Goal: Task Accomplishment & Management: Manage account settings

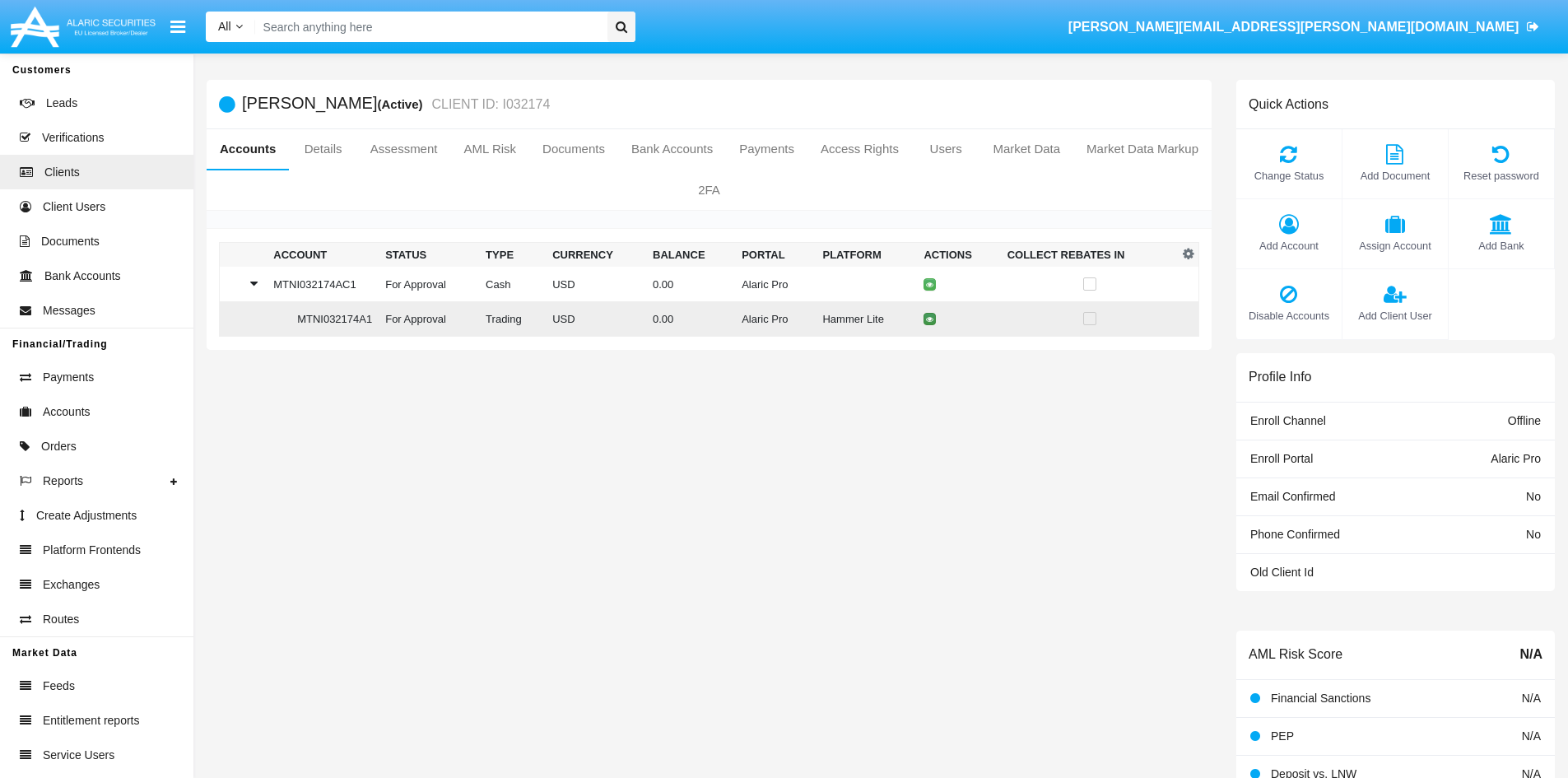
click at [926, 319] on td at bounding box center [959, 319] width 84 height 36
click at [930, 319] on icon at bounding box center [929, 318] width 7 height 7
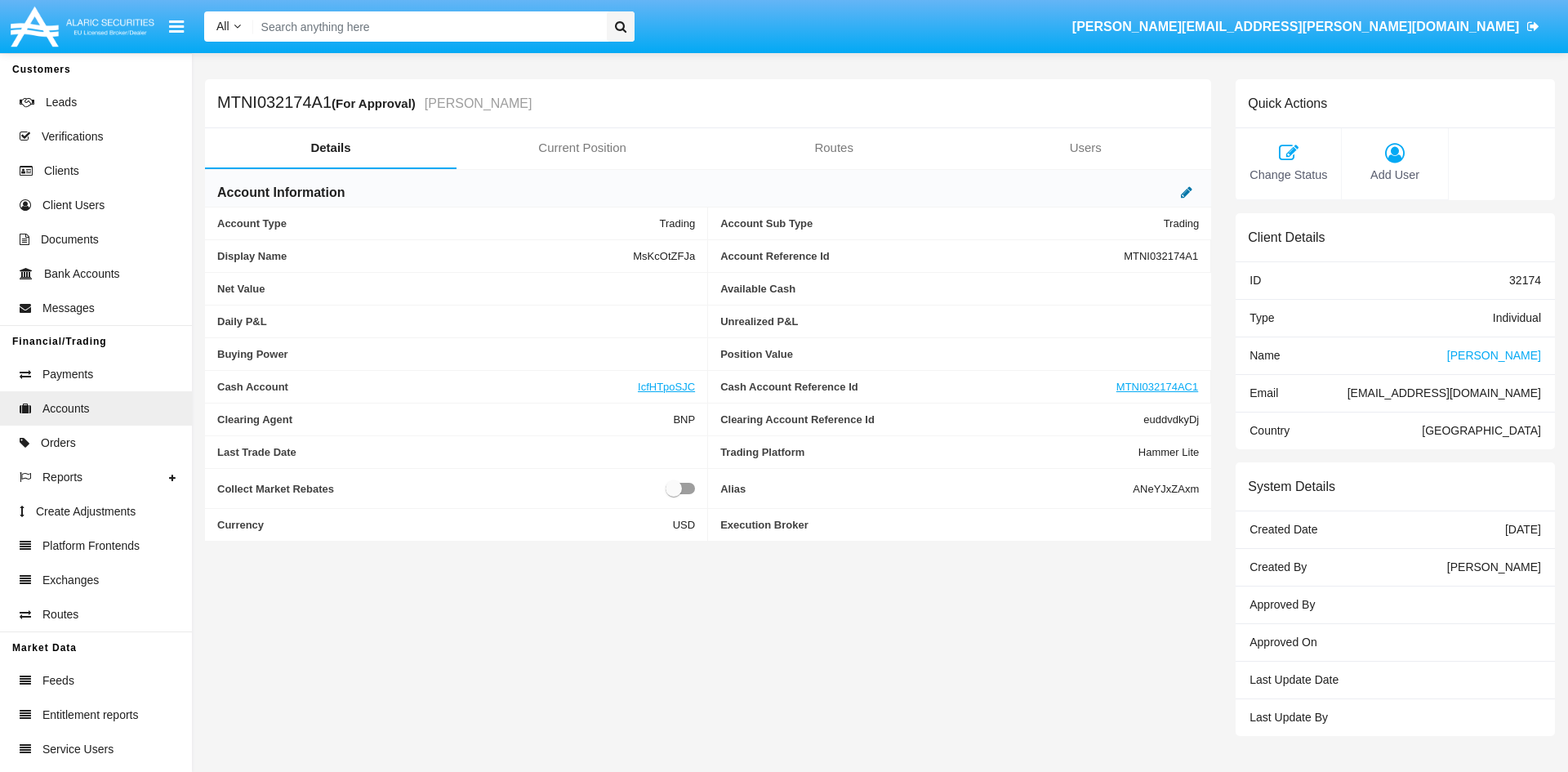
click at [1181, 194] on icon at bounding box center [1186, 192] width 12 height 13
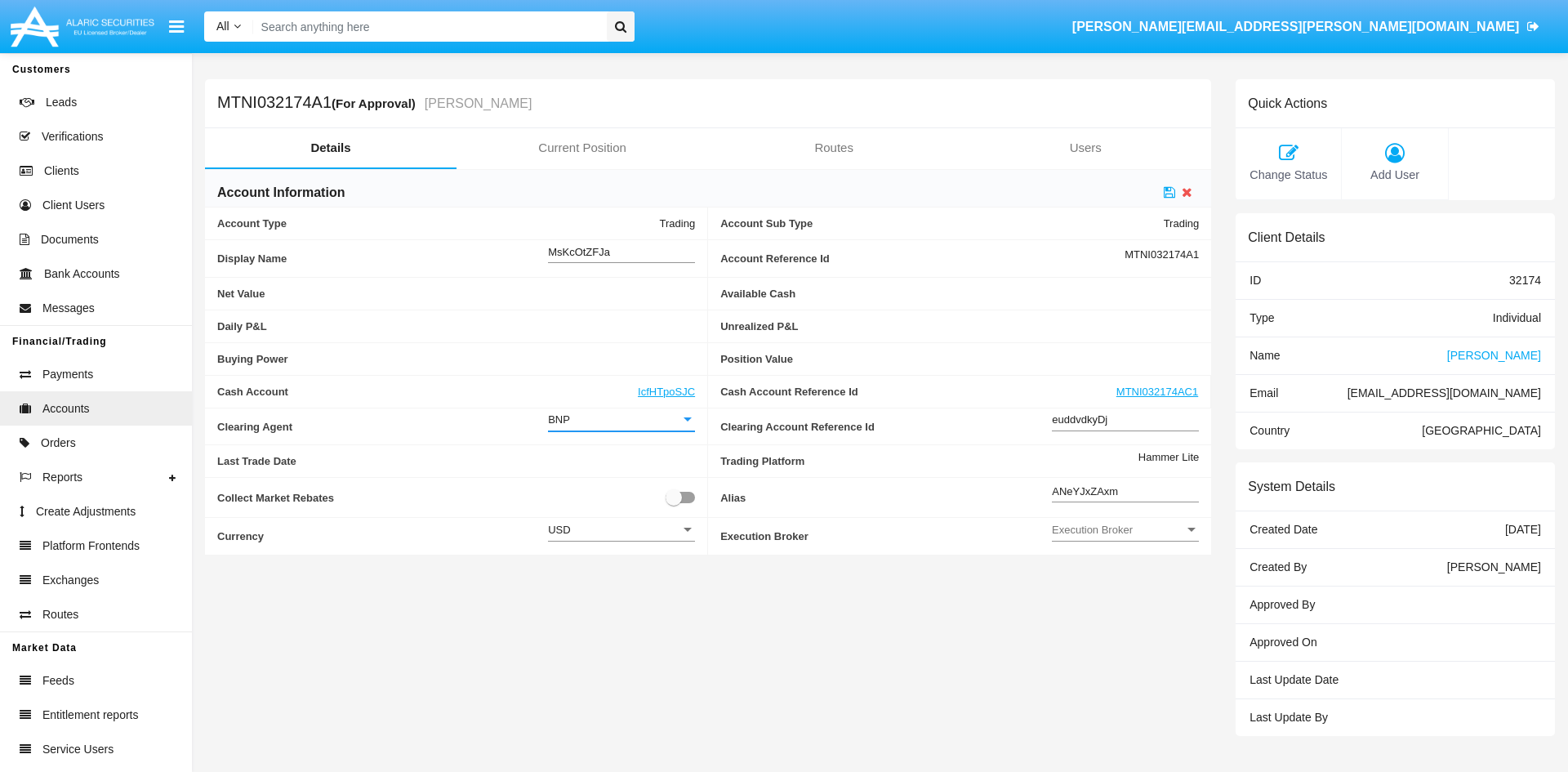
click at [614, 423] on div "BNP" at bounding box center [614, 420] width 132 height 14
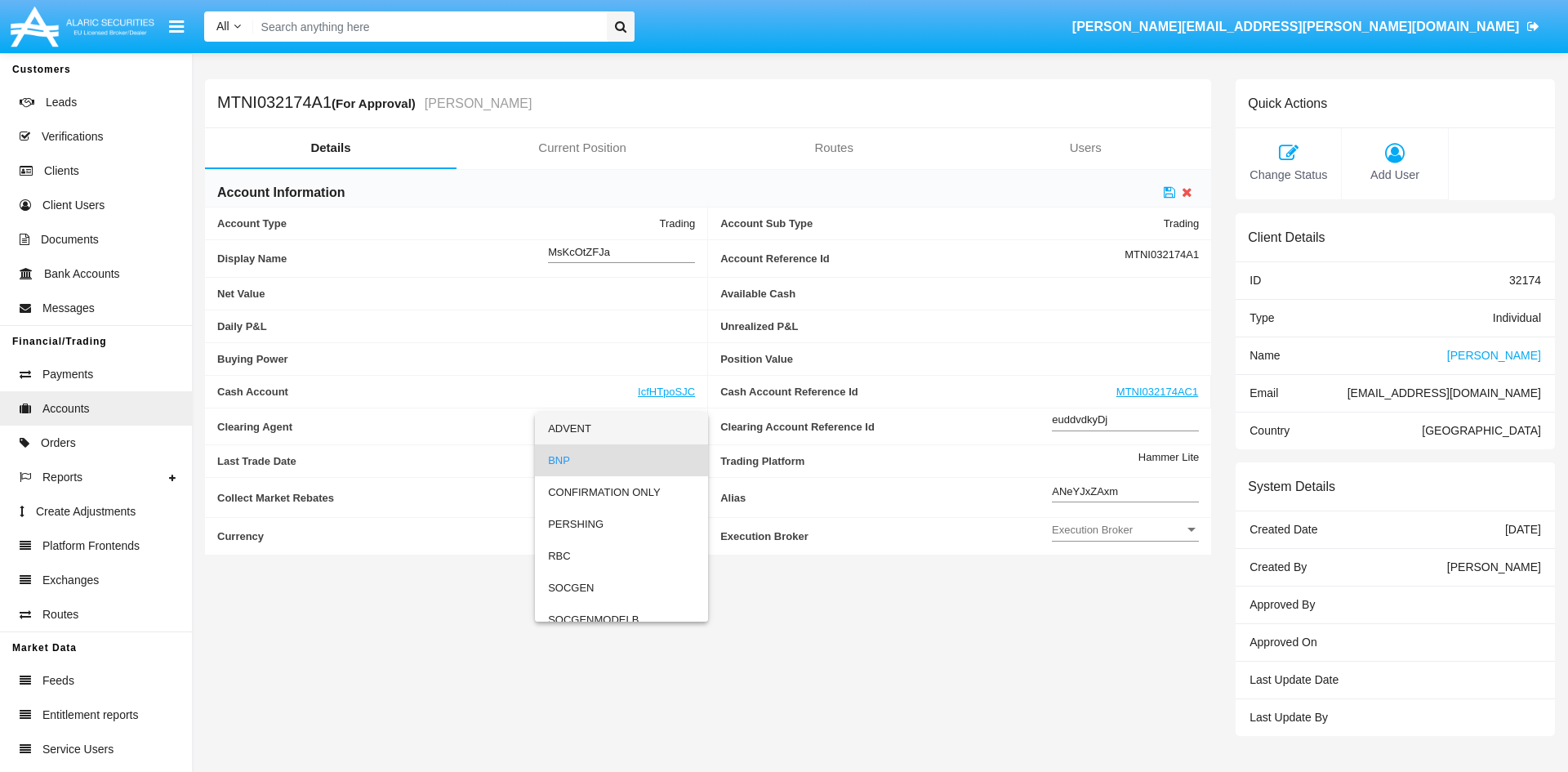
click at [607, 437] on span "ADVENT" at bounding box center [621, 428] width 147 height 32
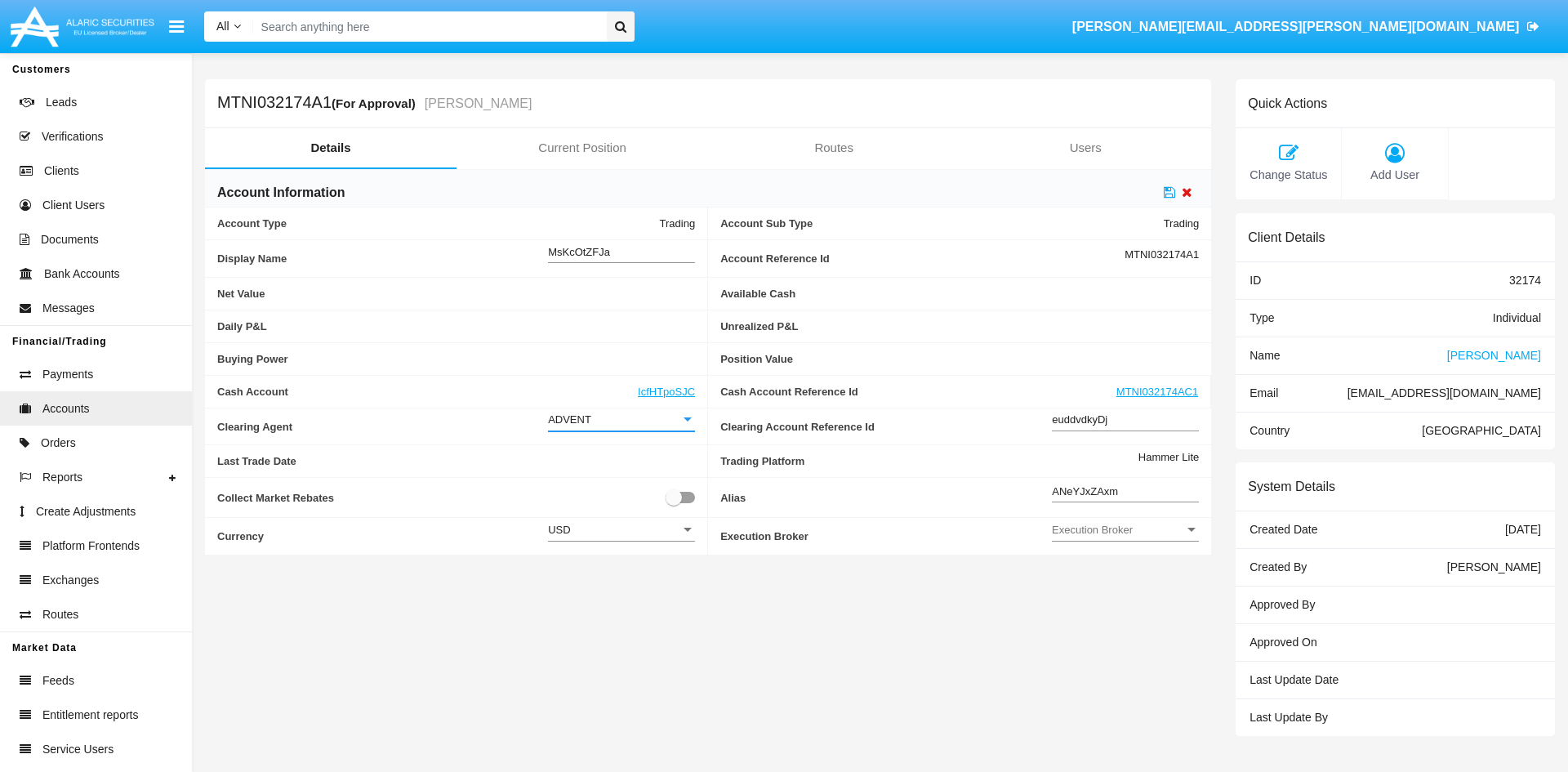
click at [1186, 192] on icon at bounding box center [1186, 192] width 11 height 13
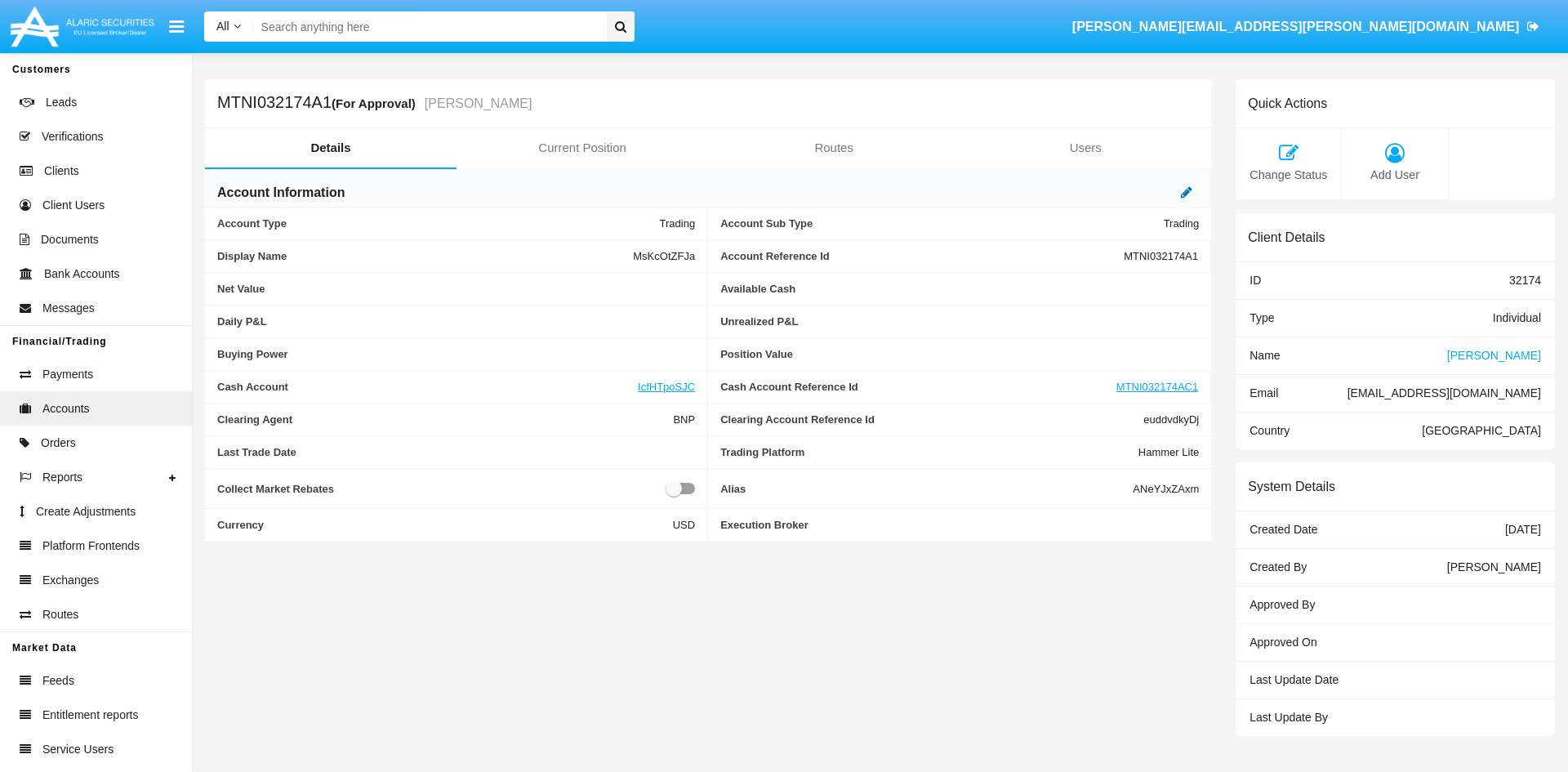
click at [1189, 193] on icon at bounding box center [1186, 192] width 12 height 13
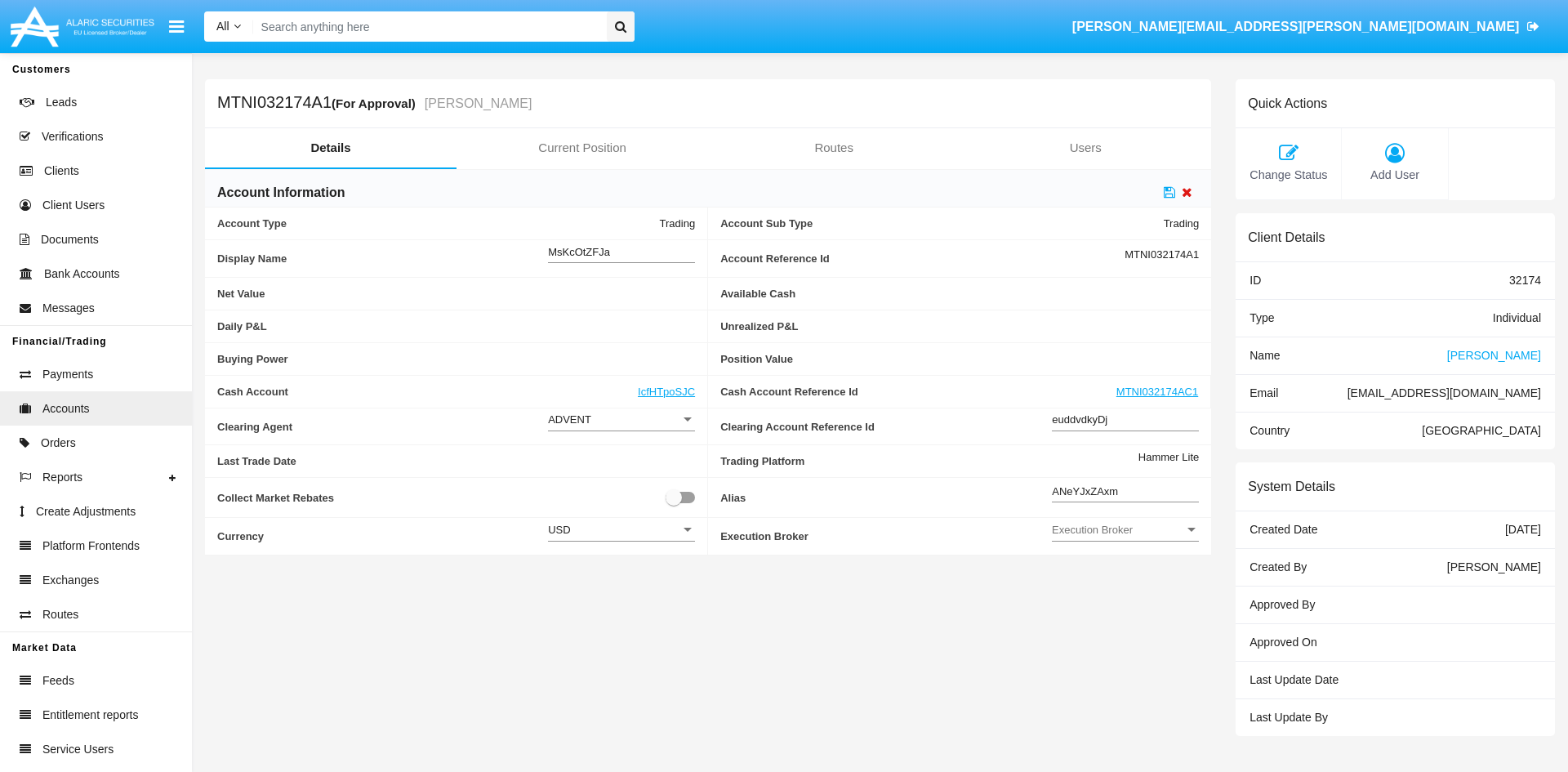
click at [1185, 195] on icon at bounding box center [1186, 192] width 11 height 13
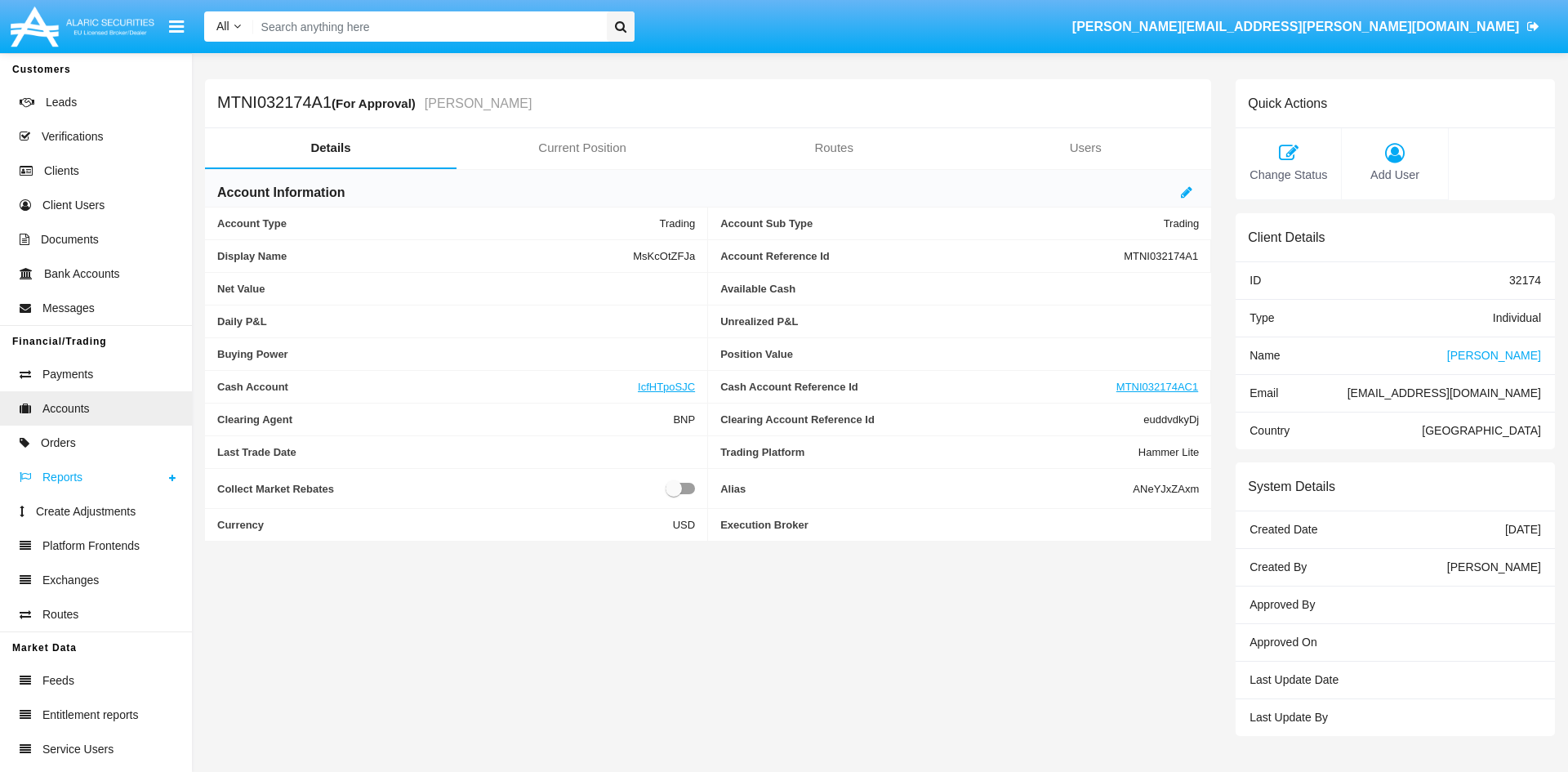
click at [94, 477] on link "Reports" at bounding box center [96, 477] width 191 height 35
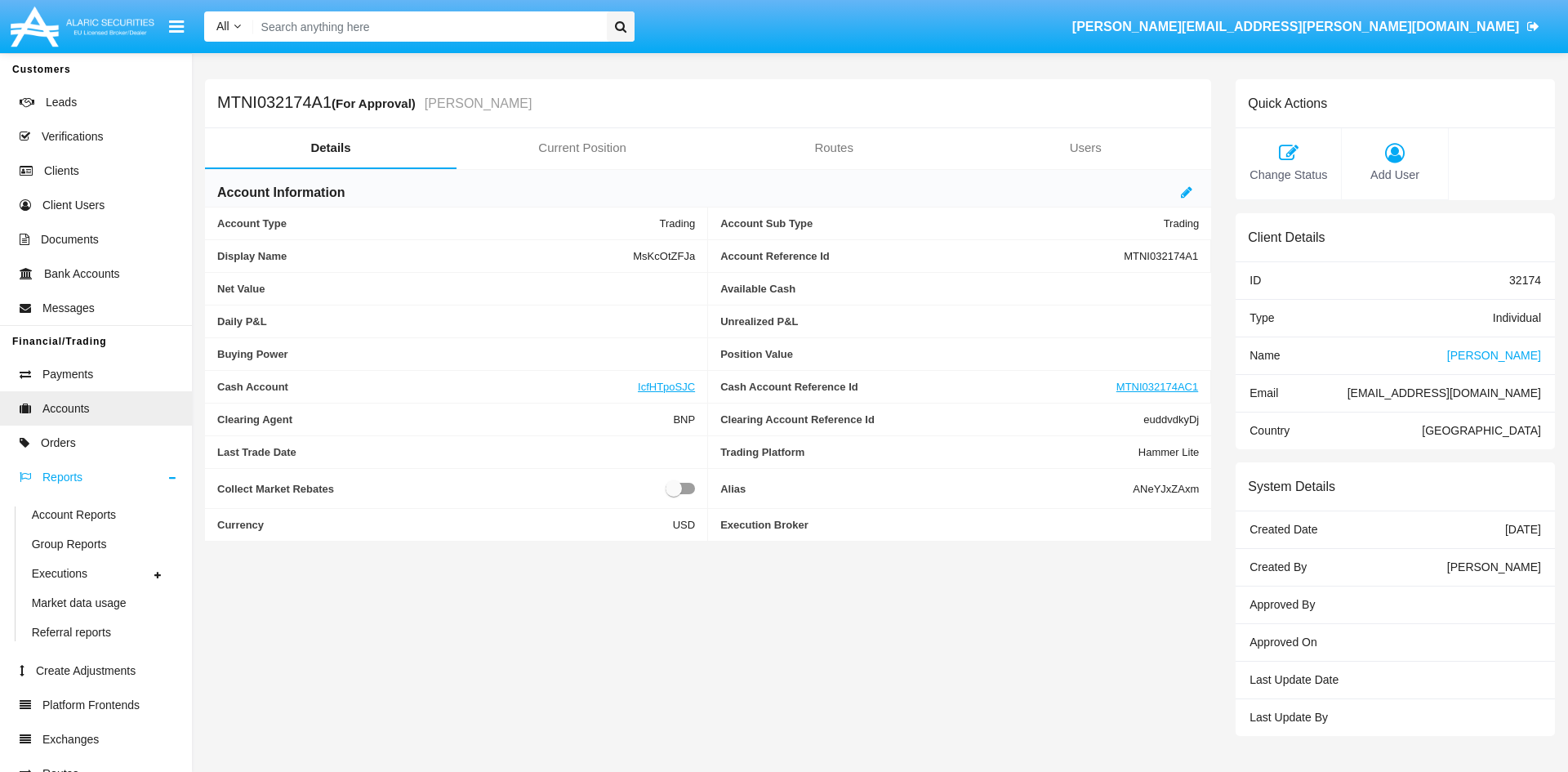
click at [109, 502] on li "Reports Account Reports Group Reports Executions Equities Fx Market data usage …" at bounding box center [96, 551] width 191 height 182
click at [92, 547] on span "Group Reports" at bounding box center [69, 544] width 75 height 17
click at [103, 542] on span "Group Reports" at bounding box center [69, 544] width 75 height 17
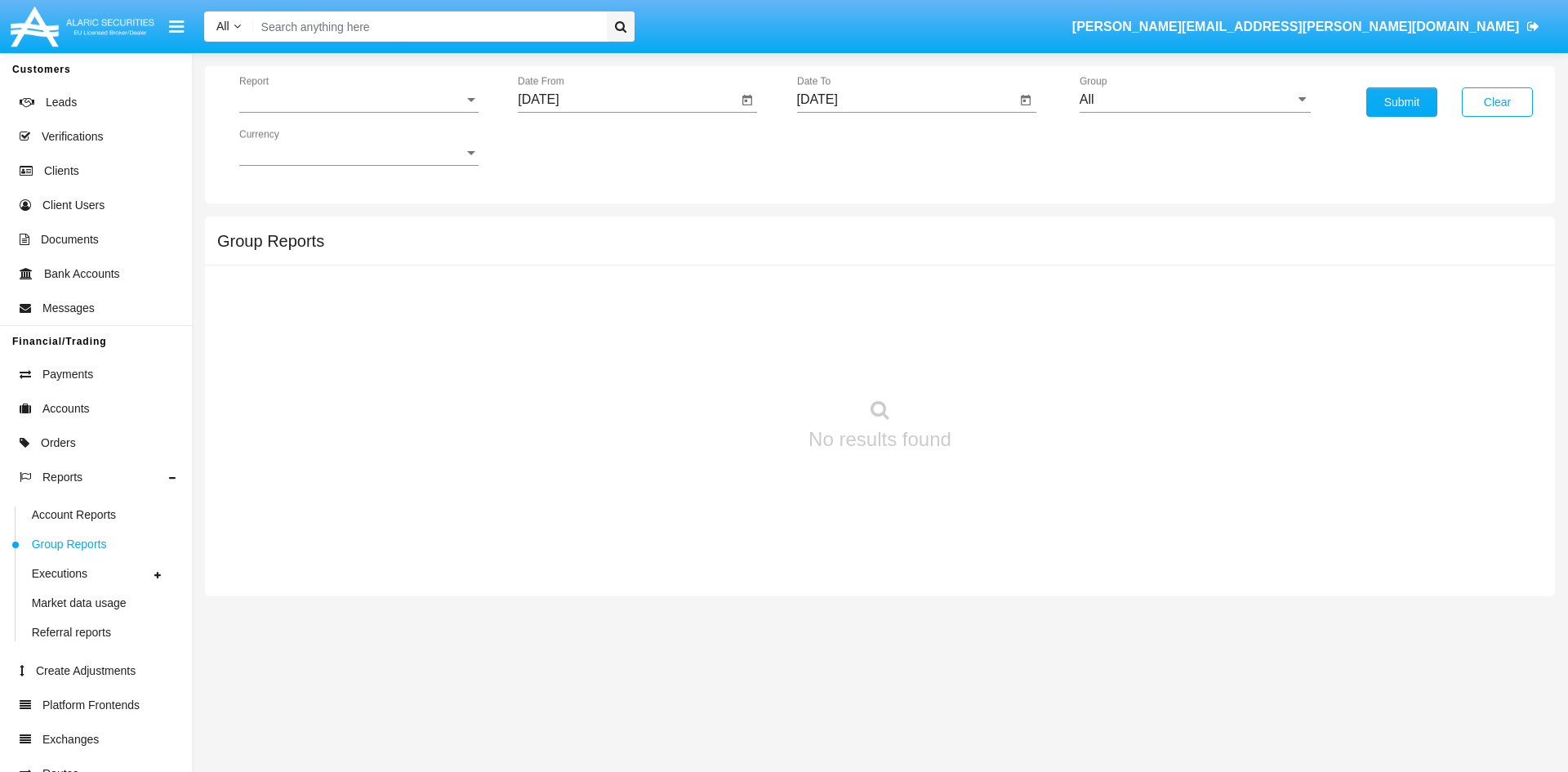
click at [352, 93] on span "Report" at bounding box center [351, 99] width 225 height 15
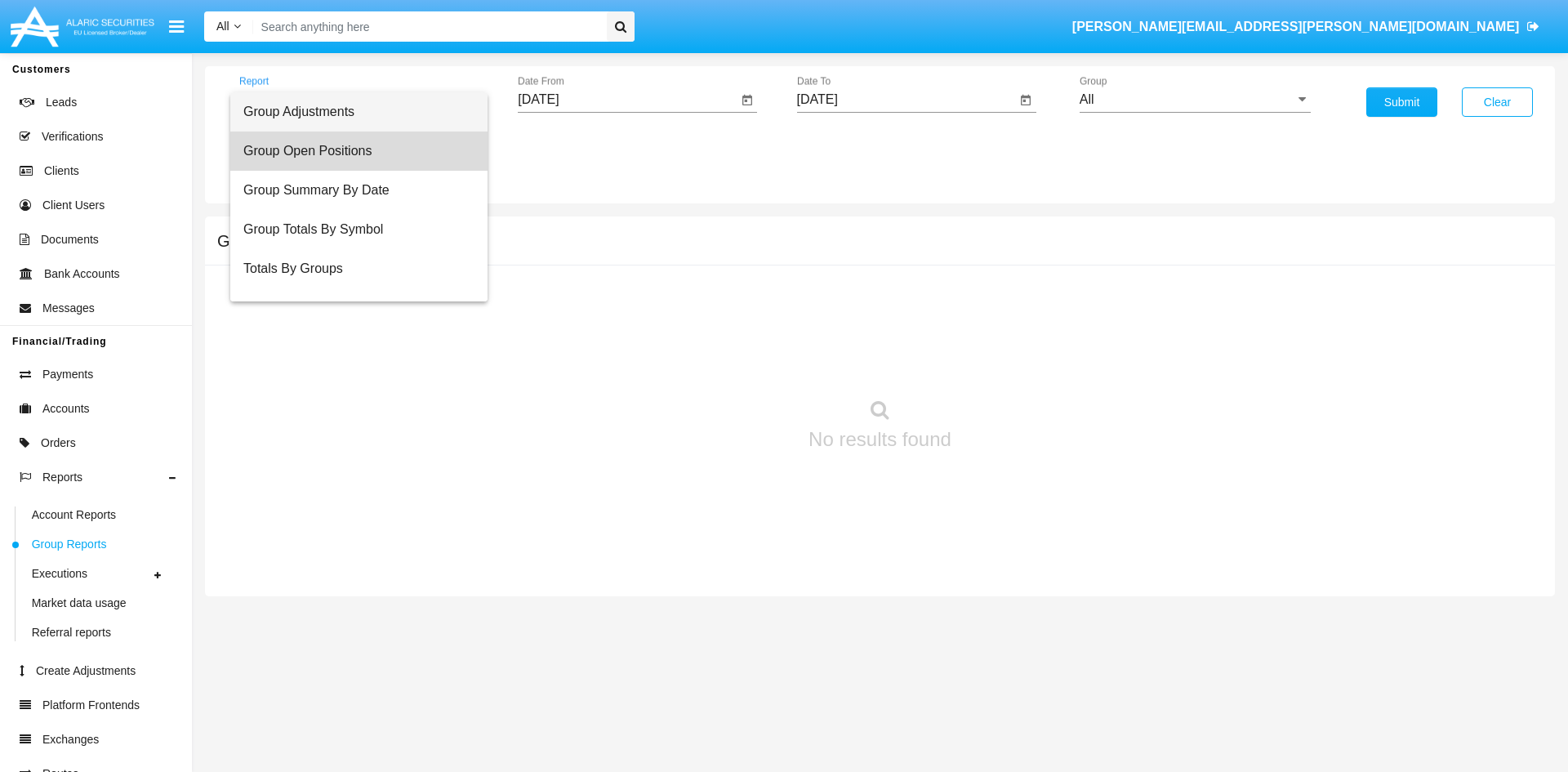
click at [362, 157] on span "Group Open Positions" at bounding box center [359, 151] width 231 height 39
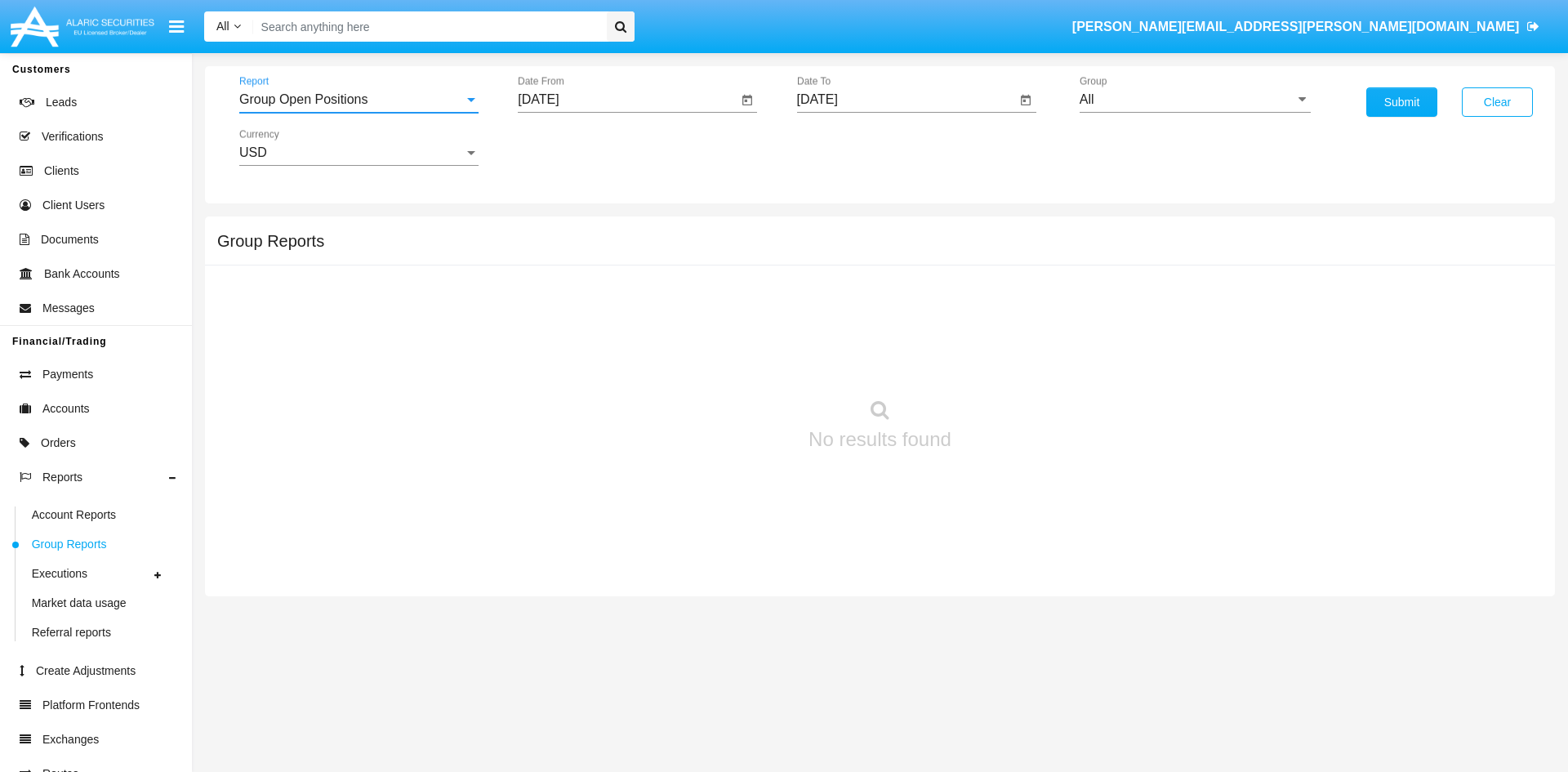
click at [627, 100] on input "[DATE]" at bounding box center [628, 99] width 220 height 15
click at [651, 215] on div "1" at bounding box center [642, 218] width 30 height 30
click at [1140, 110] on div "All Group" at bounding box center [1195, 94] width 231 height 37
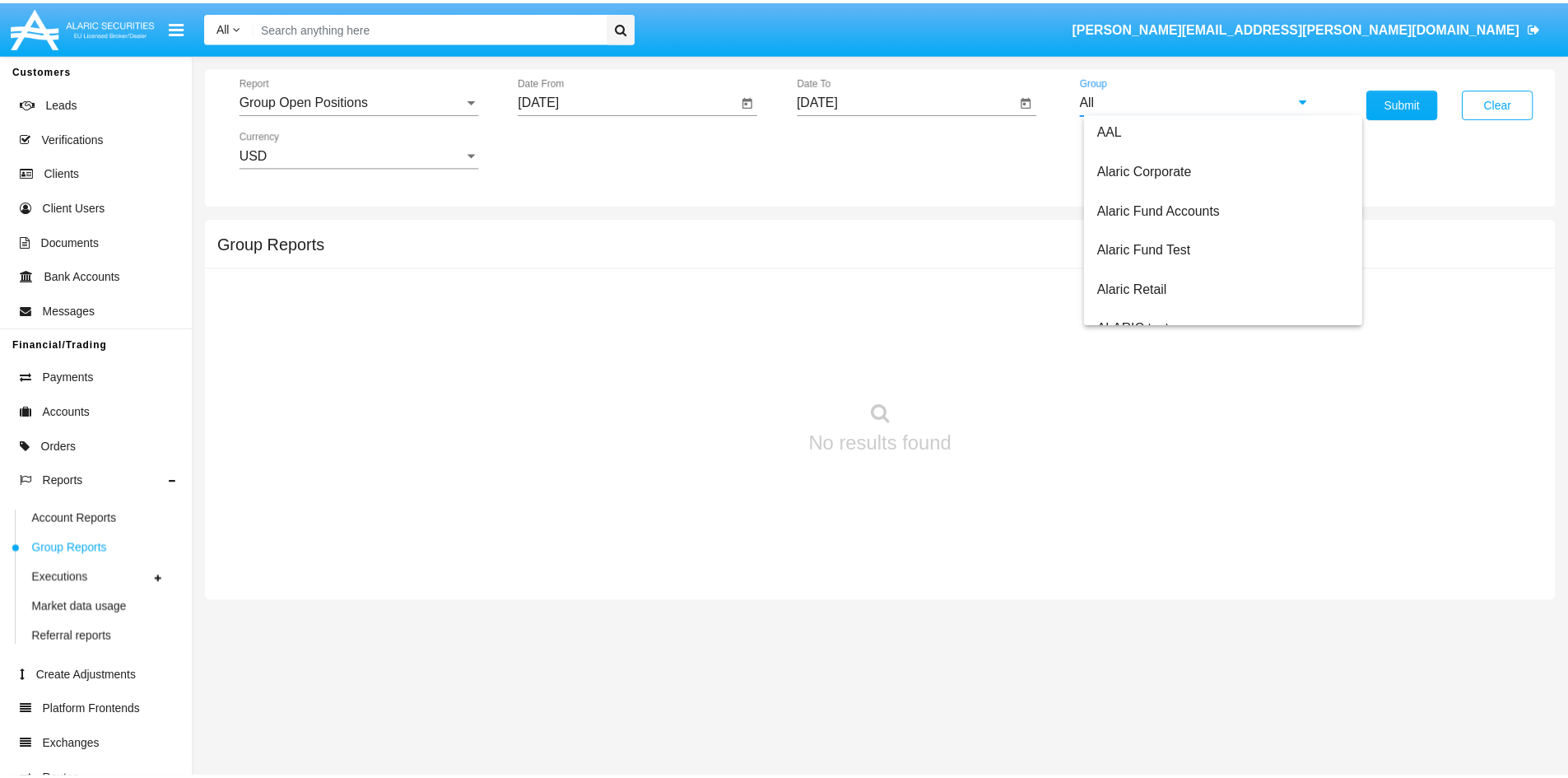
scroll to position [164, 0]
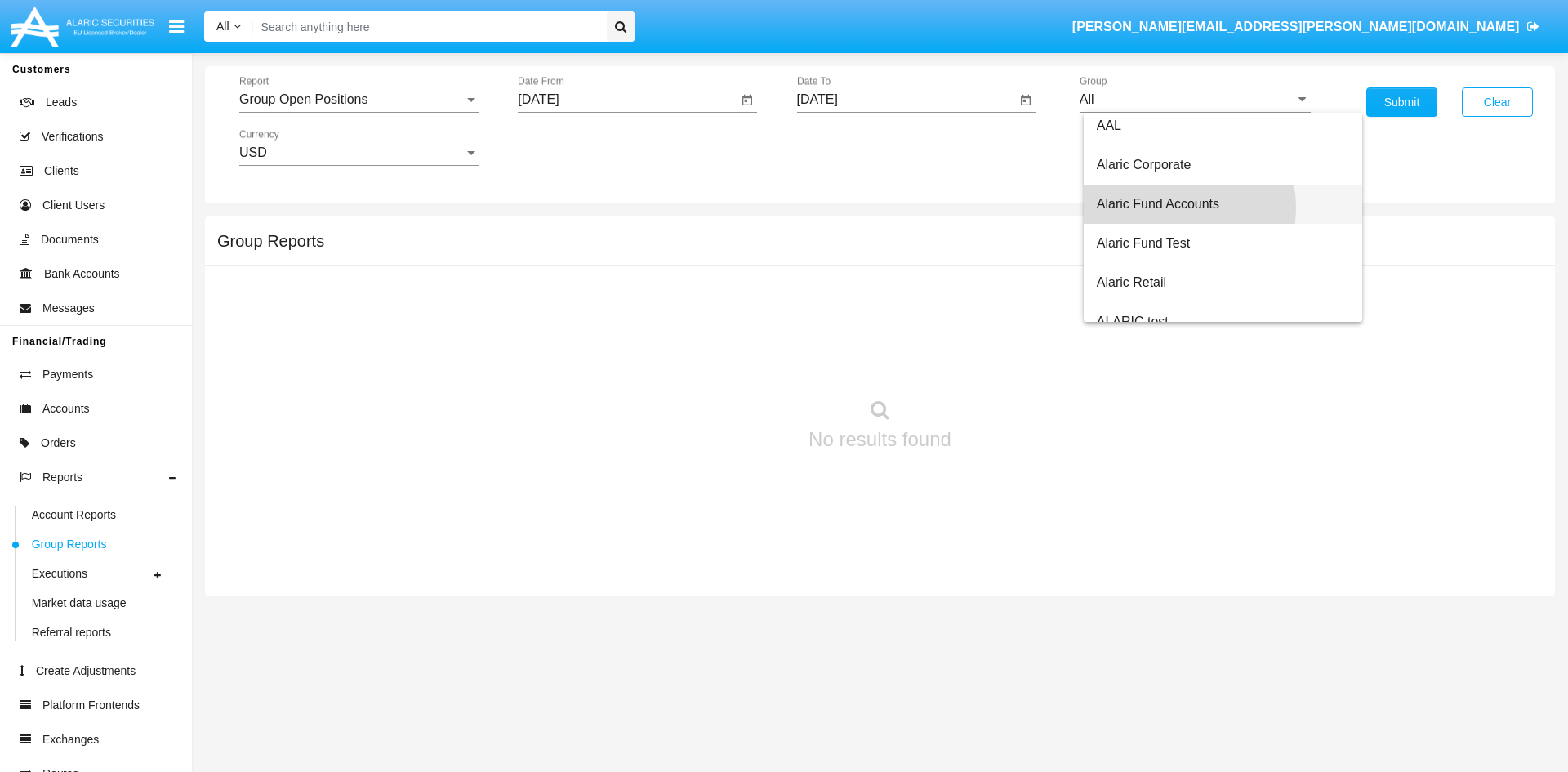
click at [1173, 207] on span "Alaric Fund Accounts" at bounding box center [1157, 203] width 122 height 14
type input "Alaric Fund Accounts"
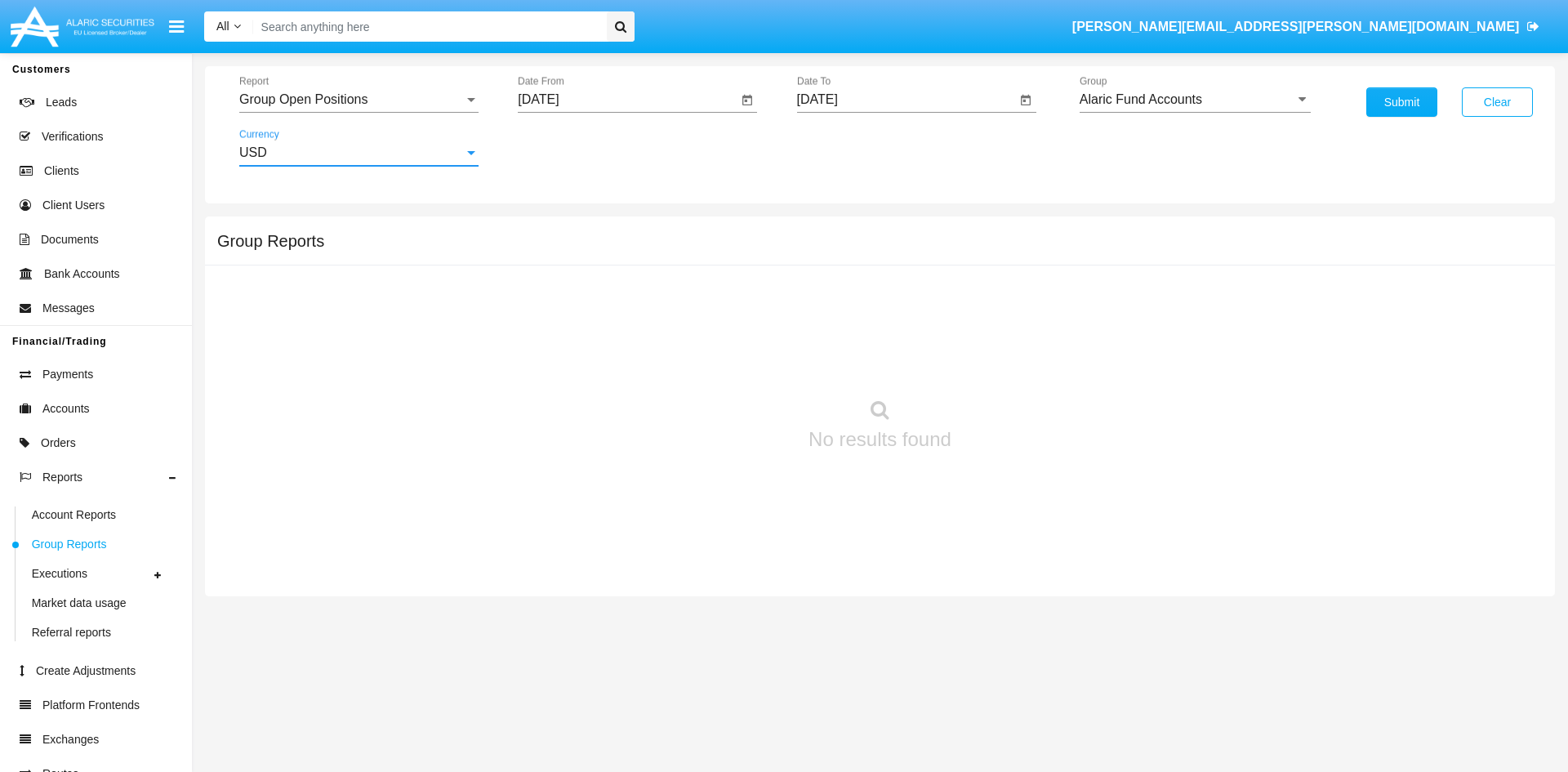
click at [341, 154] on div "USD" at bounding box center [351, 152] width 225 height 15
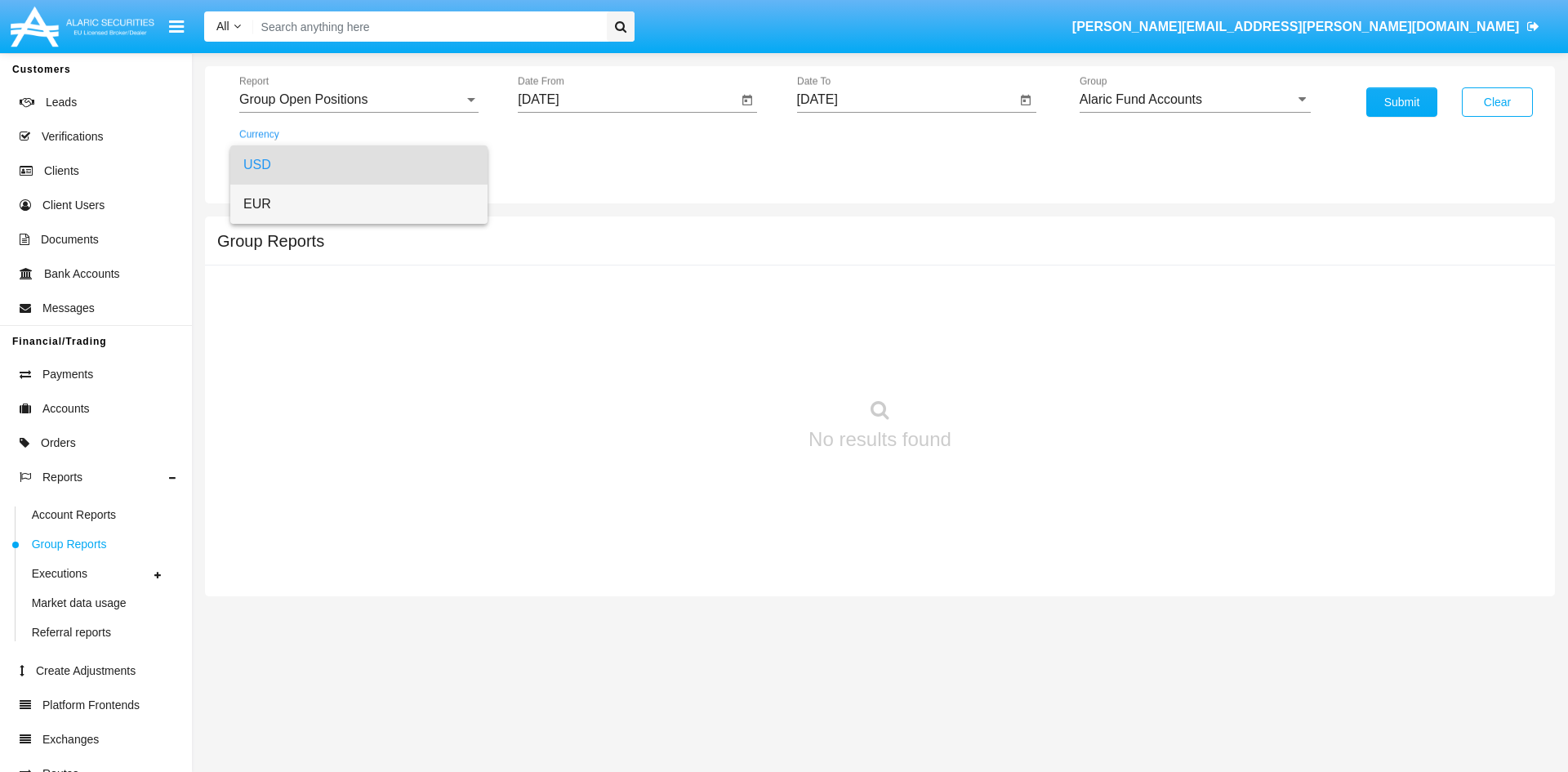
click at [307, 206] on span "EUR" at bounding box center [359, 204] width 231 height 39
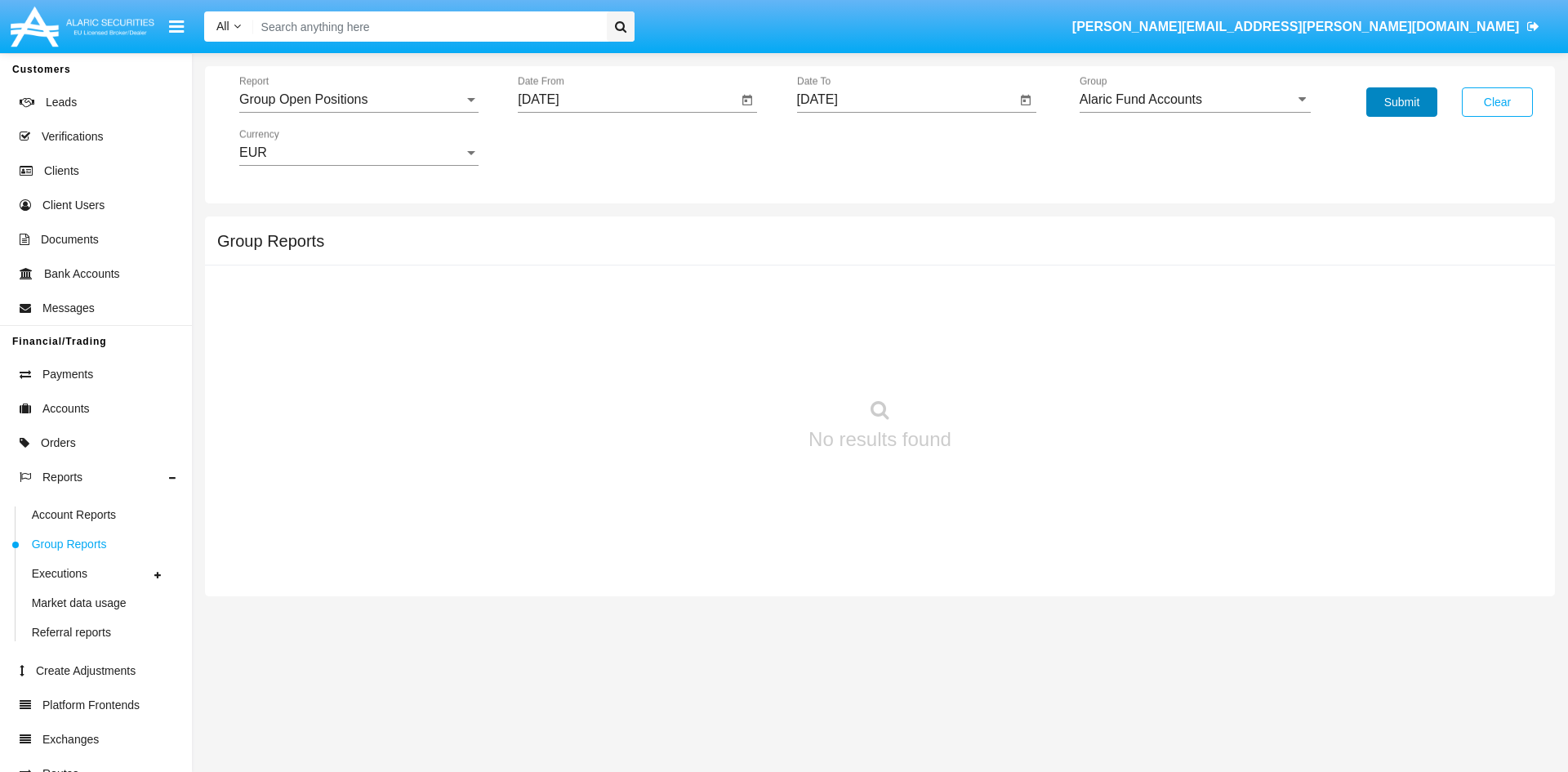
click at [1403, 102] on button "Submit" at bounding box center [1401, 103] width 71 height 30
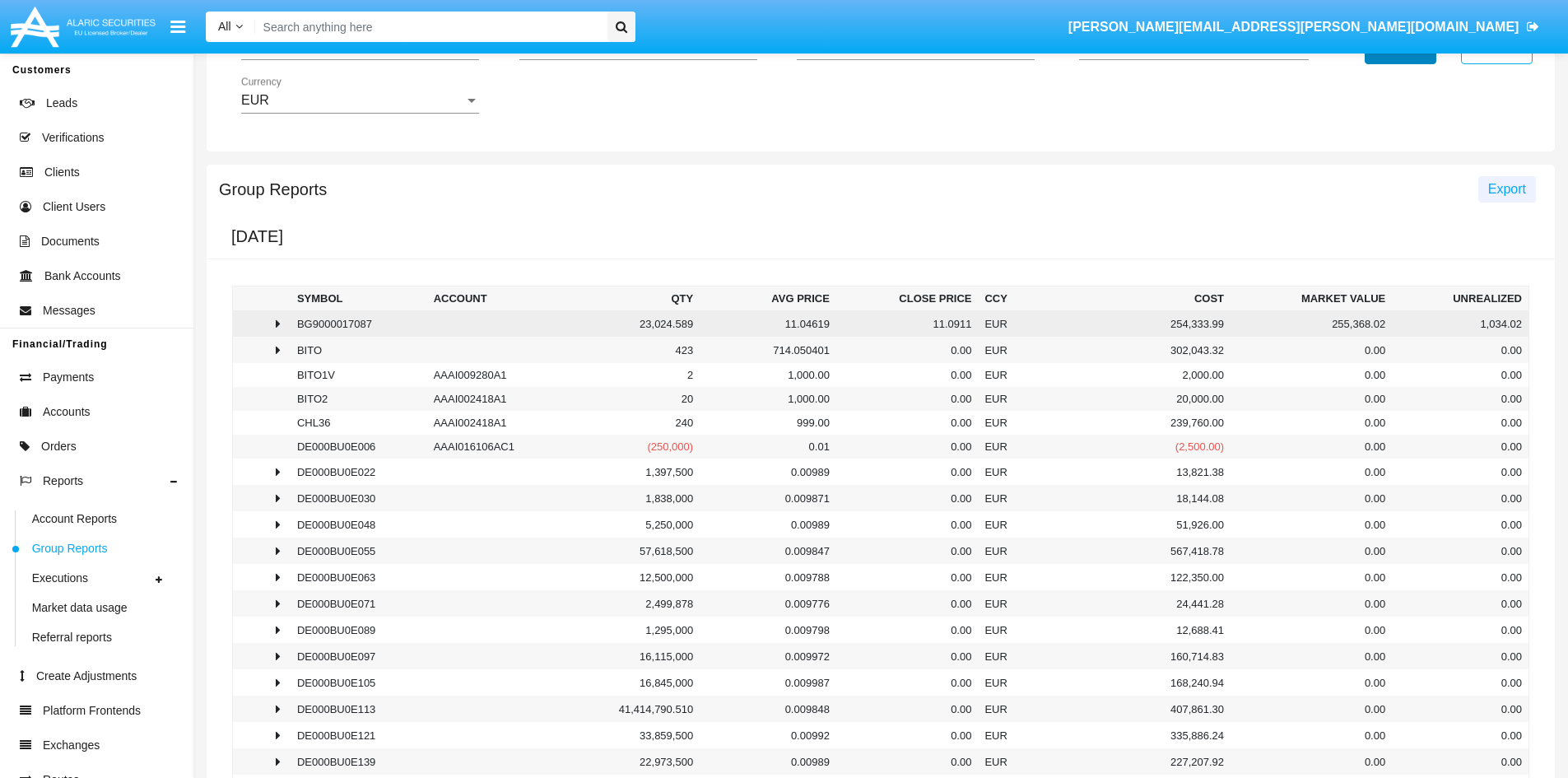
scroll to position [83, 0]
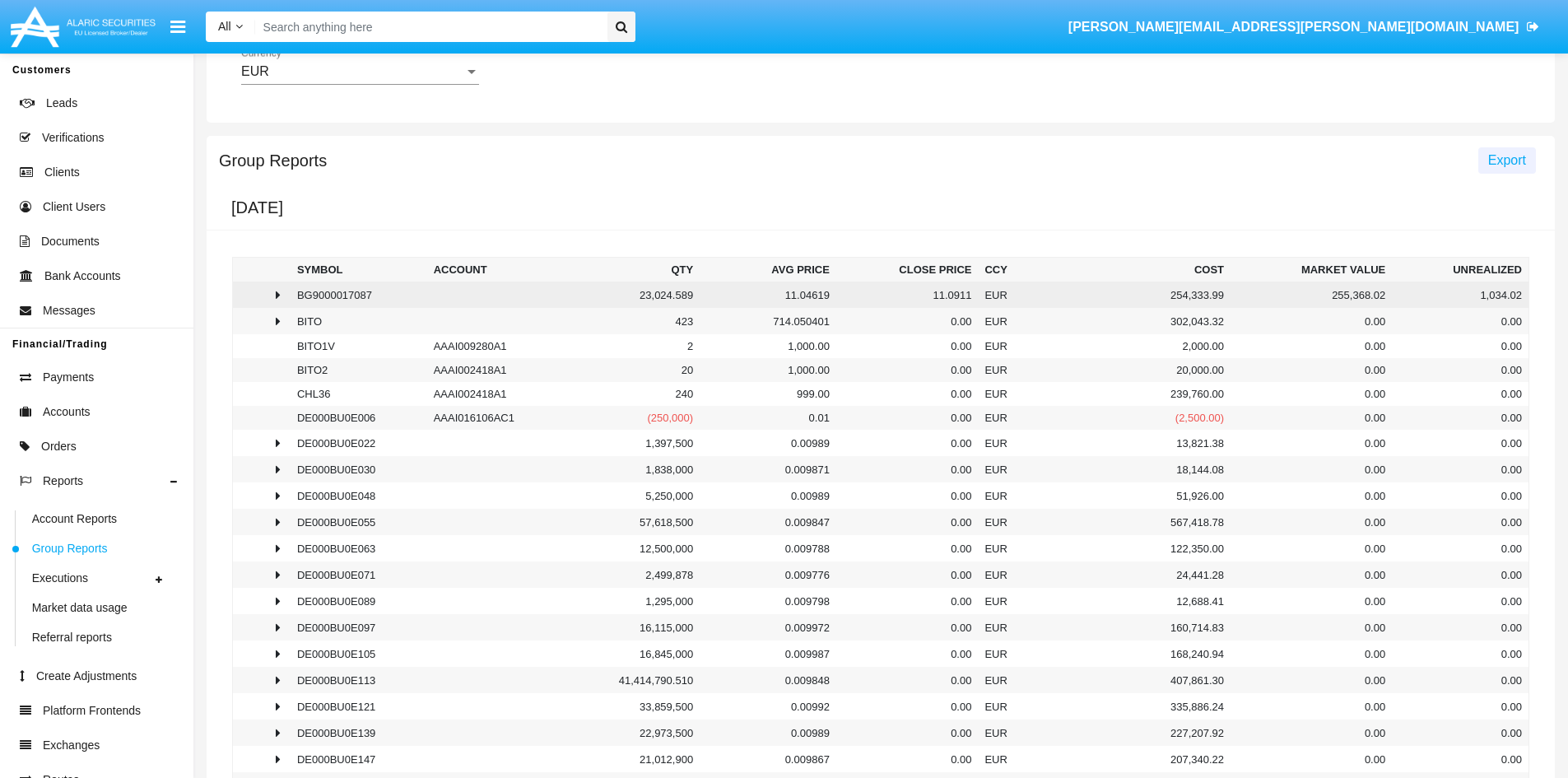
click at [270, 289] on div at bounding box center [262, 294] width 45 height 13
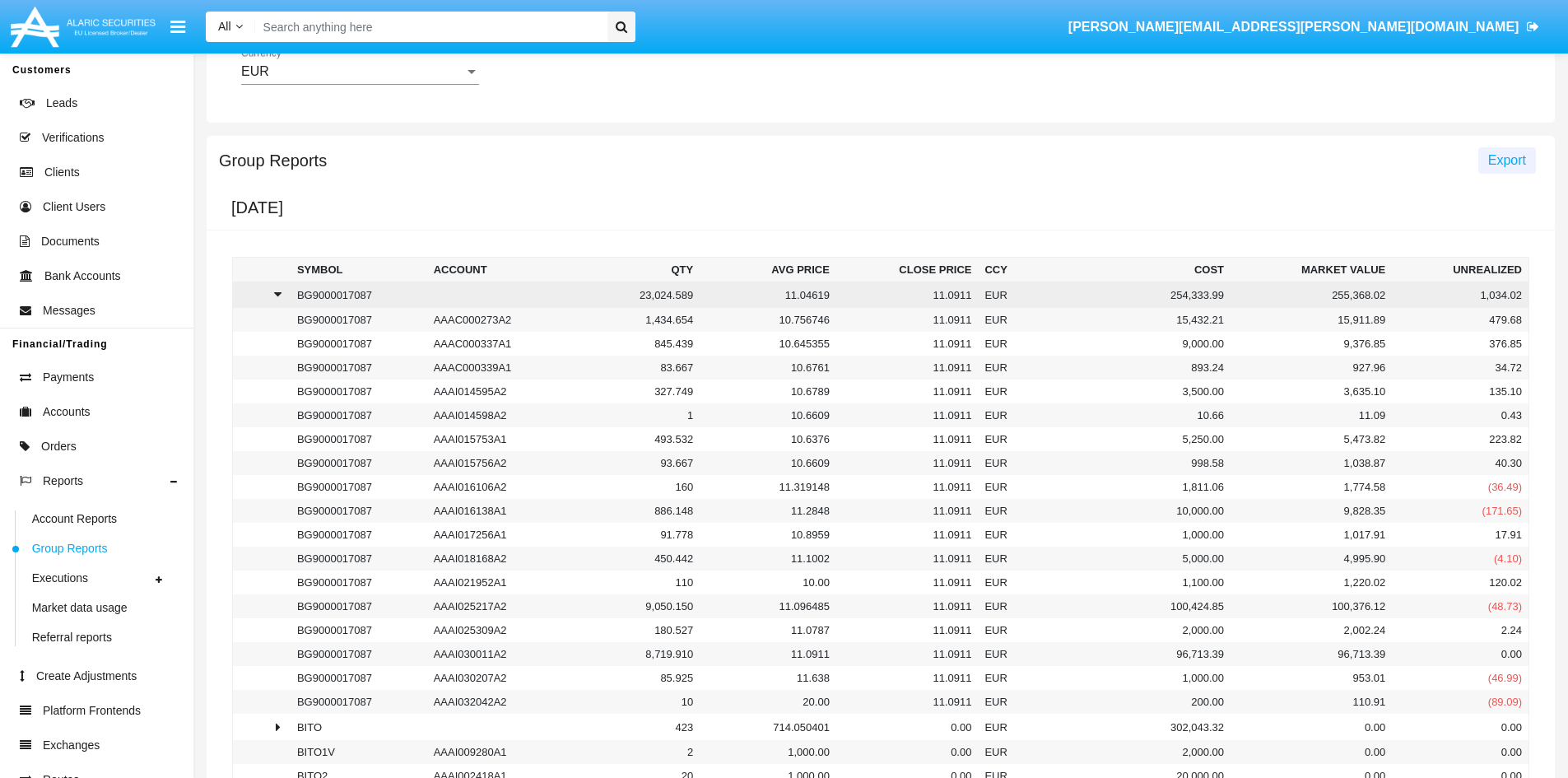
click at [270, 289] on div at bounding box center [262, 294] width 45 height 13
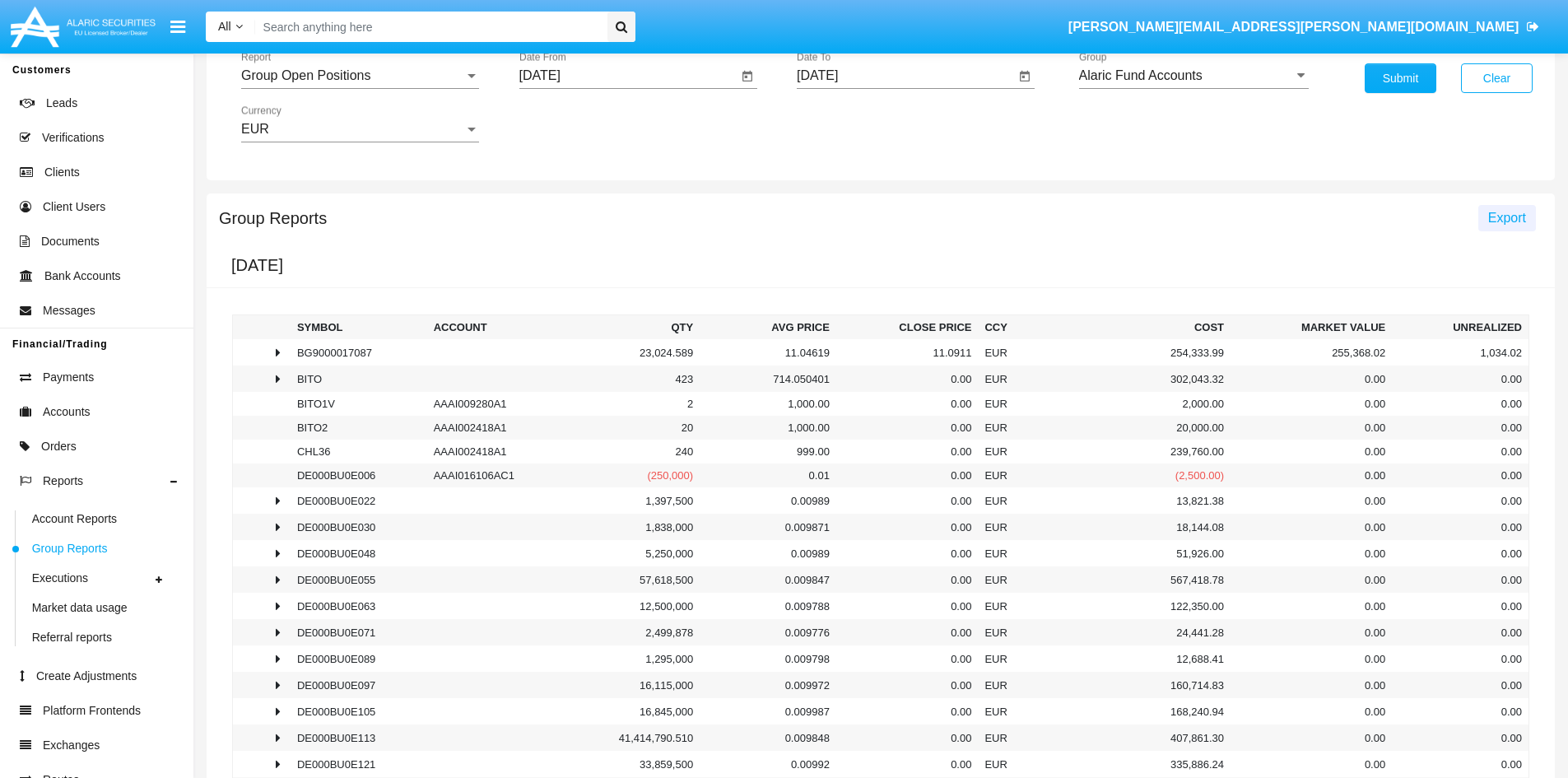
scroll to position [0, 0]
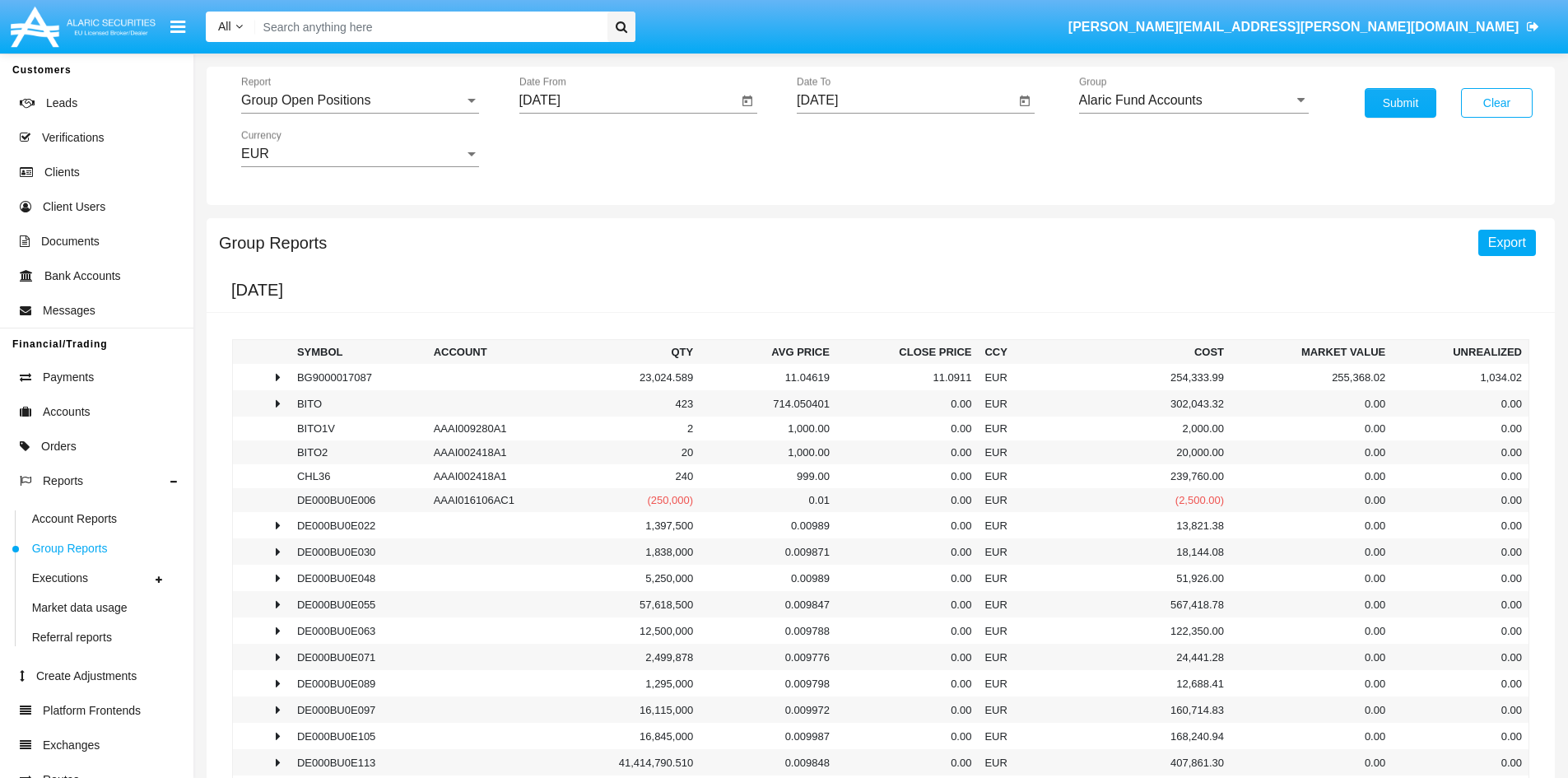
drag, startPoint x: 1500, startPoint y: 242, endPoint x: 1509, endPoint y: 246, distance: 9.8
click at [1501, 242] on span "Export" at bounding box center [1507, 243] width 38 height 14
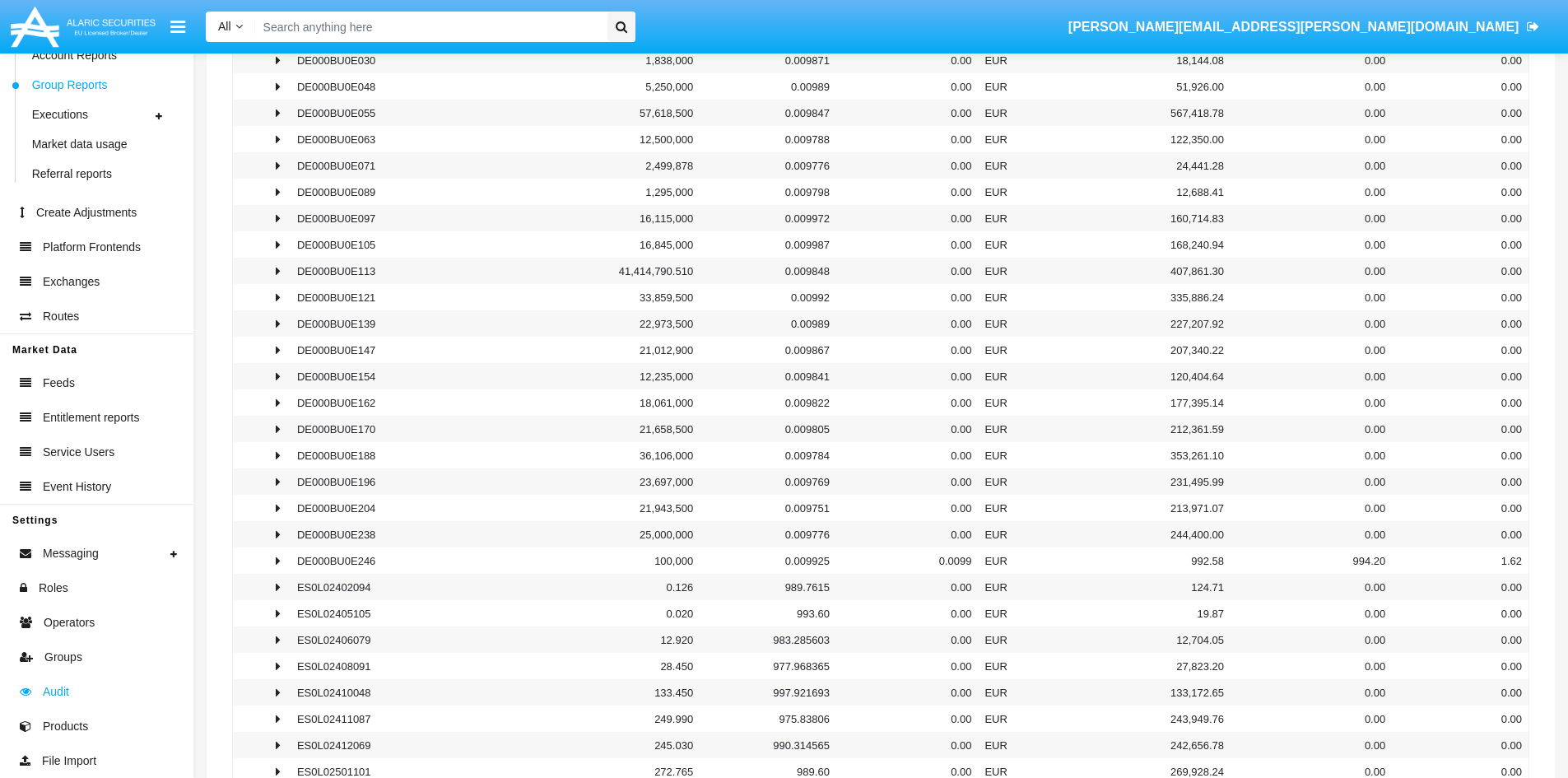
scroll to position [493, 0]
click at [76, 732] on span "Products" at bounding box center [66, 725] width 46 height 17
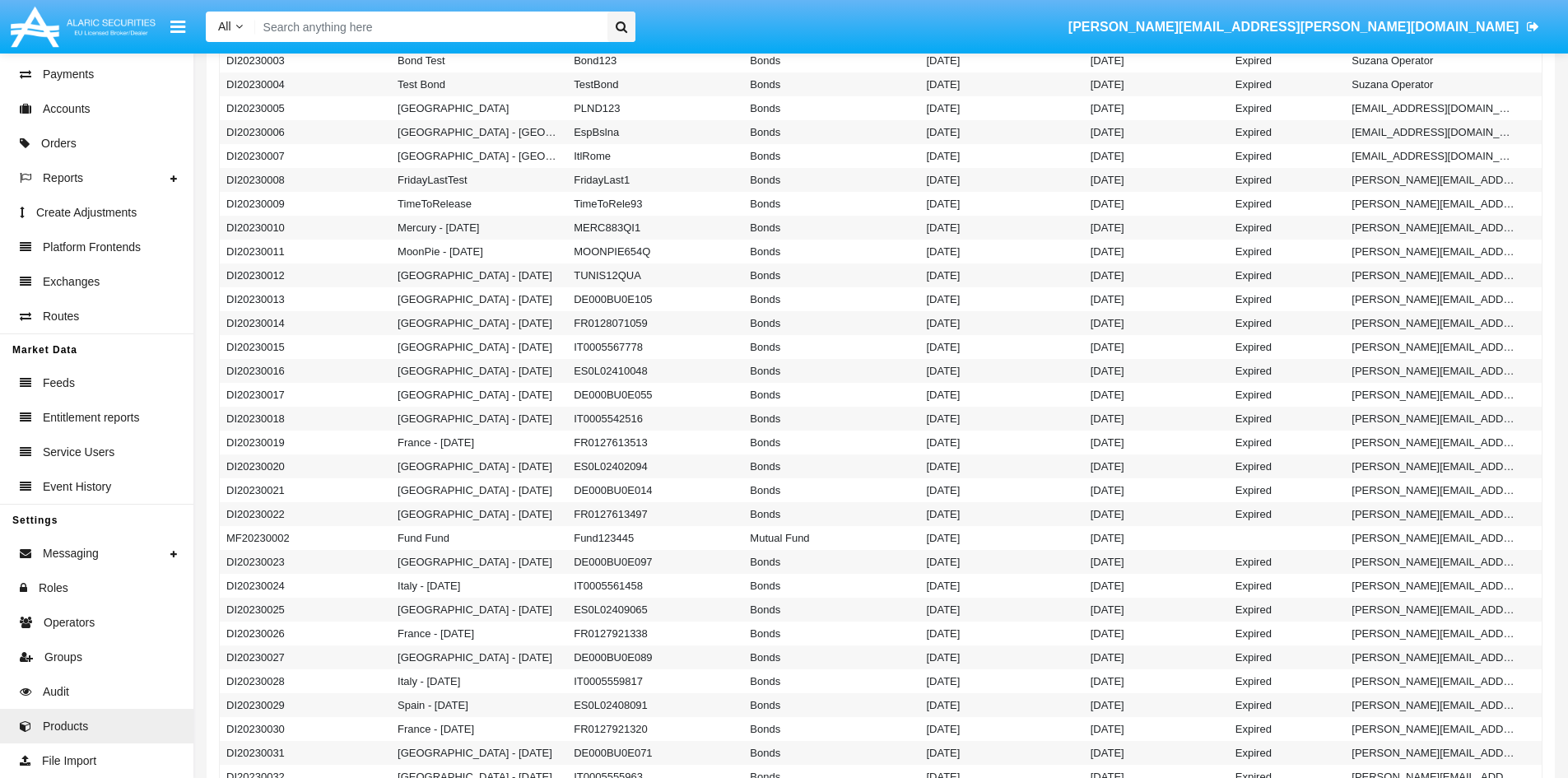
scroll to position [659, 0]
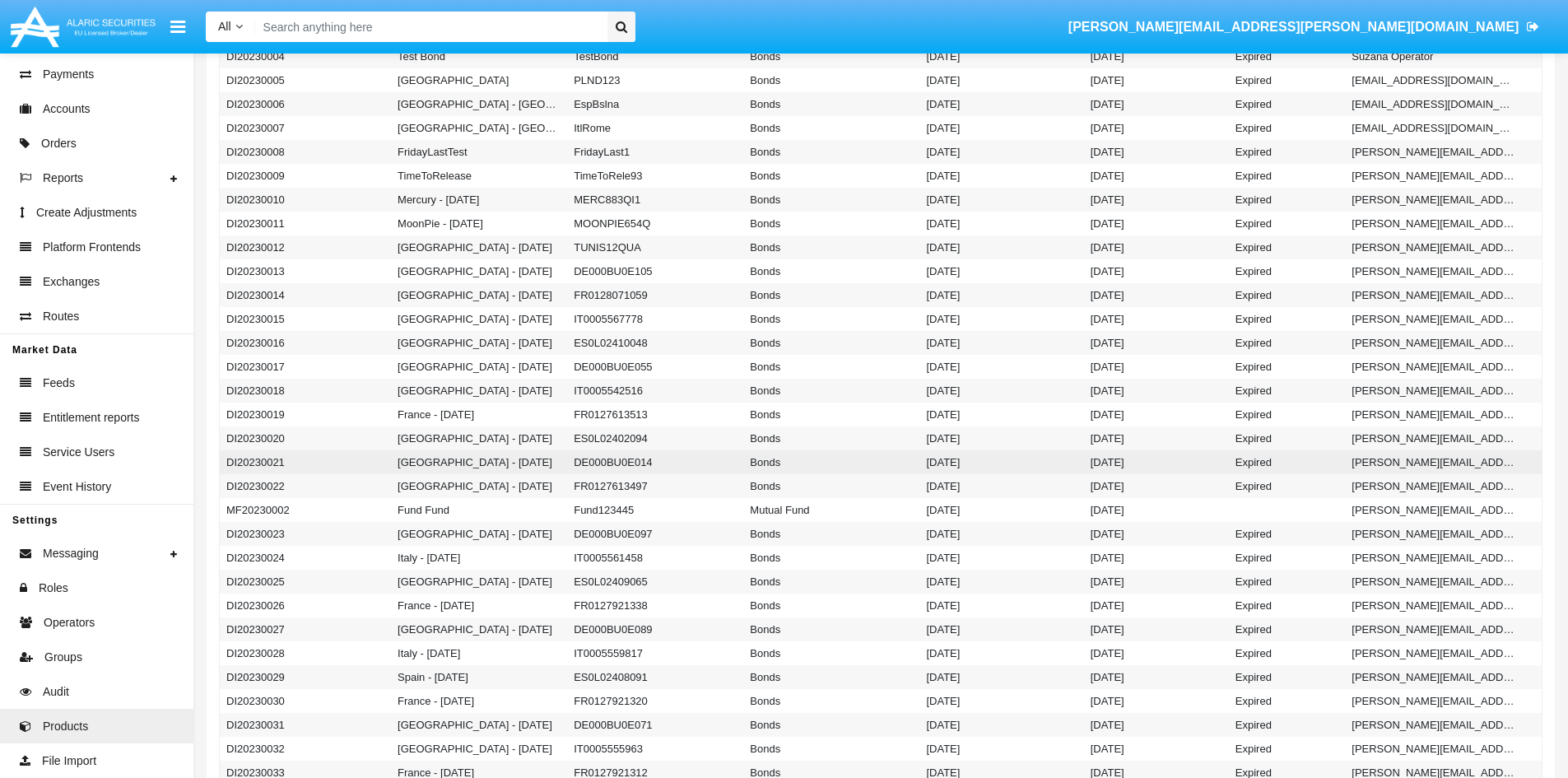
click at [527, 466] on td "Germany - January 24" at bounding box center [479, 463] width 176 height 24
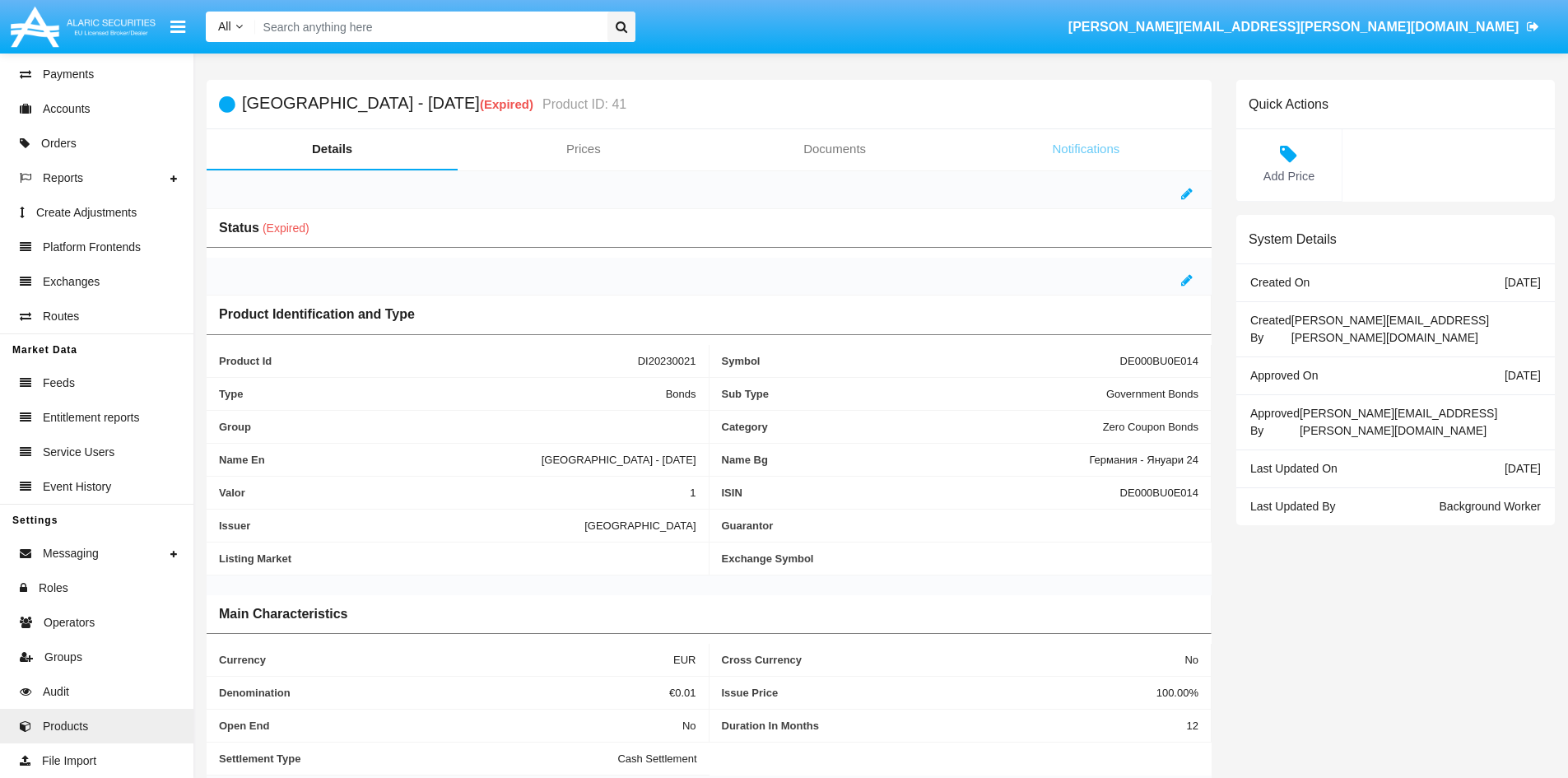
click at [1061, 148] on link "Notifications" at bounding box center [1086, 149] width 251 height 40
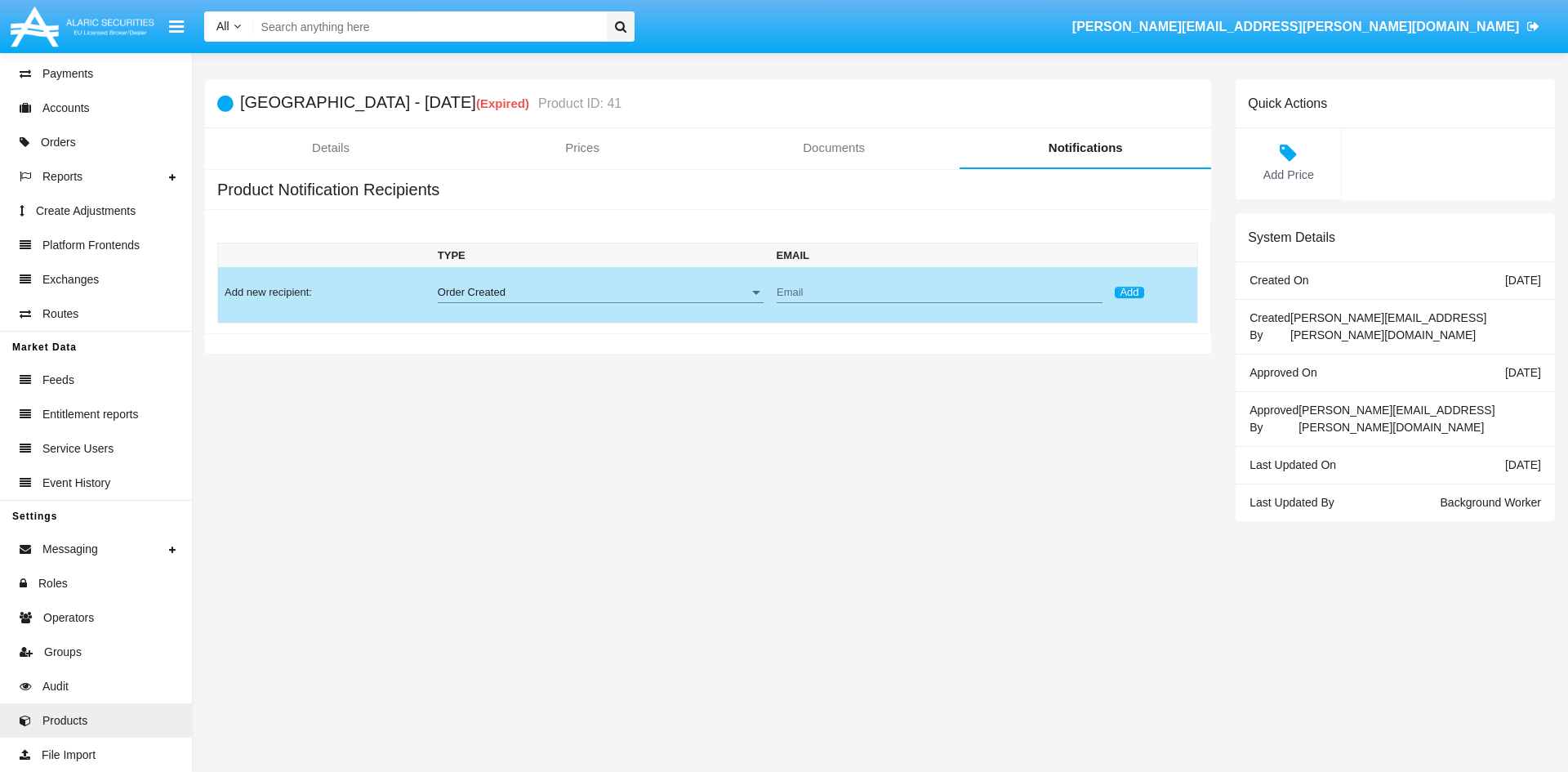
click at [575, 284] on div "Order Created Notification Type" at bounding box center [600, 288] width 326 height 30
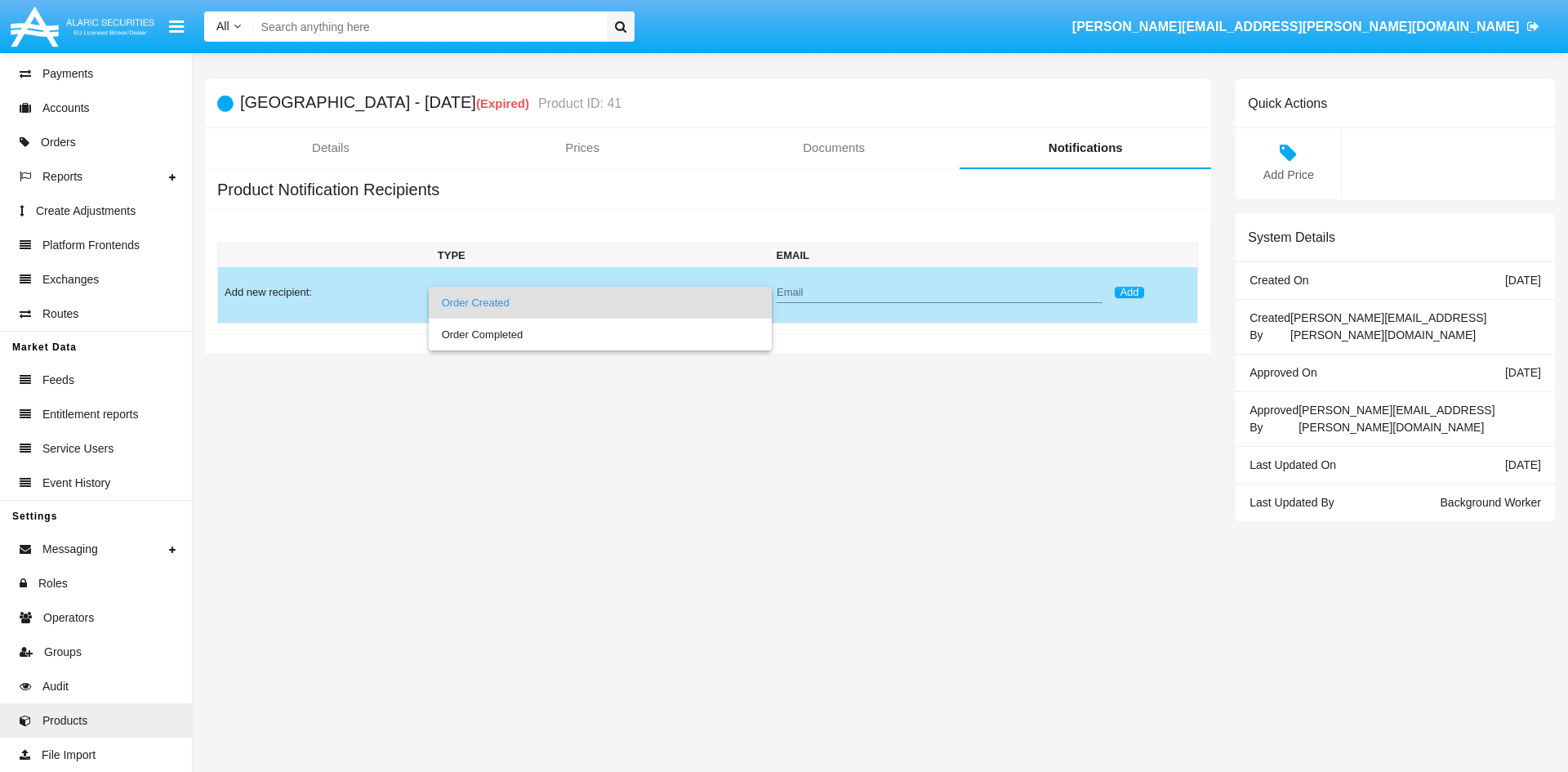
click at [512, 426] on div at bounding box center [784, 386] width 1568 height 772
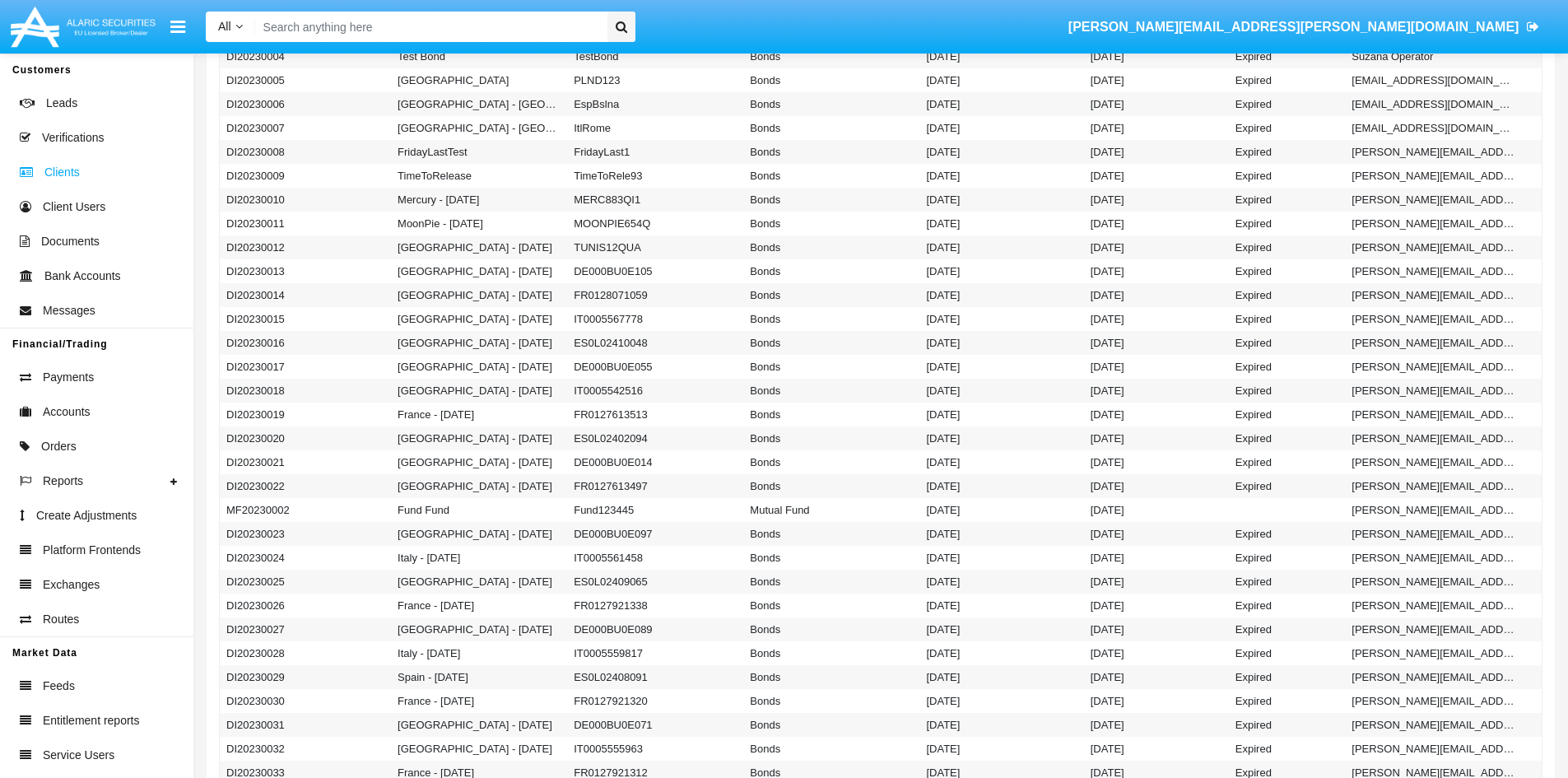
click at [74, 176] on span "Clients" at bounding box center [63, 172] width 36 height 17
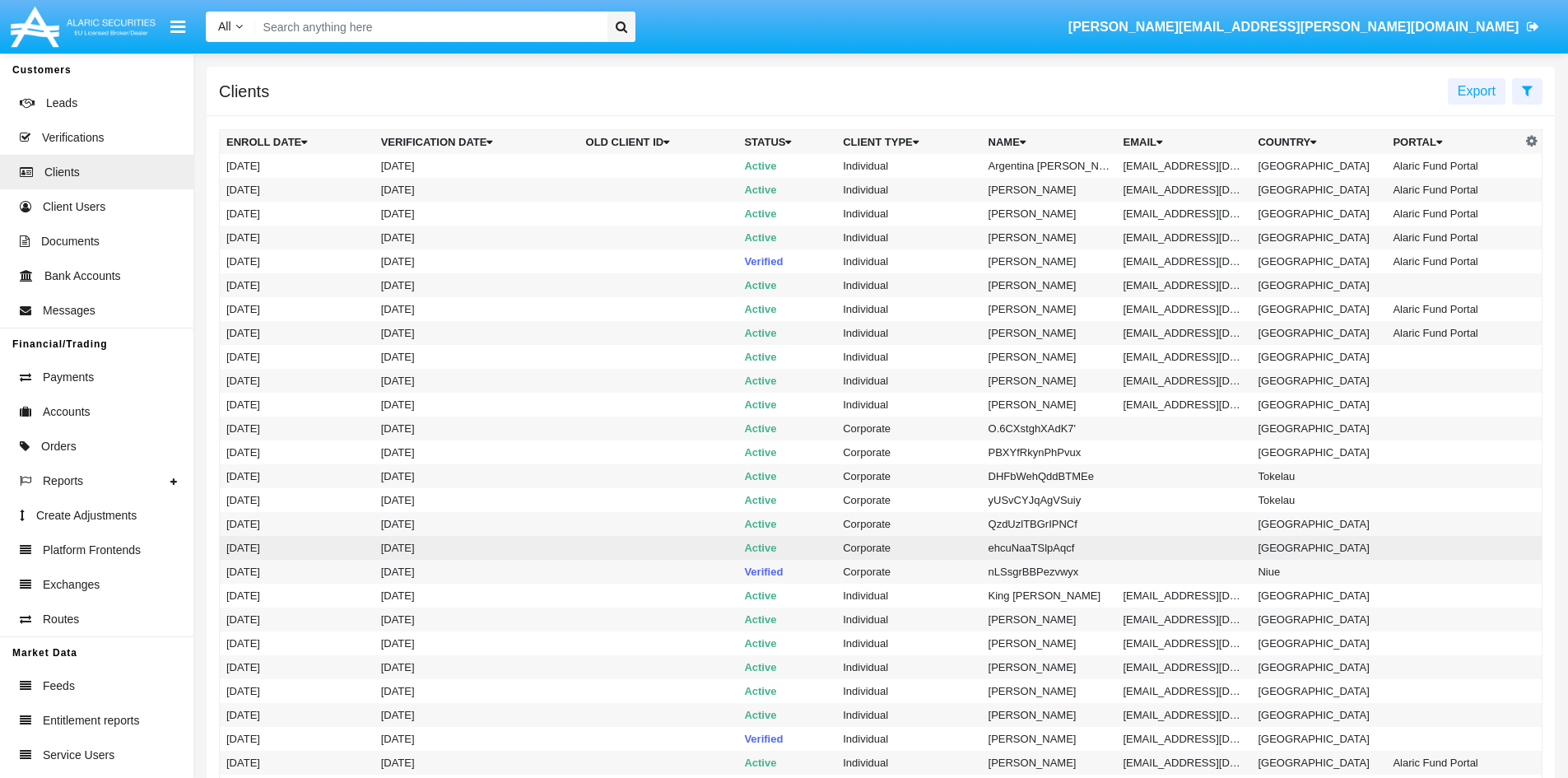
scroll to position [83, 0]
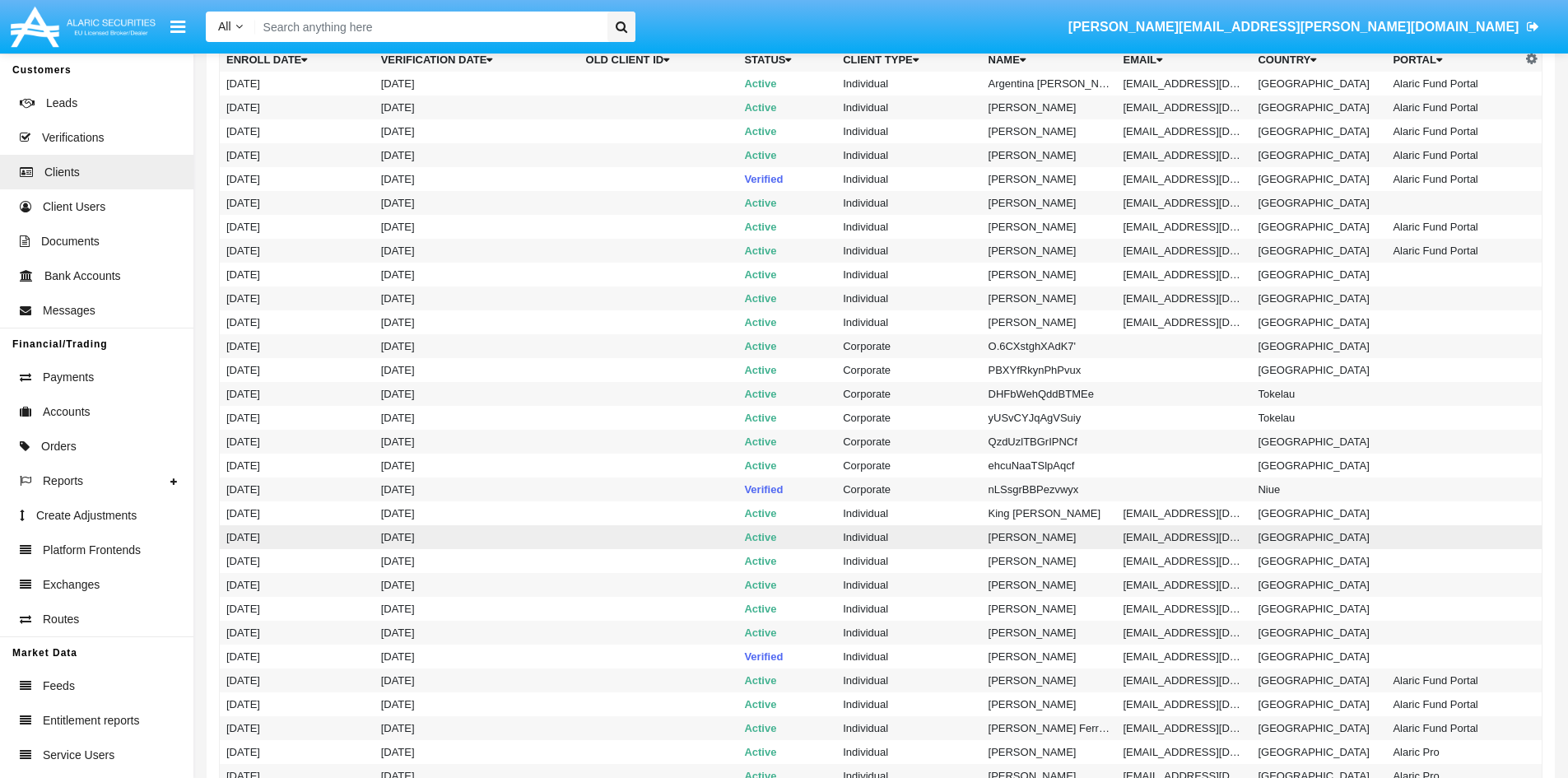
click at [752, 536] on td "Active" at bounding box center [786, 537] width 98 height 24
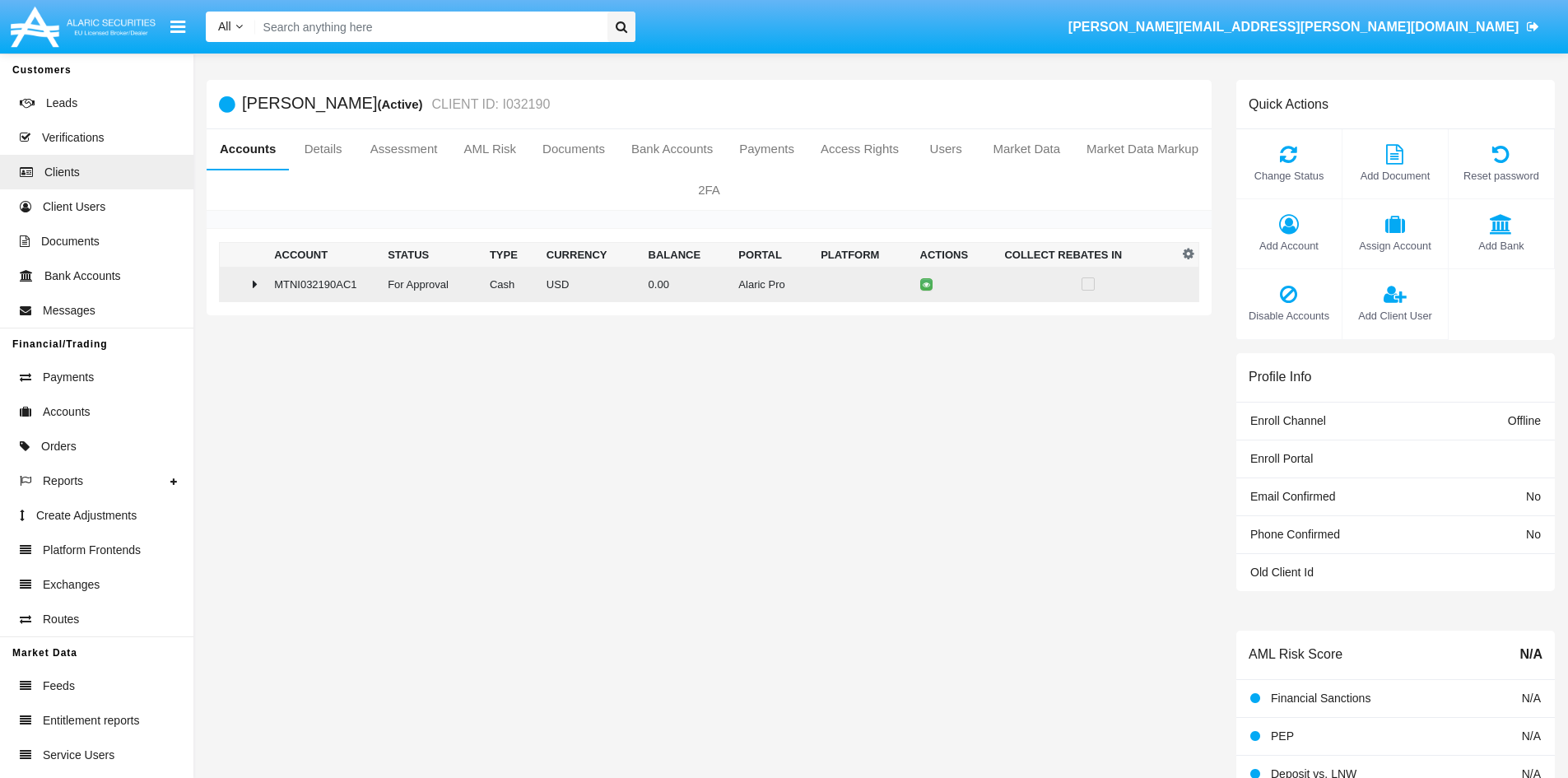
click at [261, 286] on div at bounding box center [244, 284] width 35 height 13
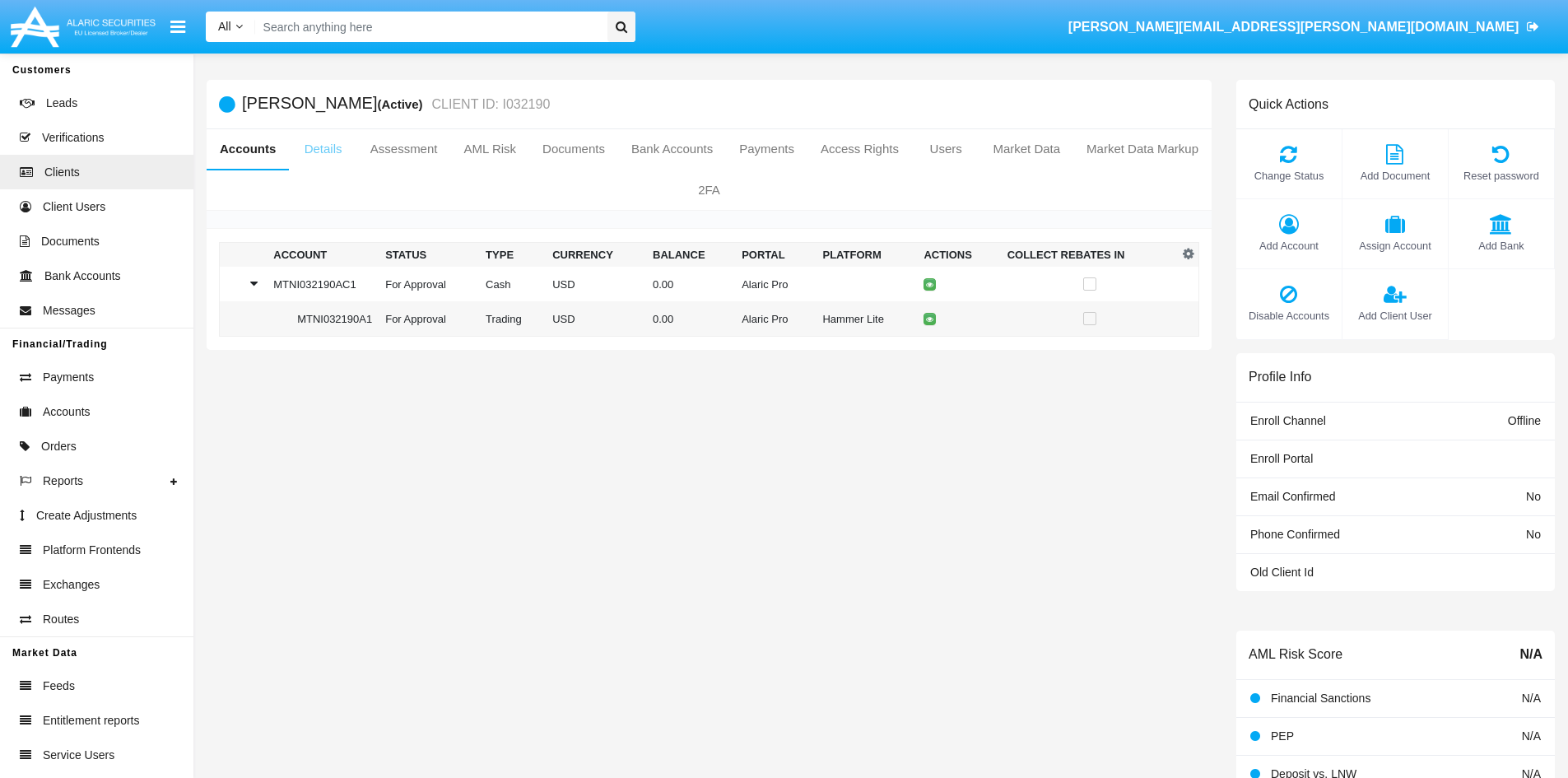
click at [329, 153] on link "Details" at bounding box center [322, 149] width 68 height 40
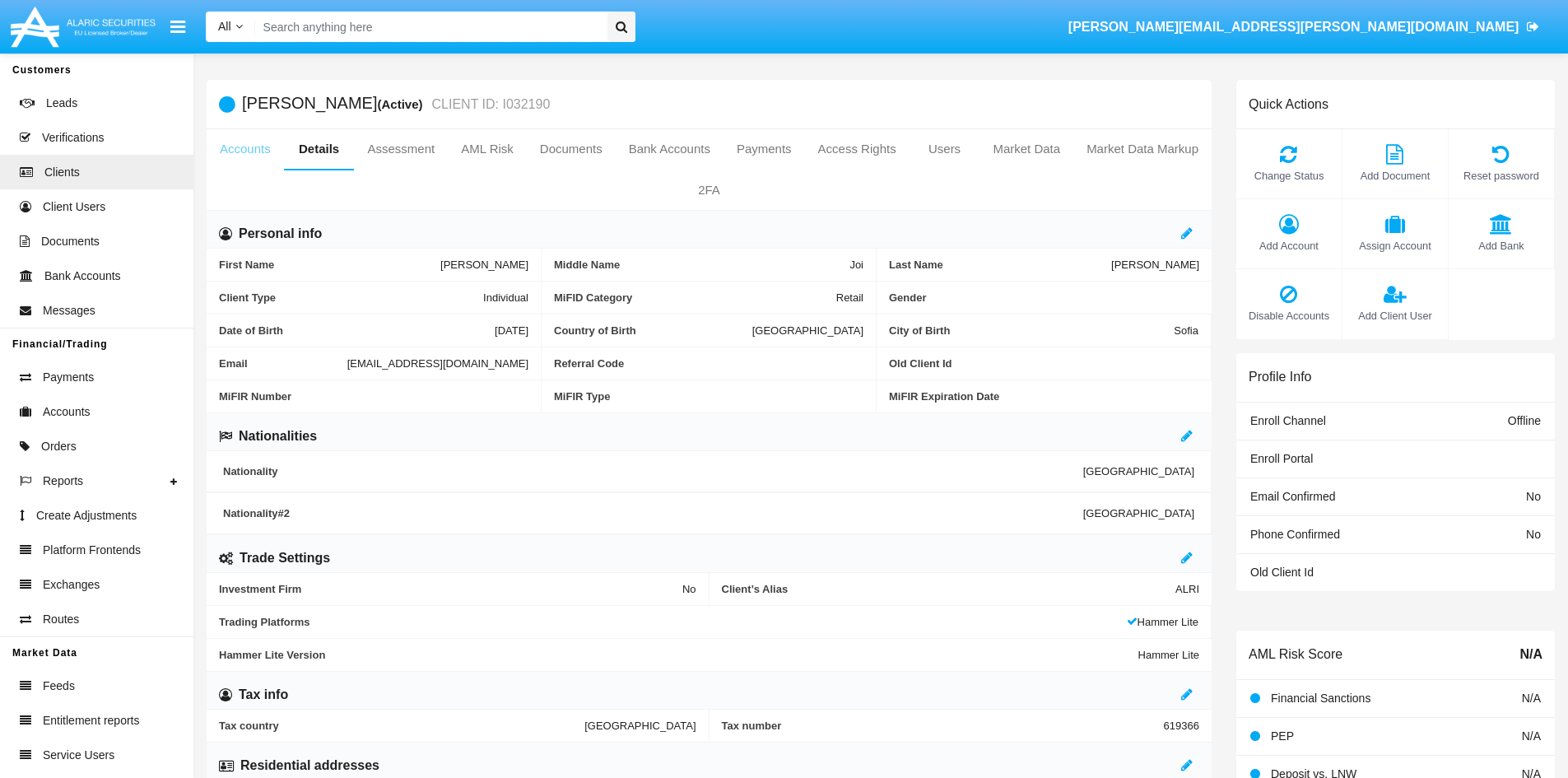
click at [261, 144] on link "Accounts" at bounding box center [246, 149] width 78 height 40
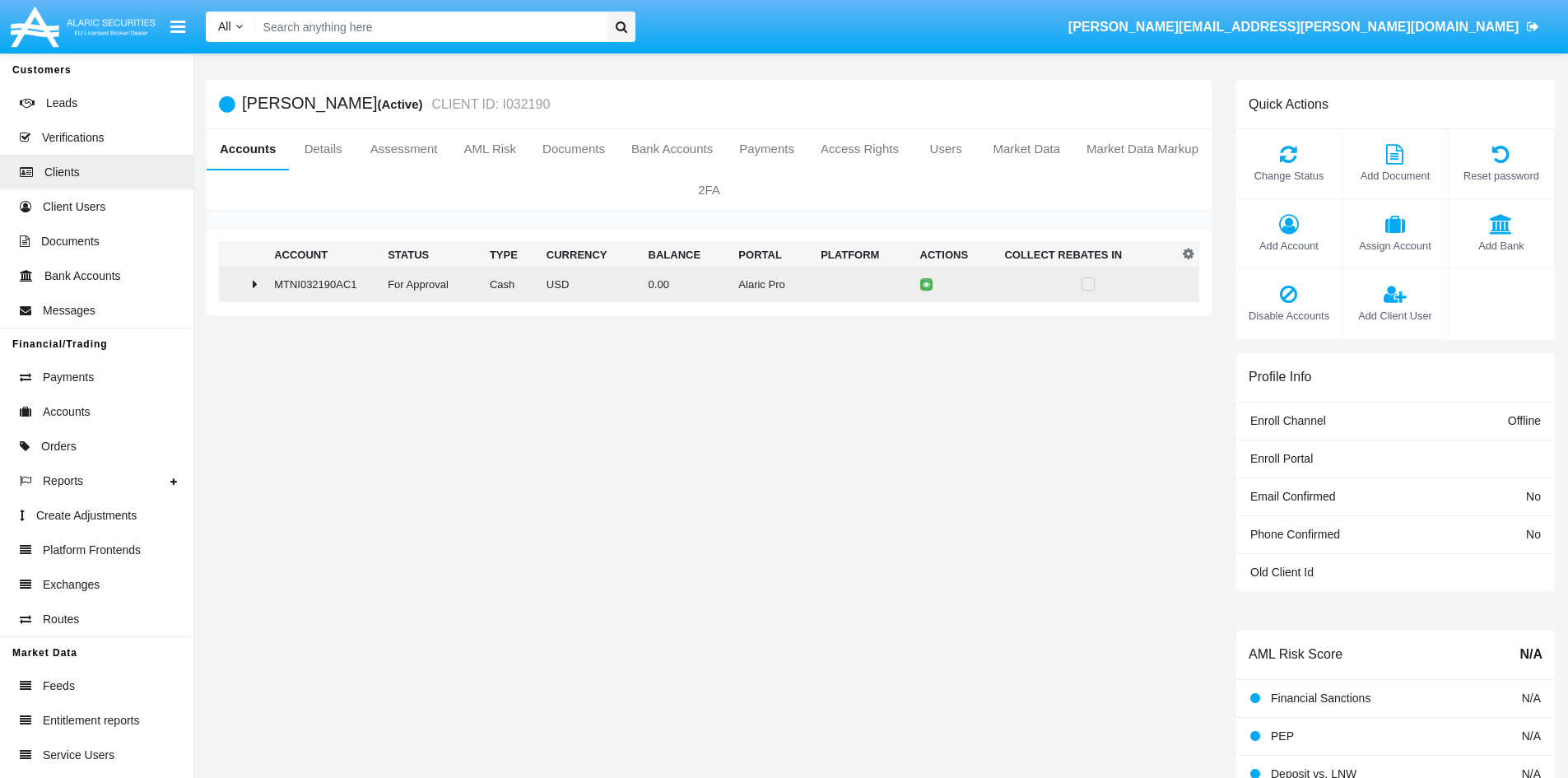
click at [251, 284] on div at bounding box center [244, 284] width 35 height 13
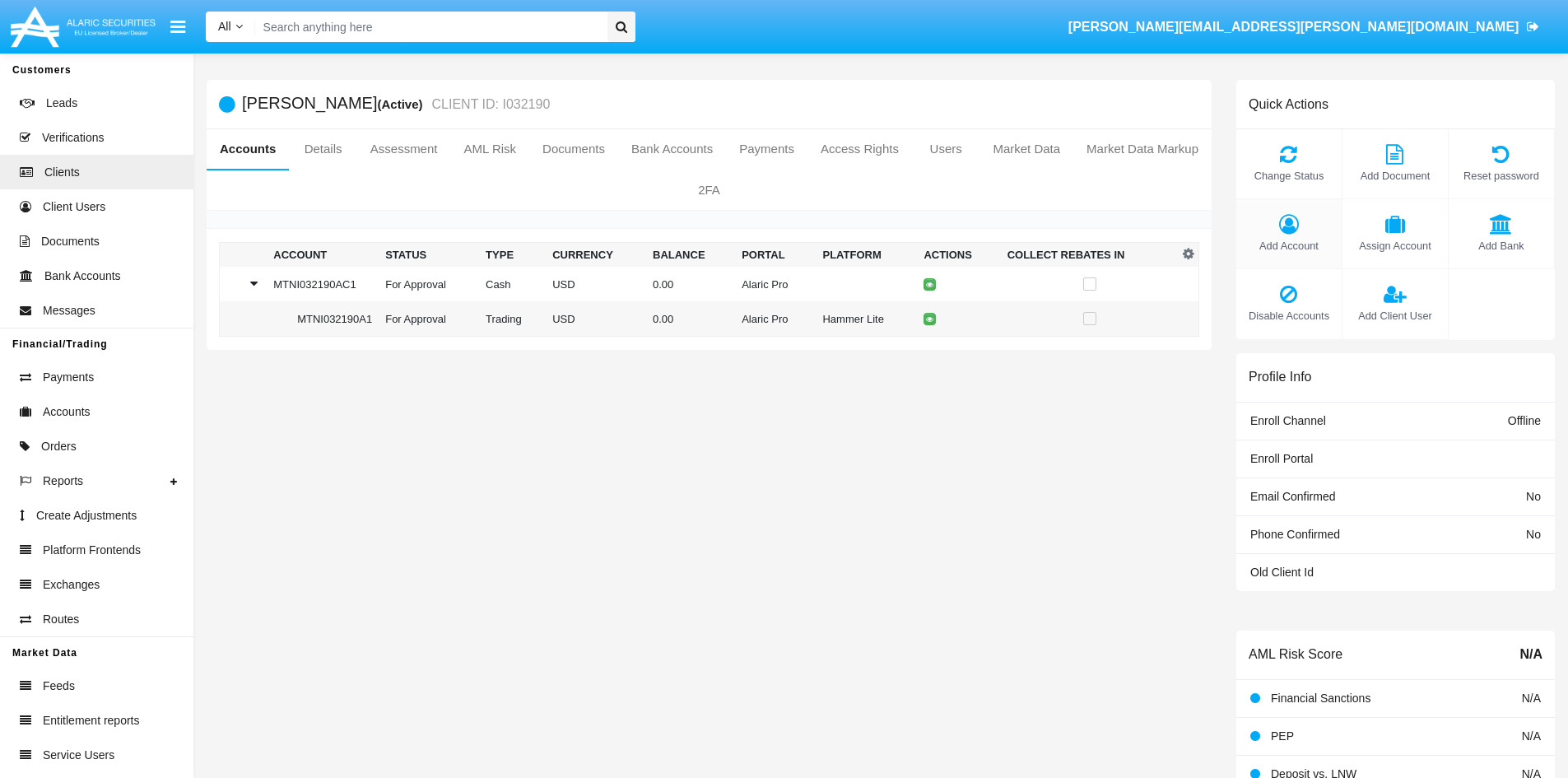
click at [1295, 233] on icon at bounding box center [1288, 224] width 89 height 20
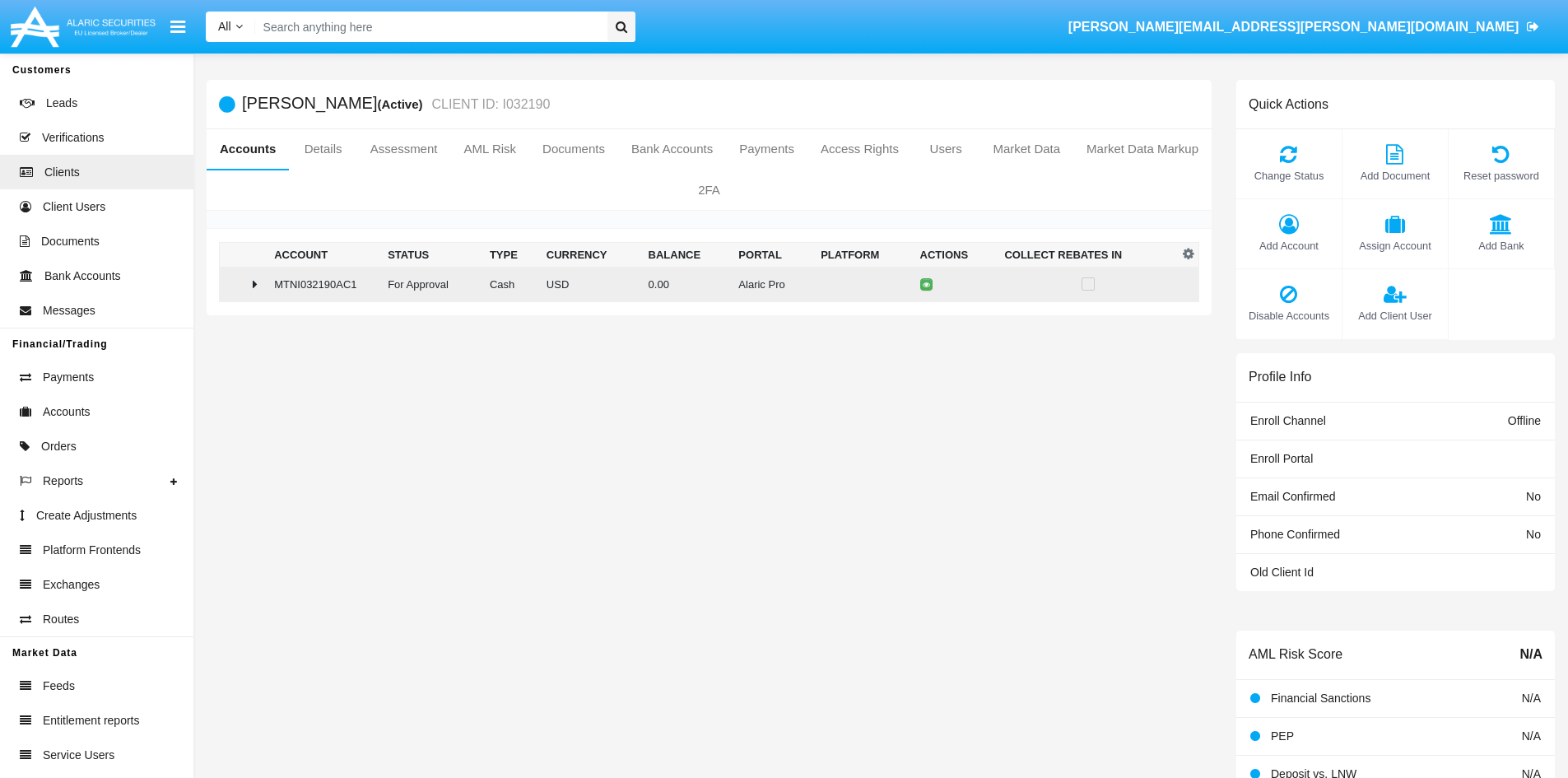
click at [247, 286] on div at bounding box center [244, 284] width 35 height 13
click at [931, 285] on icon at bounding box center [929, 284] width 7 height 7
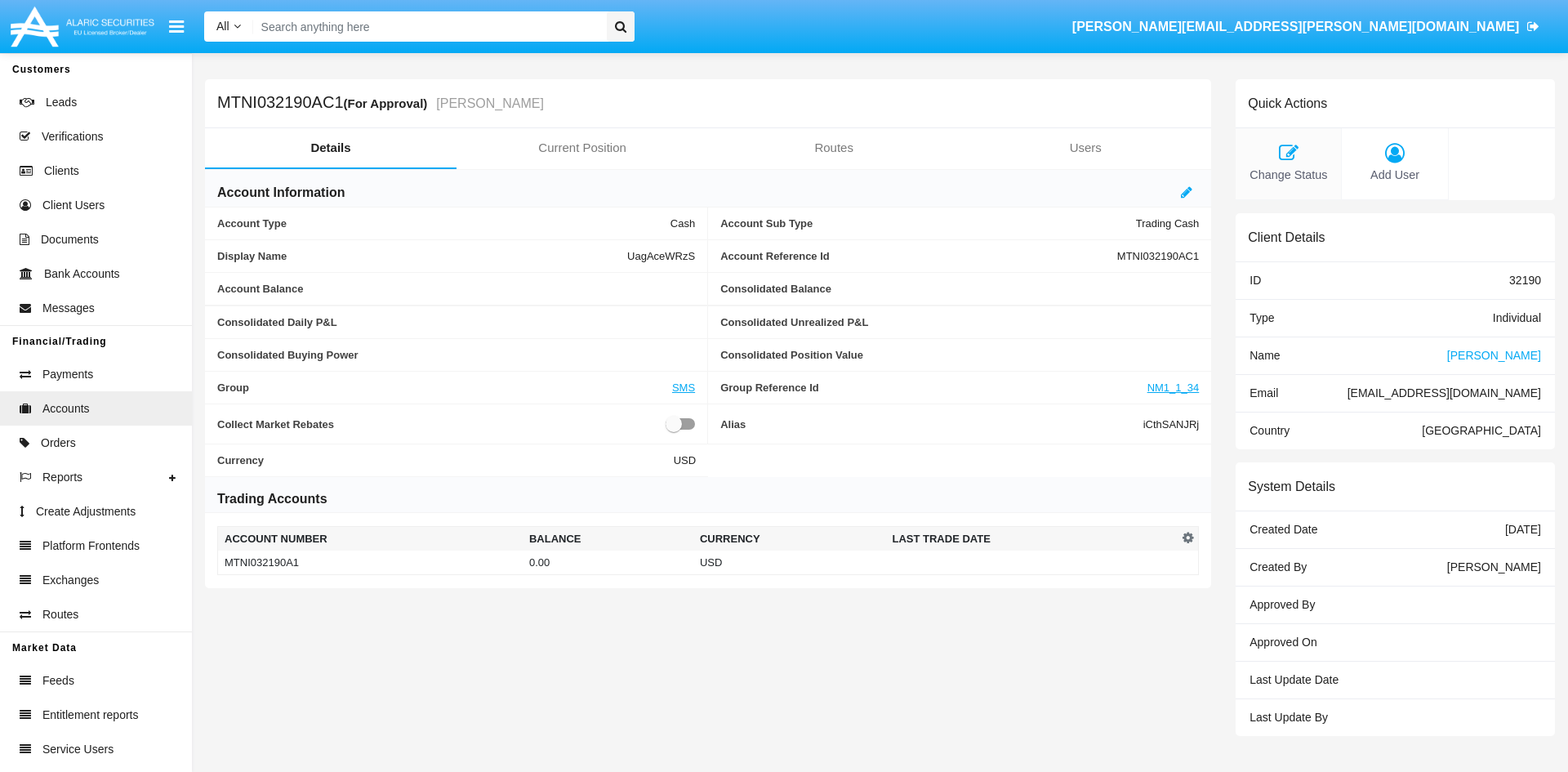
click at [1295, 160] on icon at bounding box center [1288, 153] width 89 height 20
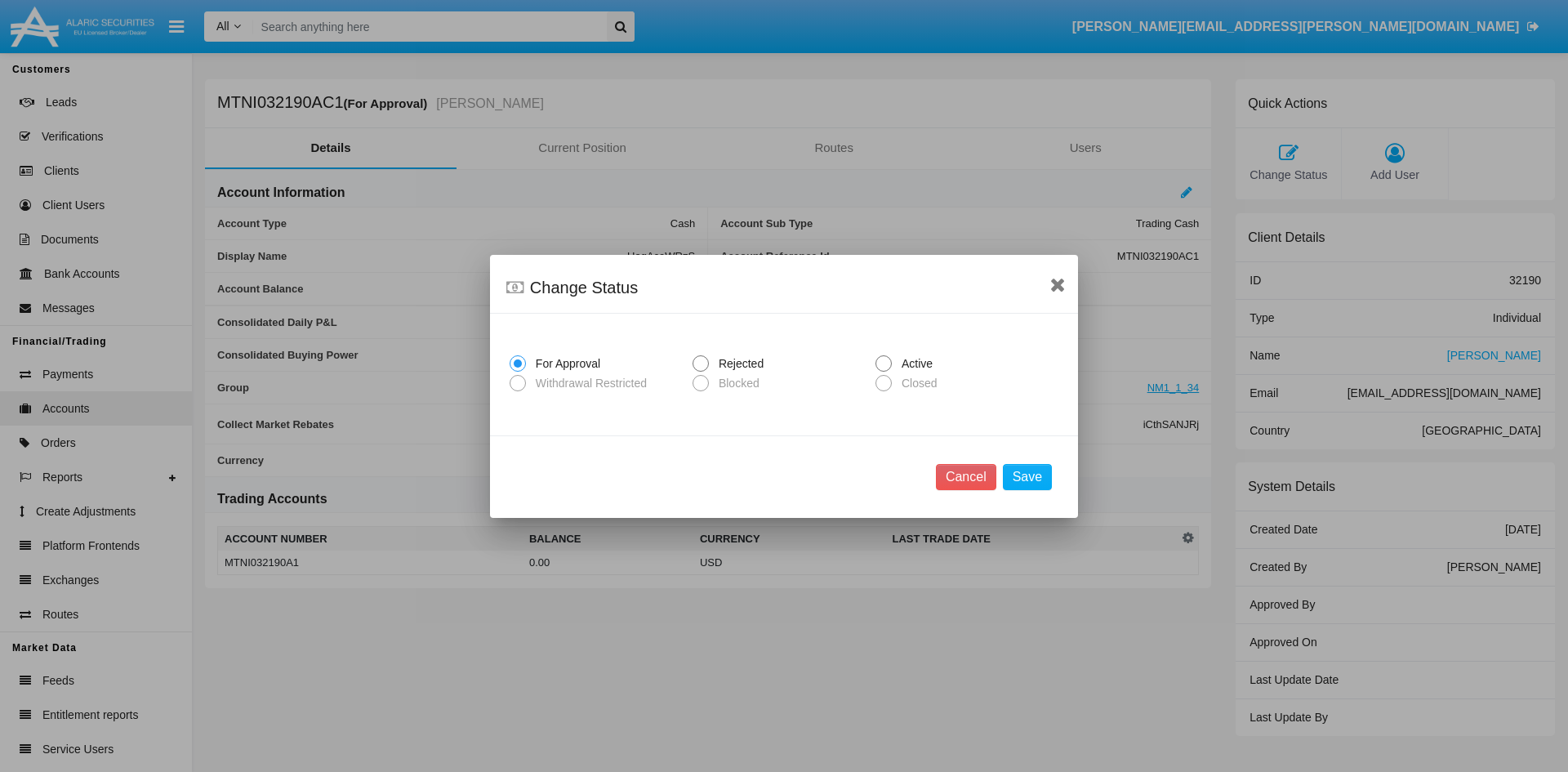
click at [917, 365] on span "Active" at bounding box center [914, 363] width 45 height 17
click at [883, 371] on input "Active" at bounding box center [882, 371] width 1 height 1
radio input "true"
click at [1020, 478] on button "Save" at bounding box center [1027, 477] width 49 height 26
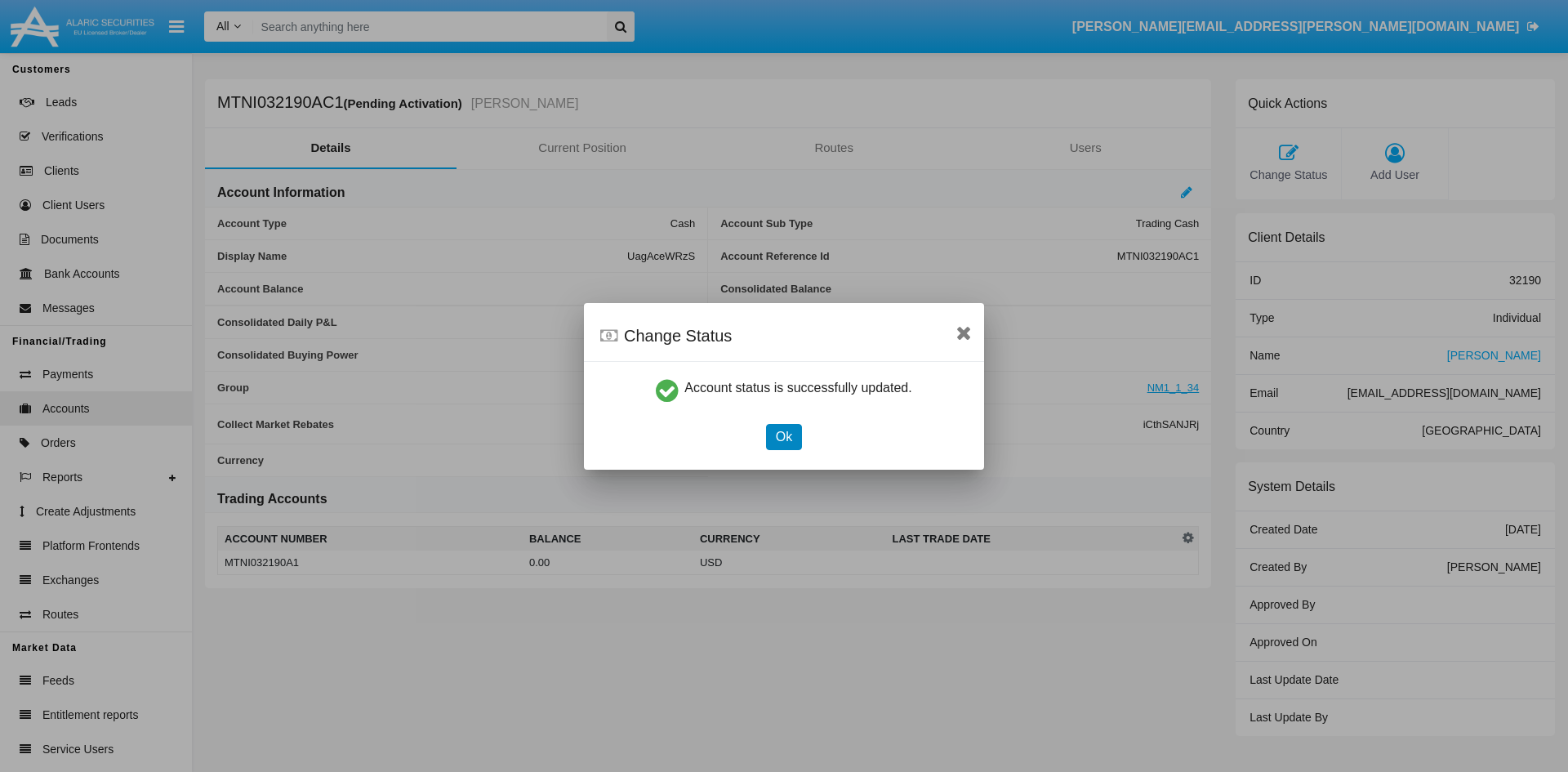
click at [771, 436] on button "Ok" at bounding box center [784, 436] width 36 height 26
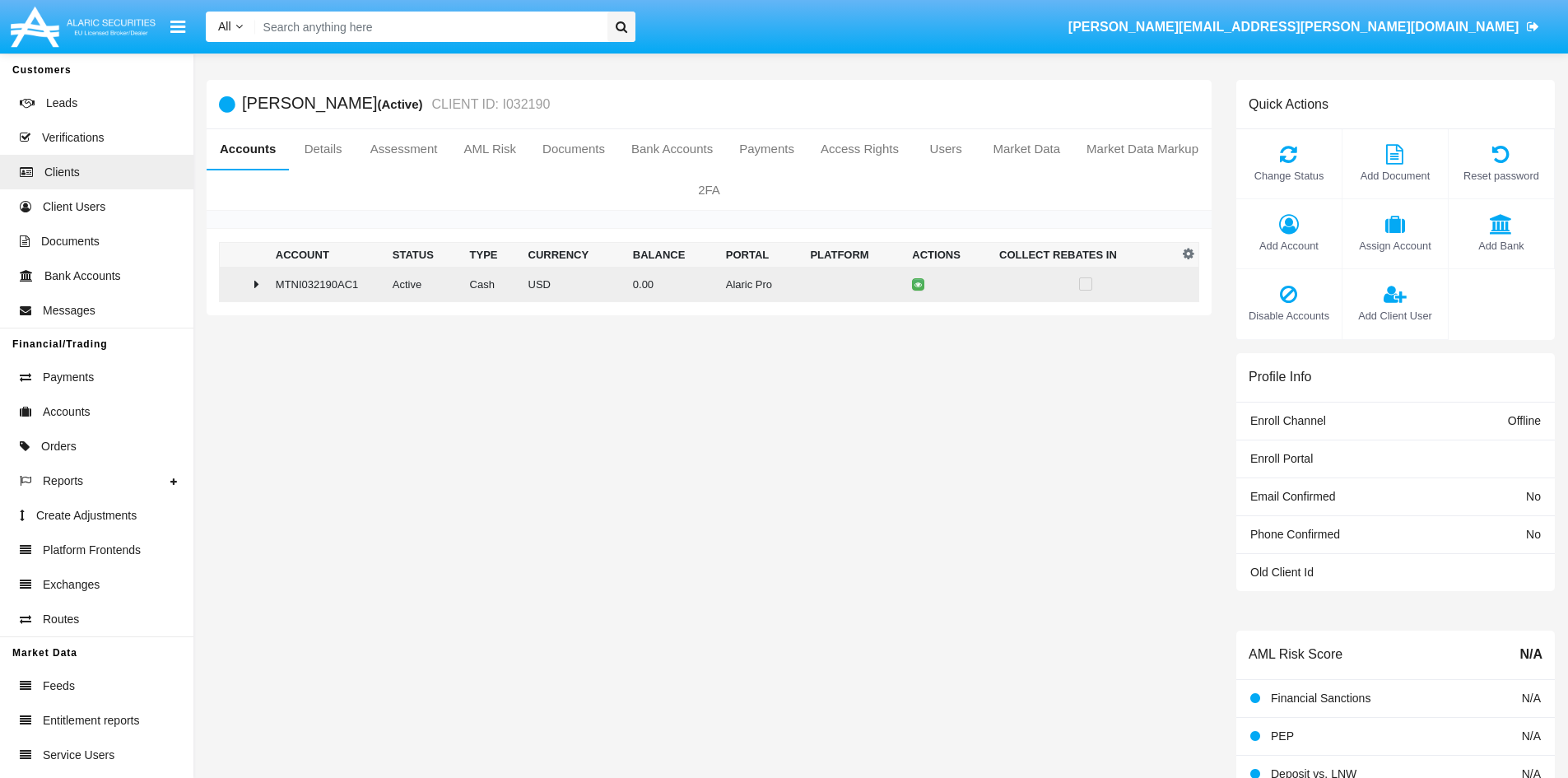
click at [255, 276] on td at bounding box center [245, 285] width 50 height 36
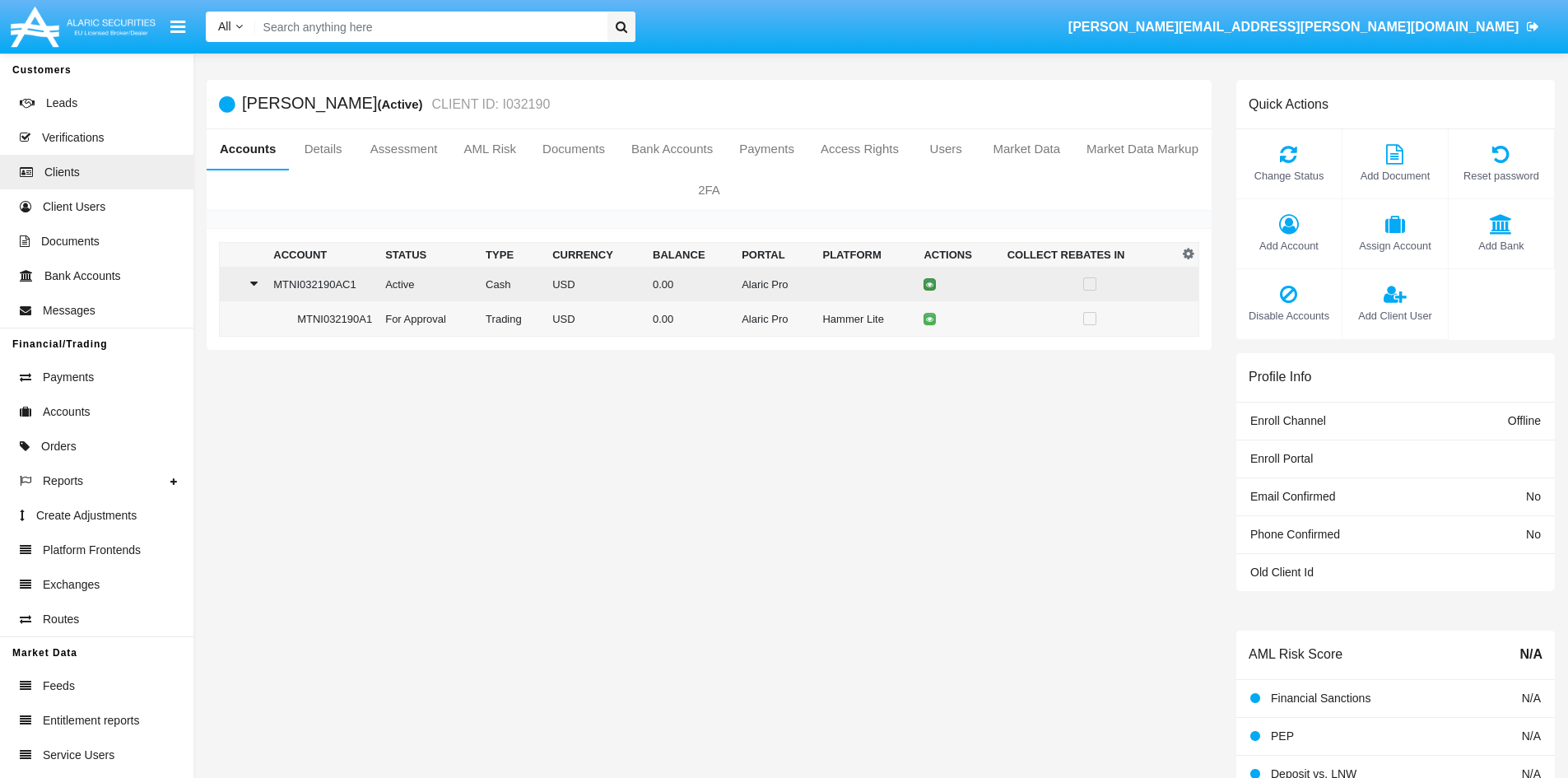
click at [930, 284] on icon at bounding box center [929, 284] width 7 height 7
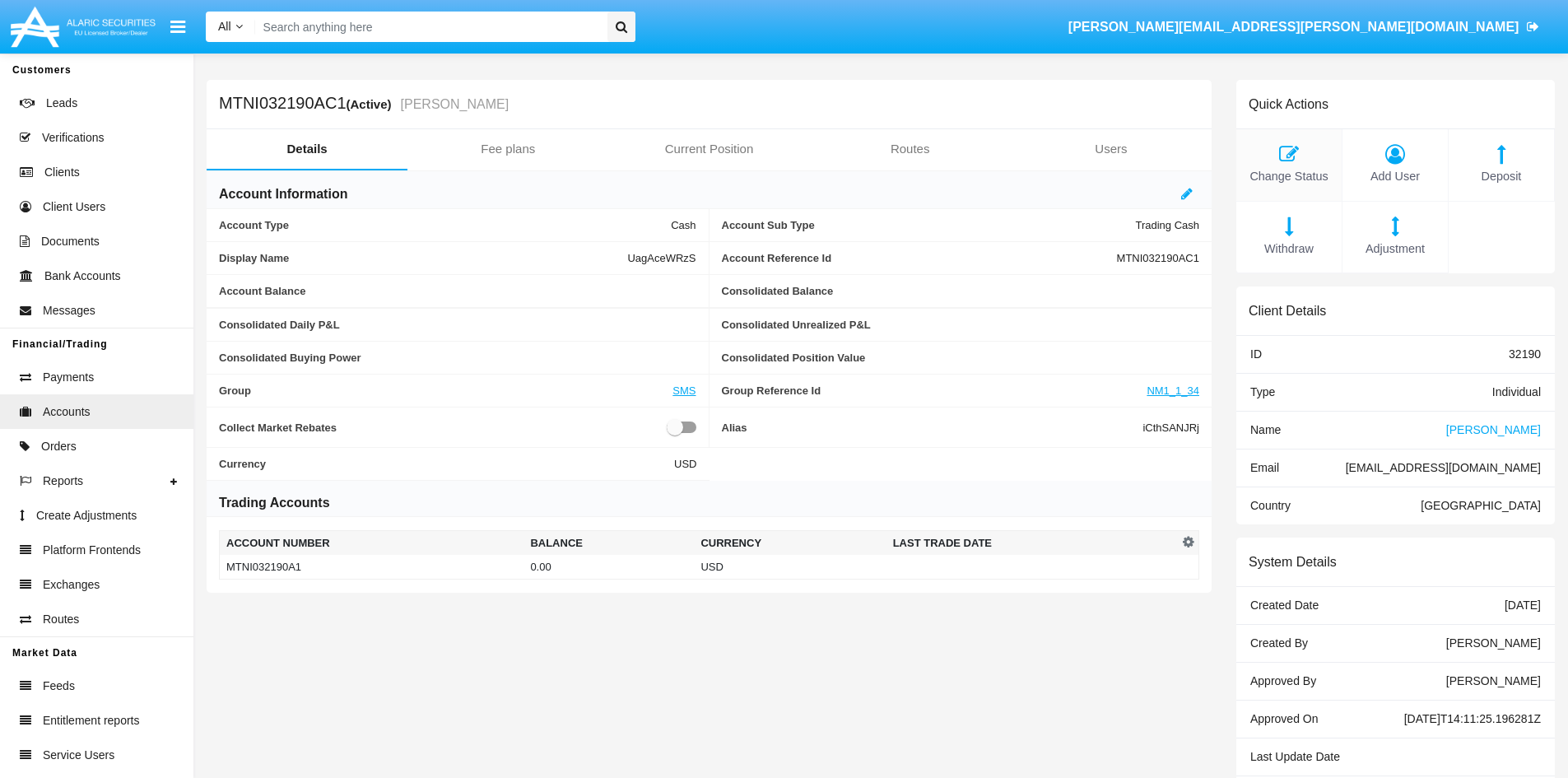
click at [1289, 164] on div "Change Status" at bounding box center [1289, 165] width 106 height 73
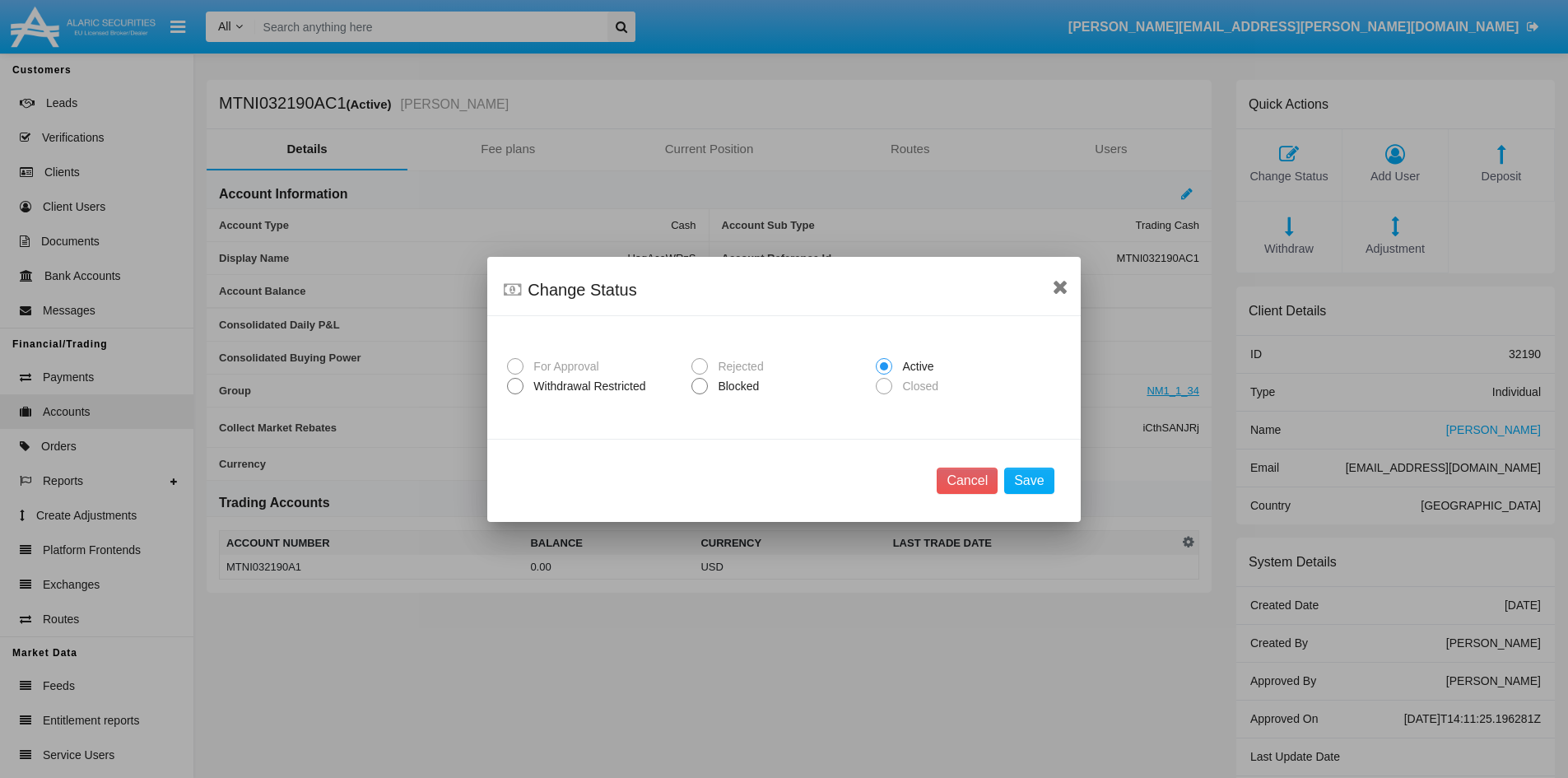
drag, startPoint x: 1056, startPoint y: 283, endPoint x: 1167, endPoint y: 262, distance: 113.0
click at [1059, 283] on icon at bounding box center [1061, 287] width 16 height 20
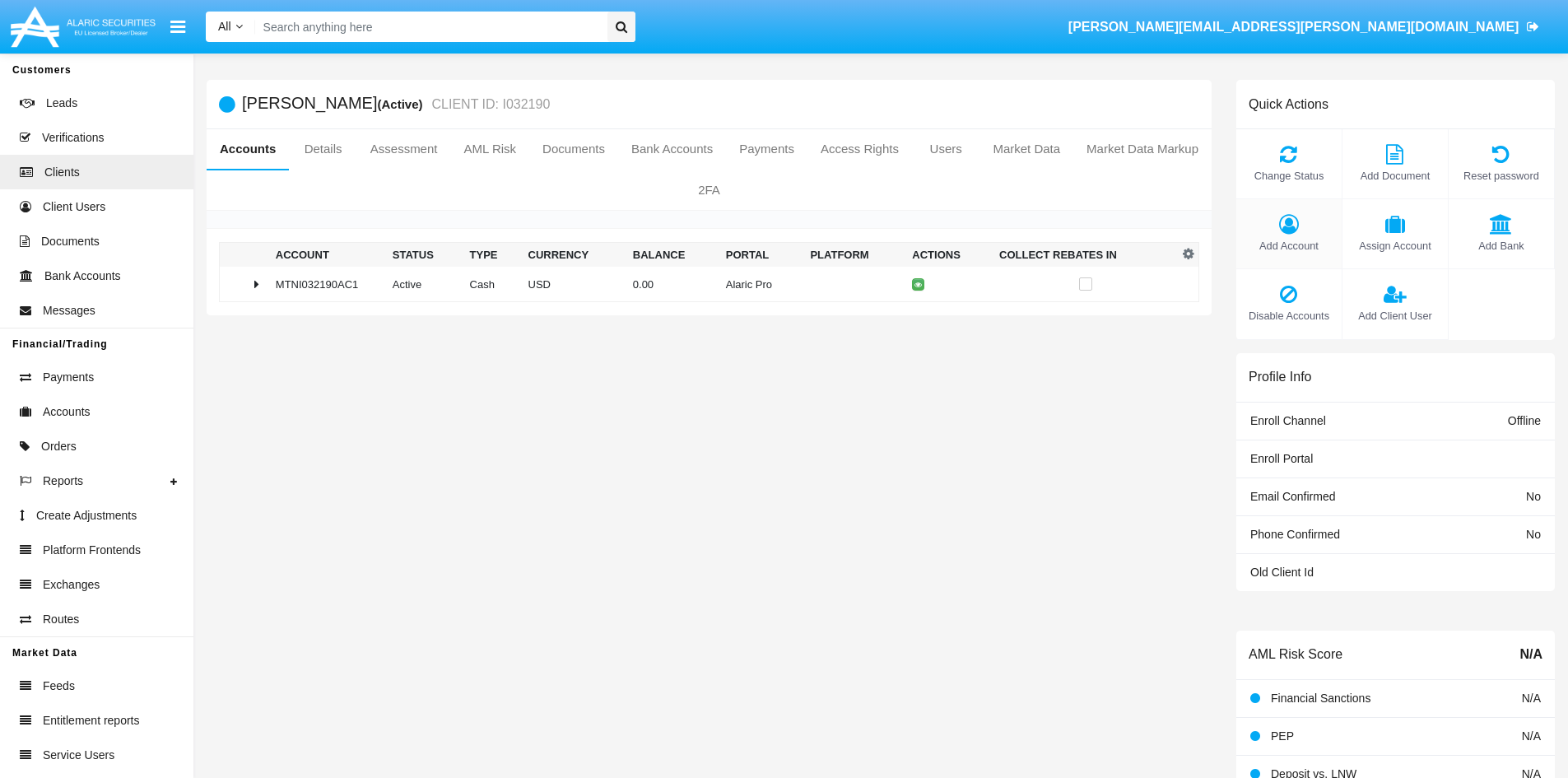
click at [1281, 231] on icon at bounding box center [1288, 224] width 89 height 20
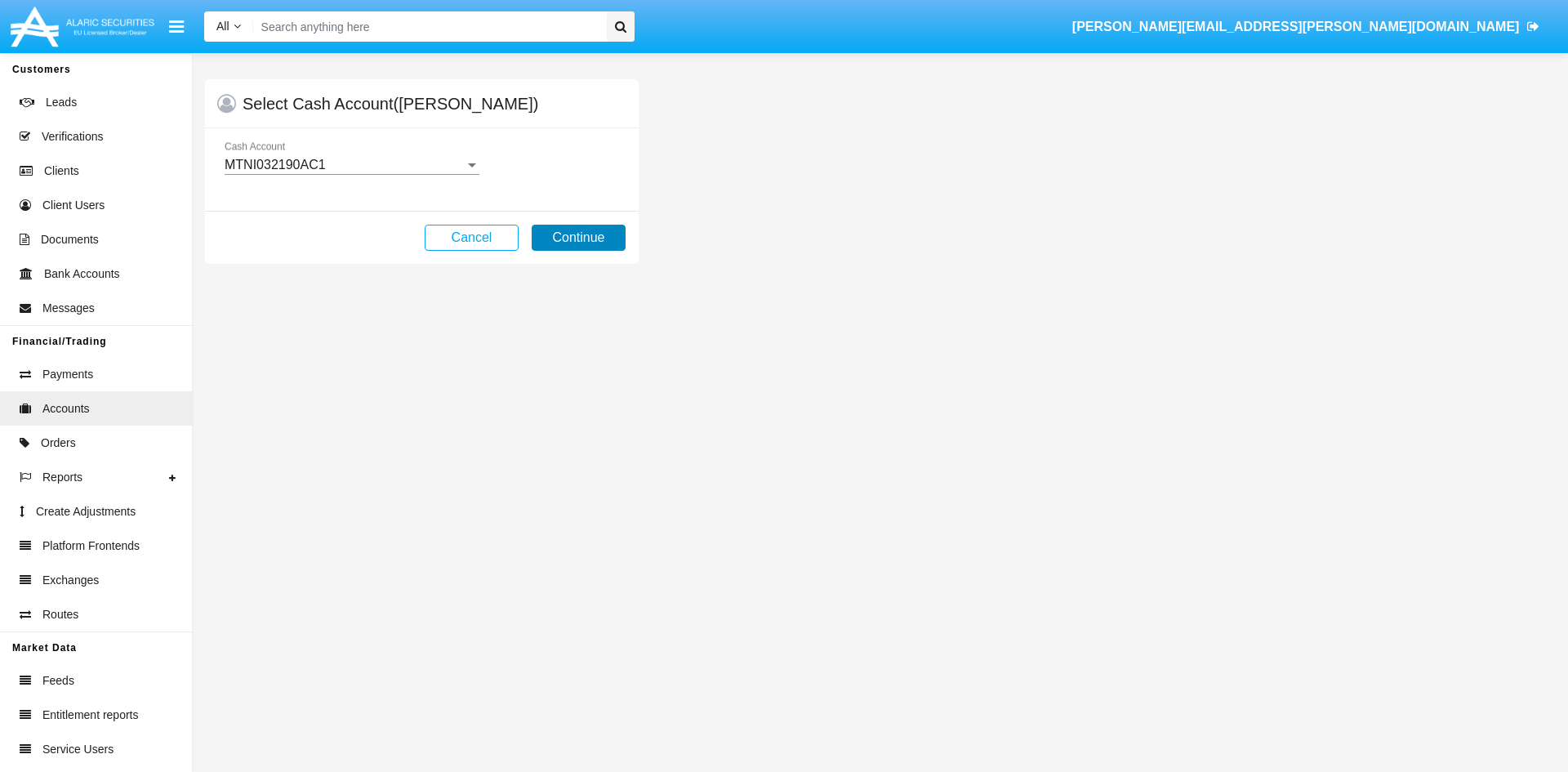
click at [593, 236] on button "Continue" at bounding box center [578, 238] width 94 height 26
click at [579, 241] on button "Continue" at bounding box center [578, 238] width 94 height 26
click at [590, 236] on button "Continue" at bounding box center [578, 238] width 94 height 26
click at [602, 233] on button "Continue" at bounding box center [578, 238] width 94 height 26
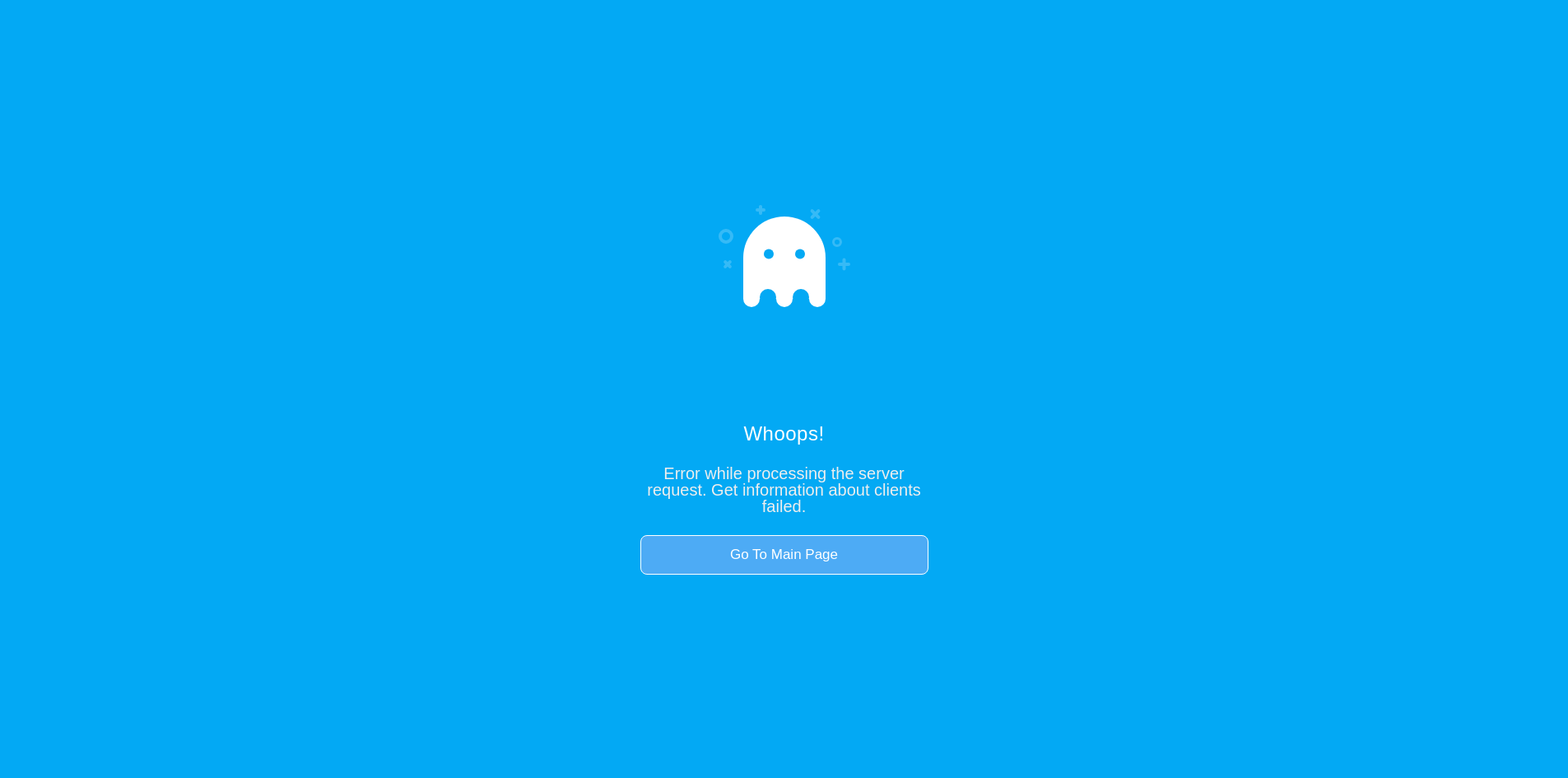
click at [785, 551] on link "Go To Main Page" at bounding box center [785, 555] width 289 height 40
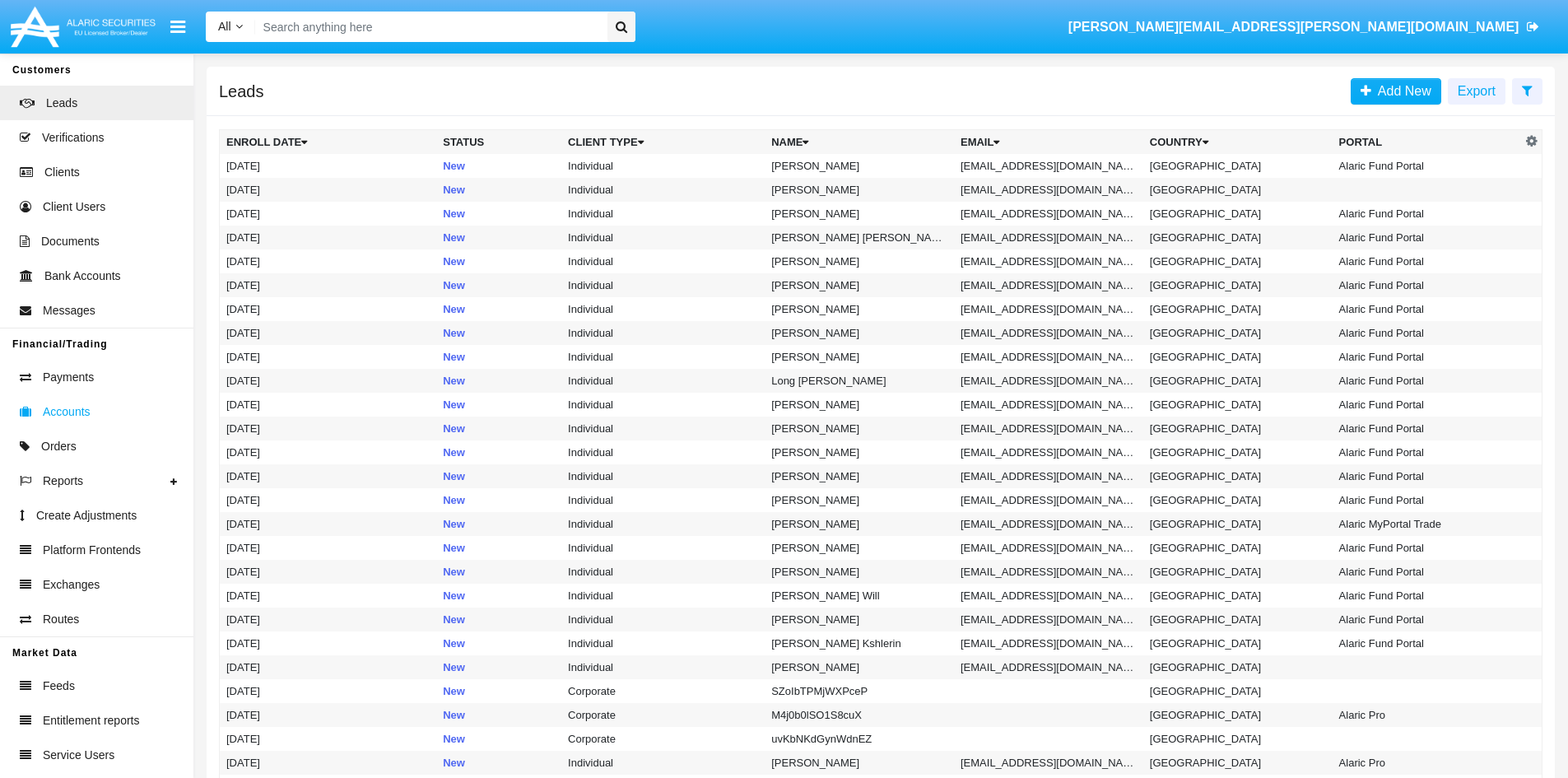
click at [79, 413] on span "Accounts" at bounding box center [67, 411] width 48 height 17
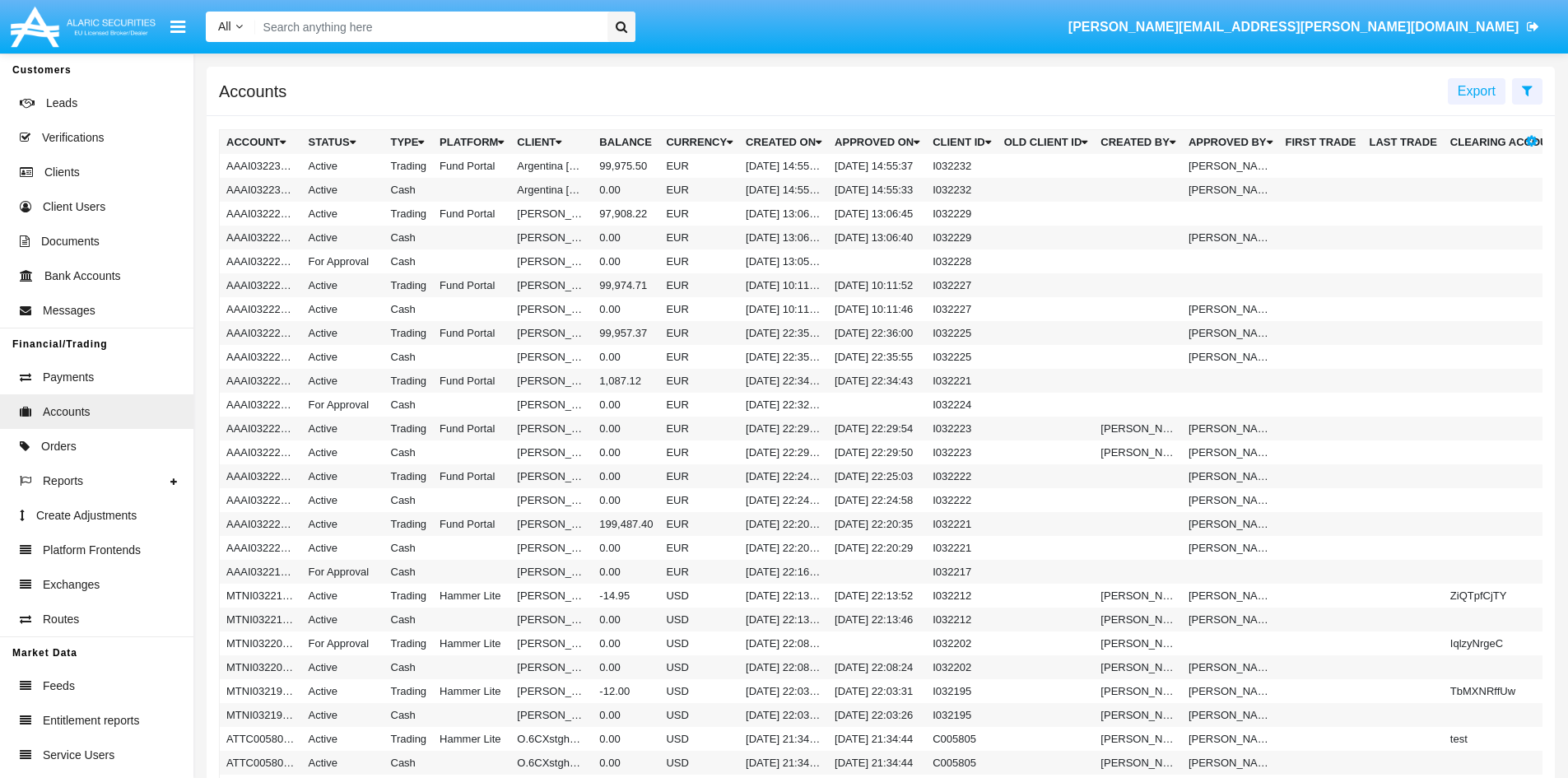
click at [1535, 142] on icon "button" at bounding box center [1532, 140] width 12 height 13
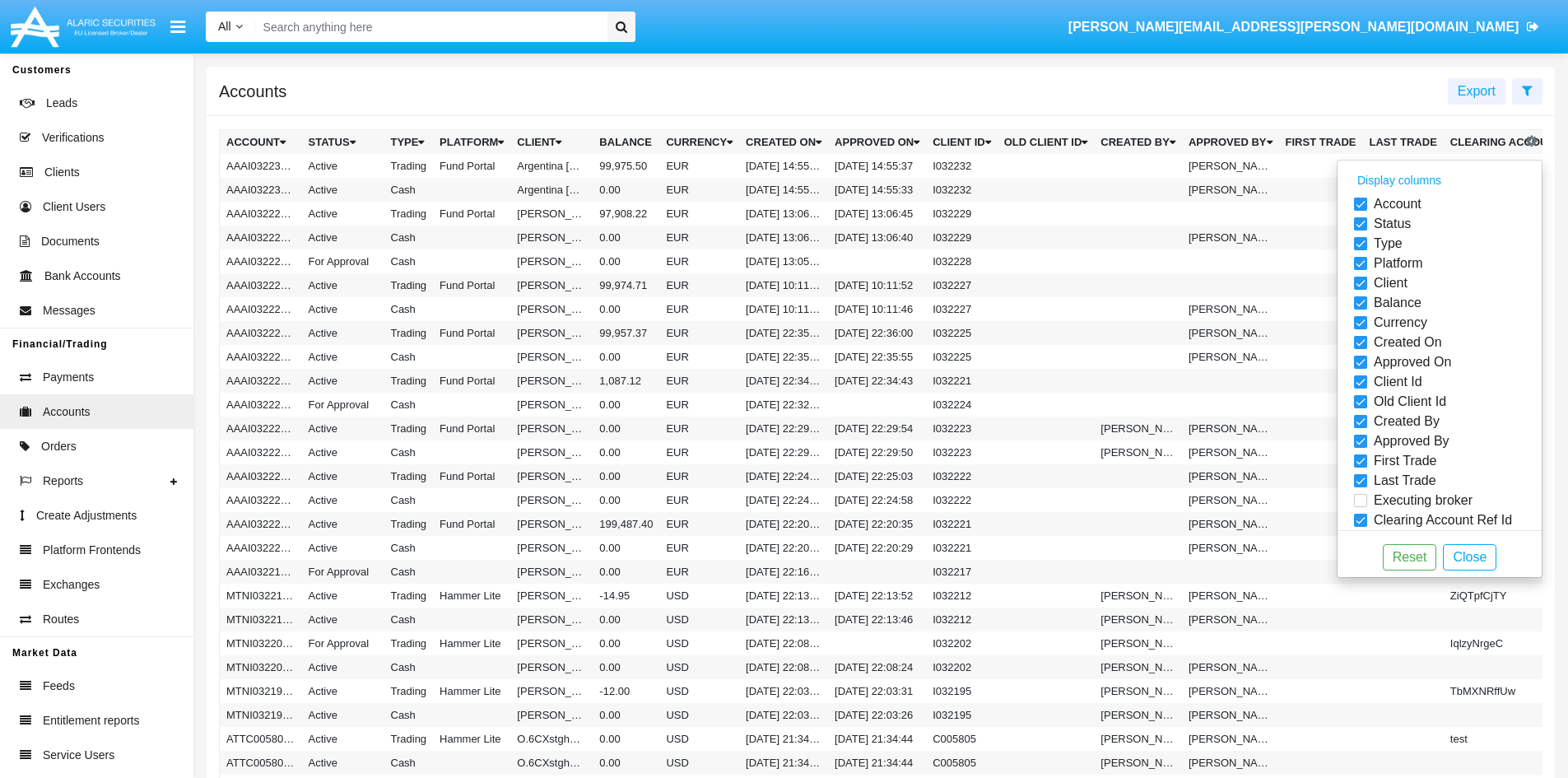
click at [1252, 81] on div "Accounts Export" at bounding box center [881, 92] width 1348 height 50
click at [1453, 560] on button "Close" at bounding box center [1470, 557] width 54 height 26
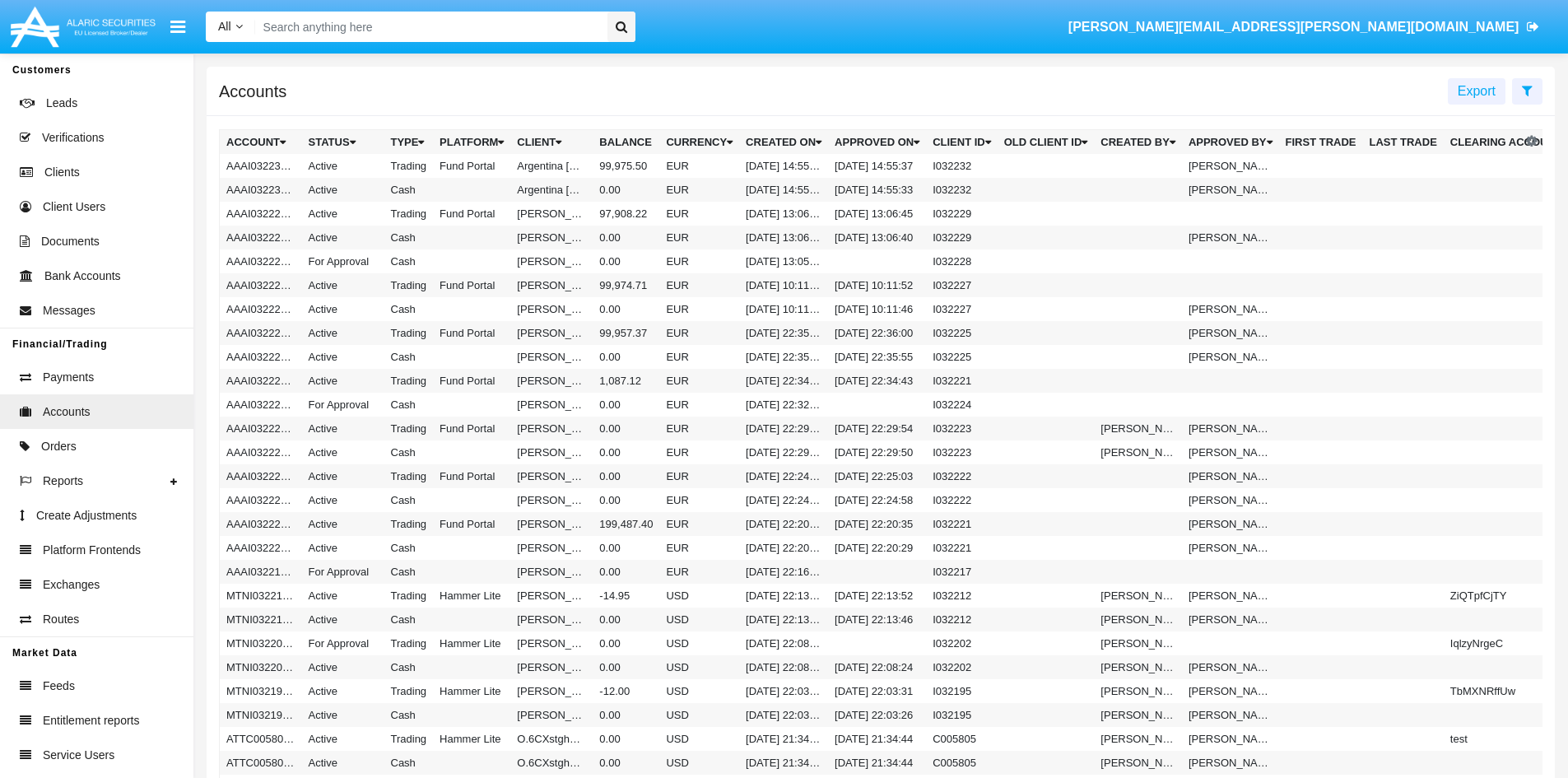
drag, startPoint x: 1094, startPoint y: 142, endPoint x: 1160, endPoint y: 146, distance: 66.1
click at [1160, 146] on th "Created By" at bounding box center [1138, 142] width 89 height 25
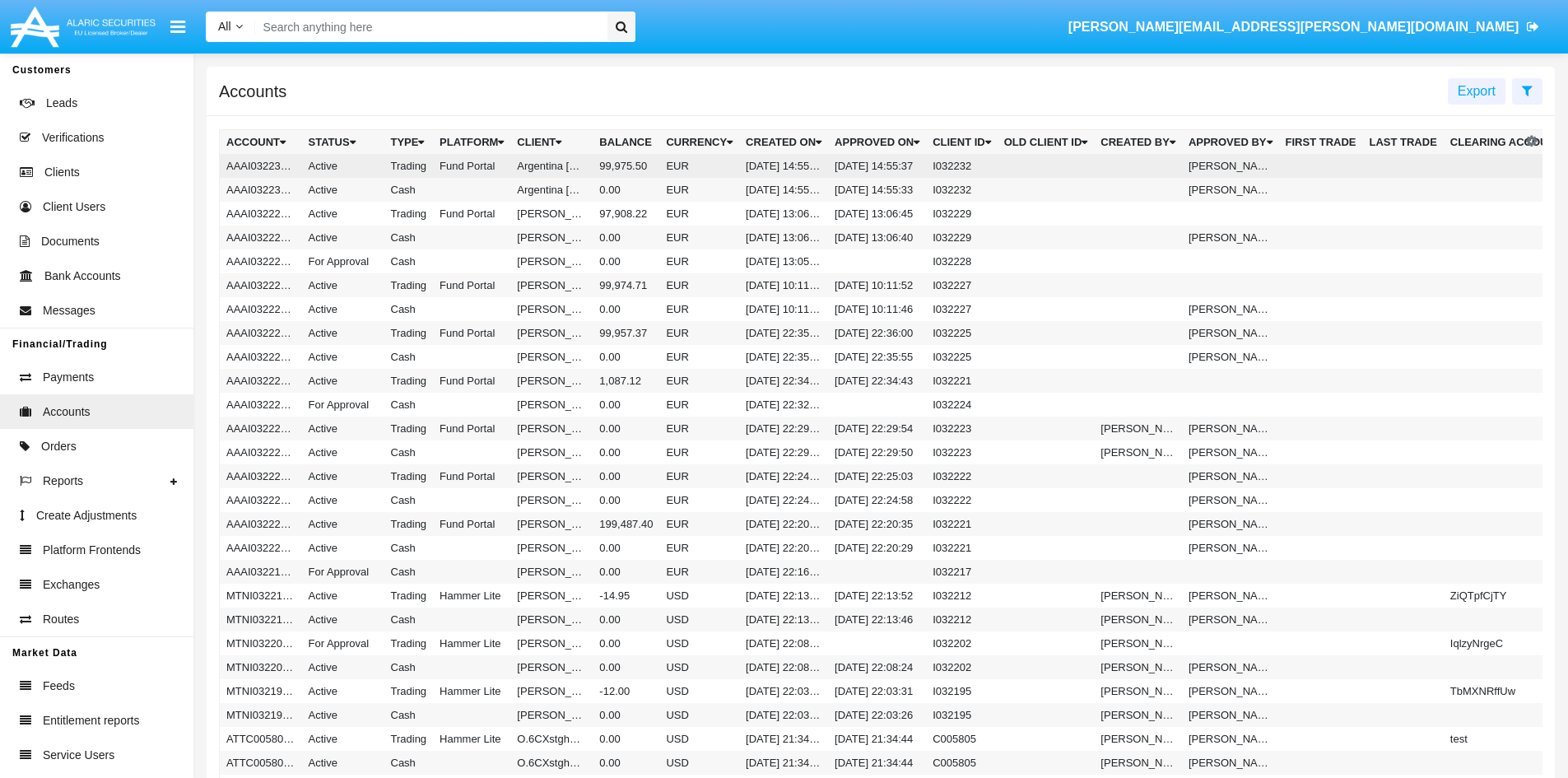
click at [830, 165] on td "10/02/25 14:55:37" at bounding box center [877, 166] width 98 height 24
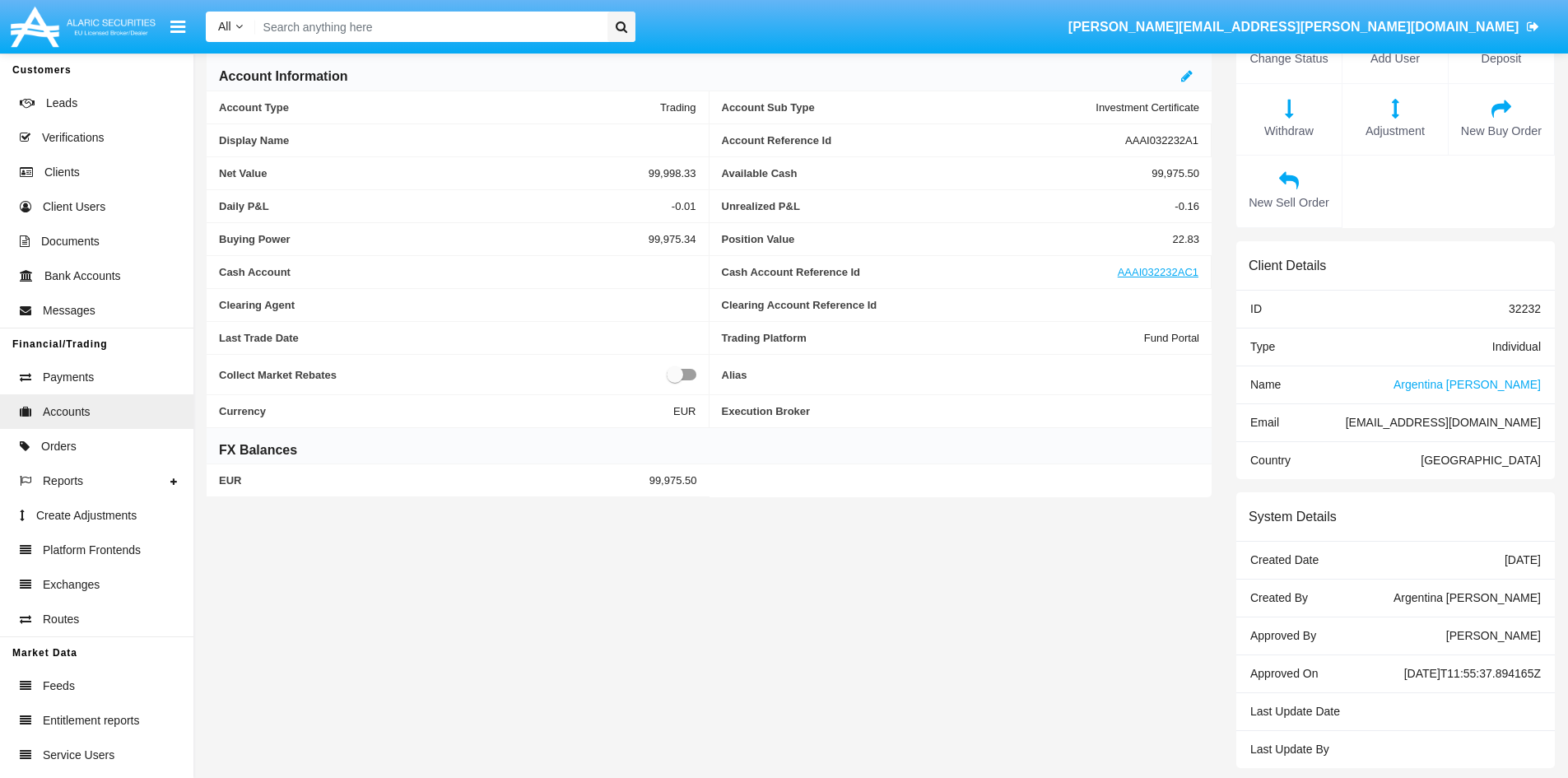
scroll to position [121, 0]
drag, startPoint x: 1453, startPoint y: 593, endPoint x: 1542, endPoint y: 597, distance: 89.1
click at [1542, 597] on div "Created By Argentina Friesen" at bounding box center [1396, 595] width 318 height 38
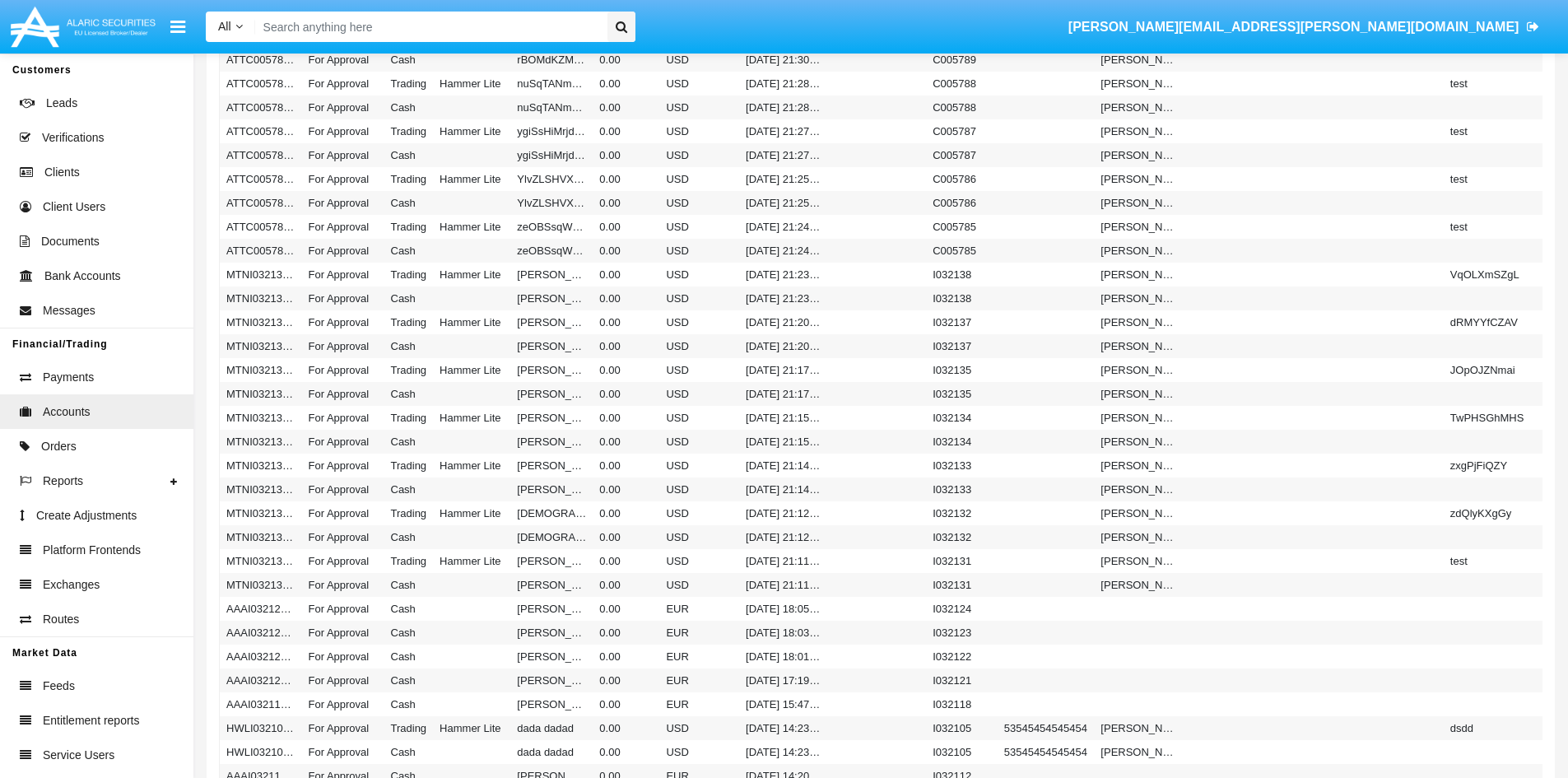
scroll to position [1564, 0]
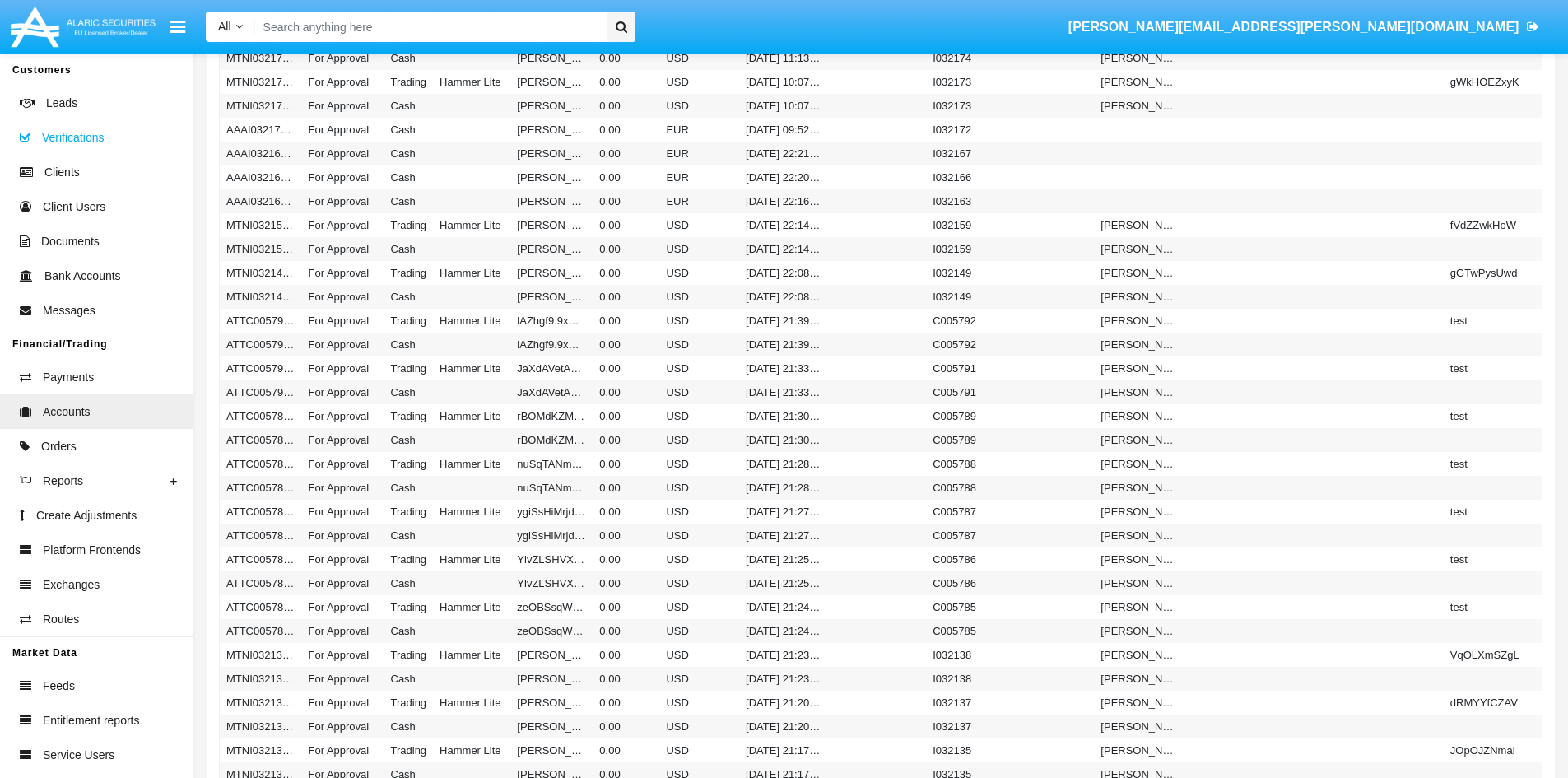
click at [84, 129] on span "Verifications" at bounding box center [73, 137] width 62 height 17
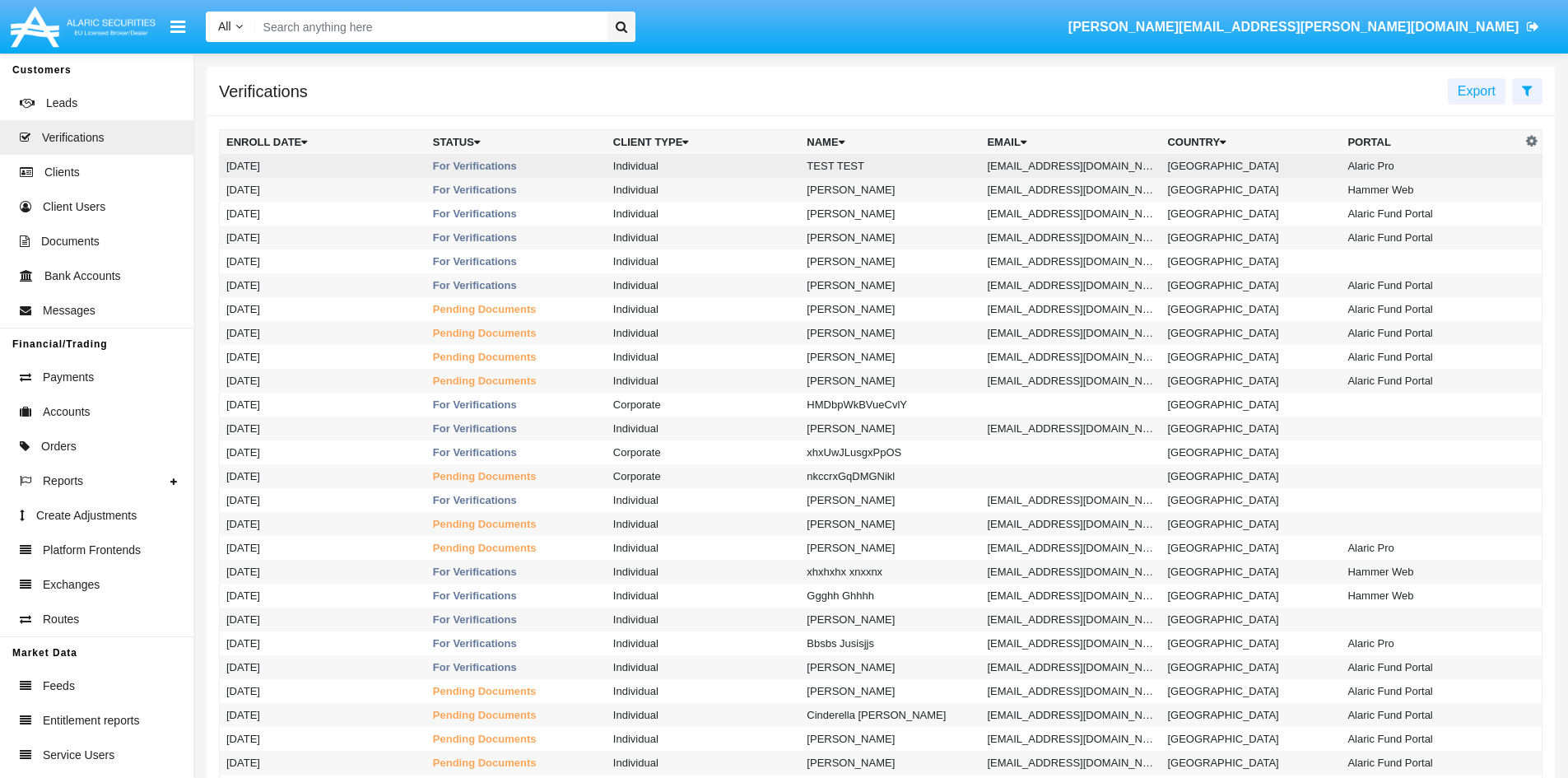
click at [503, 164] on td "For Verifications" at bounding box center [516, 166] width 180 height 24
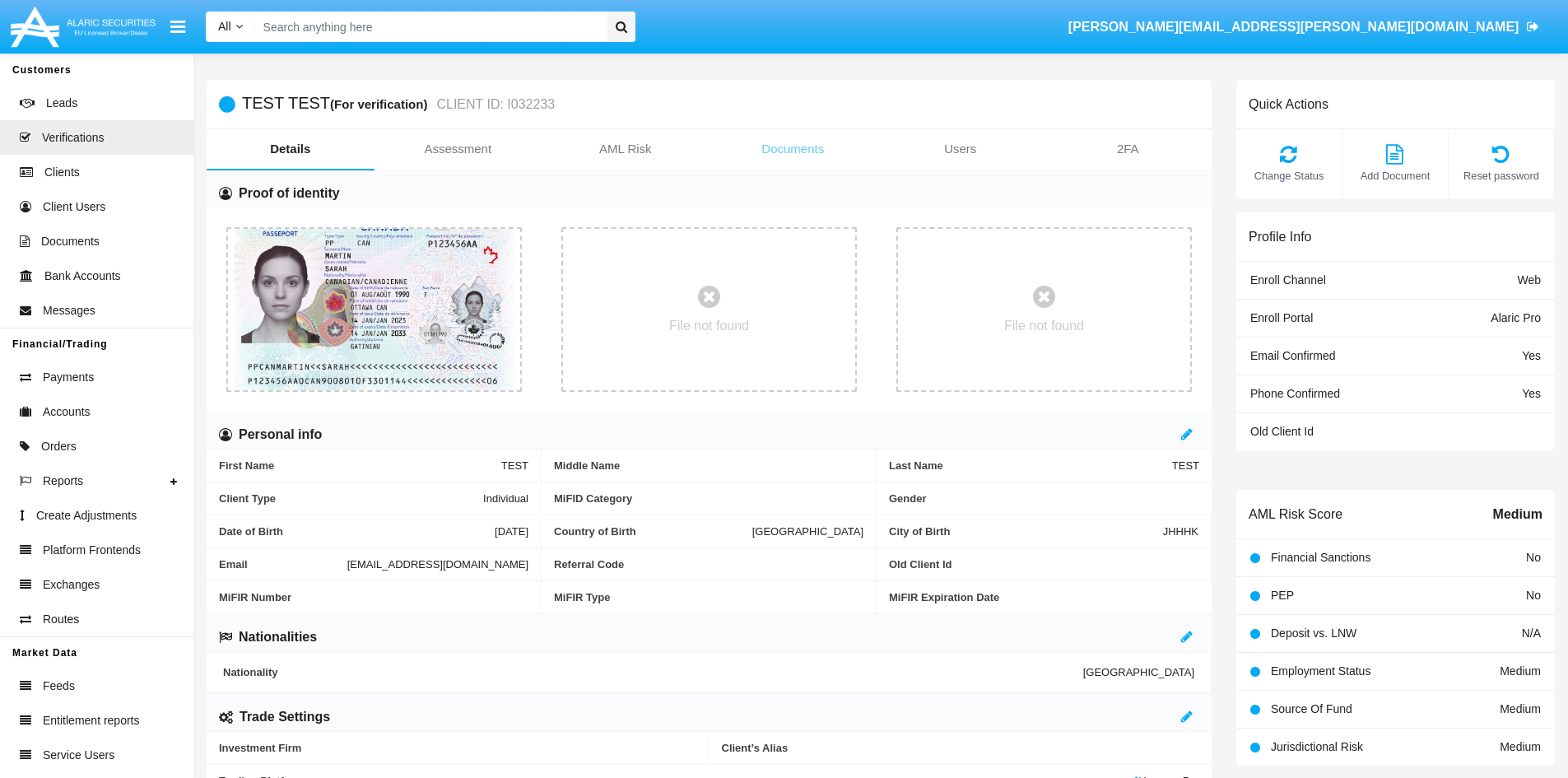
click at [770, 155] on link "Documents" at bounding box center [793, 149] width 168 height 40
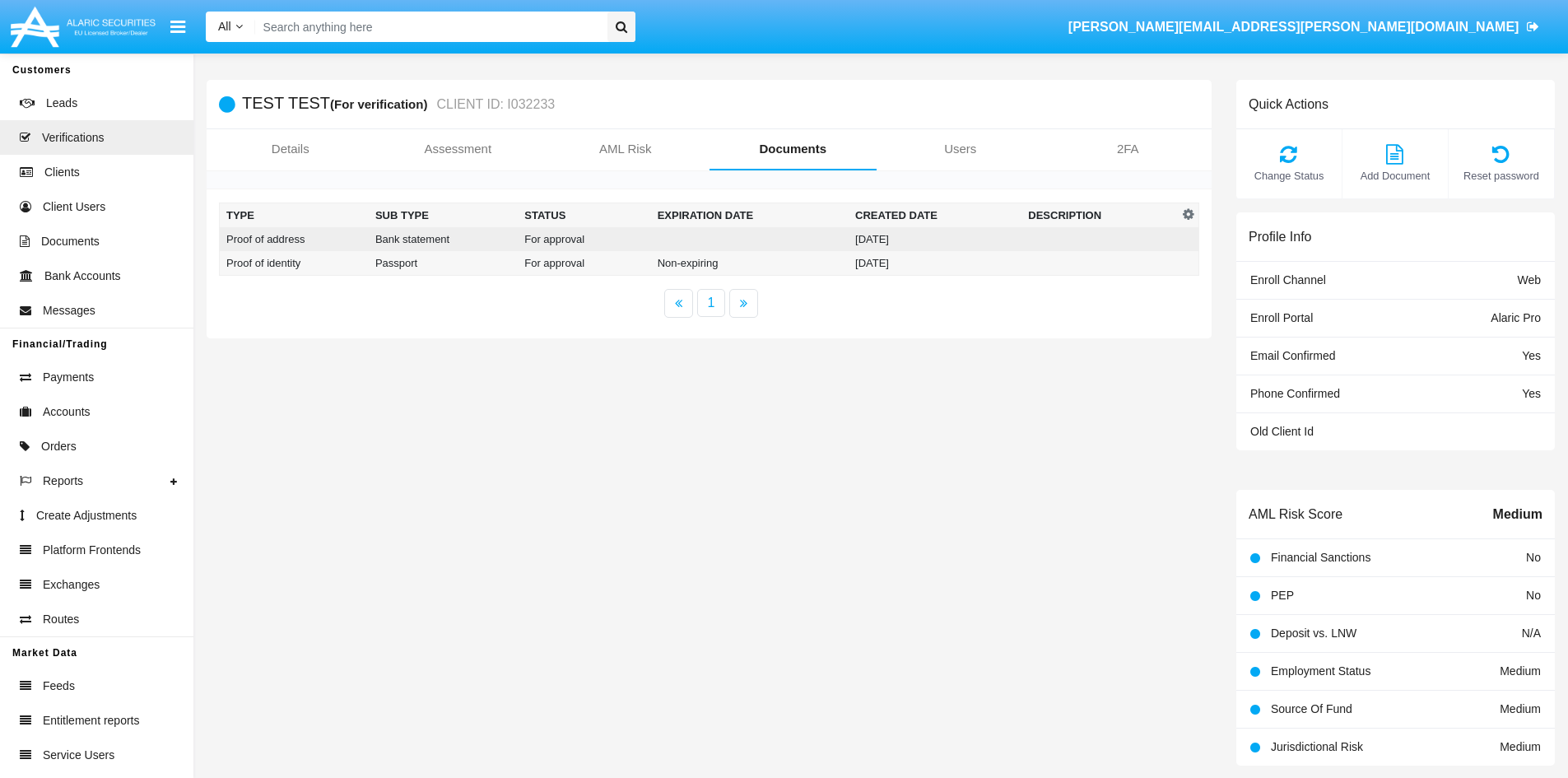
click at [574, 230] on td "For approval" at bounding box center [583, 239] width 132 height 24
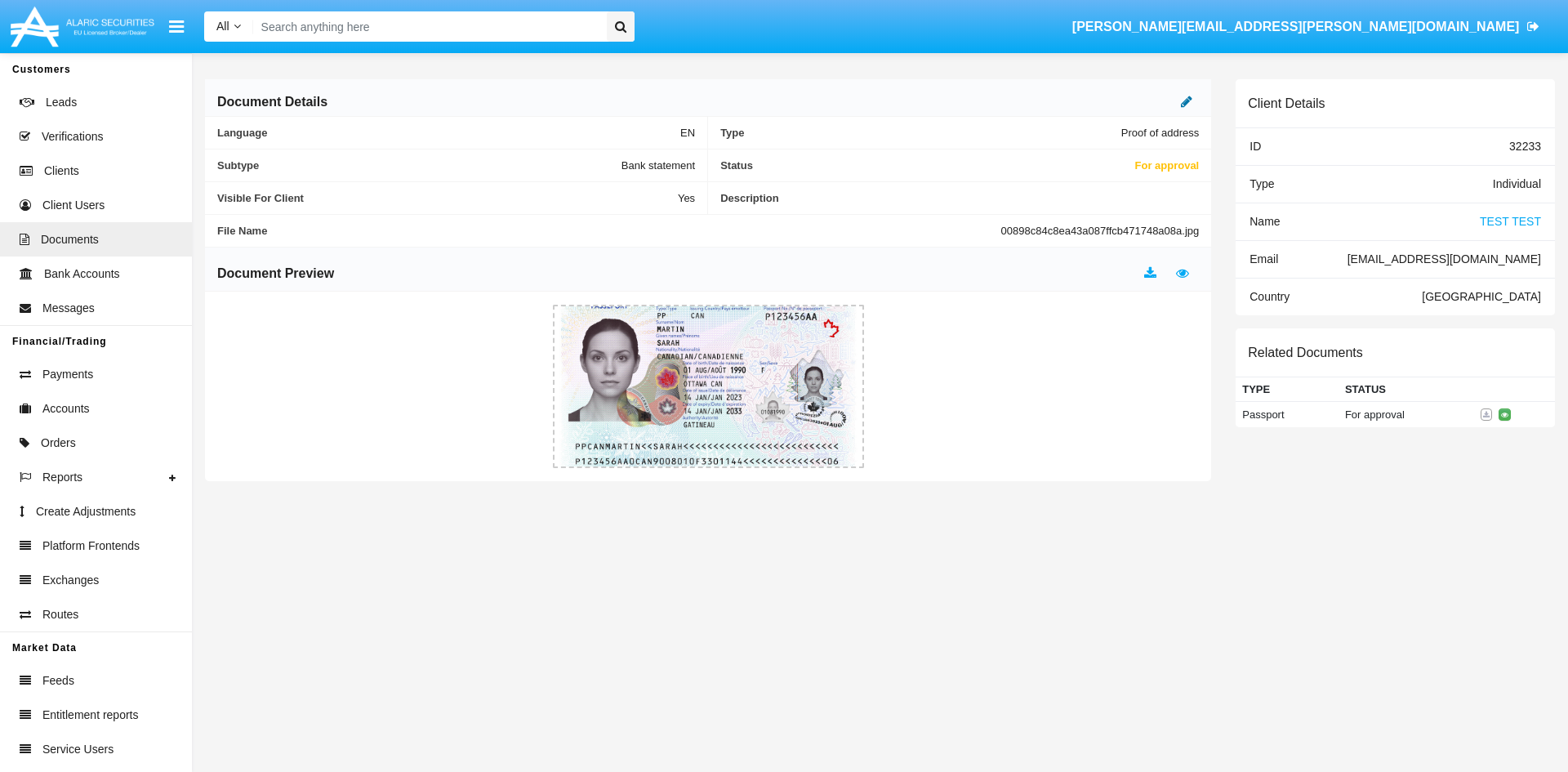
click at [1191, 100] on icon at bounding box center [1186, 101] width 12 height 13
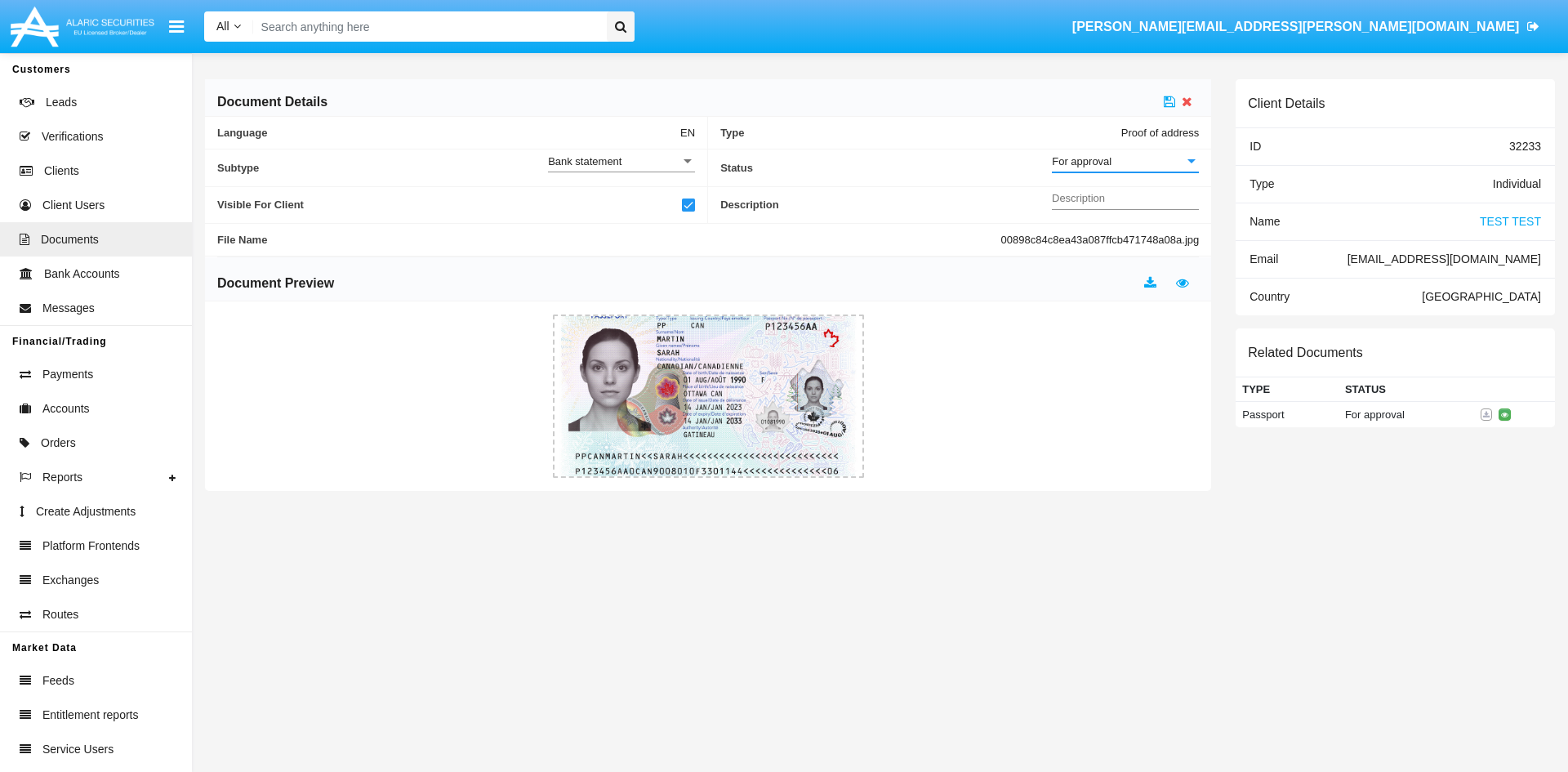
click at [1124, 159] on div "For approval" at bounding box center [1118, 161] width 132 height 14
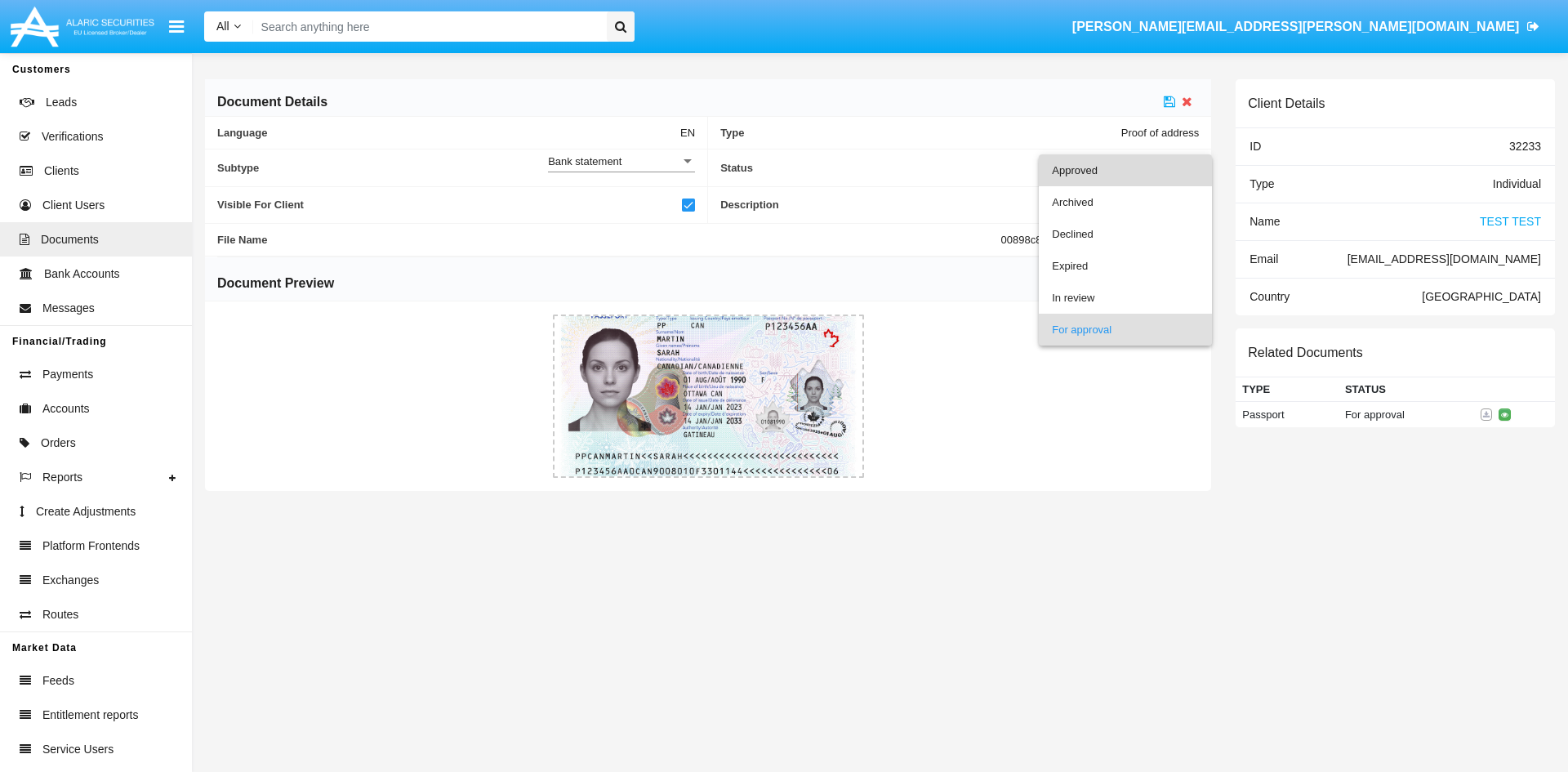
click at [1085, 169] on span "Approved" at bounding box center [1125, 170] width 147 height 32
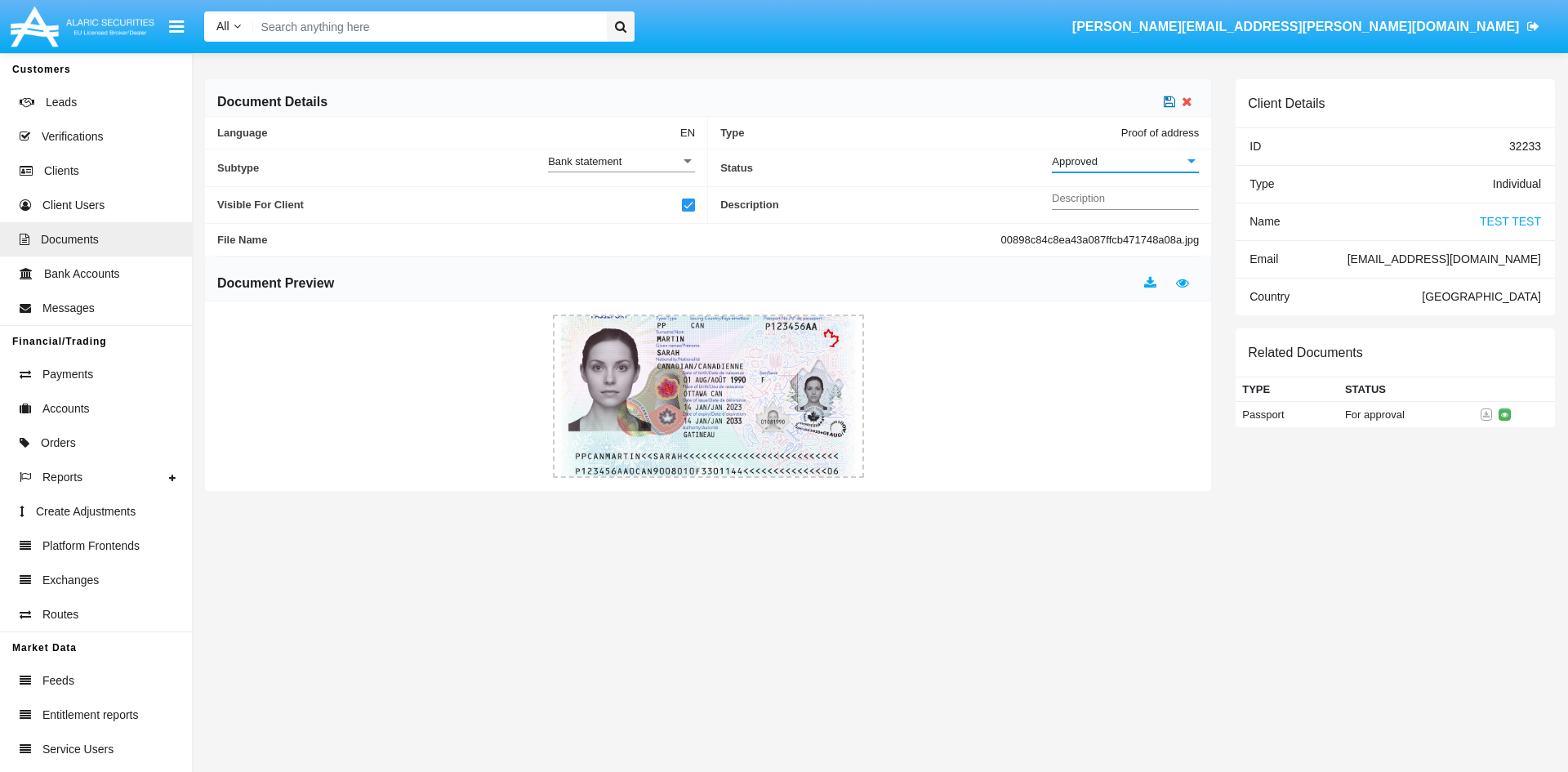
drag, startPoint x: 1170, startPoint y: 90, endPoint x: 1166, endPoint y: 101, distance: 11.7
click at [1169, 93] on div "Document Details" at bounding box center [708, 98] width 1006 height 38
click at [1166, 101] on icon at bounding box center [1169, 101] width 12 height 13
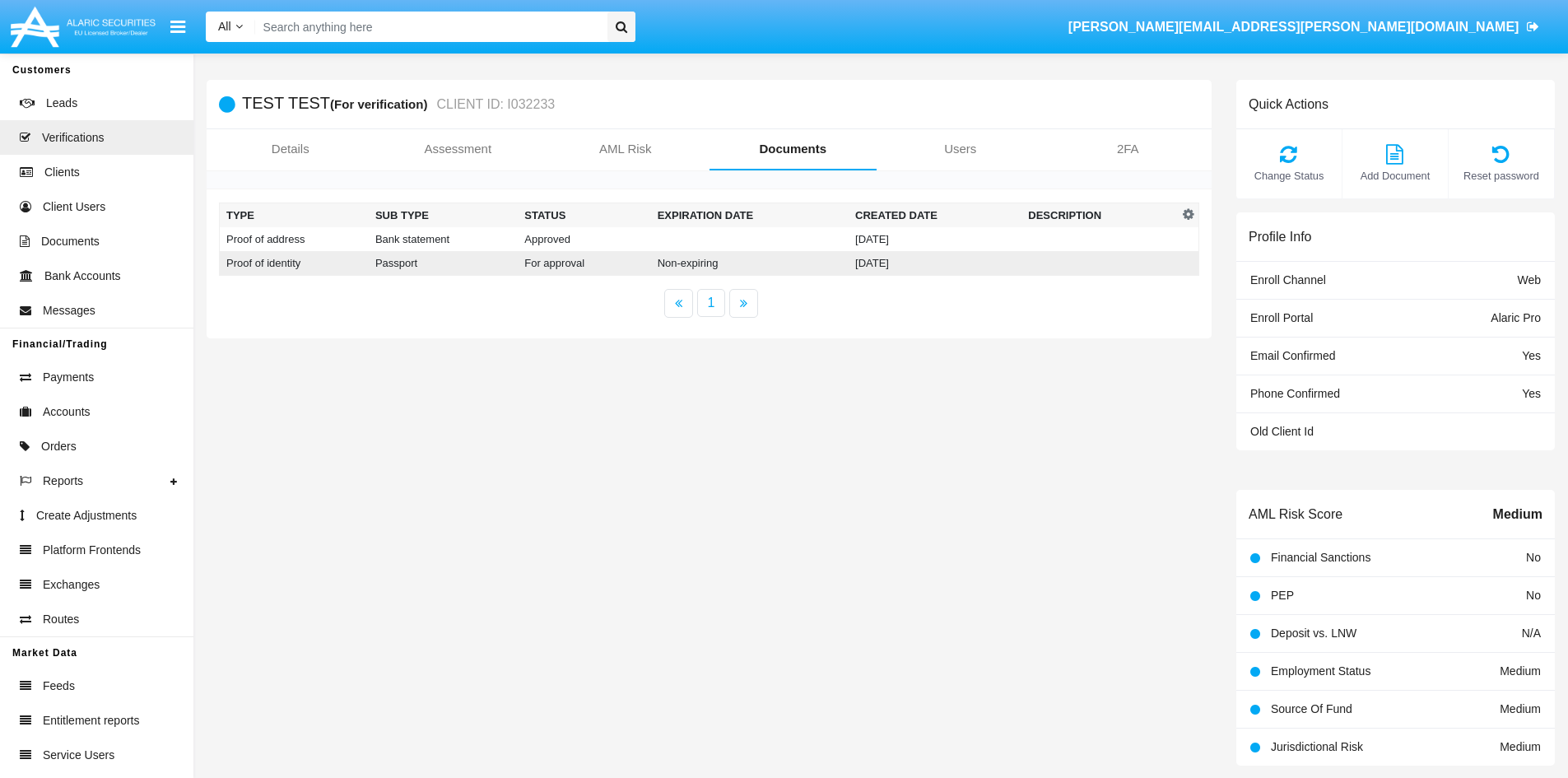
click at [583, 268] on td "For approval" at bounding box center [583, 263] width 132 height 25
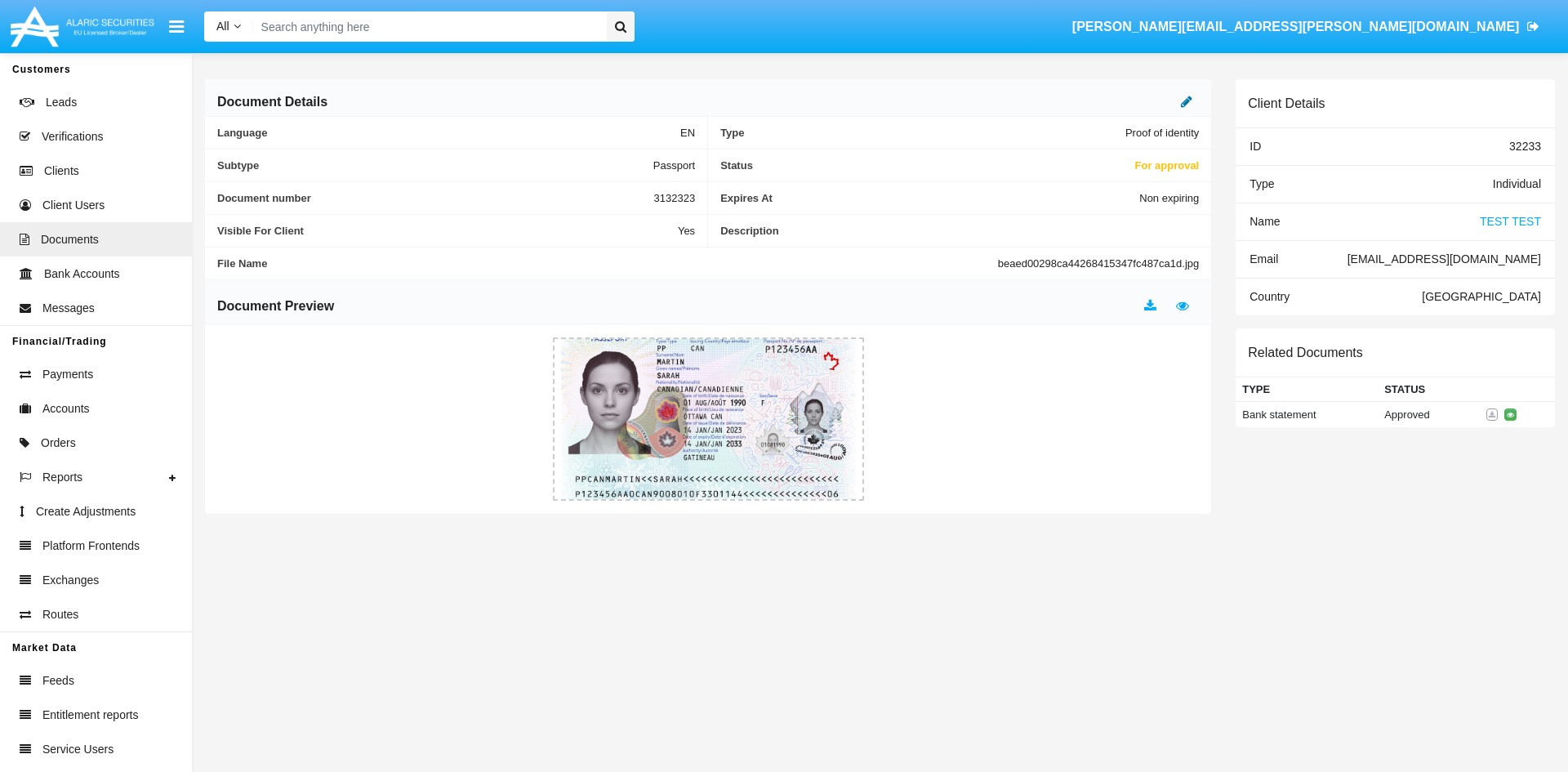
click at [1190, 96] on icon at bounding box center [1186, 101] width 12 height 13
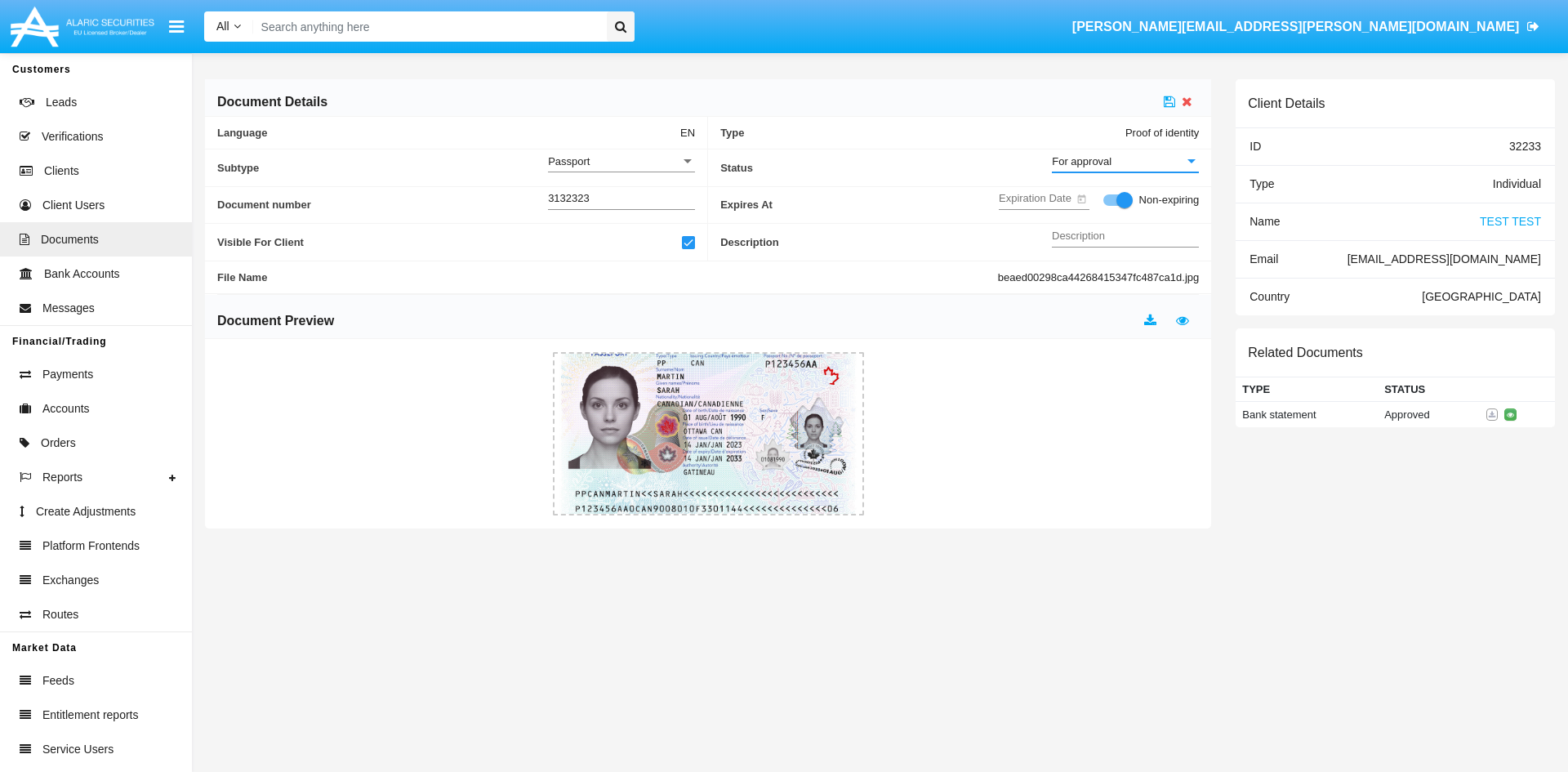
click at [1089, 164] on span "For approval" at bounding box center [1082, 161] width 59 height 12
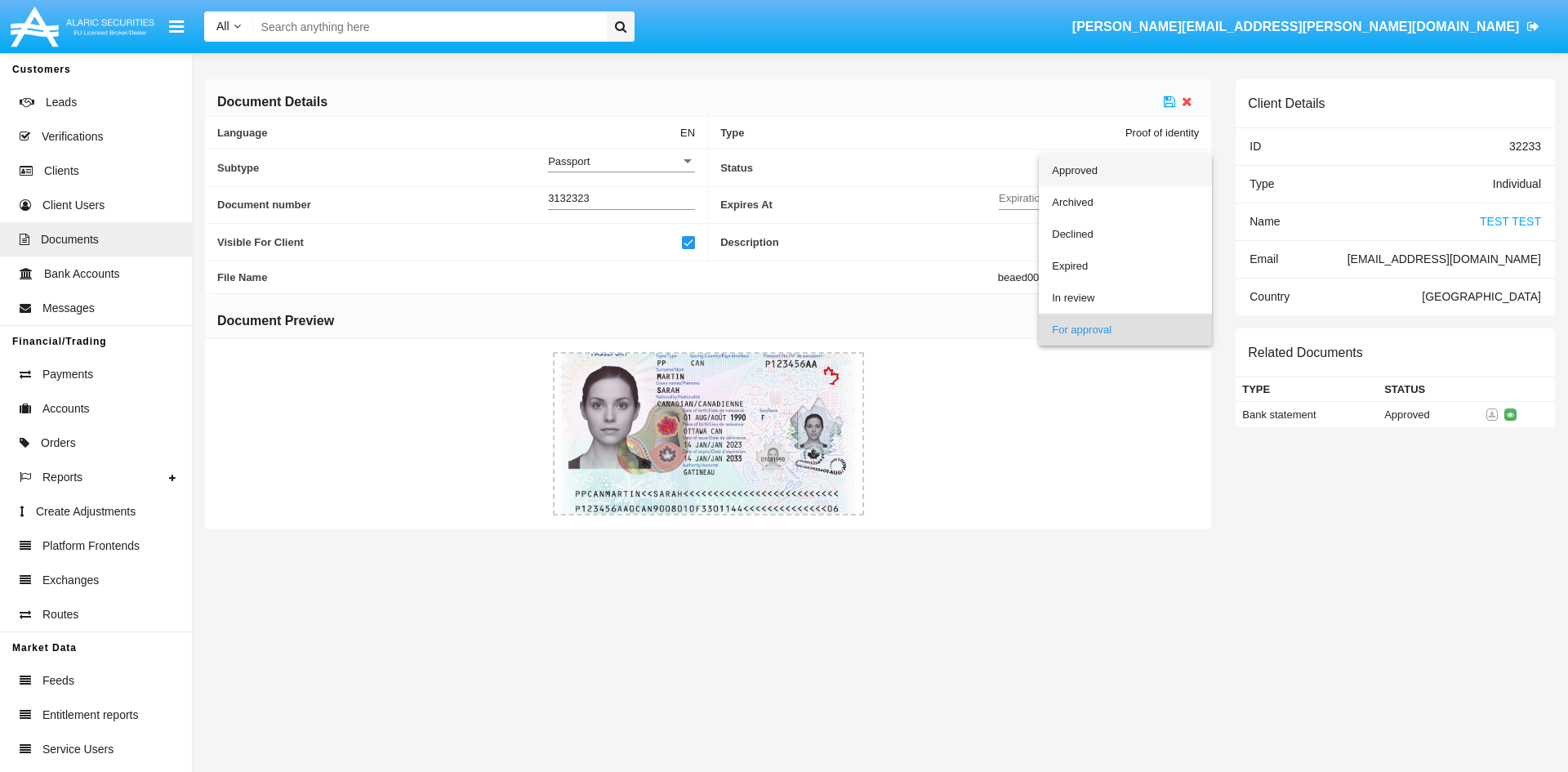
click at [1083, 170] on span "Approved" at bounding box center [1125, 170] width 147 height 32
click at [1169, 101] on icon at bounding box center [1169, 101] width 12 height 13
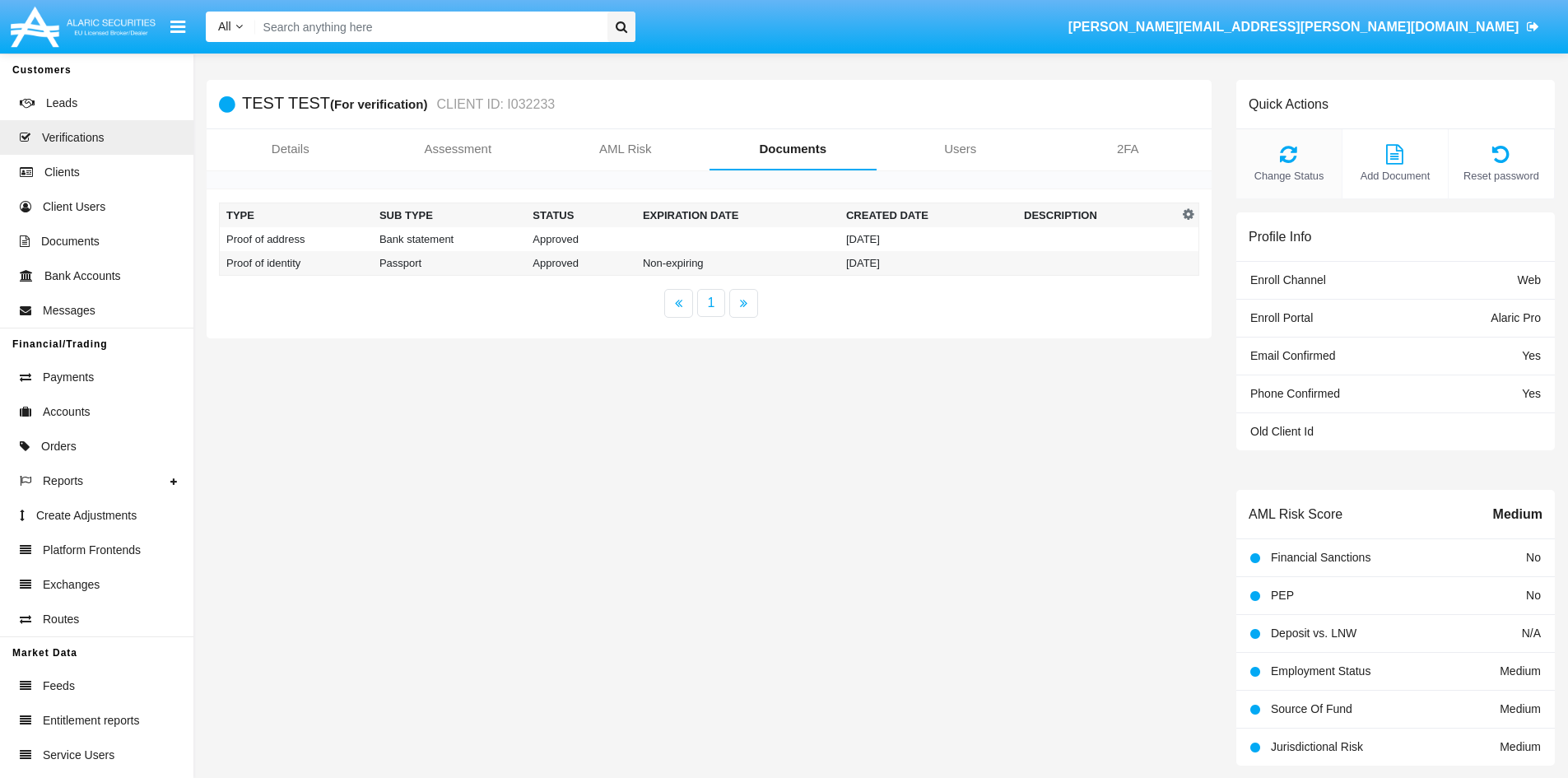
click at [1284, 163] on icon at bounding box center [1288, 154] width 89 height 20
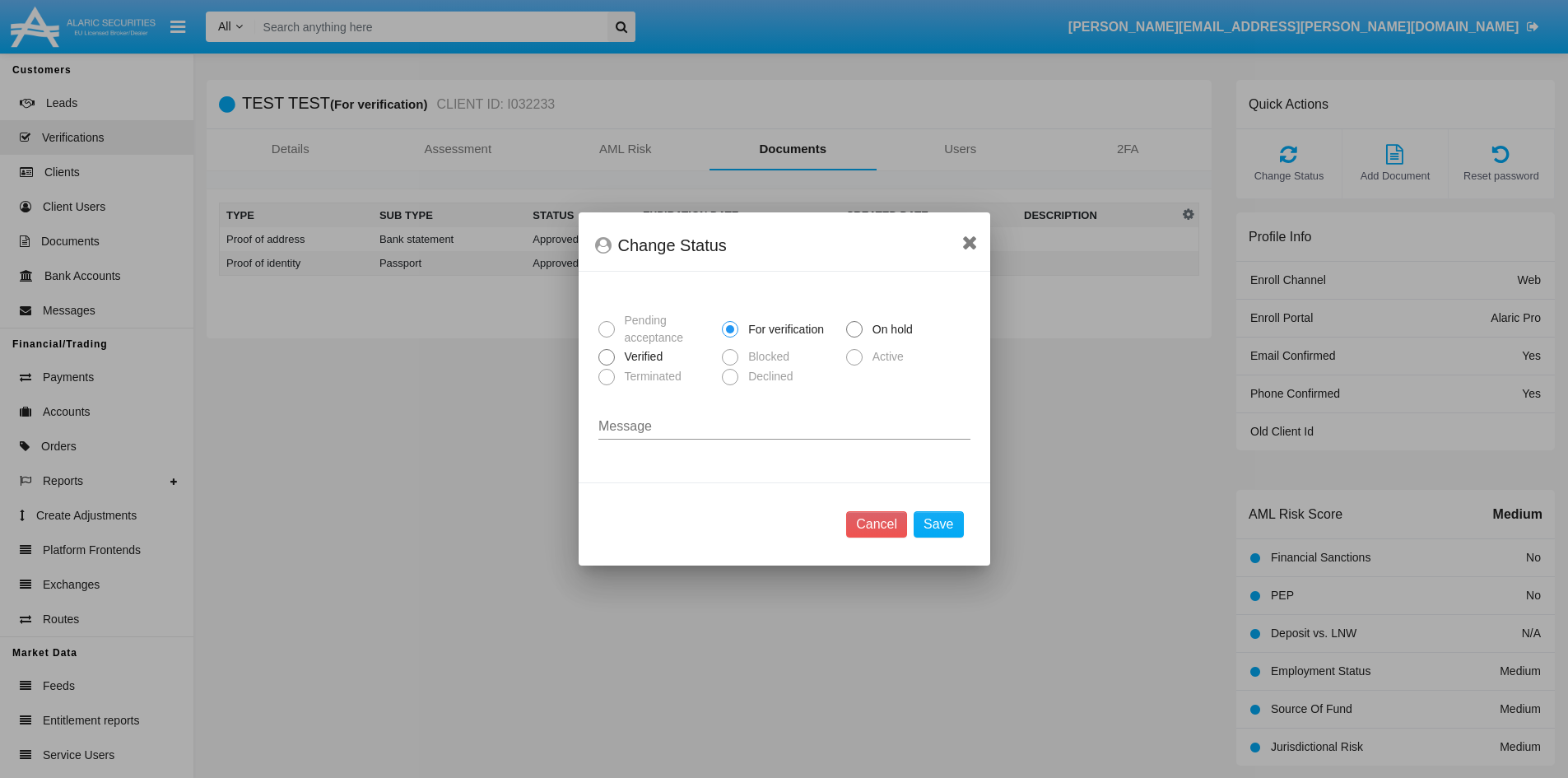
click at [644, 362] on span "Verified" at bounding box center [641, 356] width 53 height 17
click at [607, 365] on input "Verified" at bounding box center [606, 365] width 1 height 1
radio input "true"
click at [946, 521] on button "Save" at bounding box center [938, 524] width 50 height 26
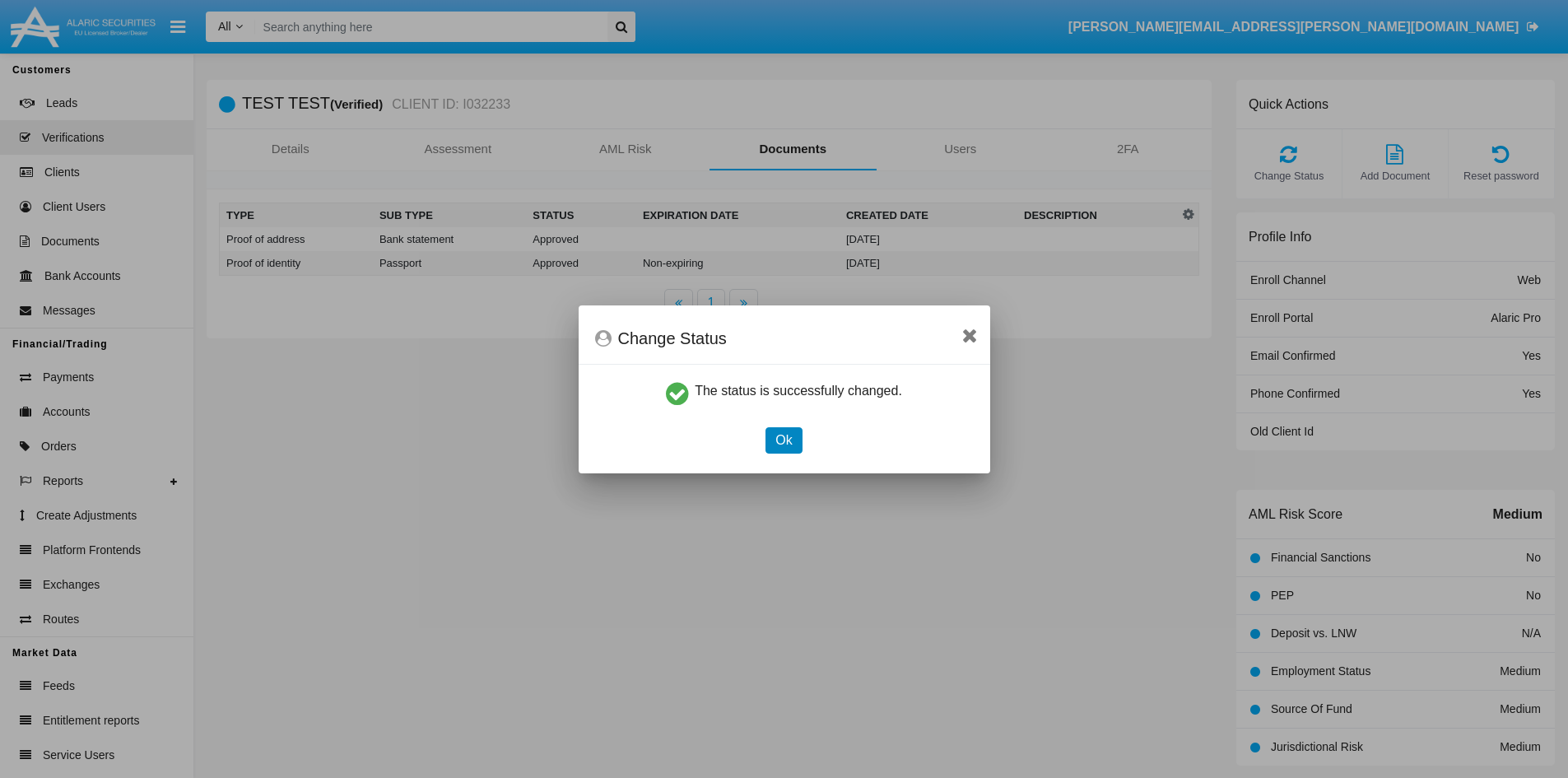
click at [794, 436] on button "Ok" at bounding box center [783, 440] width 36 height 26
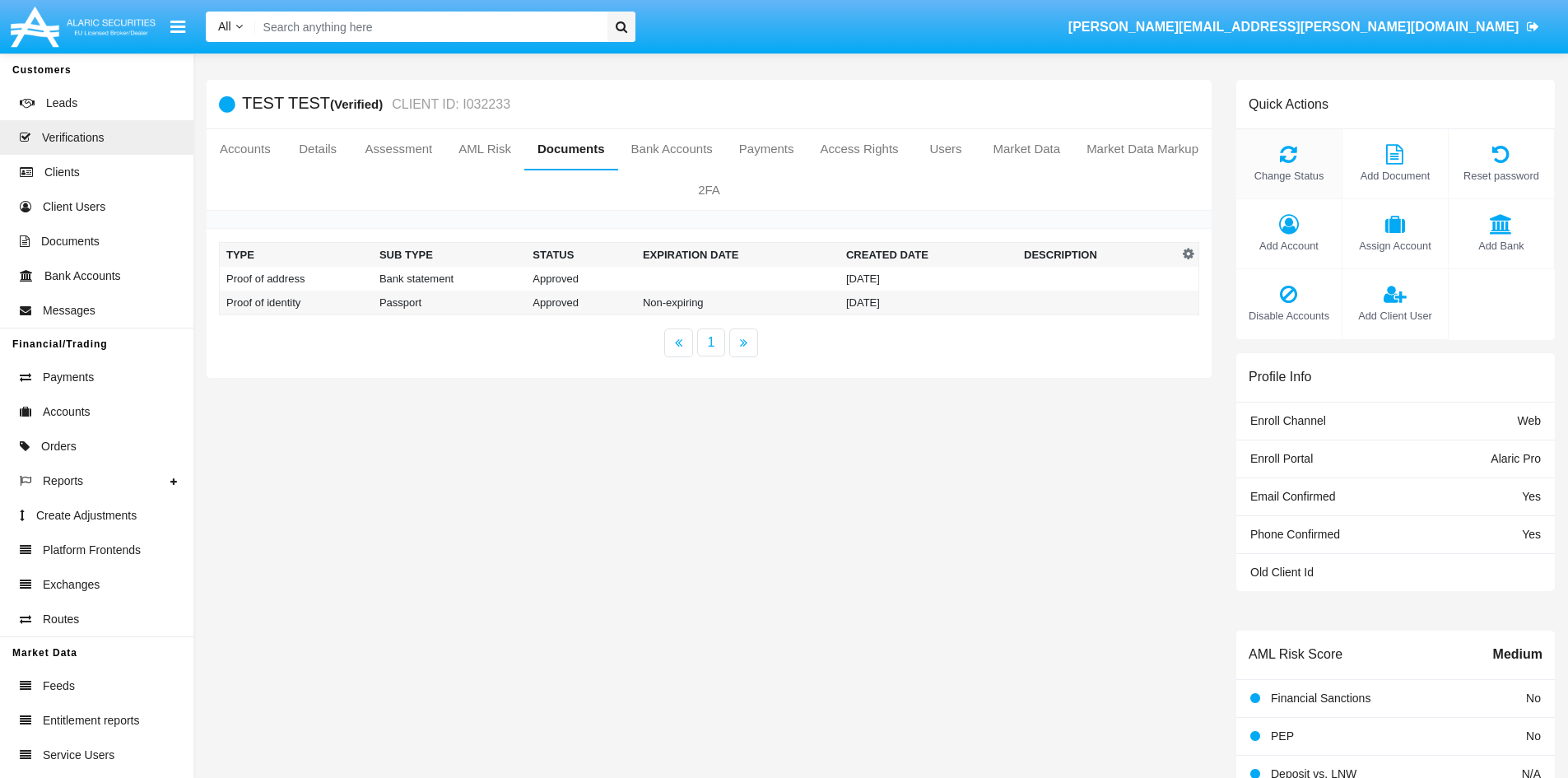
click at [1291, 154] on icon at bounding box center [1288, 154] width 89 height 20
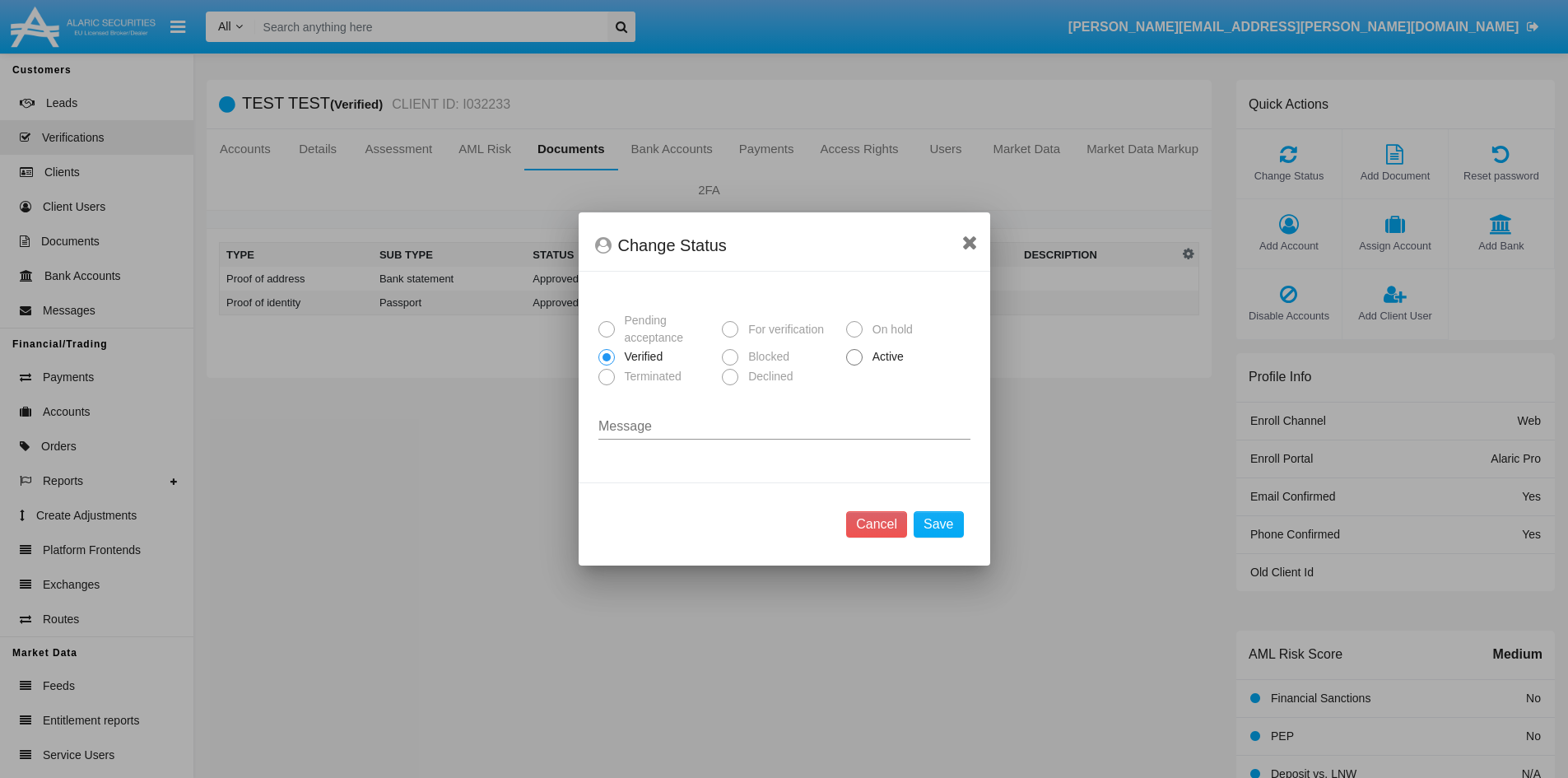
click at [884, 357] on span "Active" at bounding box center [885, 356] width 46 height 17
click at [855, 365] on input "Active" at bounding box center [854, 365] width 1 height 1
radio input "true"
click at [970, 246] on icon at bounding box center [970, 242] width 16 height 20
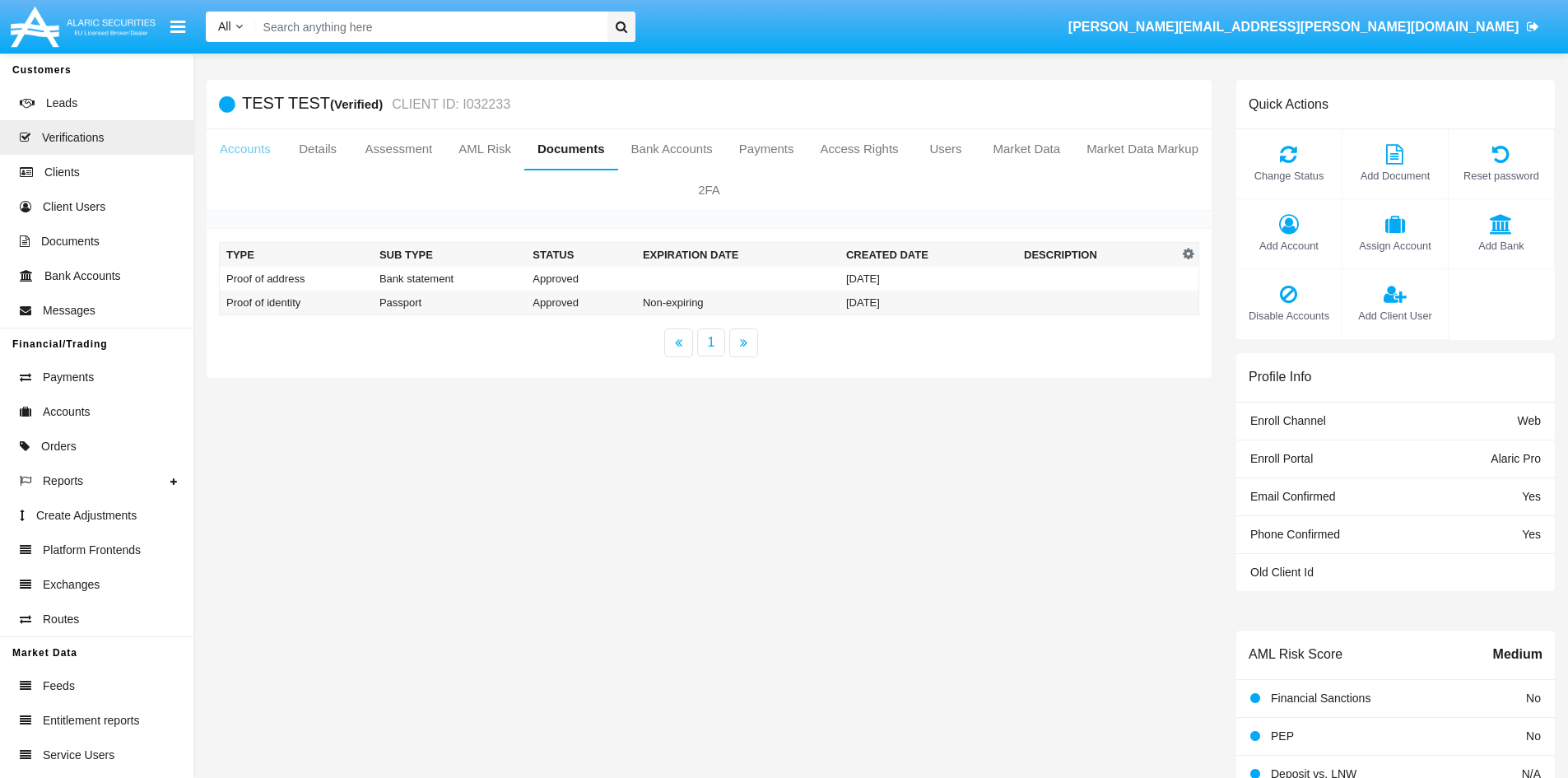
click at [232, 152] on link "Accounts" at bounding box center [246, 149] width 78 height 40
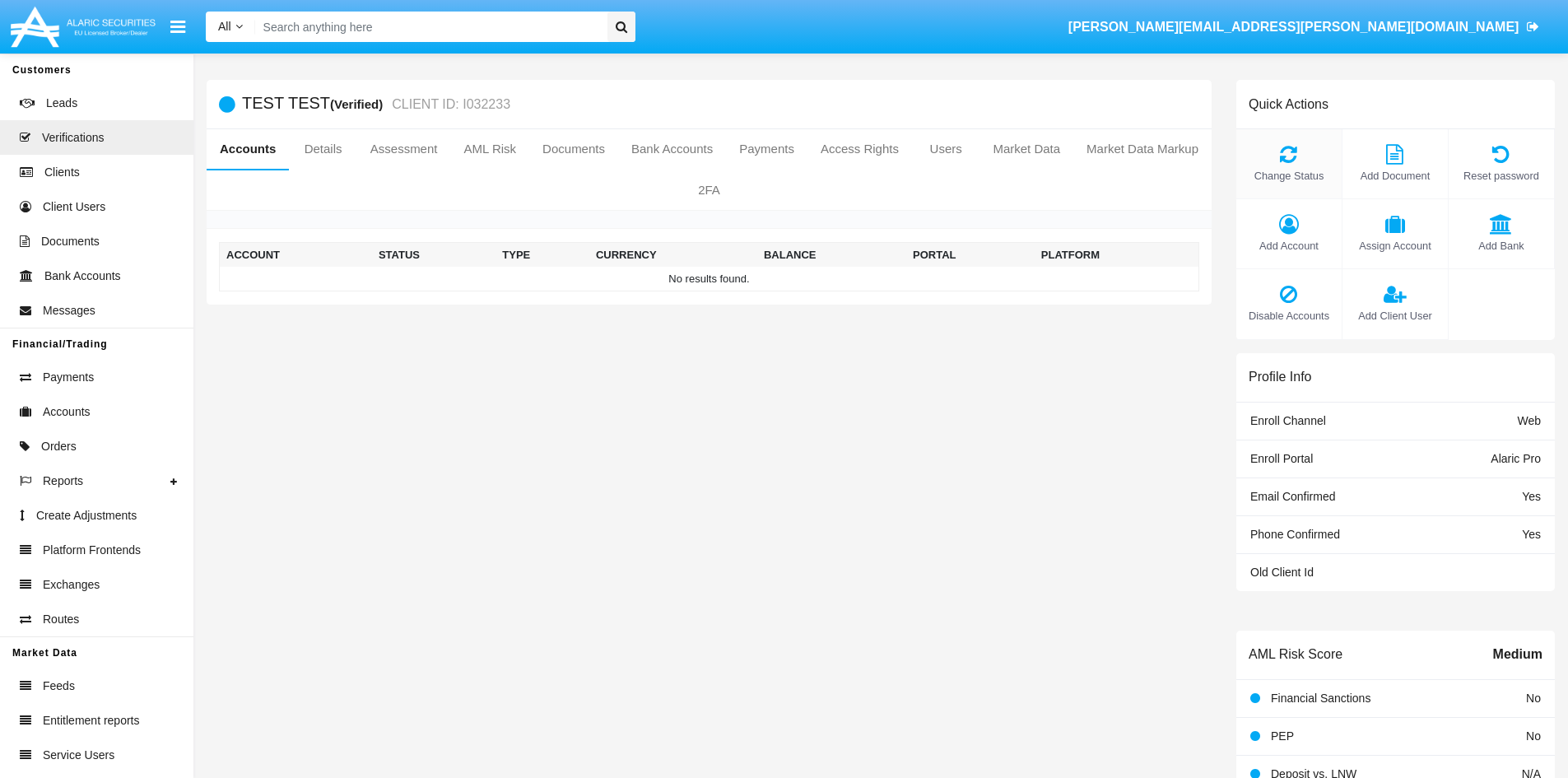
click at [1294, 158] on icon at bounding box center [1288, 154] width 89 height 20
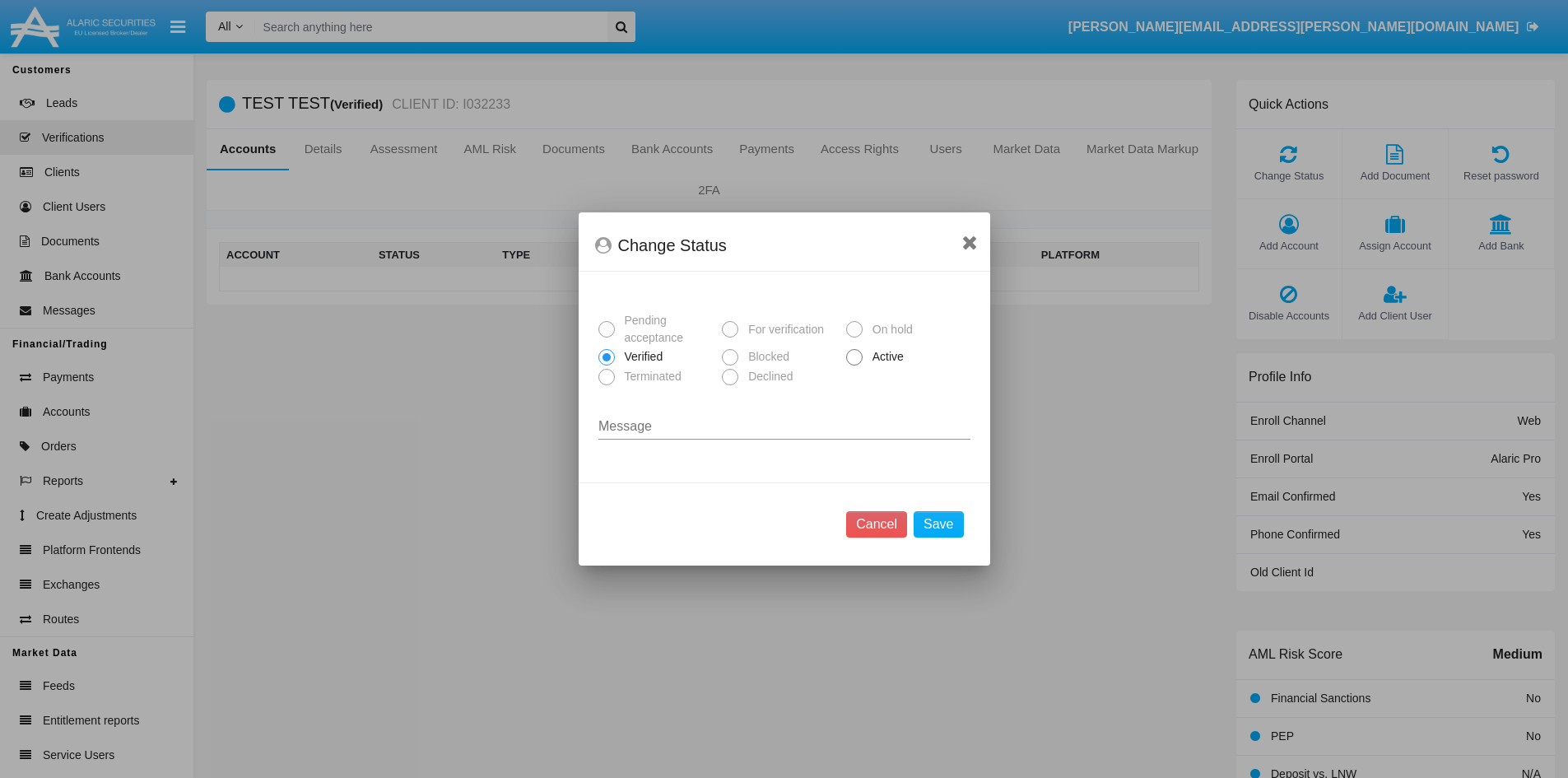
click at [880, 350] on span "Active" at bounding box center [885, 356] width 46 height 17
click at [855, 365] on input "Active" at bounding box center [854, 365] width 1 height 1
radio input "true"
click at [946, 522] on button "Save" at bounding box center [938, 524] width 50 height 26
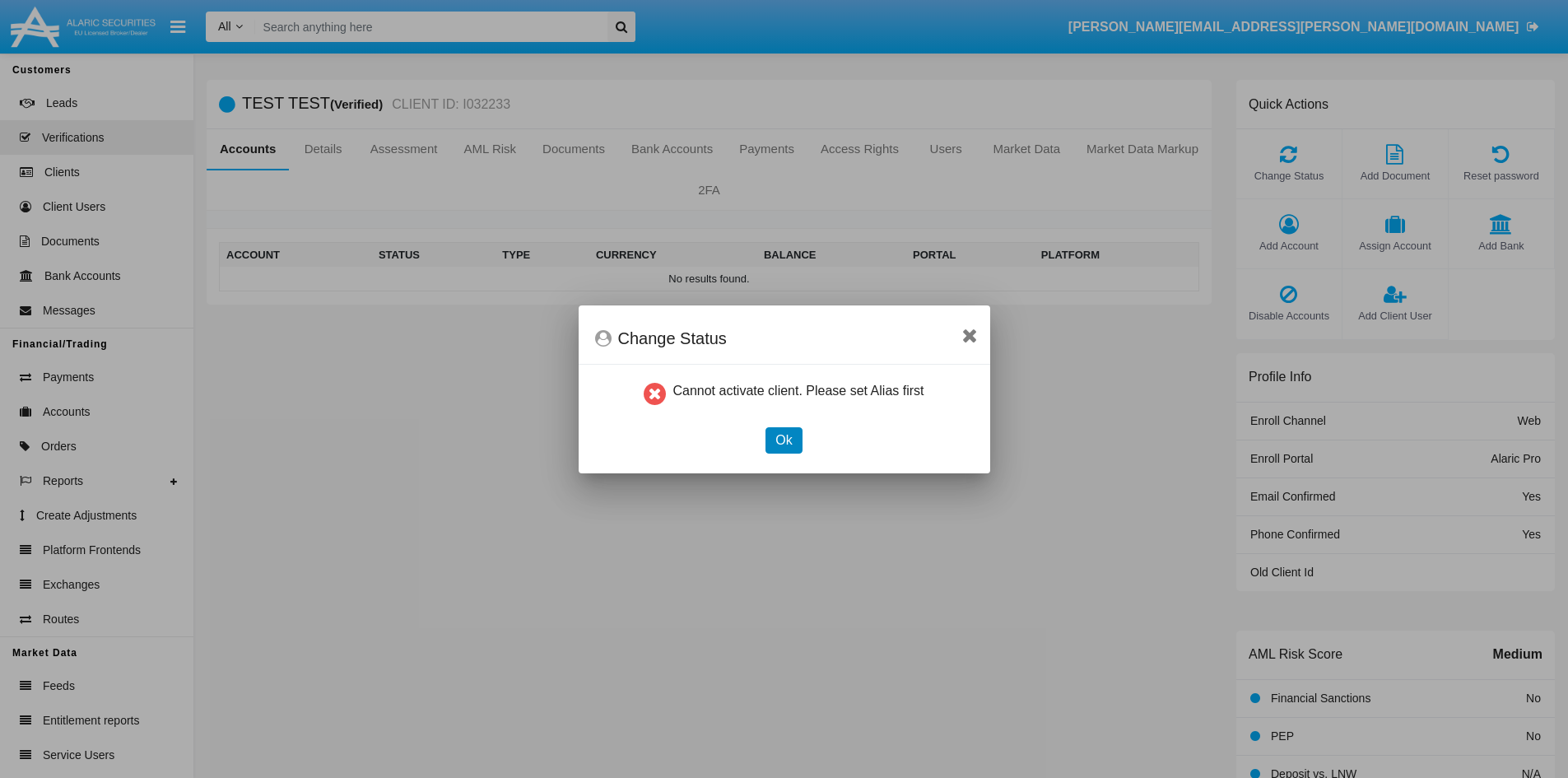
click at [780, 444] on button "Ok" at bounding box center [783, 440] width 36 height 26
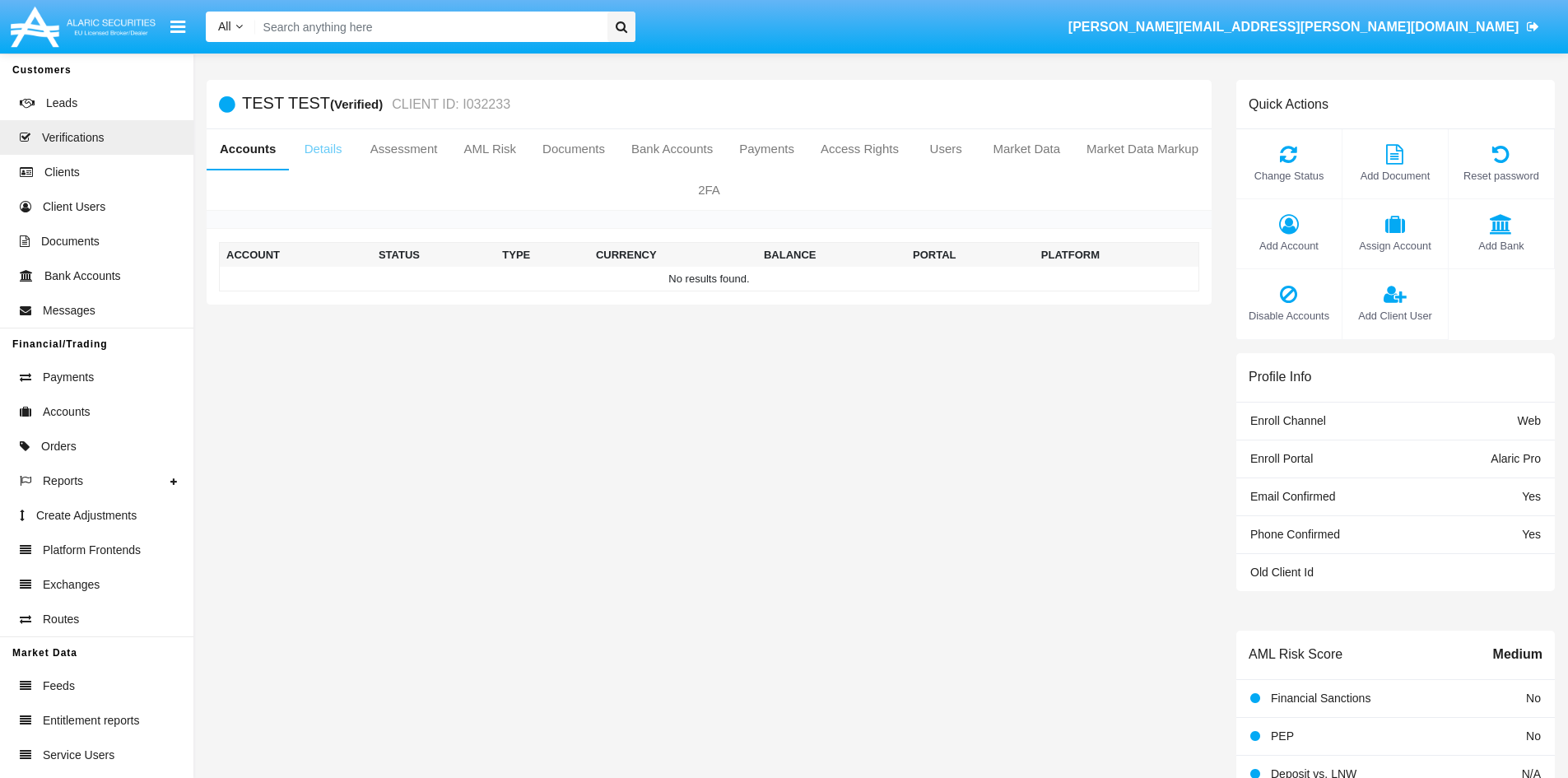
click at [316, 147] on link "Details" at bounding box center [322, 149] width 68 height 40
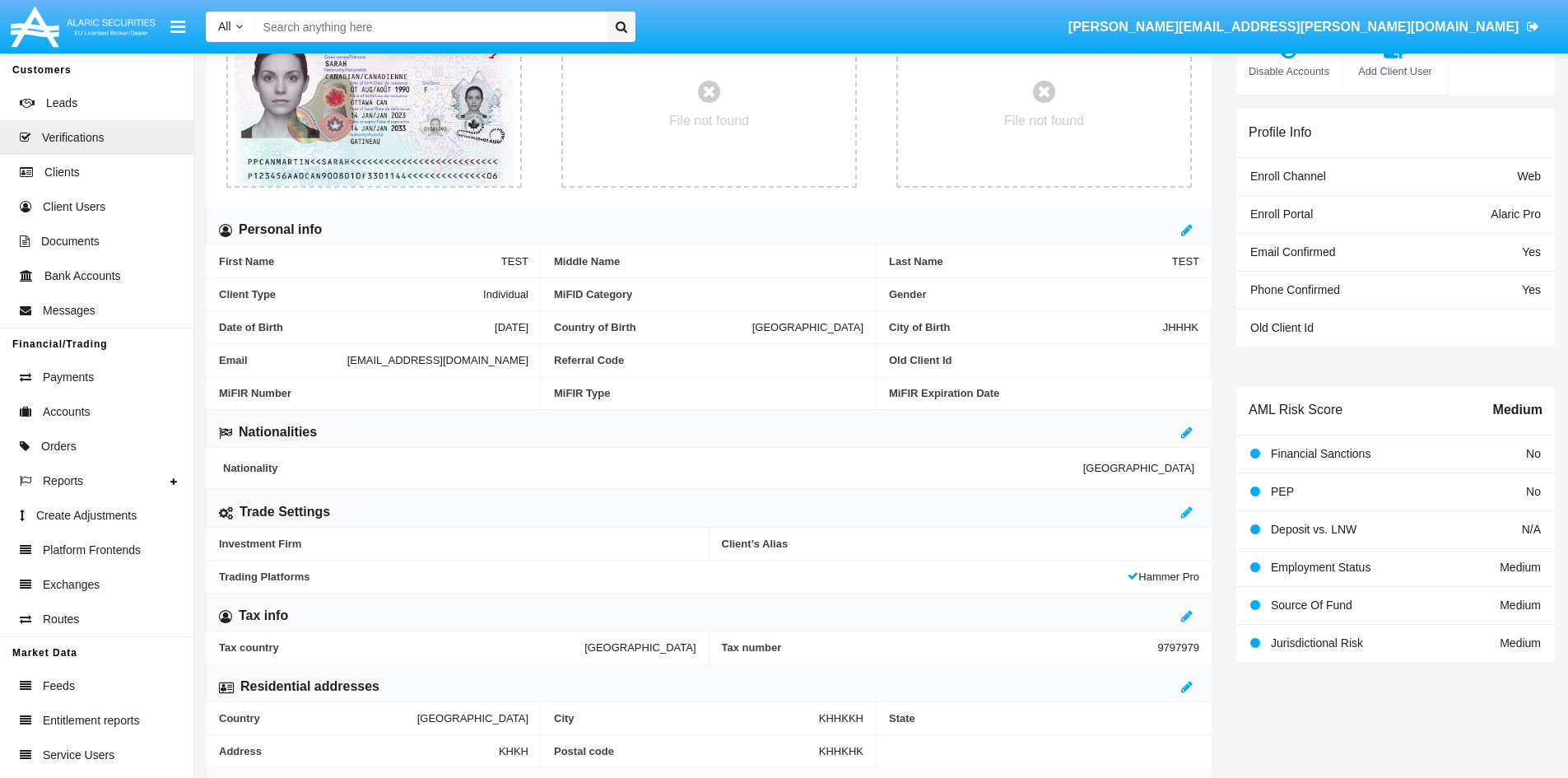
scroll to position [247, 0]
click at [1184, 507] on icon at bounding box center [1187, 509] width 12 height 13
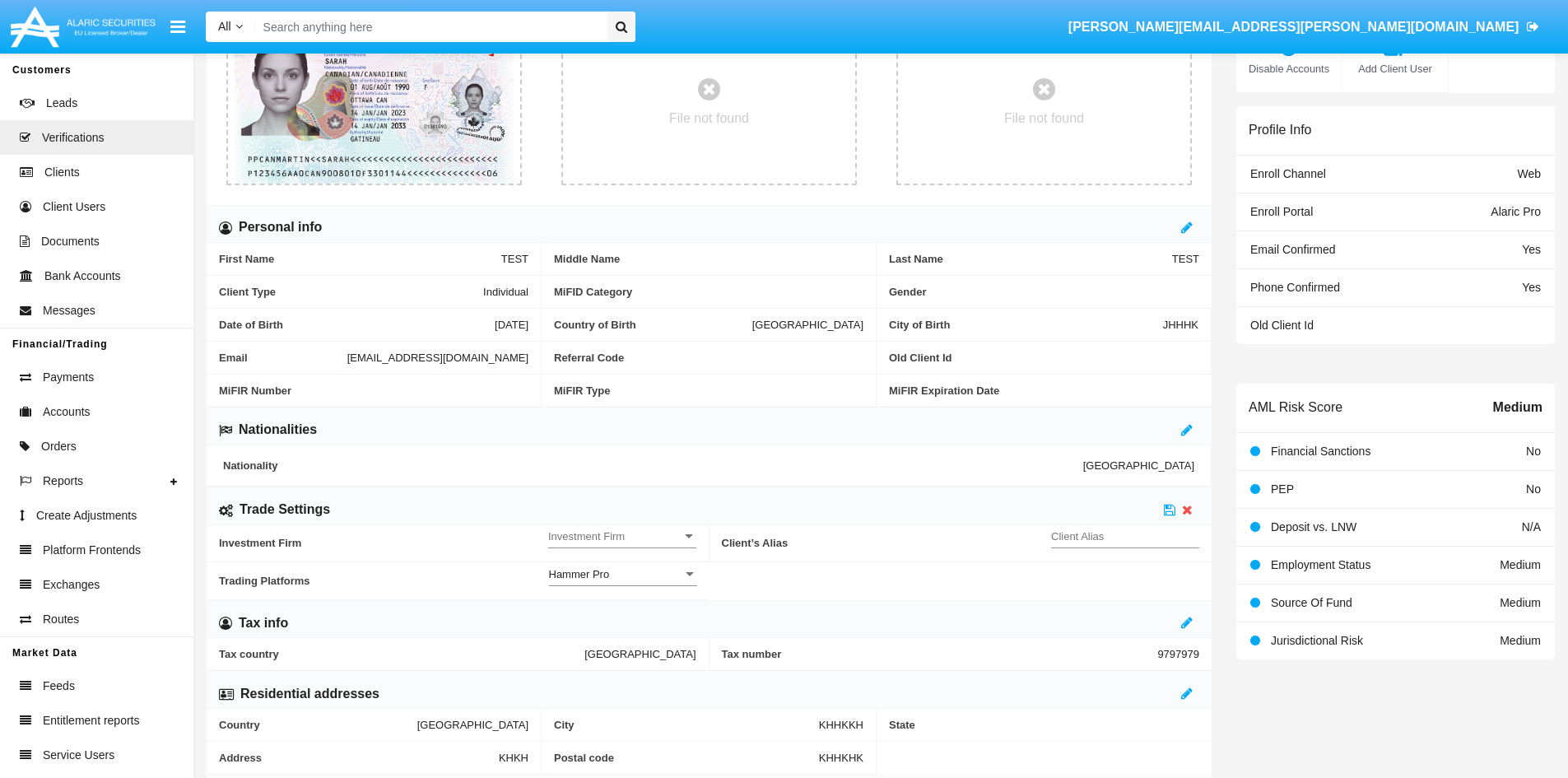
click at [1132, 537] on input "Client Alias" at bounding box center [1125, 536] width 148 height 14
click at [583, 534] on span "Investment Firm" at bounding box center [615, 536] width 133 height 14
drag, startPoint x: 566, startPoint y: 538, endPoint x: 648, endPoint y: 534, distance: 82.1
click at [567, 538] on span "No" at bounding box center [622, 545] width 148 height 32
click at [1104, 533] on input "Client Alias" at bounding box center [1125, 536] width 148 height 14
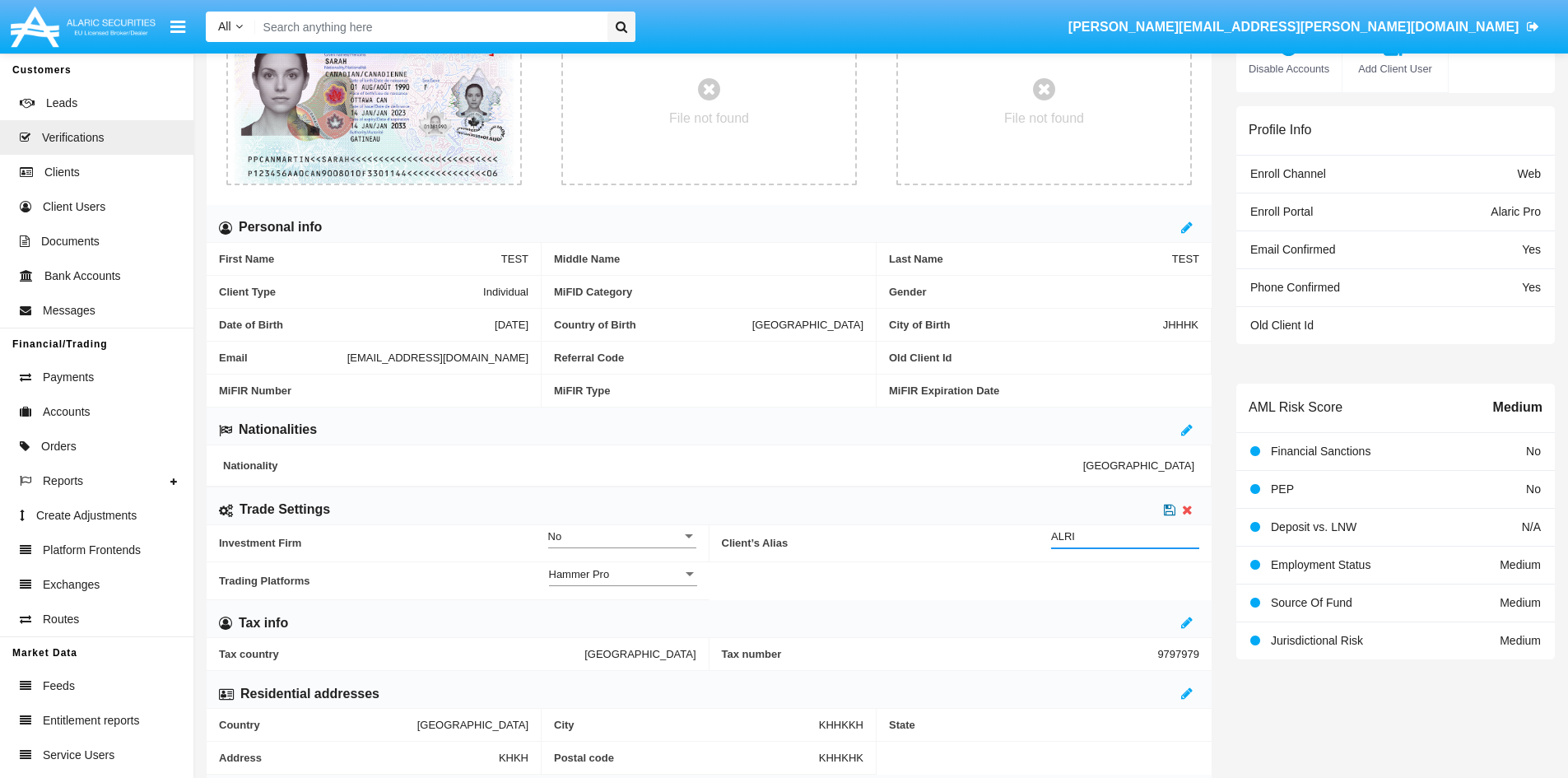
type input "ALRI"
click at [1166, 507] on icon at bounding box center [1170, 509] width 12 height 13
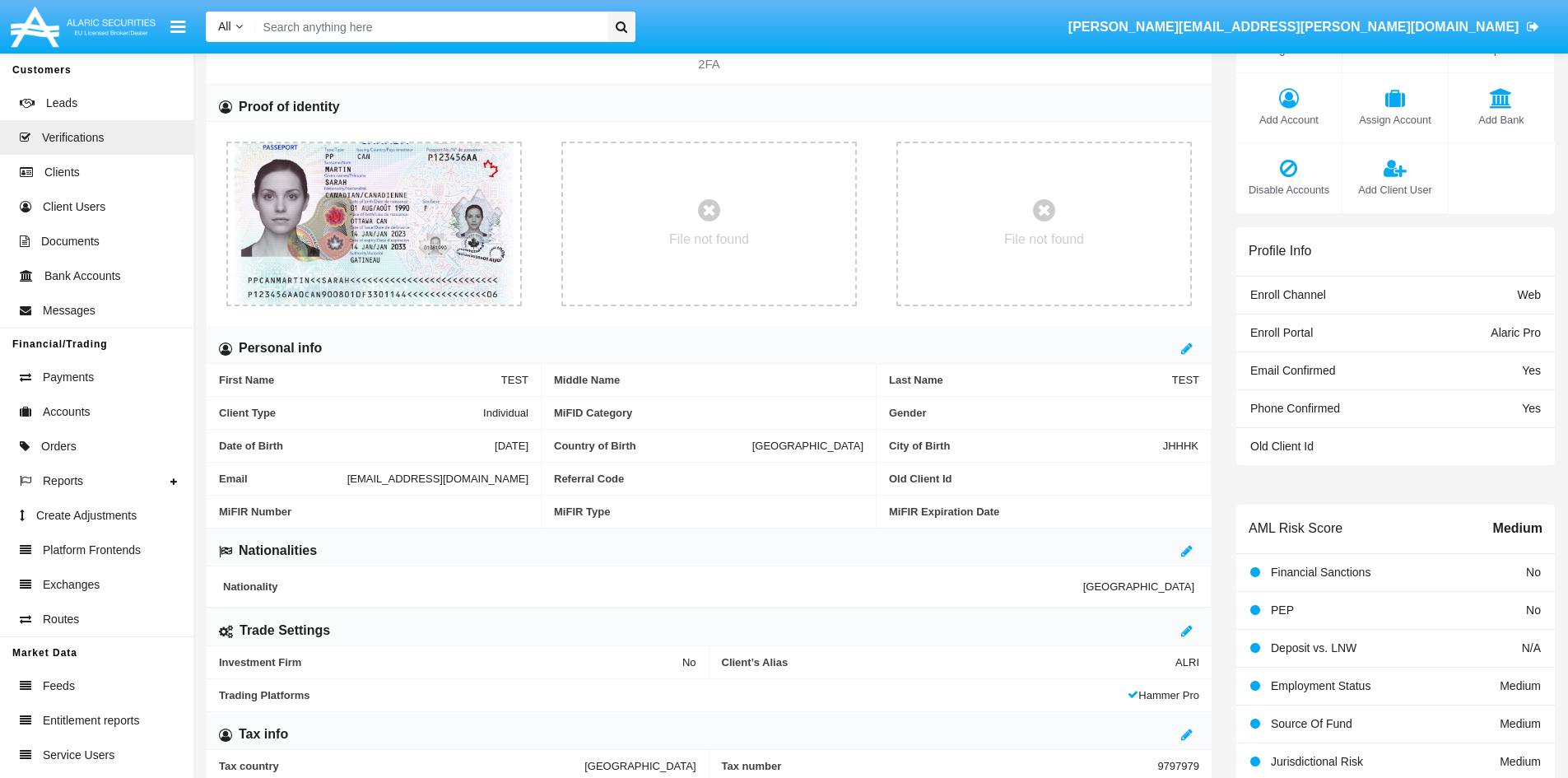
scroll to position [0, 0]
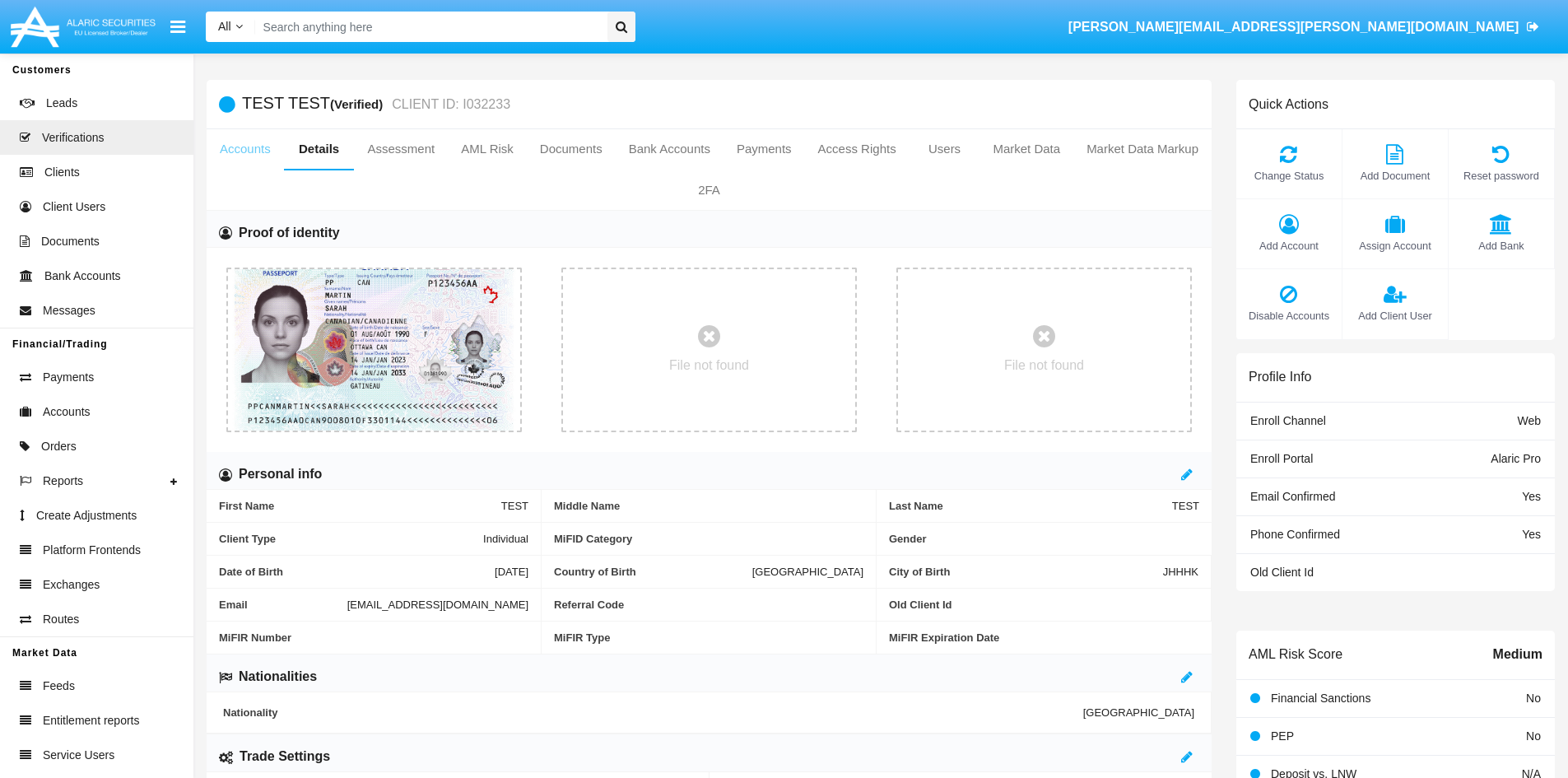
click at [251, 157] on link "Accounts" at bounding box center [246, 149] width 78 height 40
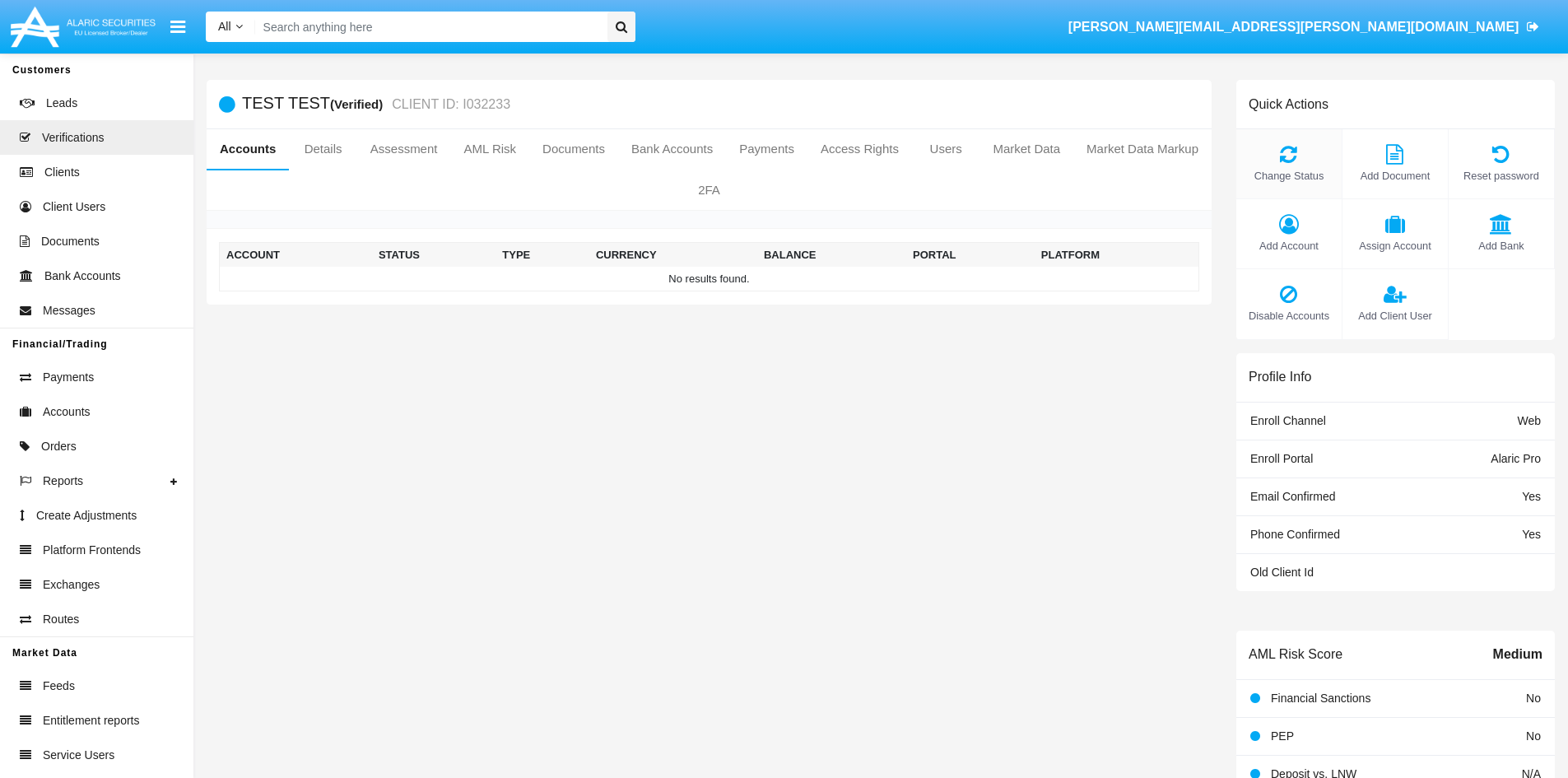
click at [1292, 148] on icon at bounding box center [1288, 154] width 89 height 20
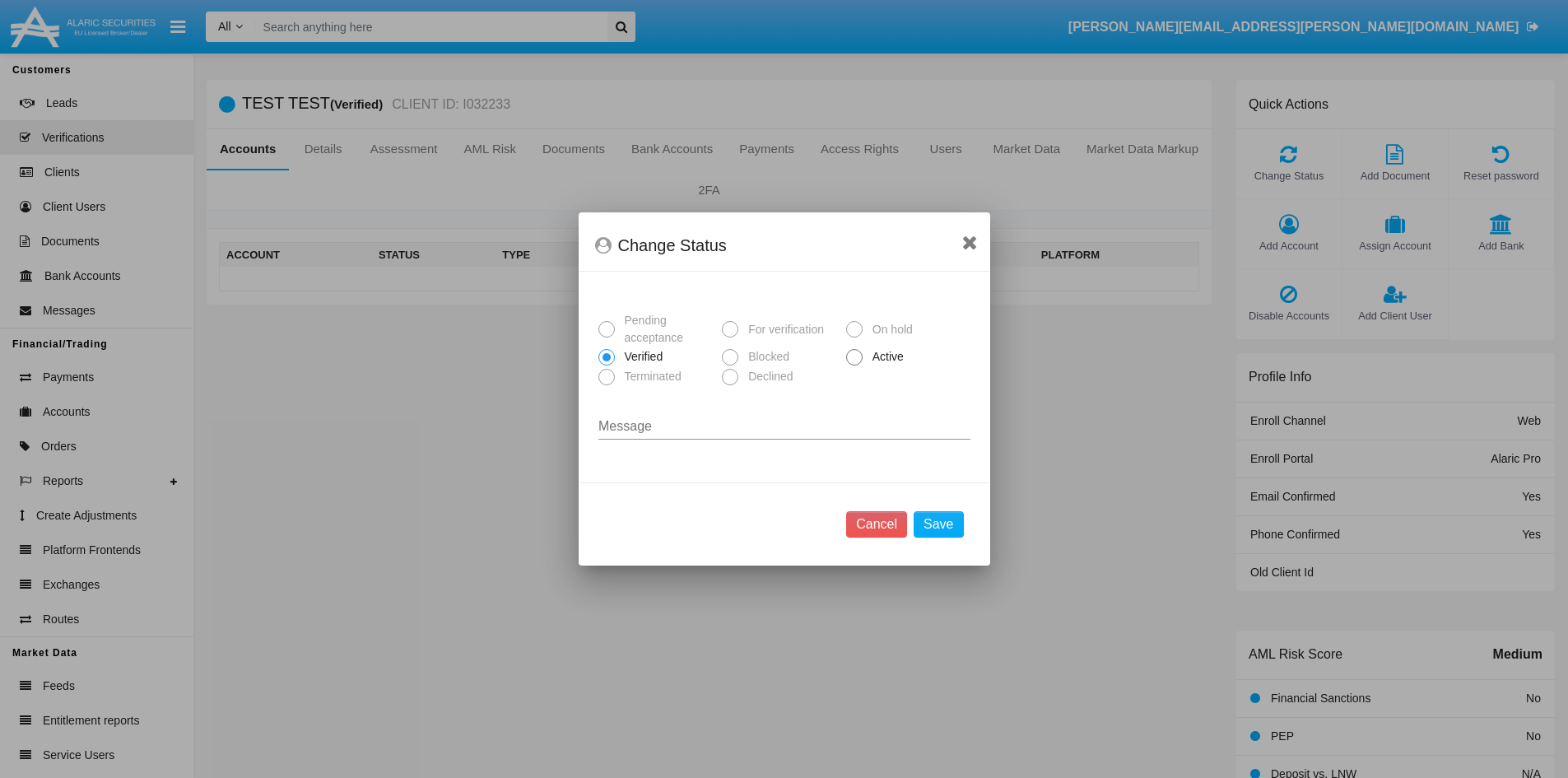
click at [881, 365] on span "Active" at bounding box center [885, 356] width 46 height 17
click at [855, 365] on input "Active" at bounding box center [854, 365] width 1 height 1
radio input "true"
click at [936, 522] on button "Save" at bounding box center [938, 524] width 50 height 26
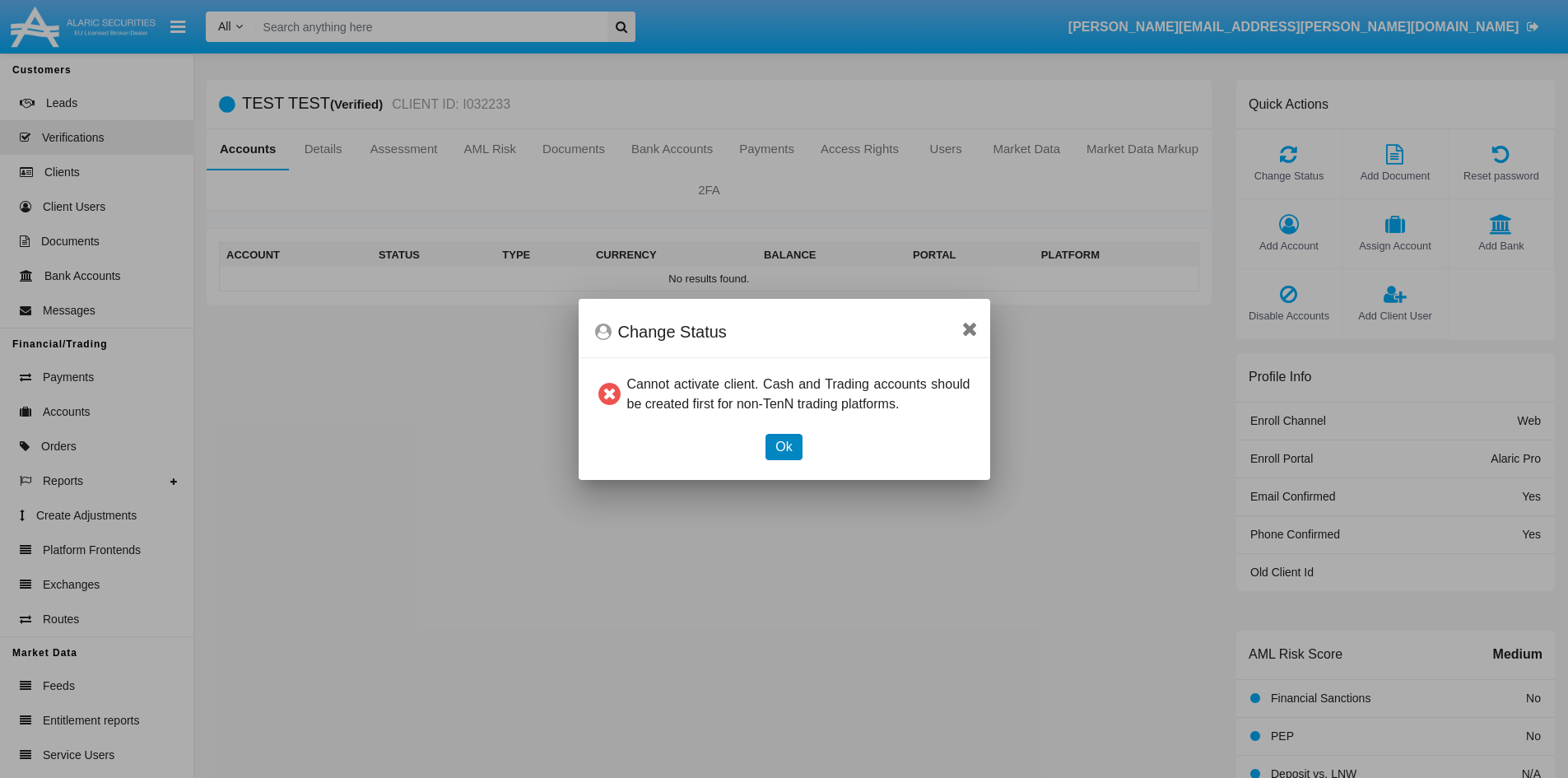
click at [789, 446] on button "Ok" at bounding box center [783, 447] width 36 height 26
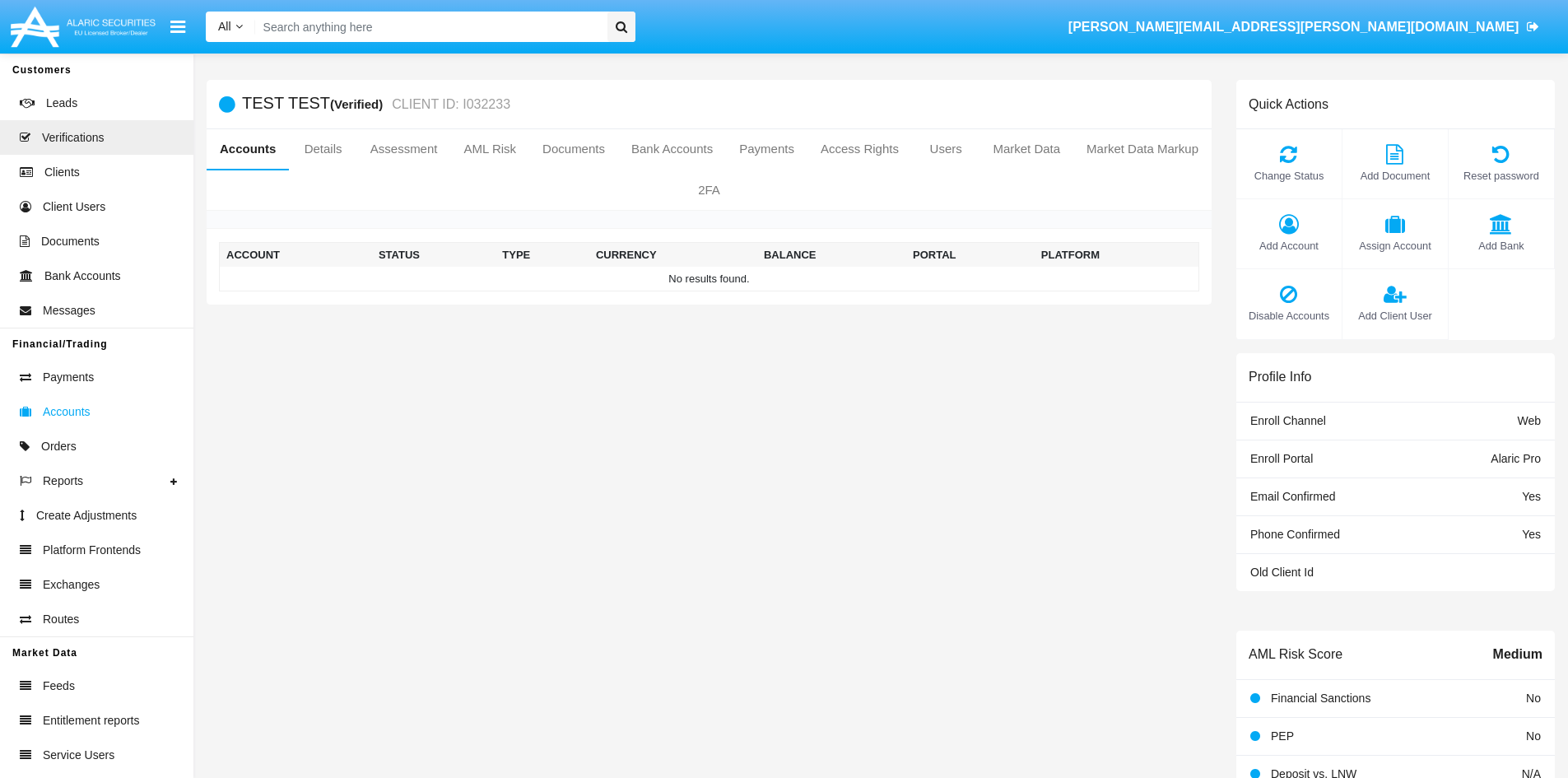
click at [65, 412] on span "Accounts" at bounding box center [67, 411] width 48 height 17
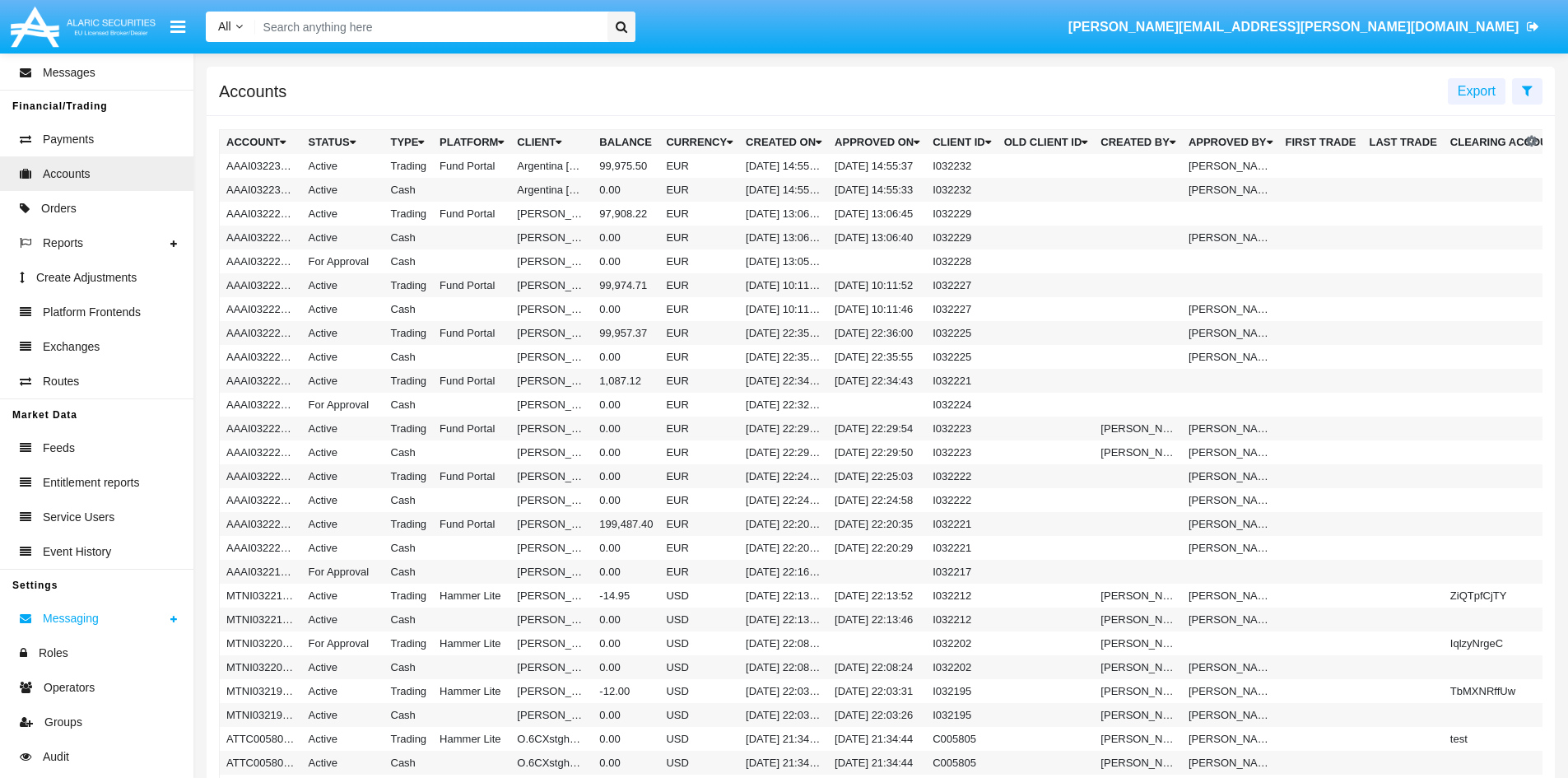
scroll to position [247, 0]
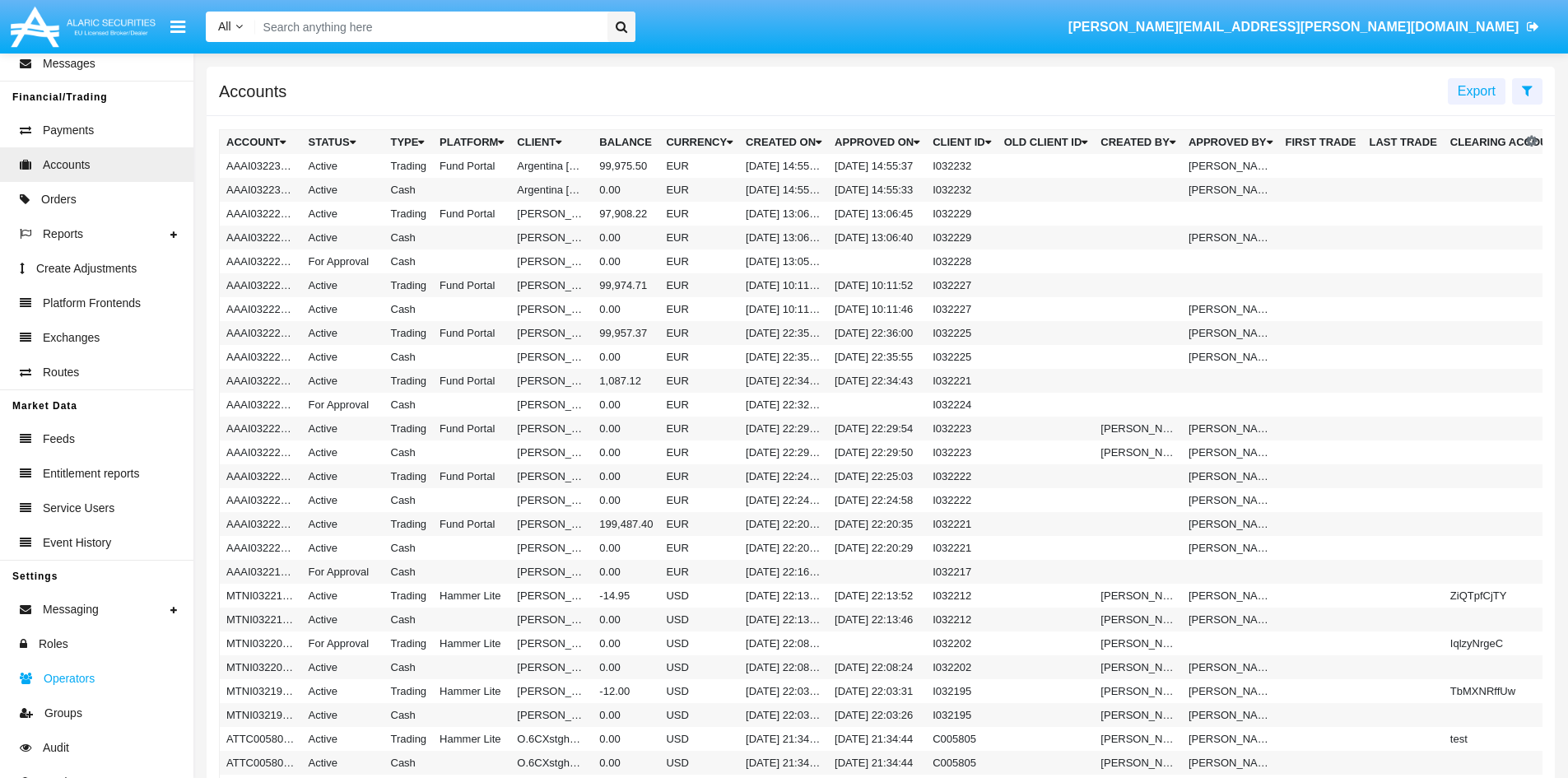
click at [63, 680] on span "Operators" at bounding box center [69, 678] width 51 height 17
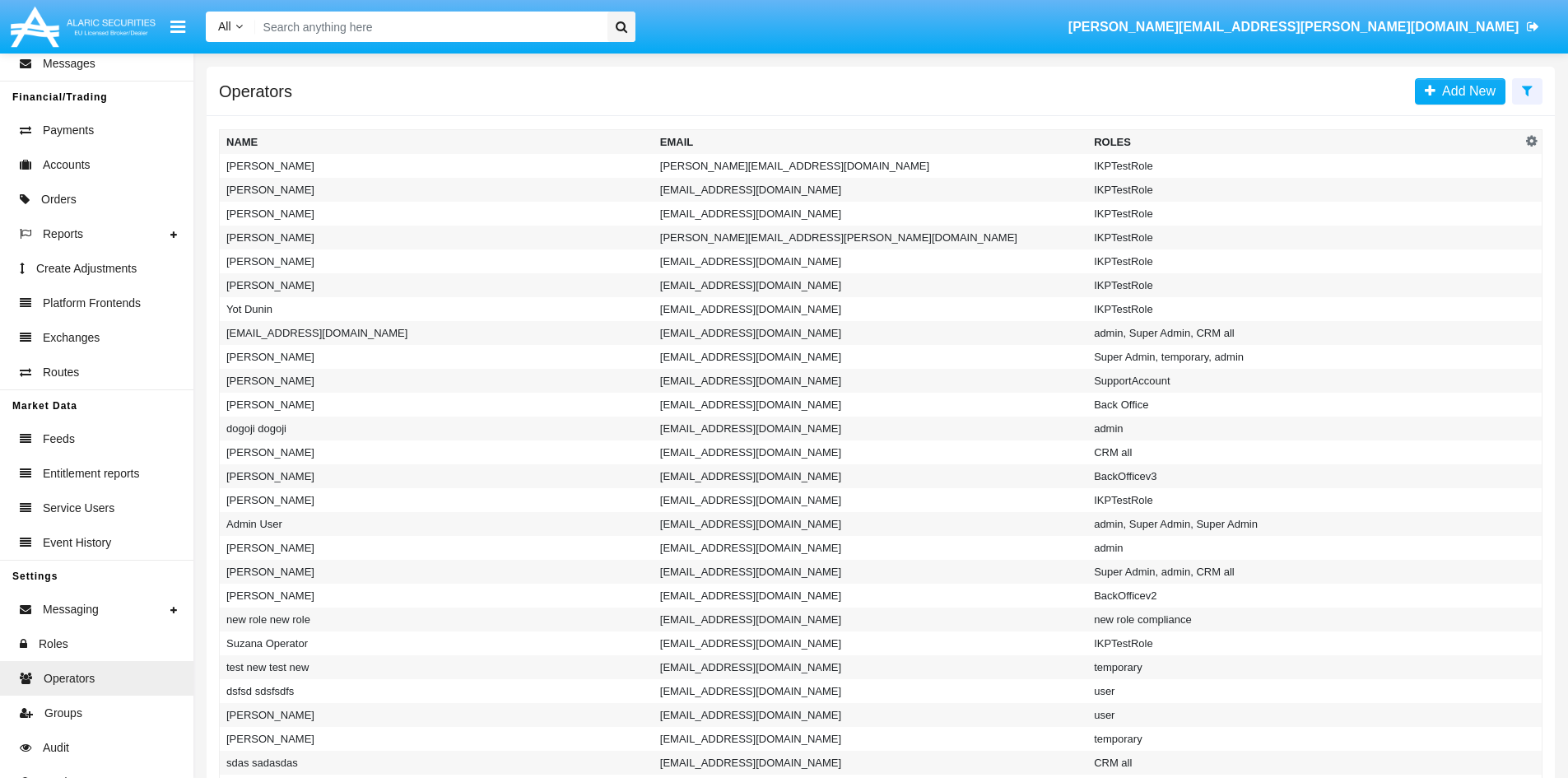
scroll to position [164, 0]
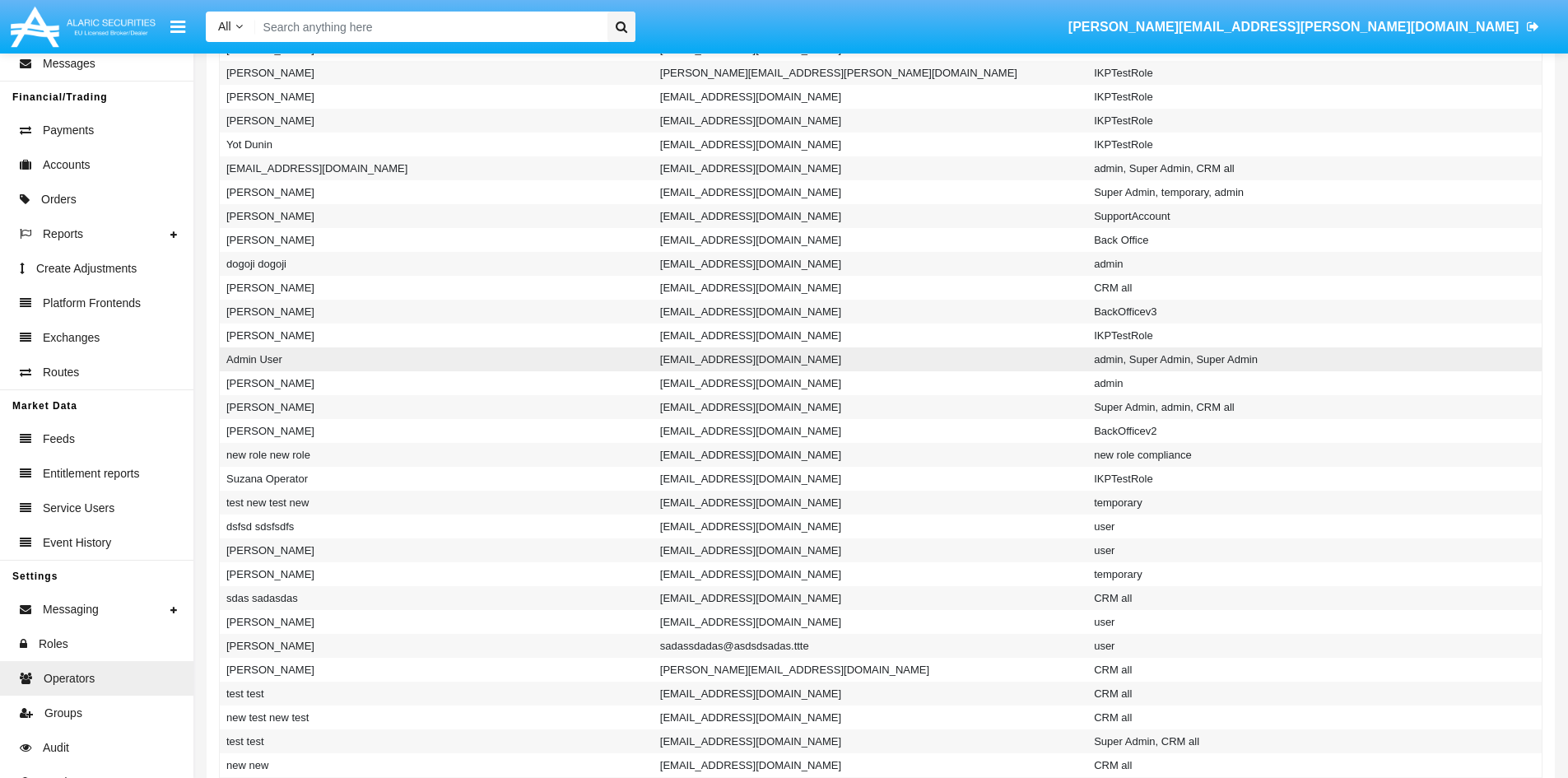
drag, startPoint x: 286, startPoint y: 363, endPoint x: 224, endPoint y: 364, distance: 62.0
click at [224, 364] on td "Admin User" at bounding box center [437, 359] width 434 height 24
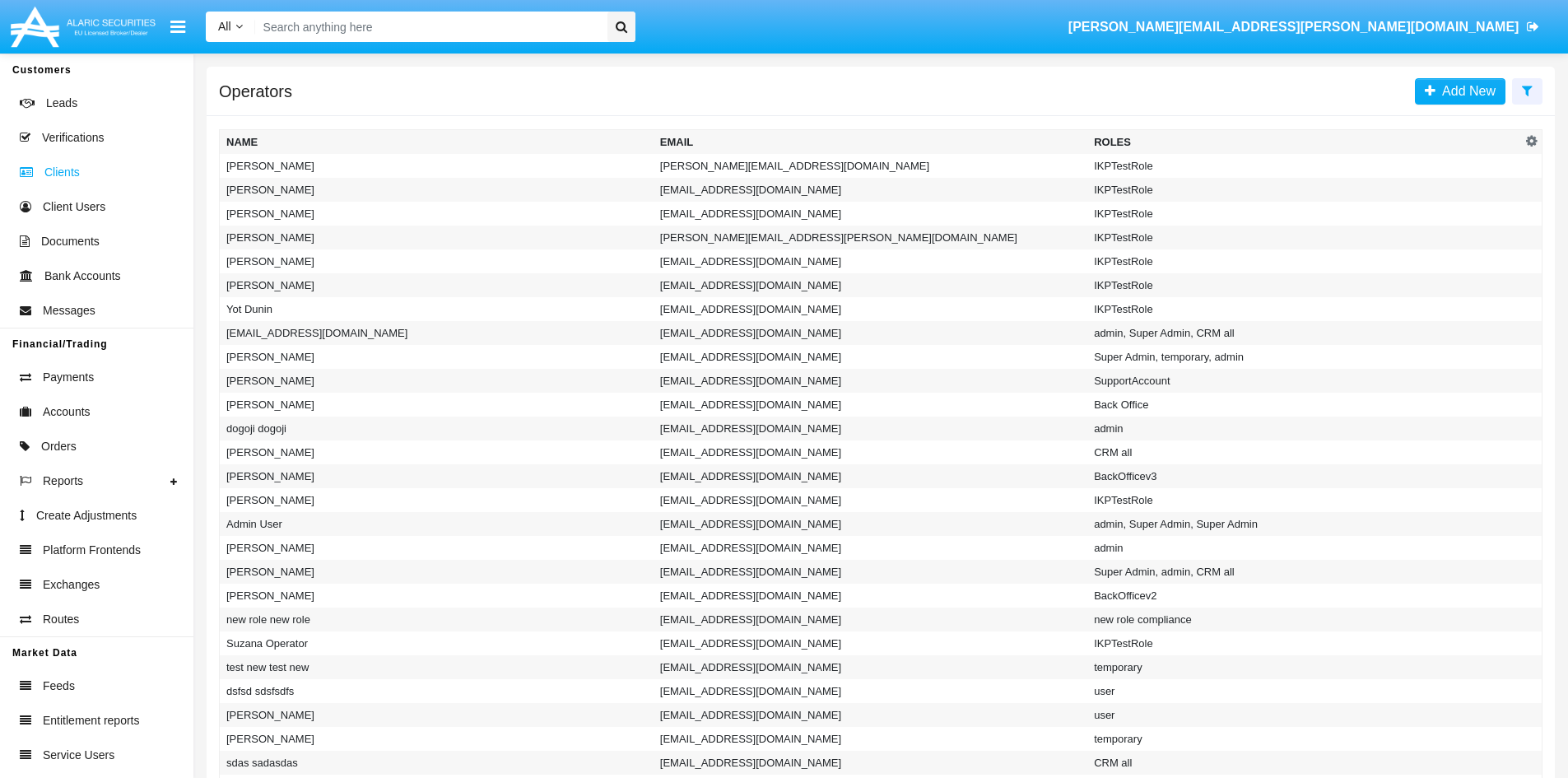
click at [61, 178] on span "Clients" at bounding box center [63, 172] width 36 height 17
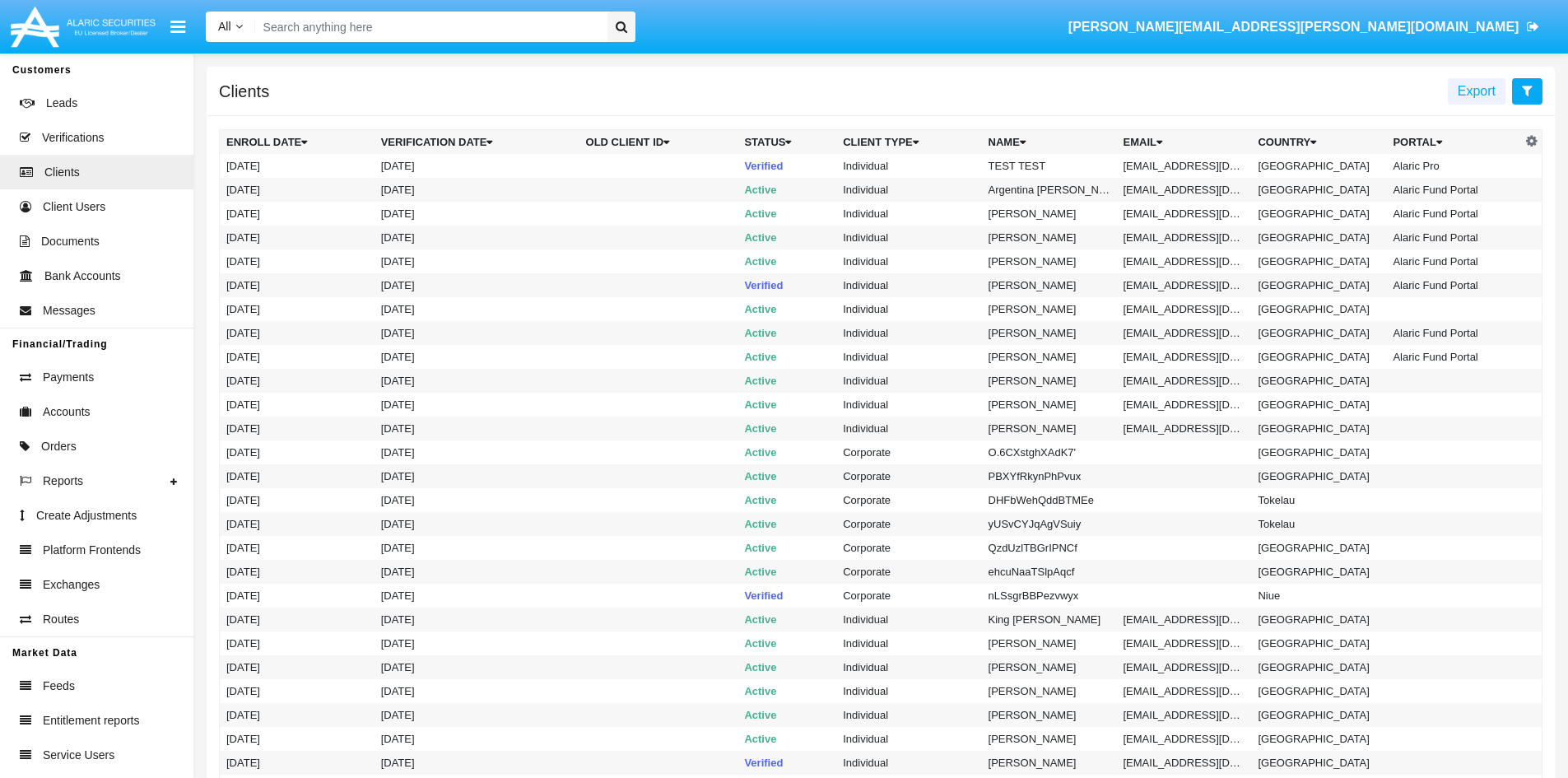
click at [1534, 96] on button at bounding box center [1527, 92] width 31 height 26
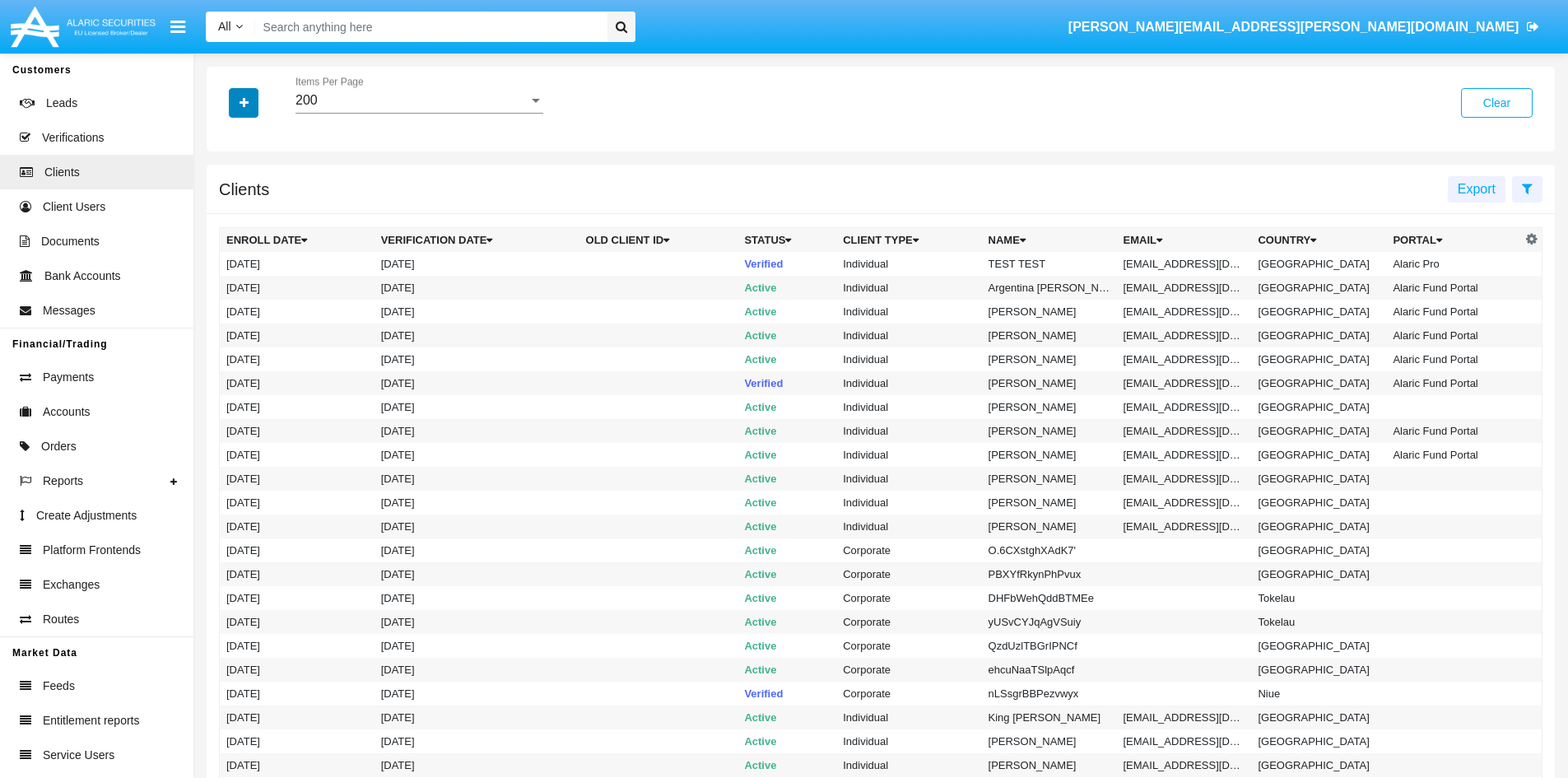
click at [255, 96] on button "button" at bounding box center [244, 103] width 30 height 30
click at [255, 326] on span "Portal" at bounding box center [257, 327] width 35 height 20
click at [227, 334] on input "Portal" at bounding box center [226, 334] width 1 height 1
checkbox input "true"
click at [435, 91] on div "All Portal" at bounding box center [419, 95] width 248 height 37
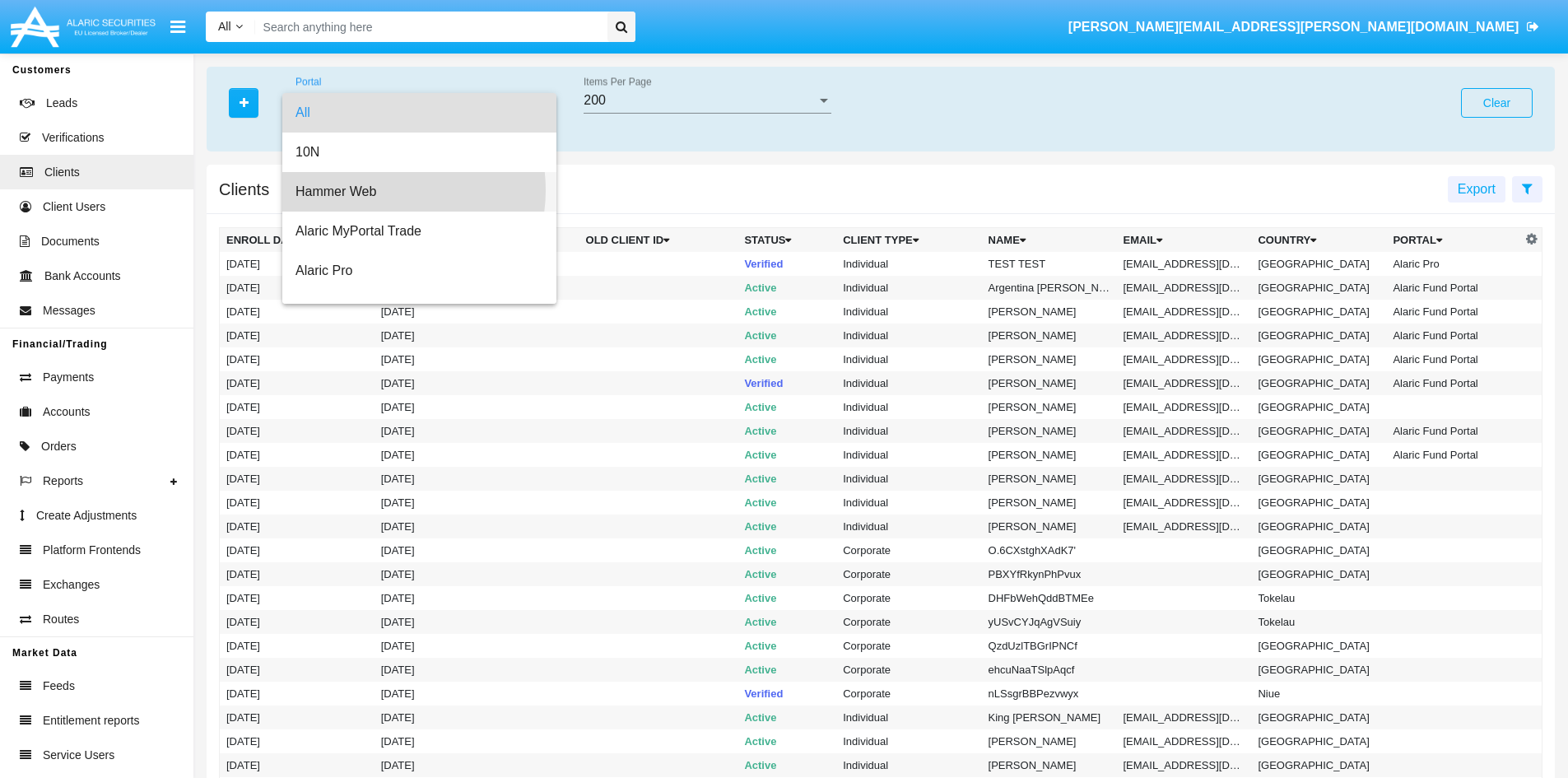
click at [382, 190] on span "Hammer Web" at bounding box center [419, 192] width 248 height 40
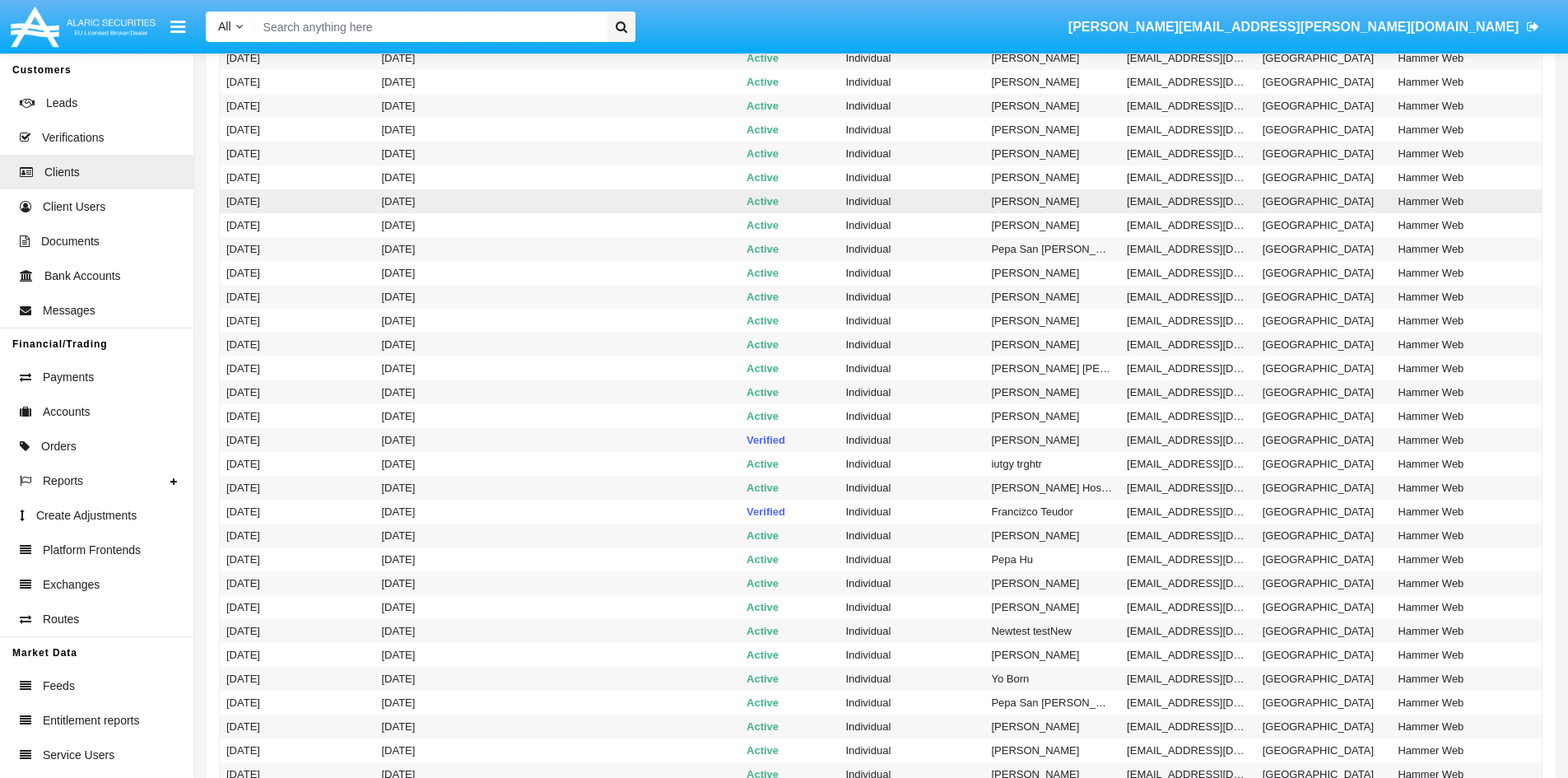
scroll to position [988, 0]
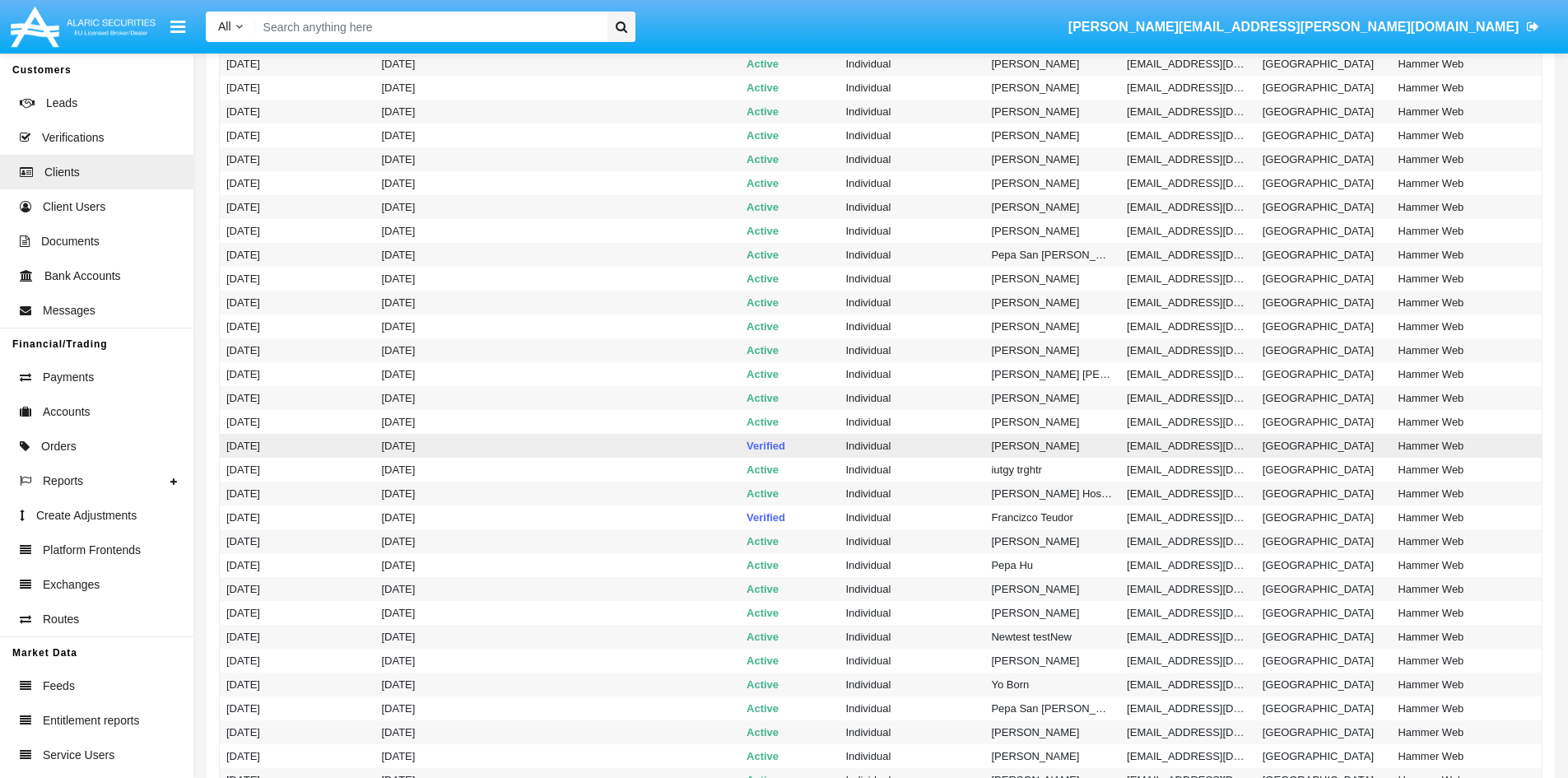
click at [433, 447] on td "08/15/25" at bounding box center [477, 446] width 206 height 24
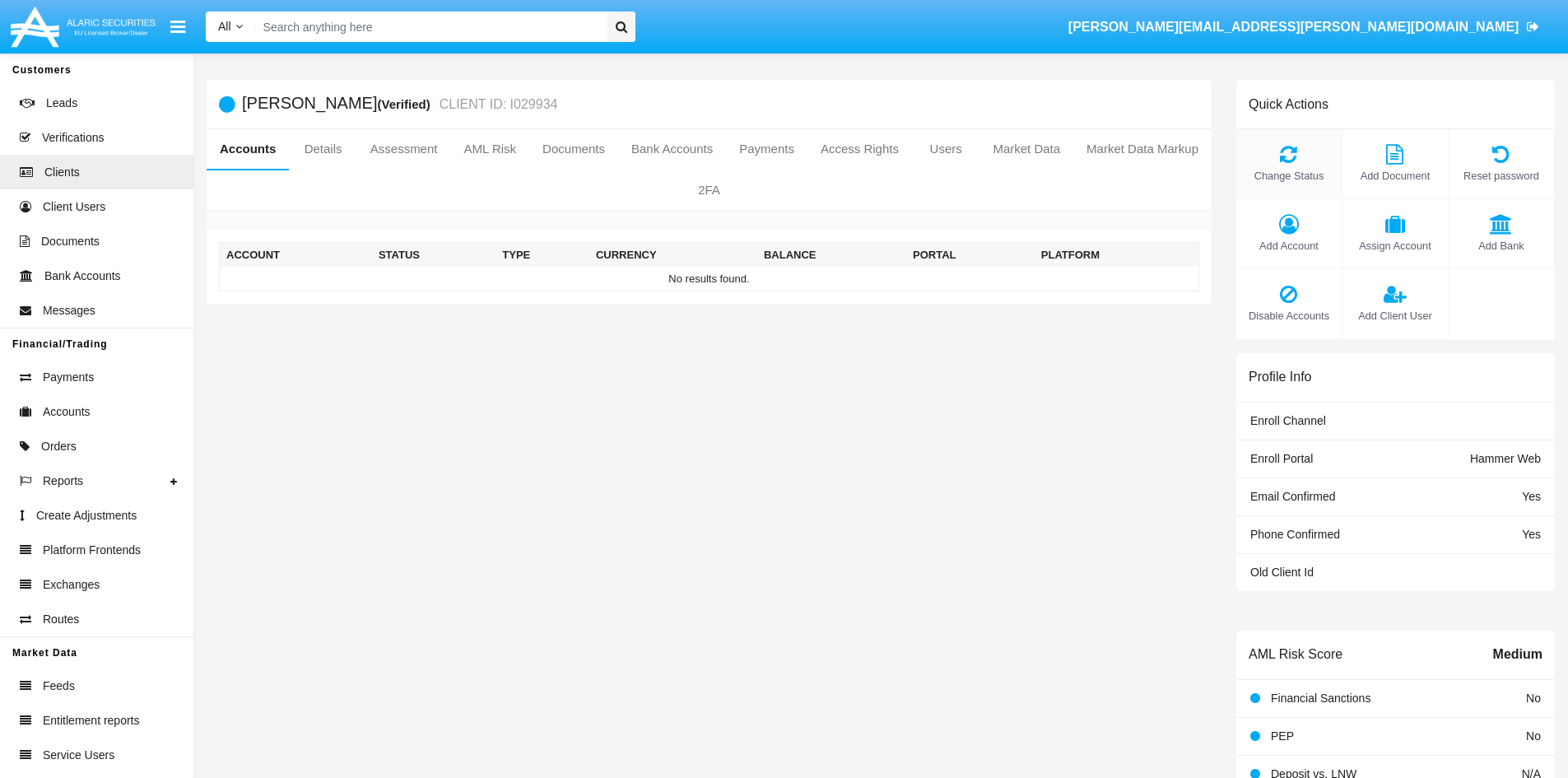
click at [1296, 169] on span "Change Status" at bounding box center [1288, 176] width 89 height 16
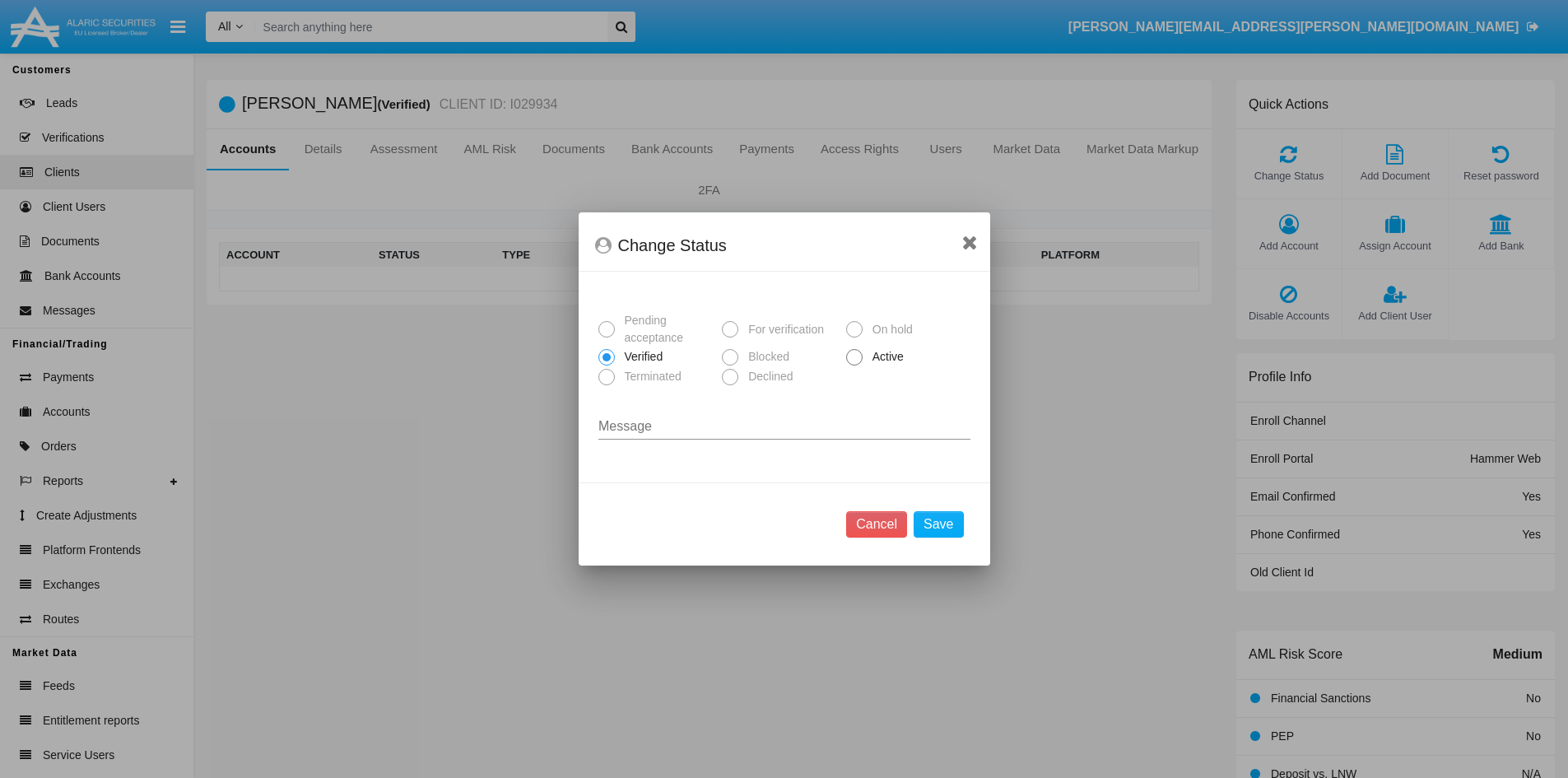
click at [873, 350] on span "Active" at bounding box center [885, 356] width 46 height 17
click at [855, 365] on input "Active" at bounding box center [854, 365] width 1 height 1
radio input "true"
click at [948, 536] on button "Save" at bounding box center [938, 524] width 50 height 26
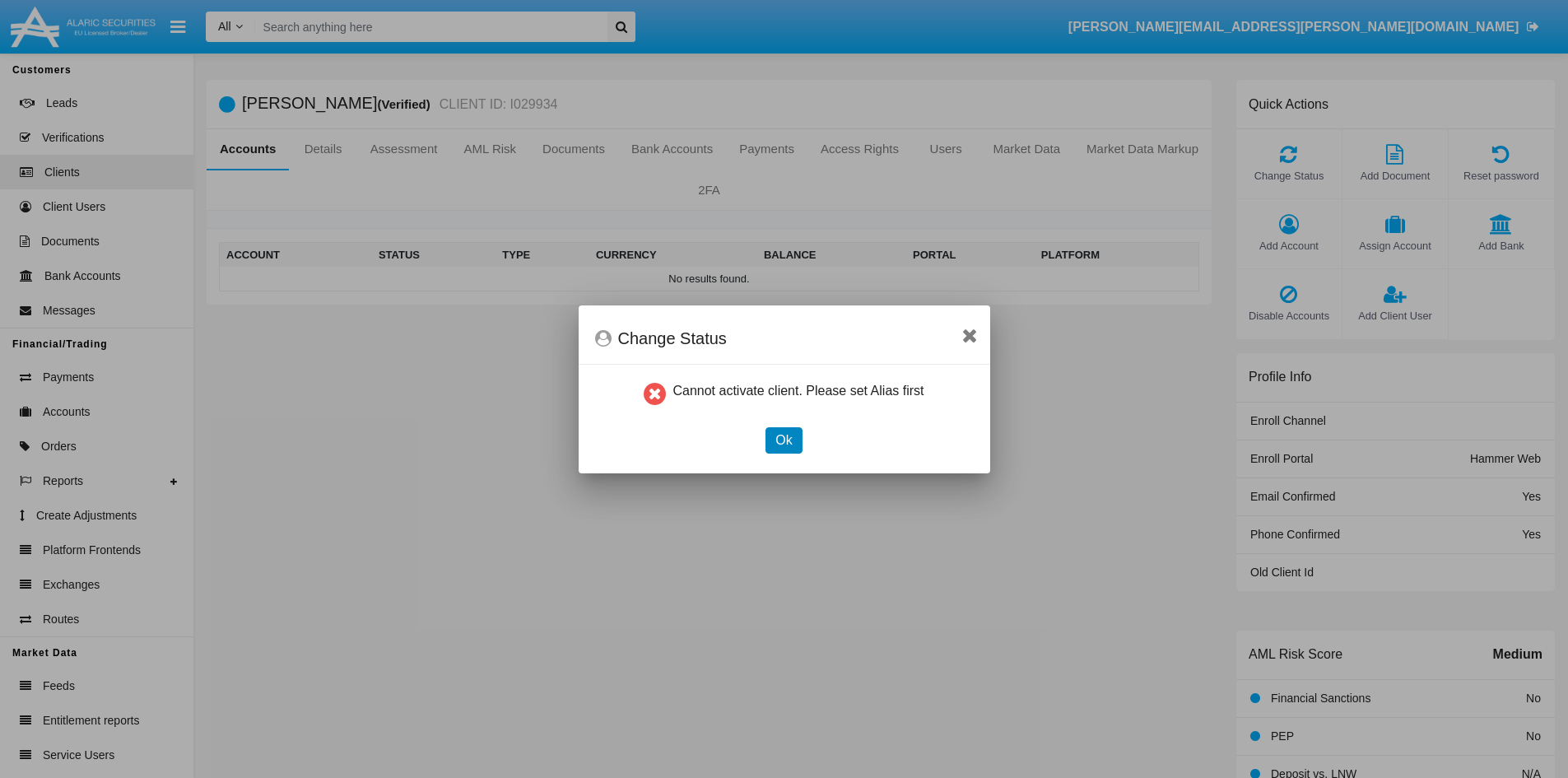
click at [777, 441] on button "Ok" at bounding box center [783, 440] width 36 height 26
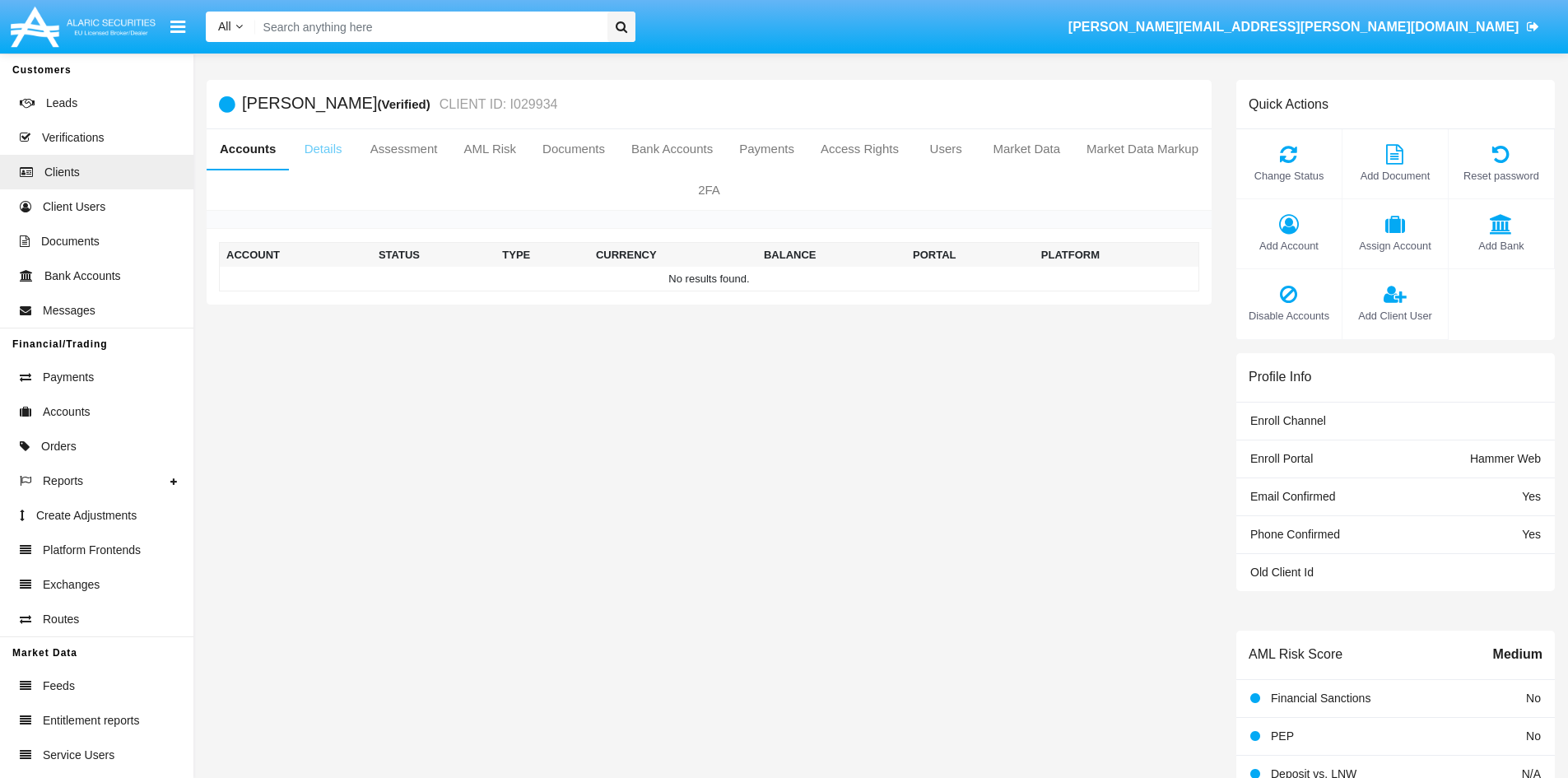
click at [311, 145] on link "Details" at bounding box center [322, 149] width 68 height 40
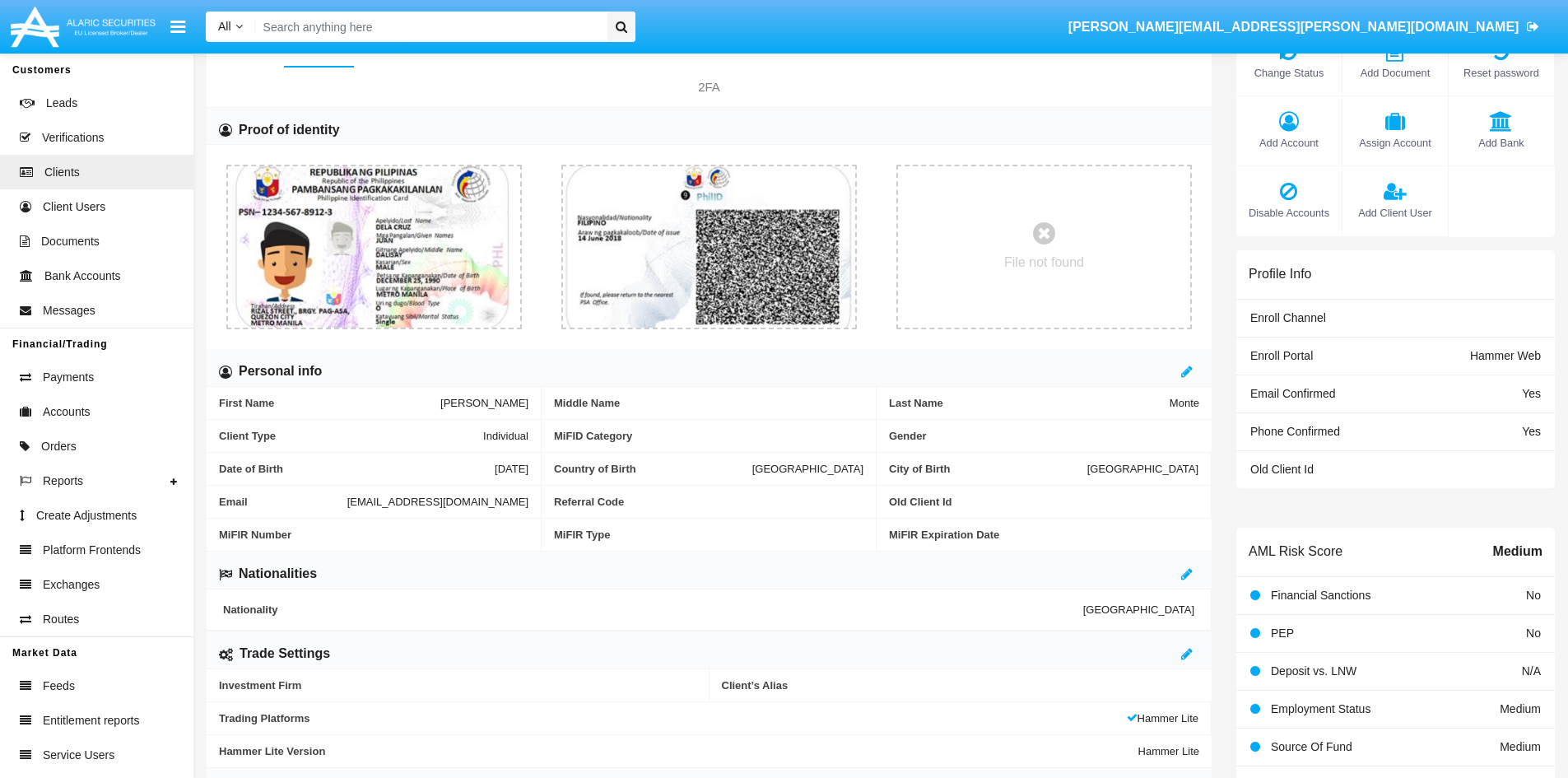
scroll to position [247, 0]
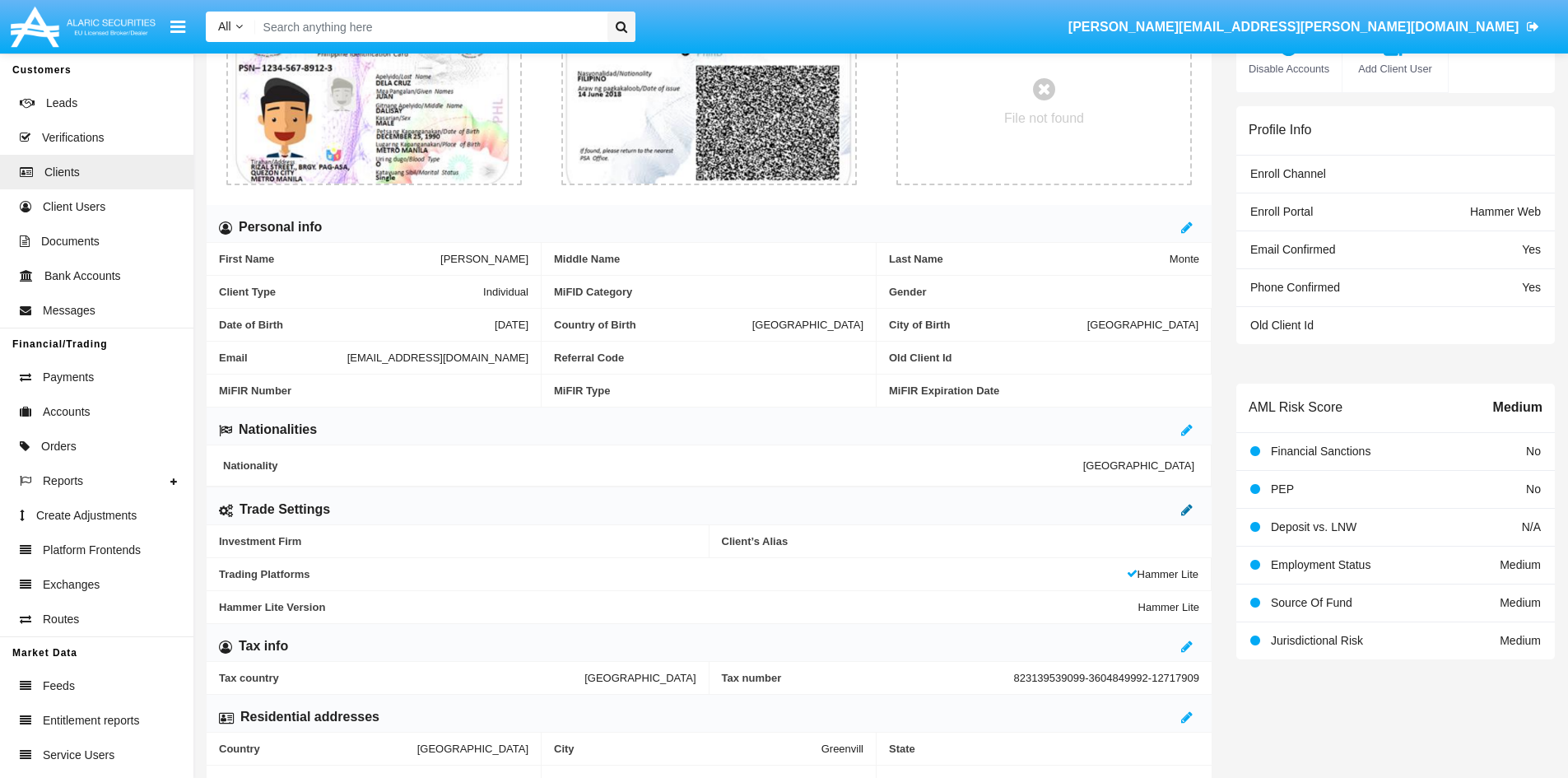
click at [1185, 507] on icon at bounding box center [1187, 509] width 12 height 13
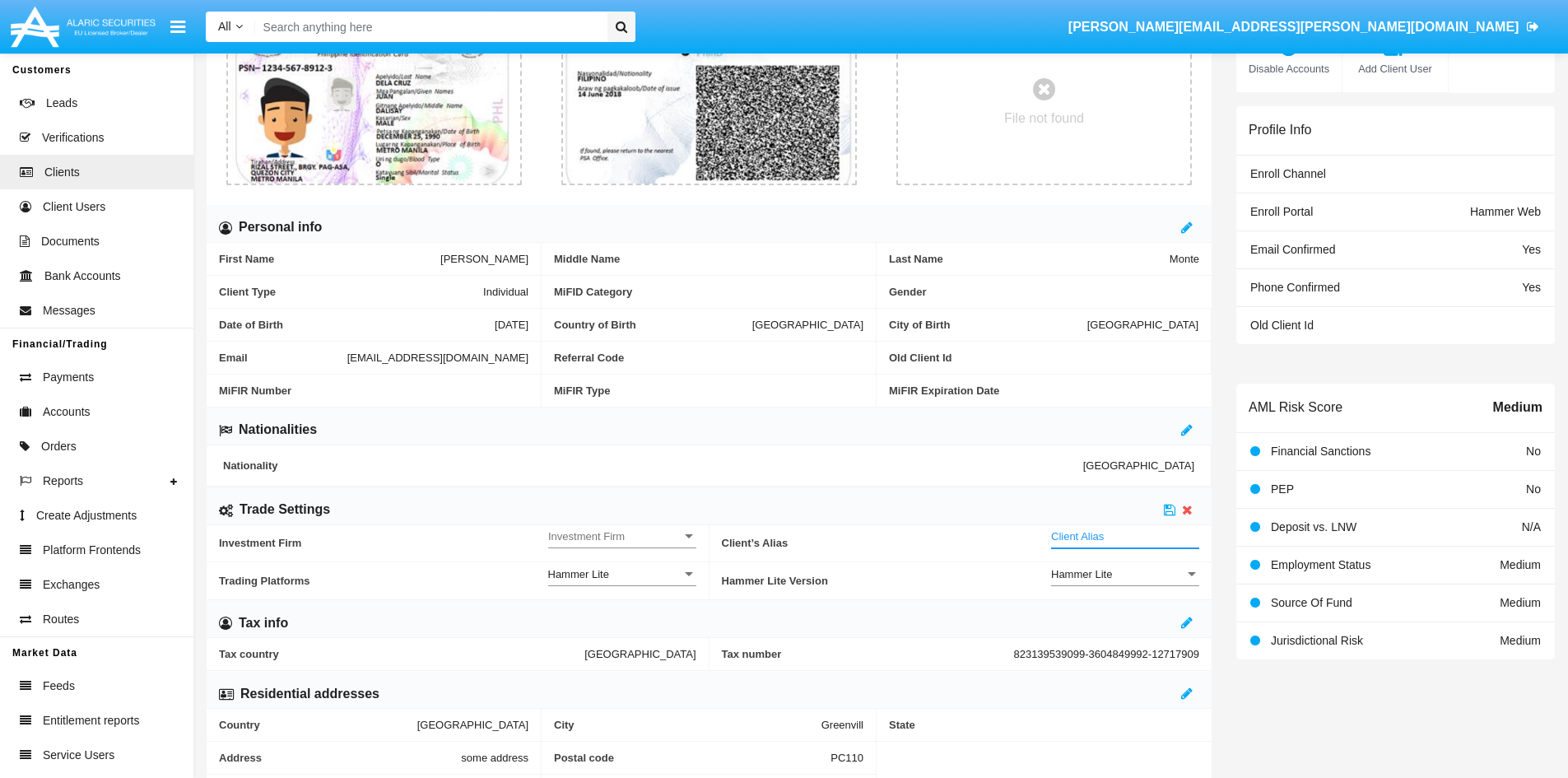
click at [1102, 539] on input "Client Alias" at bounding box center [1125, 536] width 148 height 14
click at [612, 533] on span "Investment Firm" at bounding box center [615, 536] width 133 height 14
drag, startPoint x: 1094, startPoint y: 539, endPoint x: 1078, endPoint y: 538, distance: 16.0
click at [1079, 542] on div at bounding box center [784, 389] width 1568 height 778
drag, startPoint x: 1090, startPoint y: 536, endPoint x: 998, endPoint y: 536, distance: 92.0
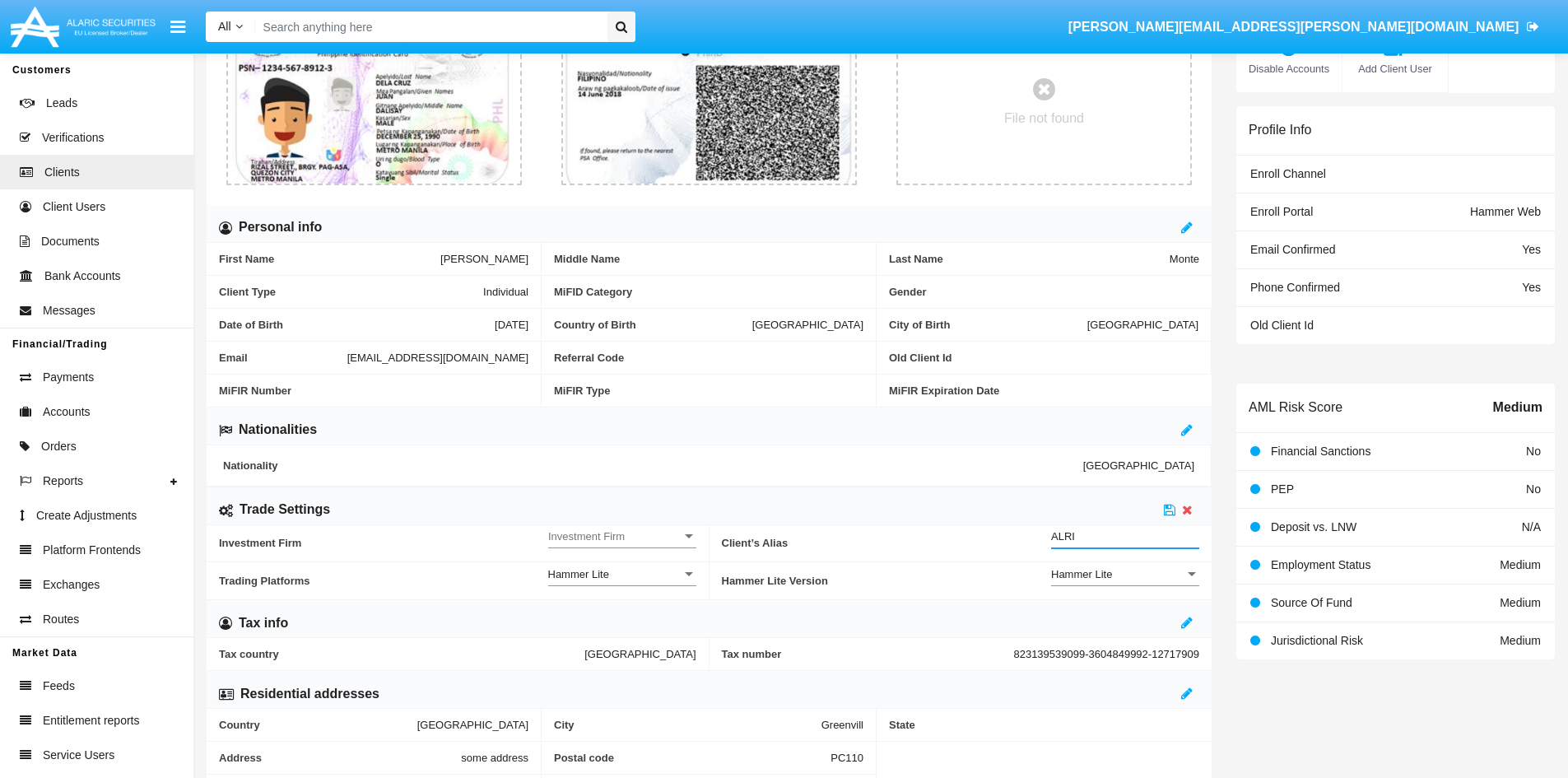
click at [998, 536] on div "Client’s Alias ALRI Client Alias" at bounding box center [961, 543] width 479 height 37
click at [665, 532] on span "Investment Firm" at bounding box center [615, 536] width 133 height 14
click at [550, 548] on span "No" at bounding box center [622, 545] width 148 height 32
click at [1080, 535] on input "DEMO" at bounding box center [1125, 536] width 148 height 14
click at [1082, 536] on input "DEMODEV" at bounding box center [1125, 536] width 148 height 14
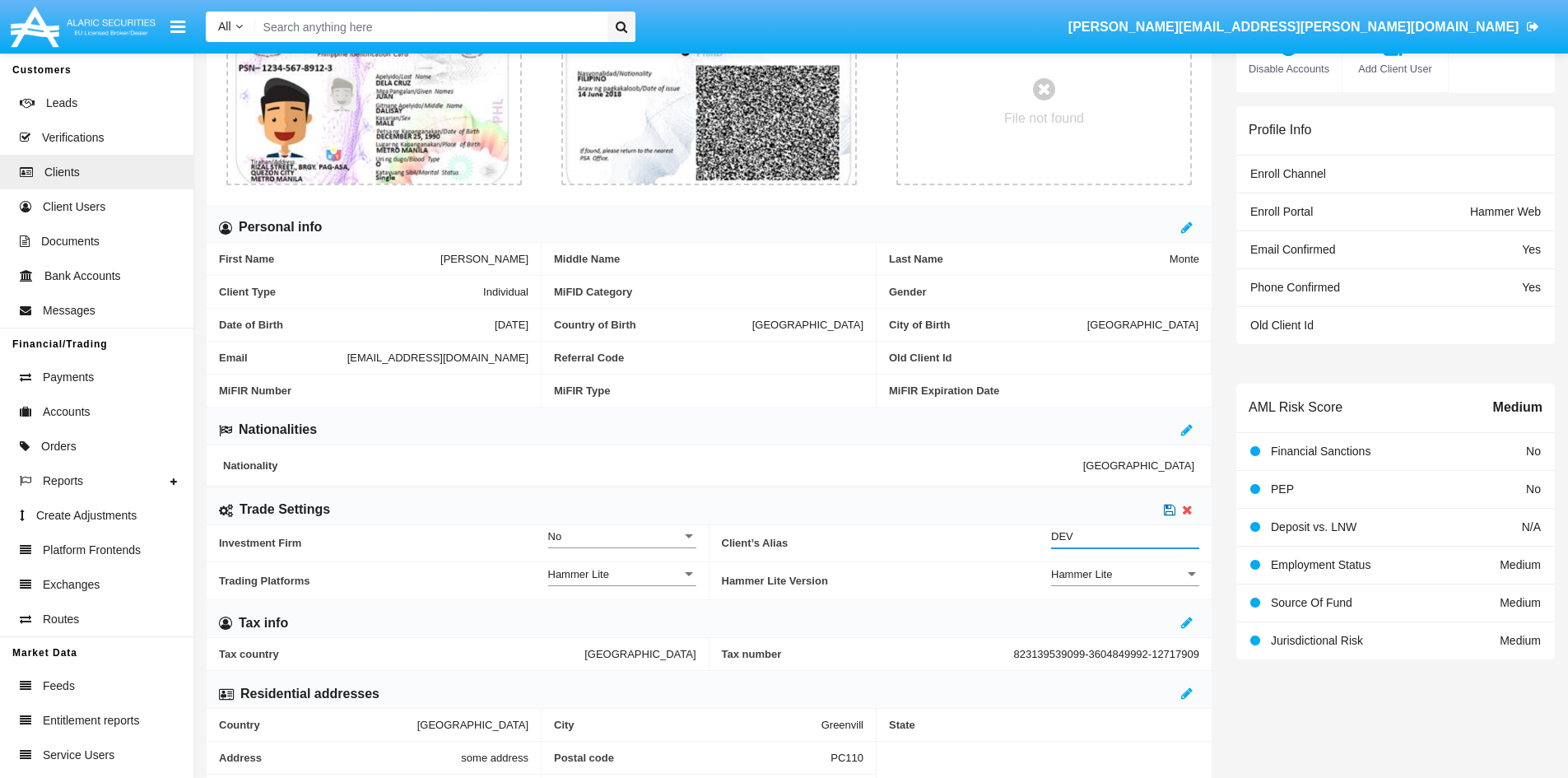
type input "DEV"
click at [1165, 505] on icon at bounding box center [1170, 509] width 12 height 13
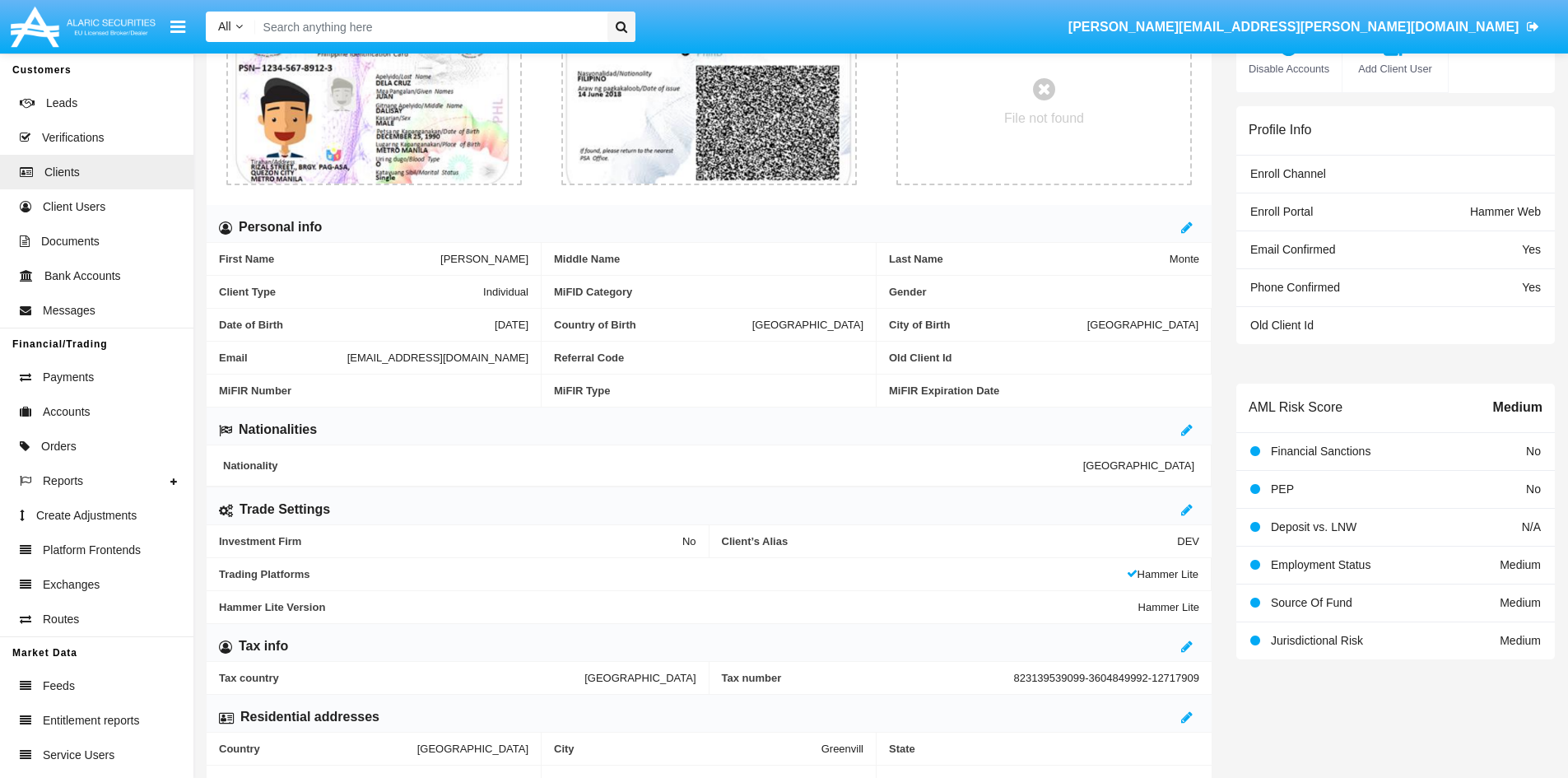
scroll to position [0, 0]
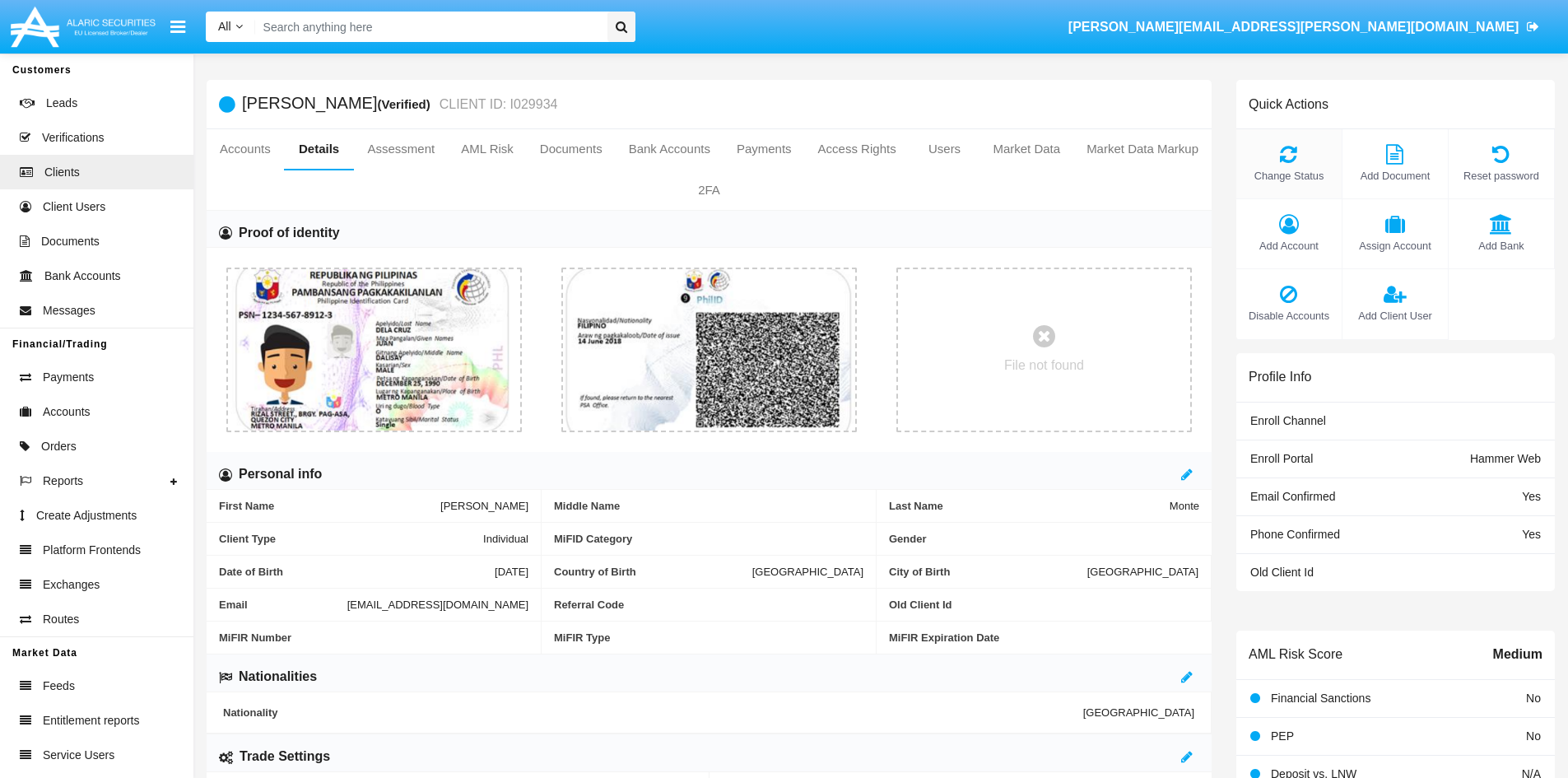
click at [1301, 155] on icon at bounding box center [1288, 154] width 89 height 20
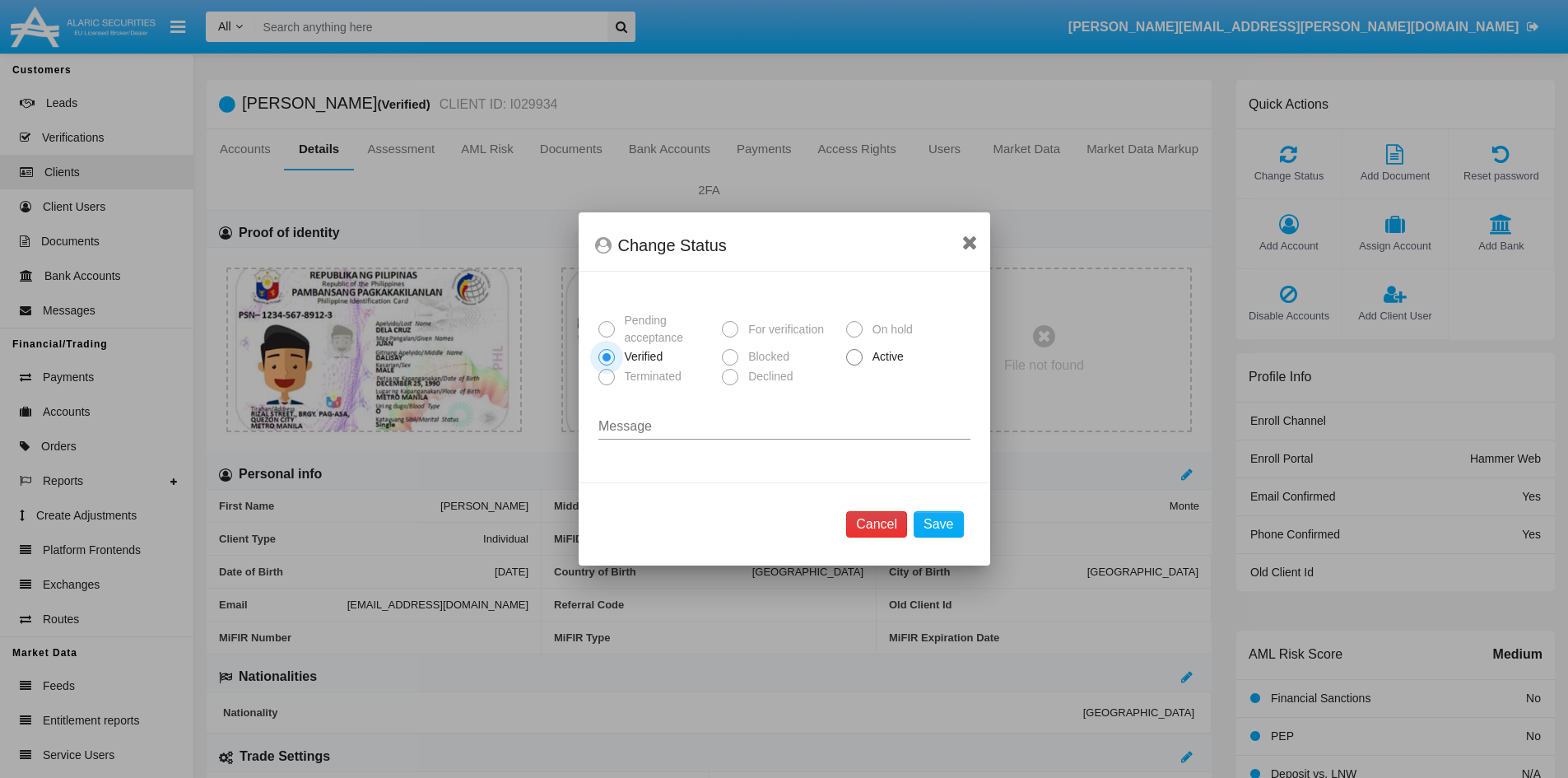
click at [884, 527] on button "Cancel" at bounding box center [877, 524] width 61 height 26
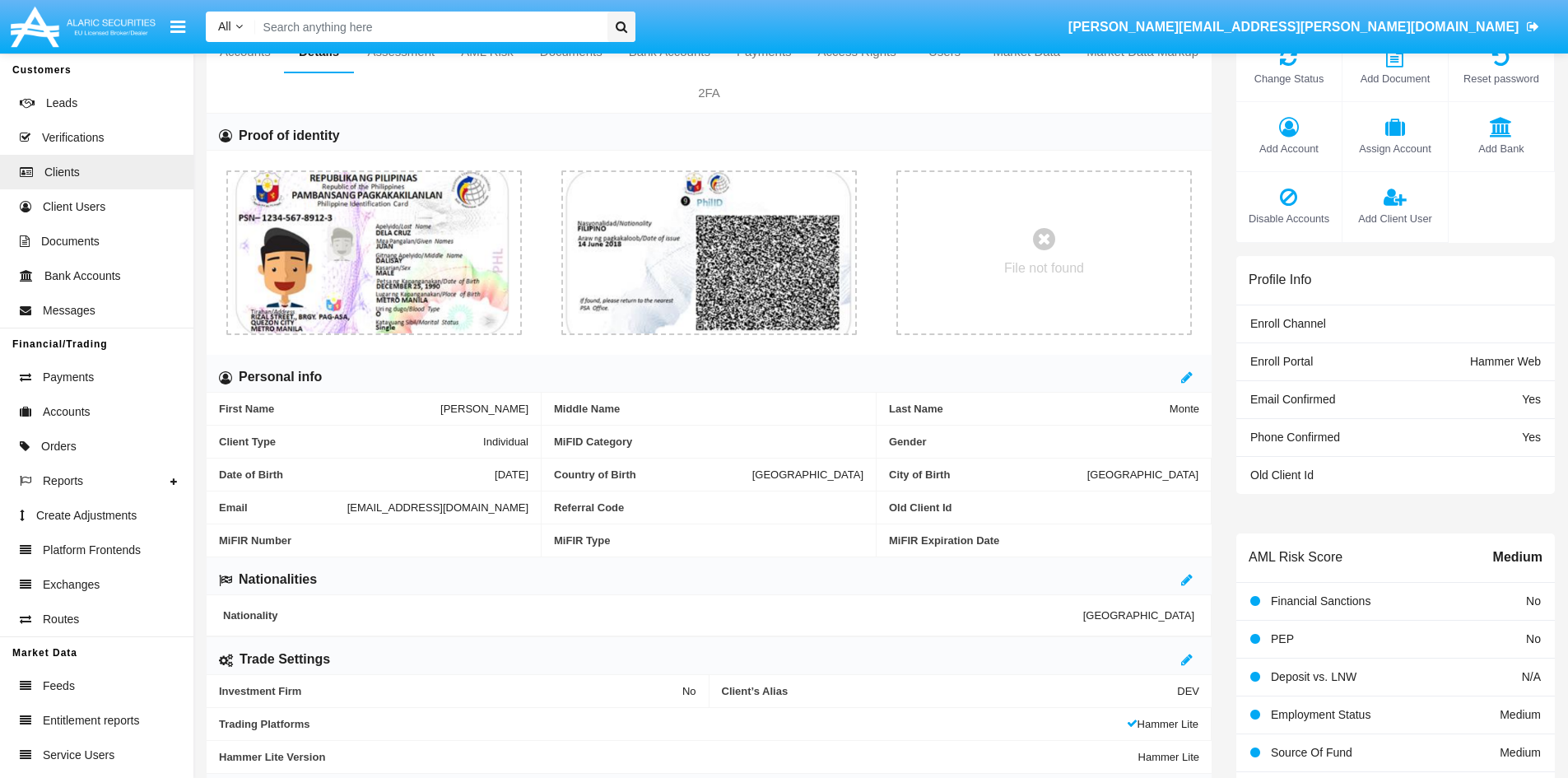
scroll to position [247, 0]
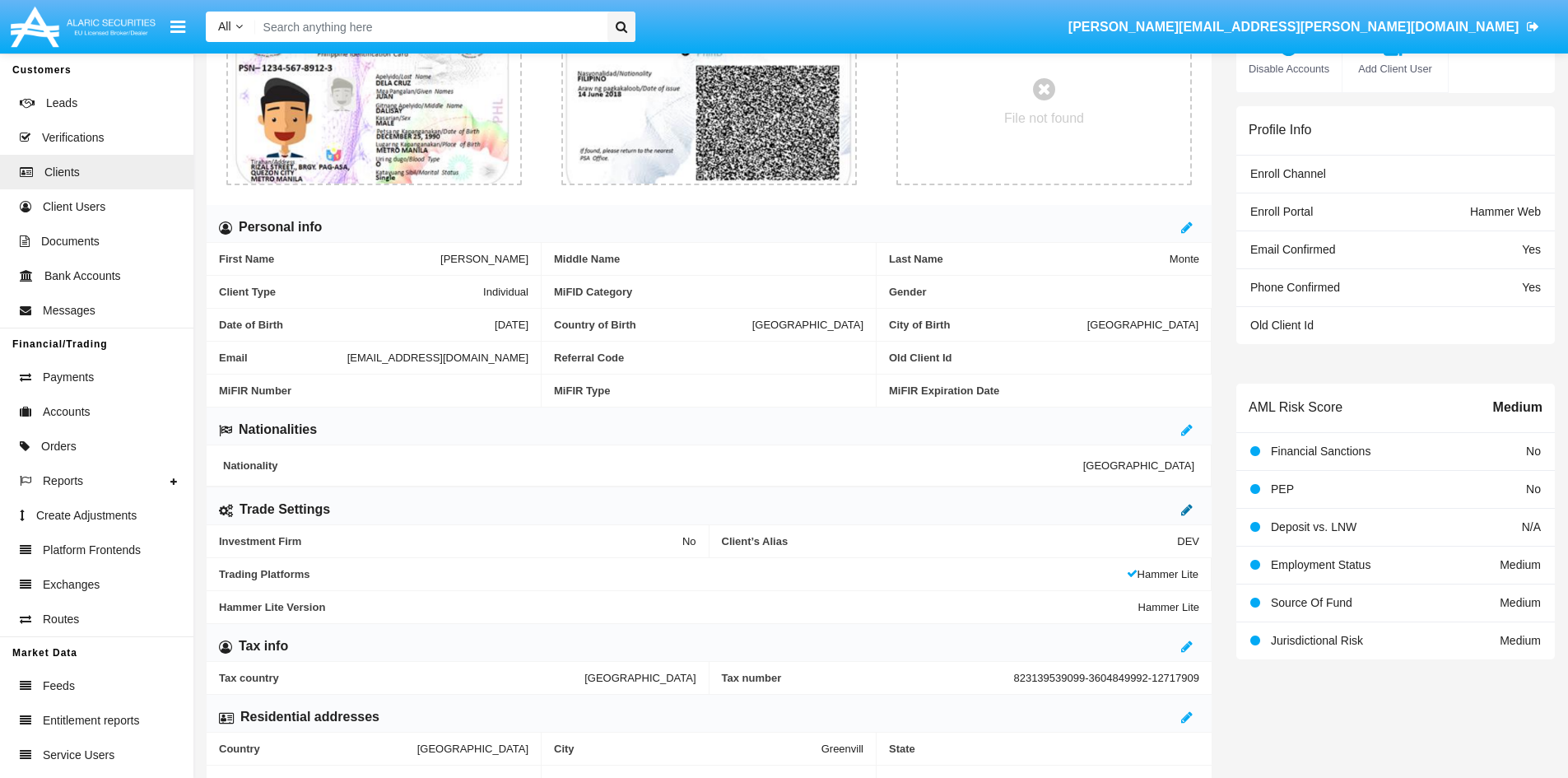
click at [1187, 507] on icon at bounding box center [1187, 509] width 12 height 13
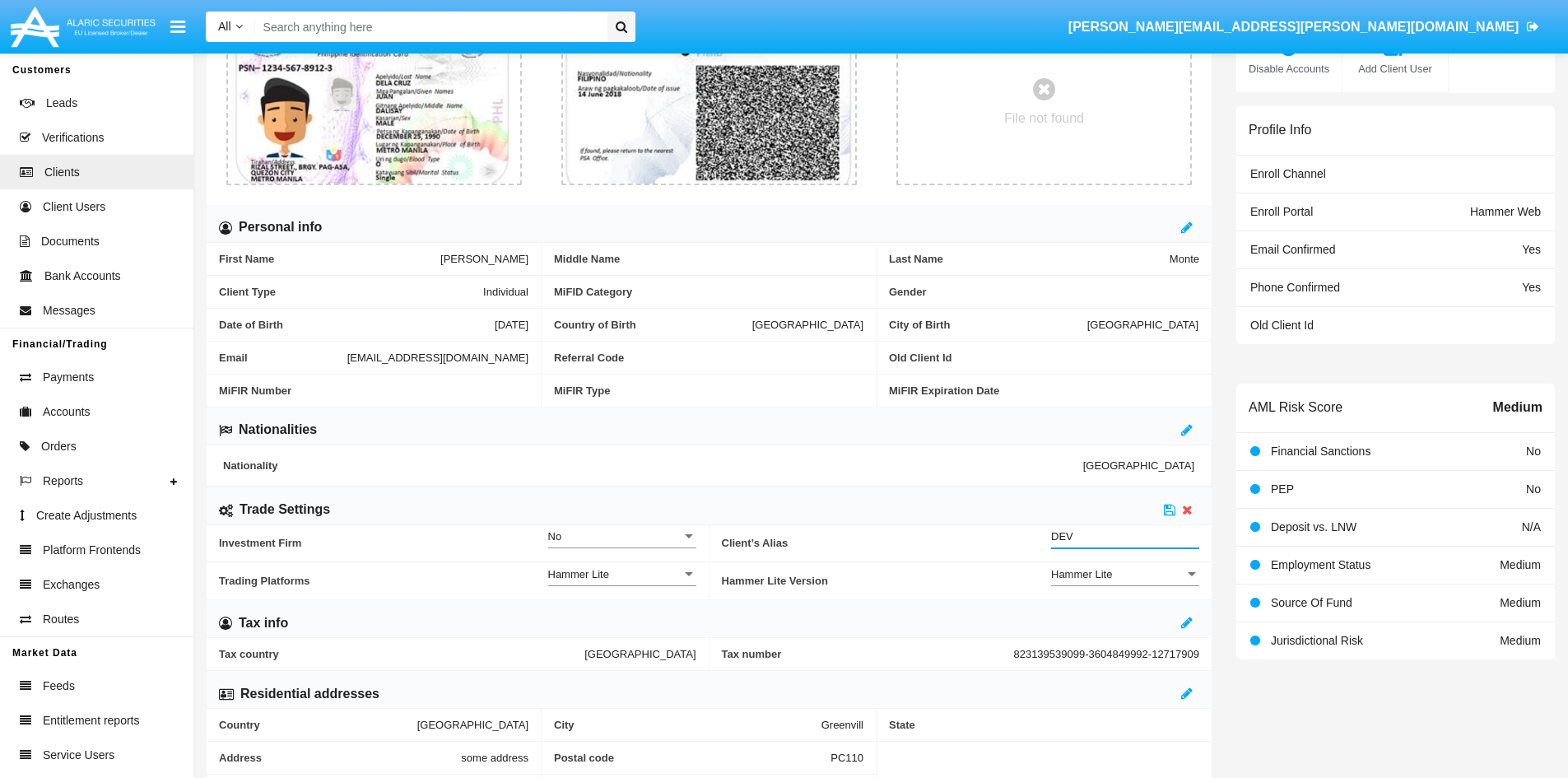
drag, startPoint x: 1078, startPoint y: 536, endPoint x: 965, endPoint y: 525, distance: 113.5
click at [965, 525] on div "Client’s Alias DEV Client Alias" at bounding box center [961, 543] width 479 height 37
type input "TEST"
click at [1167, 510] on icon at bounding box center [1170, 509] width 12 height 13
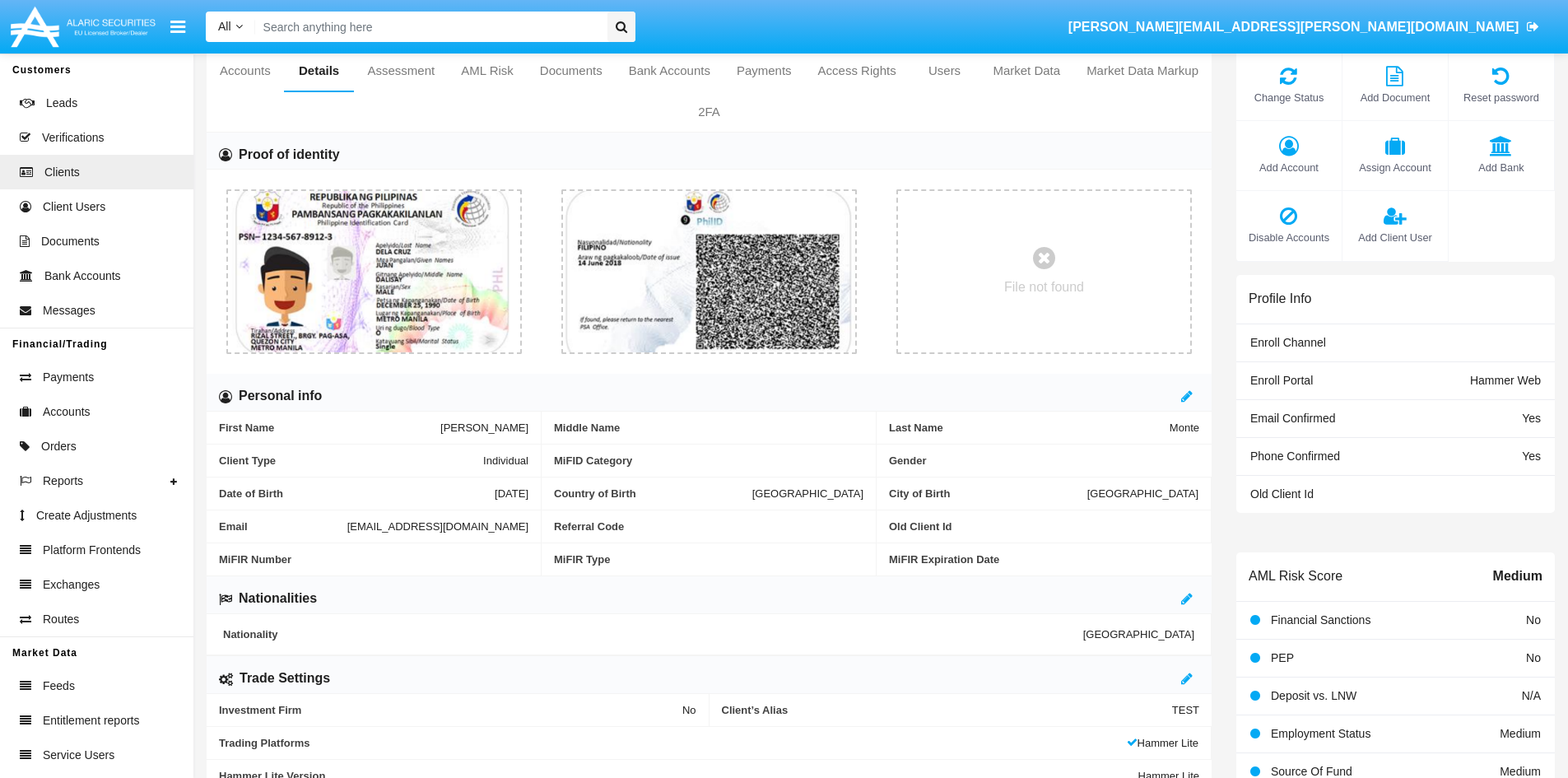
scroll to position [0, 0]
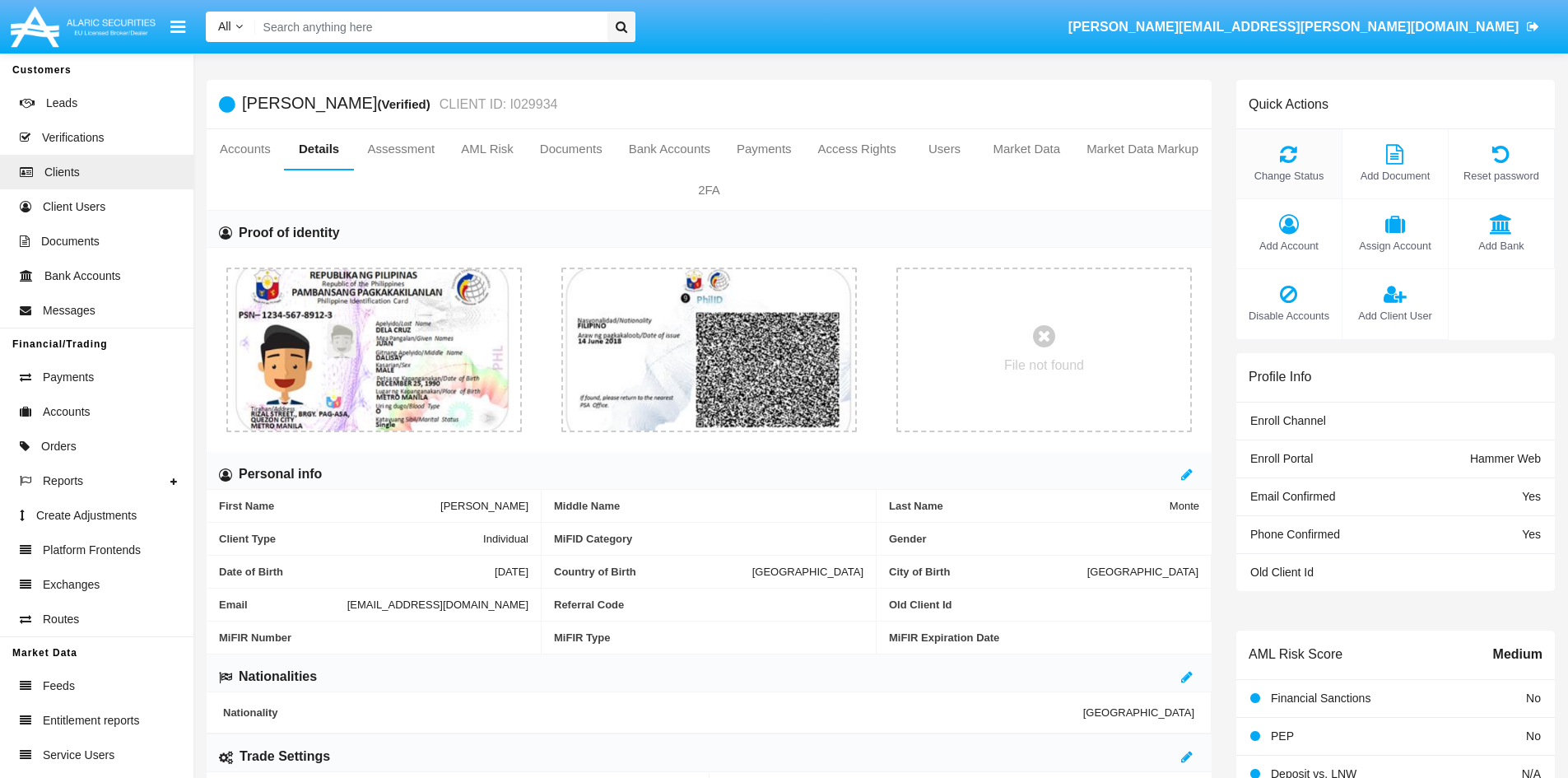
click at [1299, 155] on icon at bounding box center [1288, 154] width 89 height 20
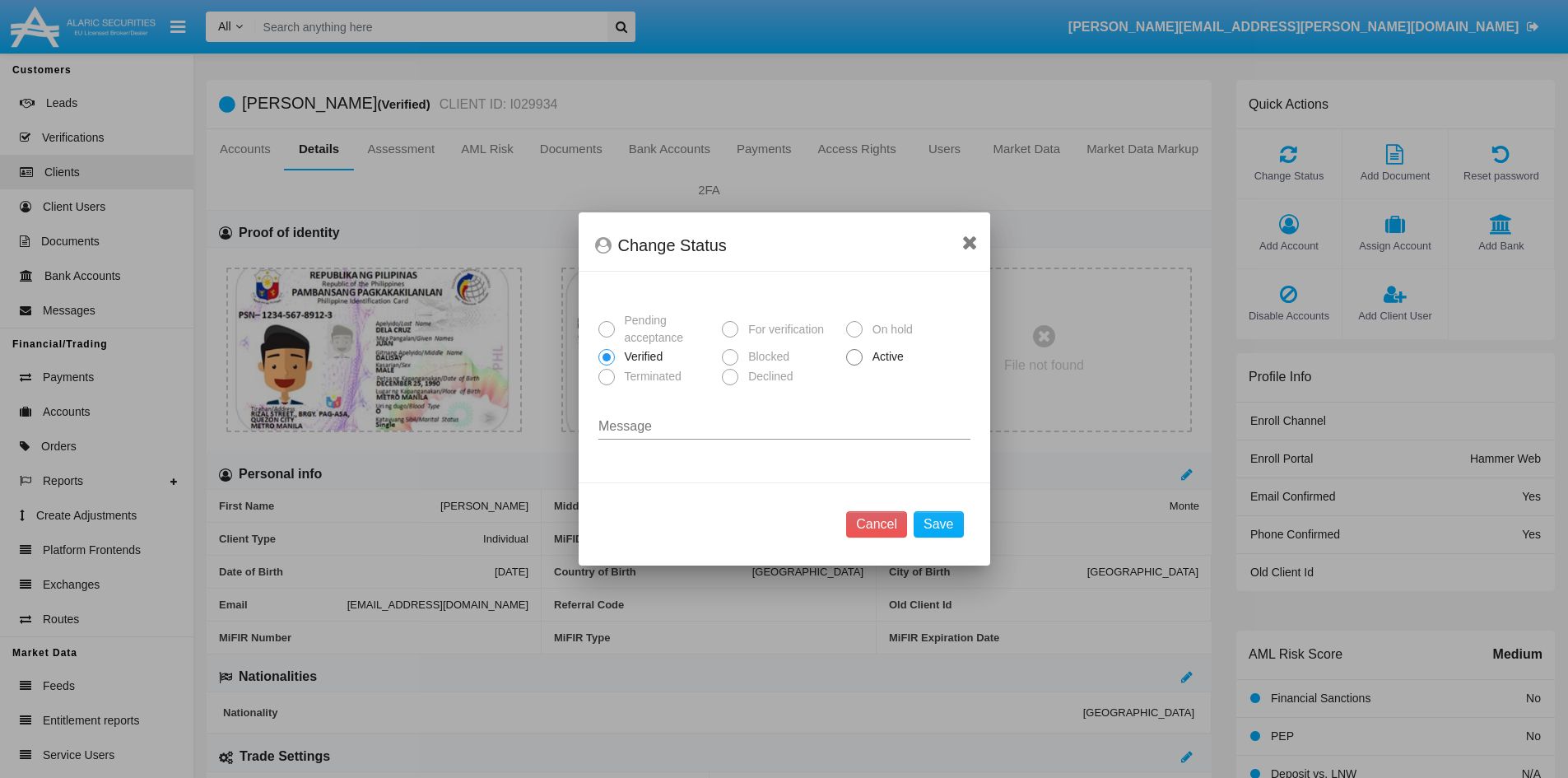
click at [877, 359] on span "Active" at bounding box center [885, 356] width 46 height 17
click at [855, 365] on input "Active" at bounding box center [854, 365] width 1 height 1
radio input "true"
click at [943, 520] on button "Save" at bounding box center [938, 524] width 50 height 26
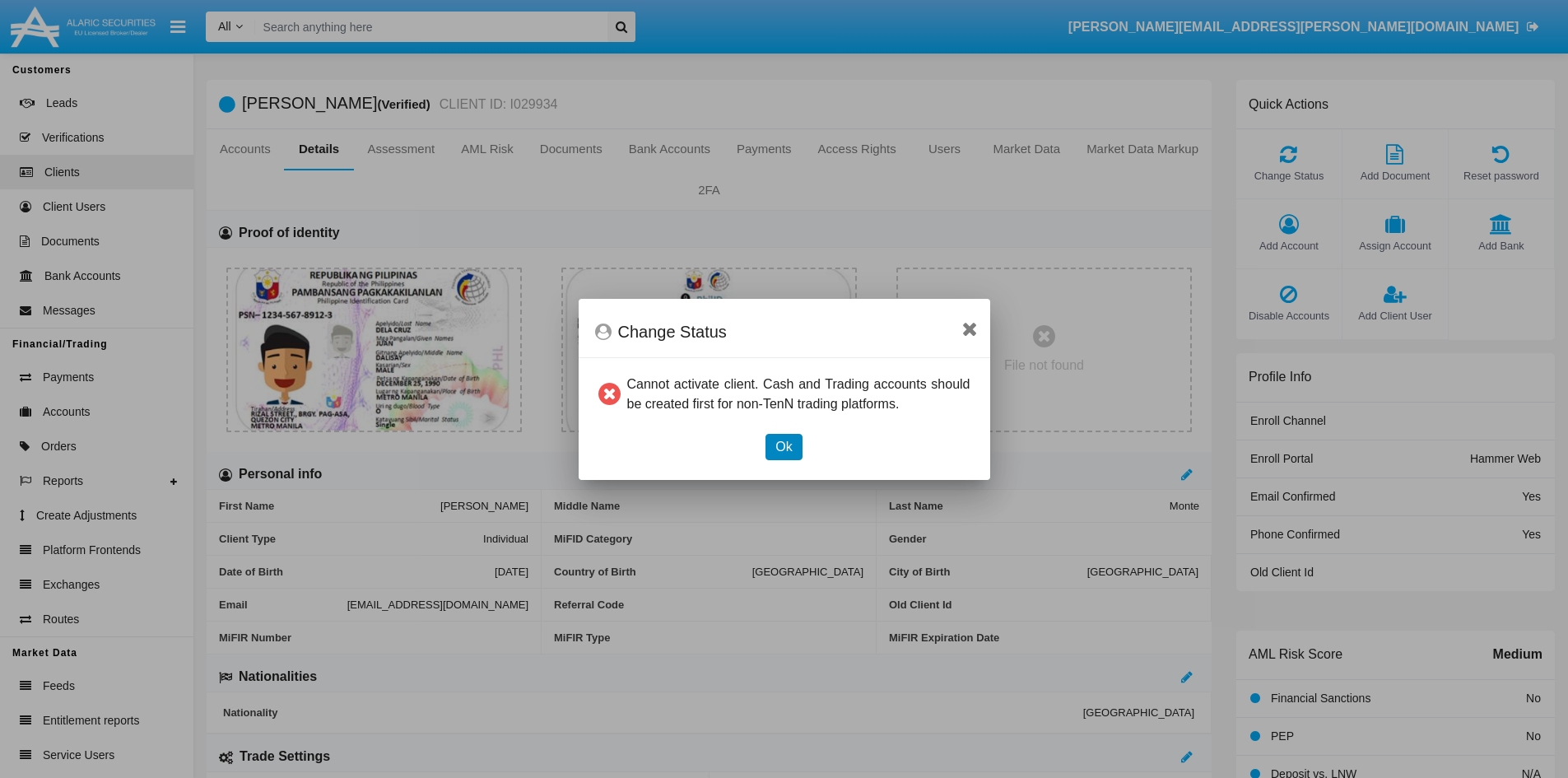
click at [793, 442] on button "Ok" at bounding box center [783, 447] width 36 height 26
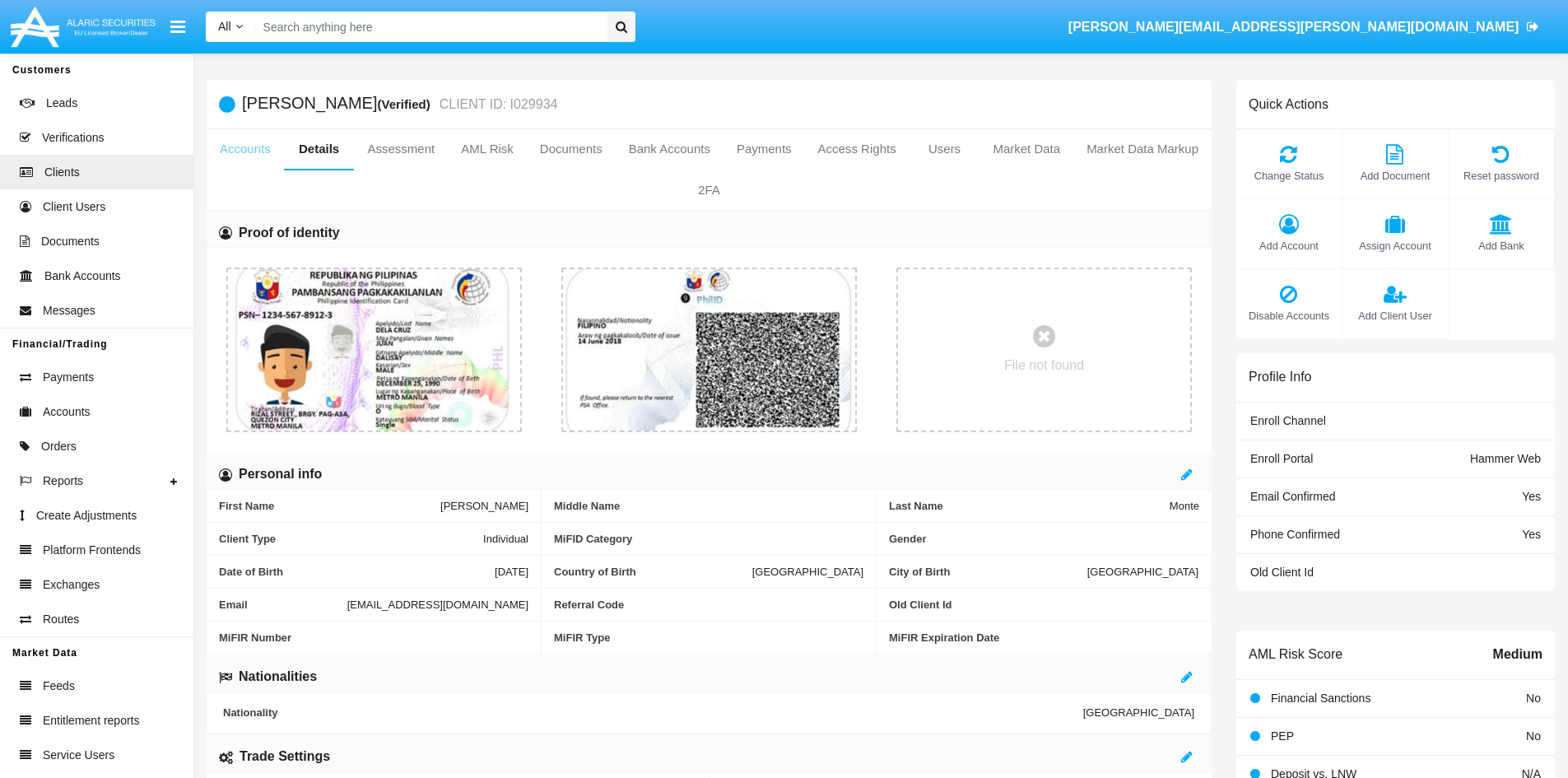
click at [214, 139] on link "Accounts" at bounding box center [246, 149] width 78 height 40
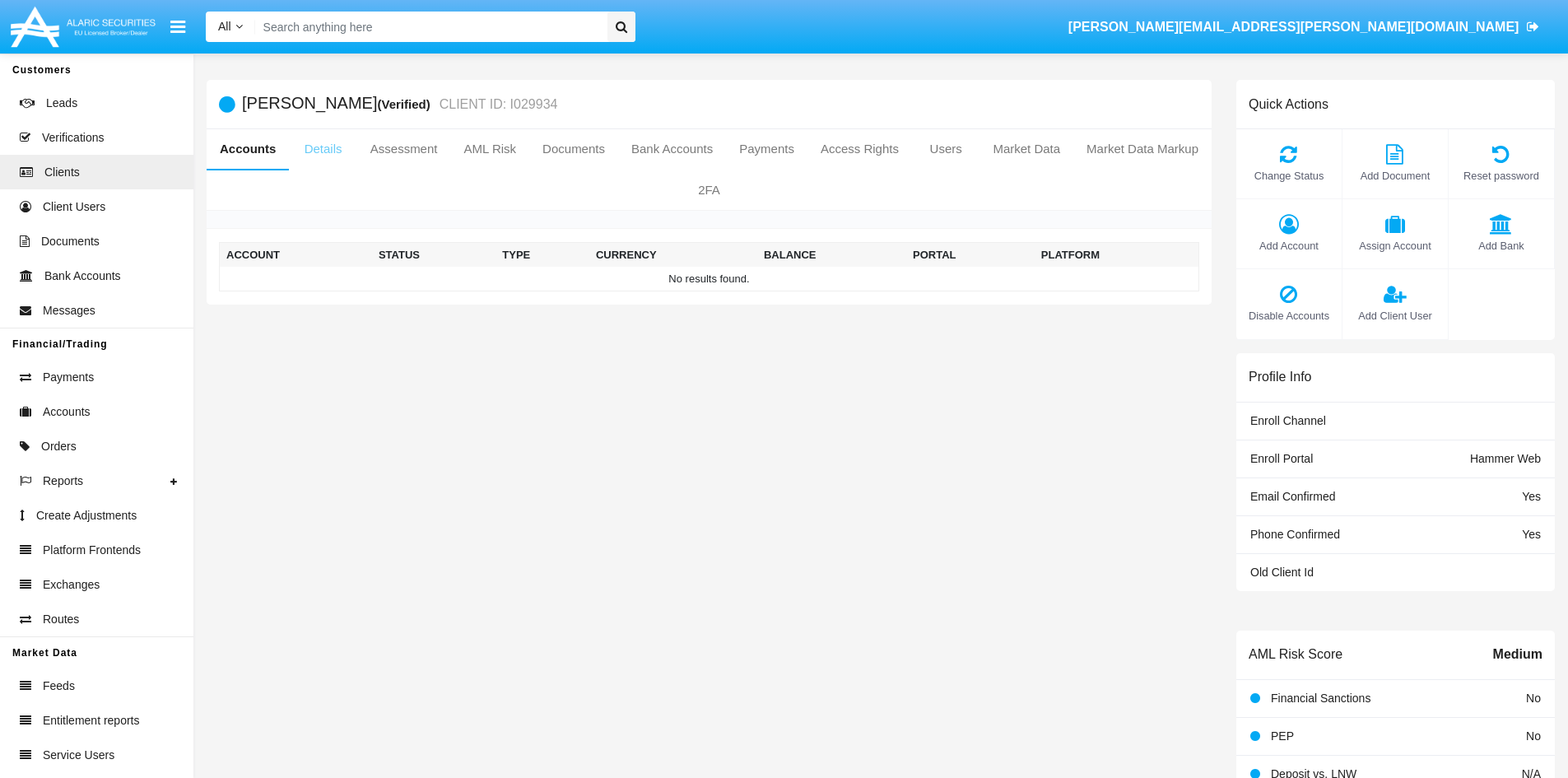
click at [334, 158] on link "Details" at bounding box center [322, 149] width 68 height 40
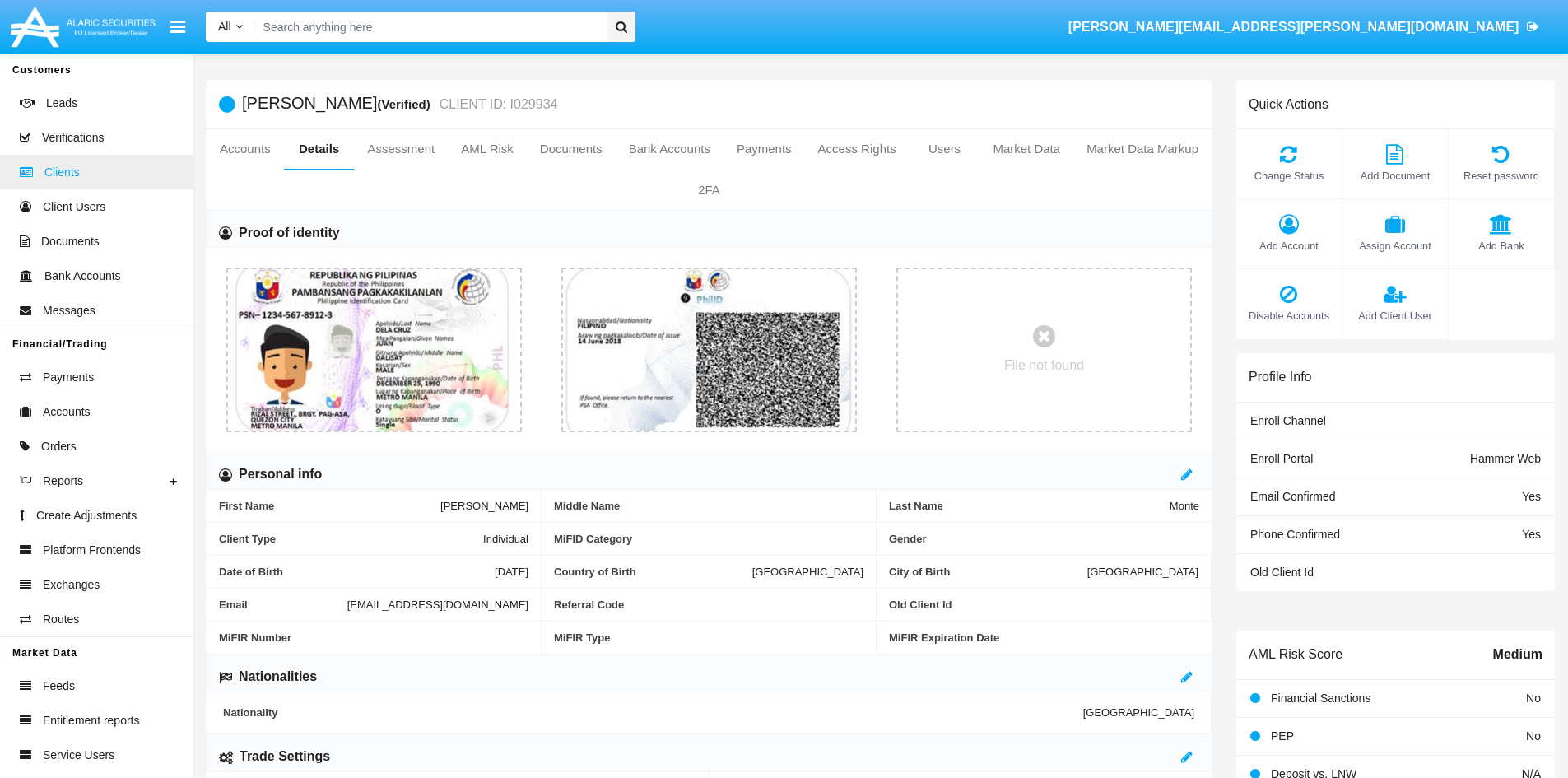
click at [78, 173] on span "Clients" at bounding box center [63, 172] width 36 height 17
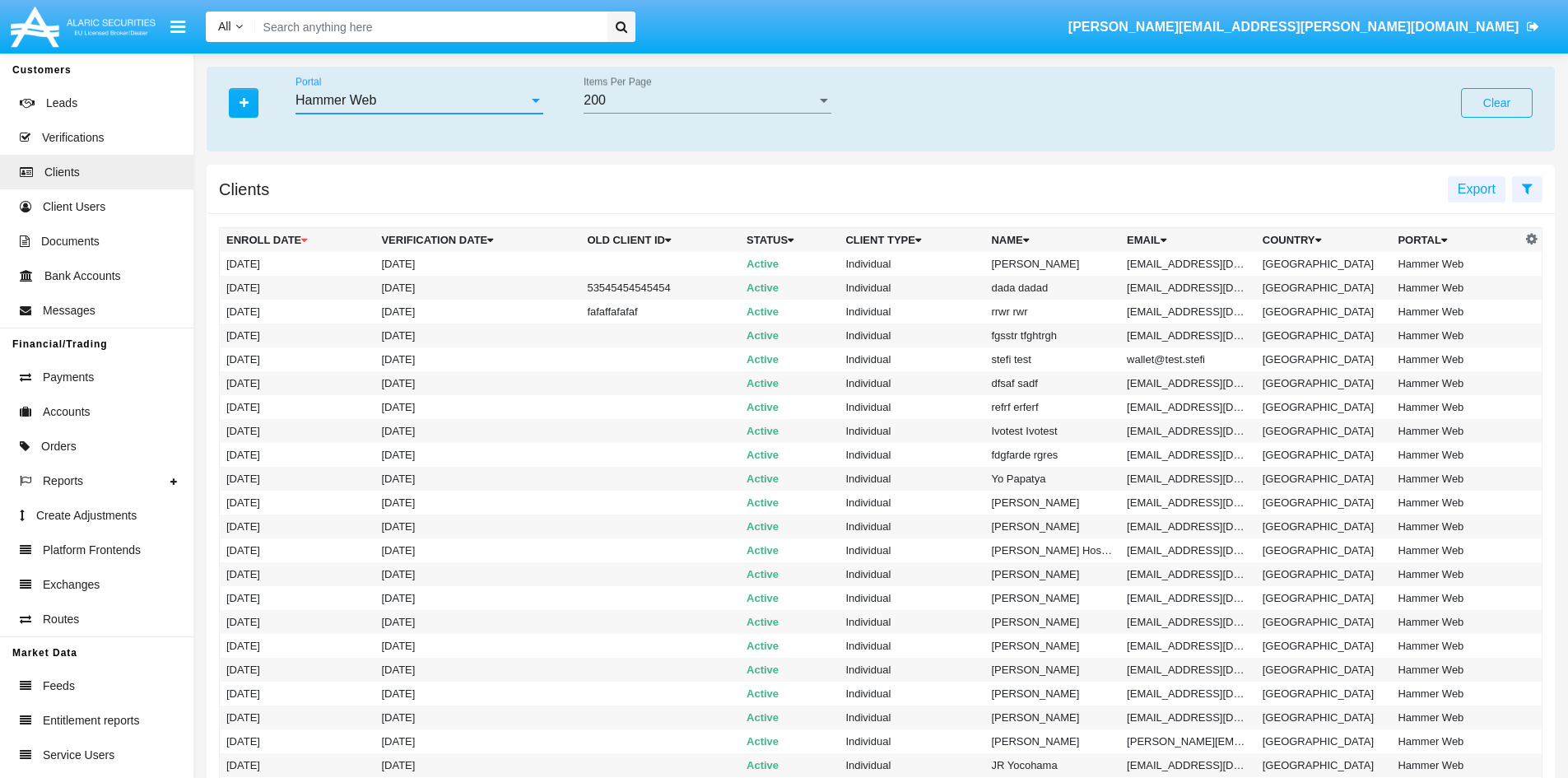
click at [504, 97] on div "Hammer Web" at bounding box center [412, 99] width 233 height 15
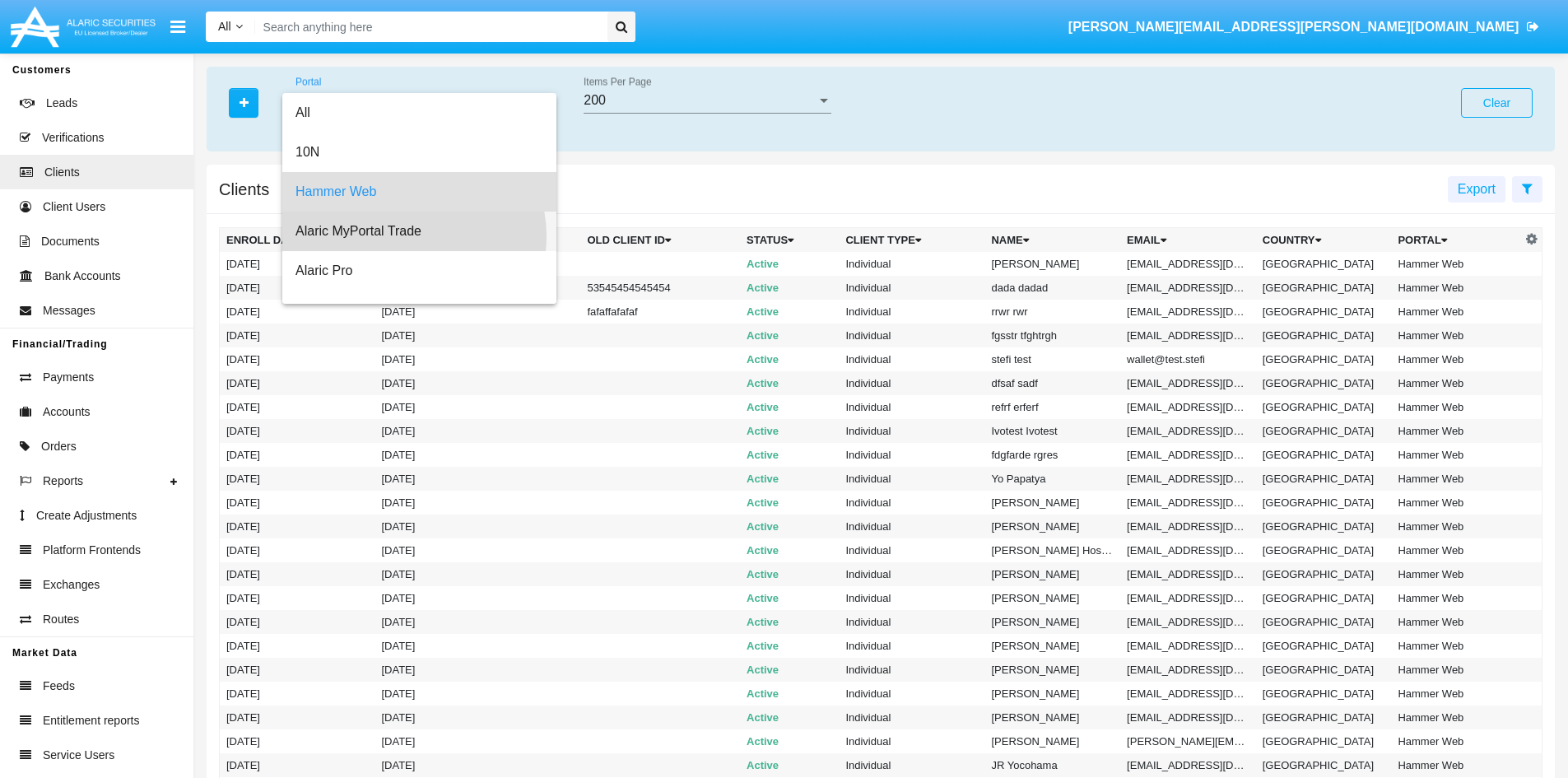
click at [408, 236] on span "Alaric MyPortal Trade" at bounding box center [419, 232] width 248 height 40
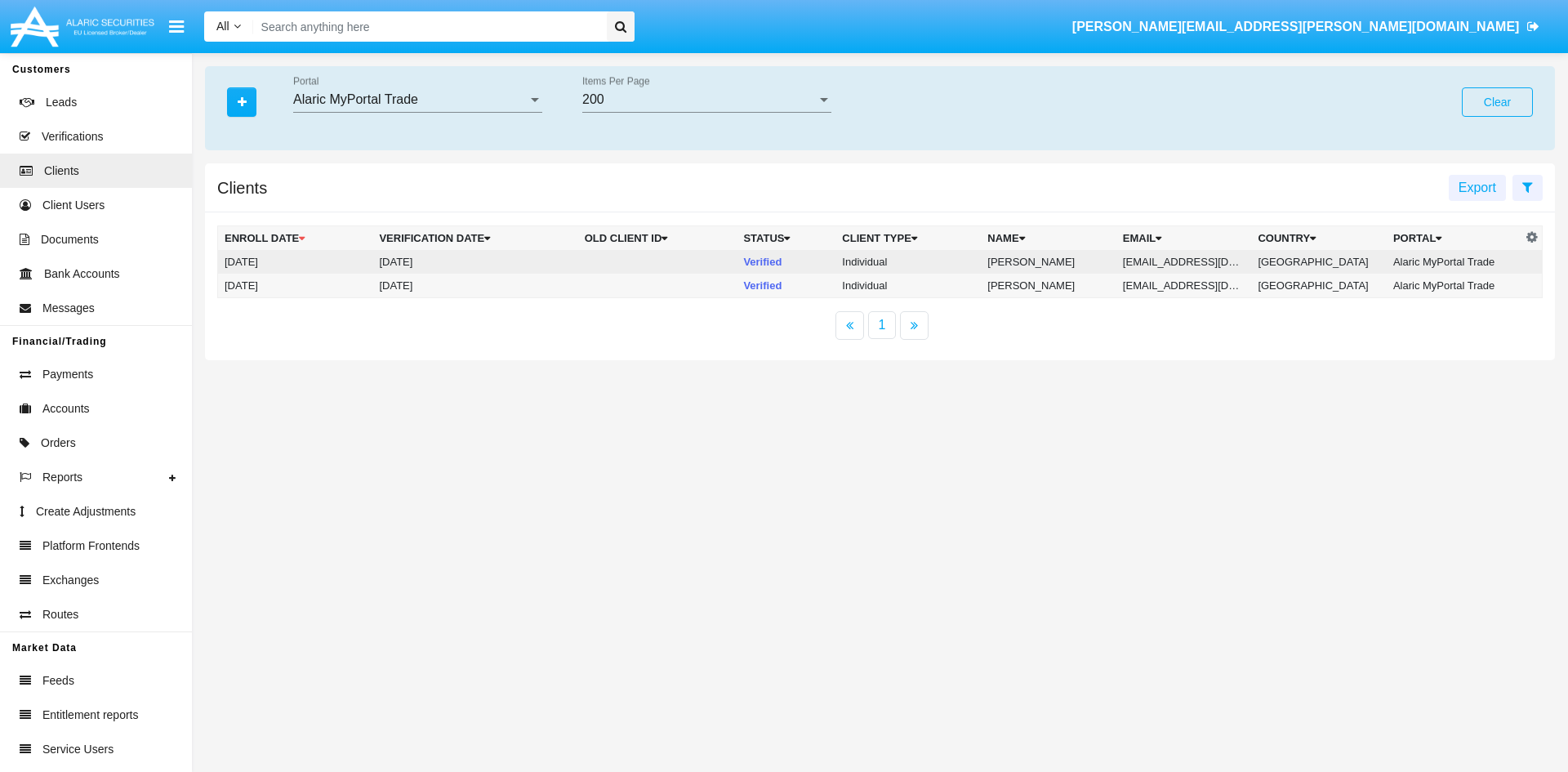
click at [390, 260] on td "[DATE]" at bounding box center [475, 262] width 205 height 24
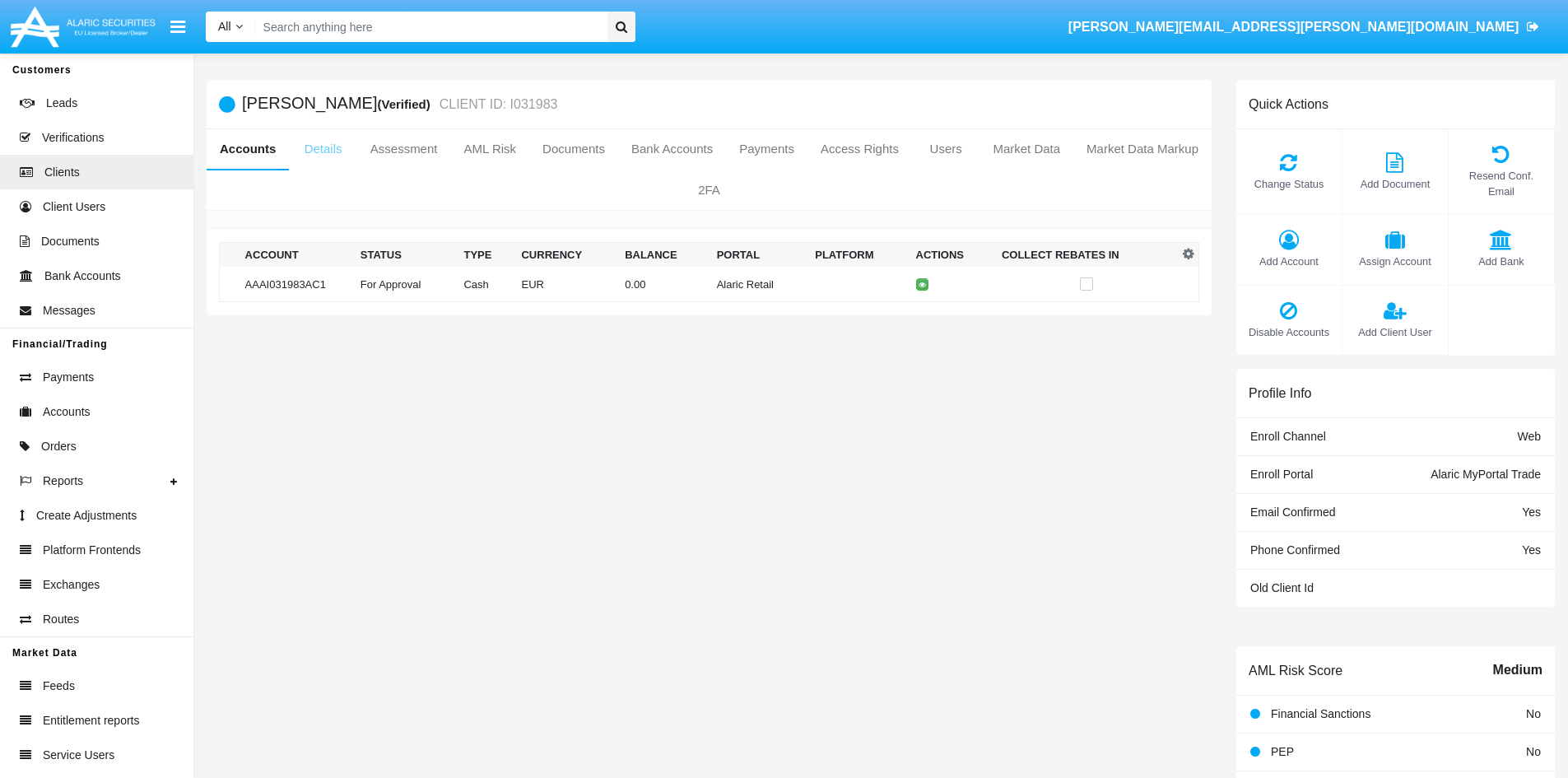
click at [340, 142] on link "Details" at bounding box center [322, 149] width 68 height 40
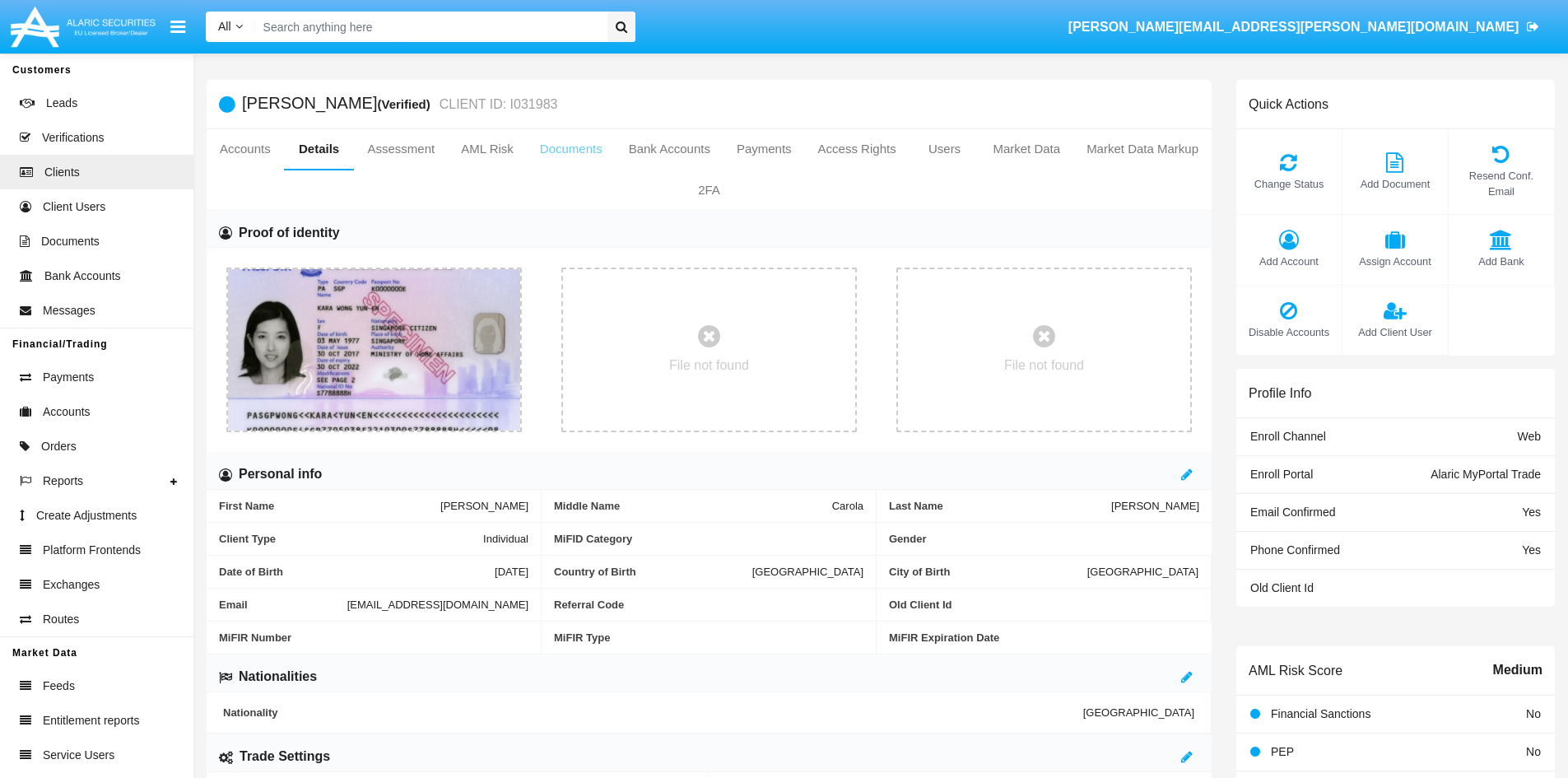
click at [578, 143] on link "Documents" at bounding box center [571, 149] width 89 height 40
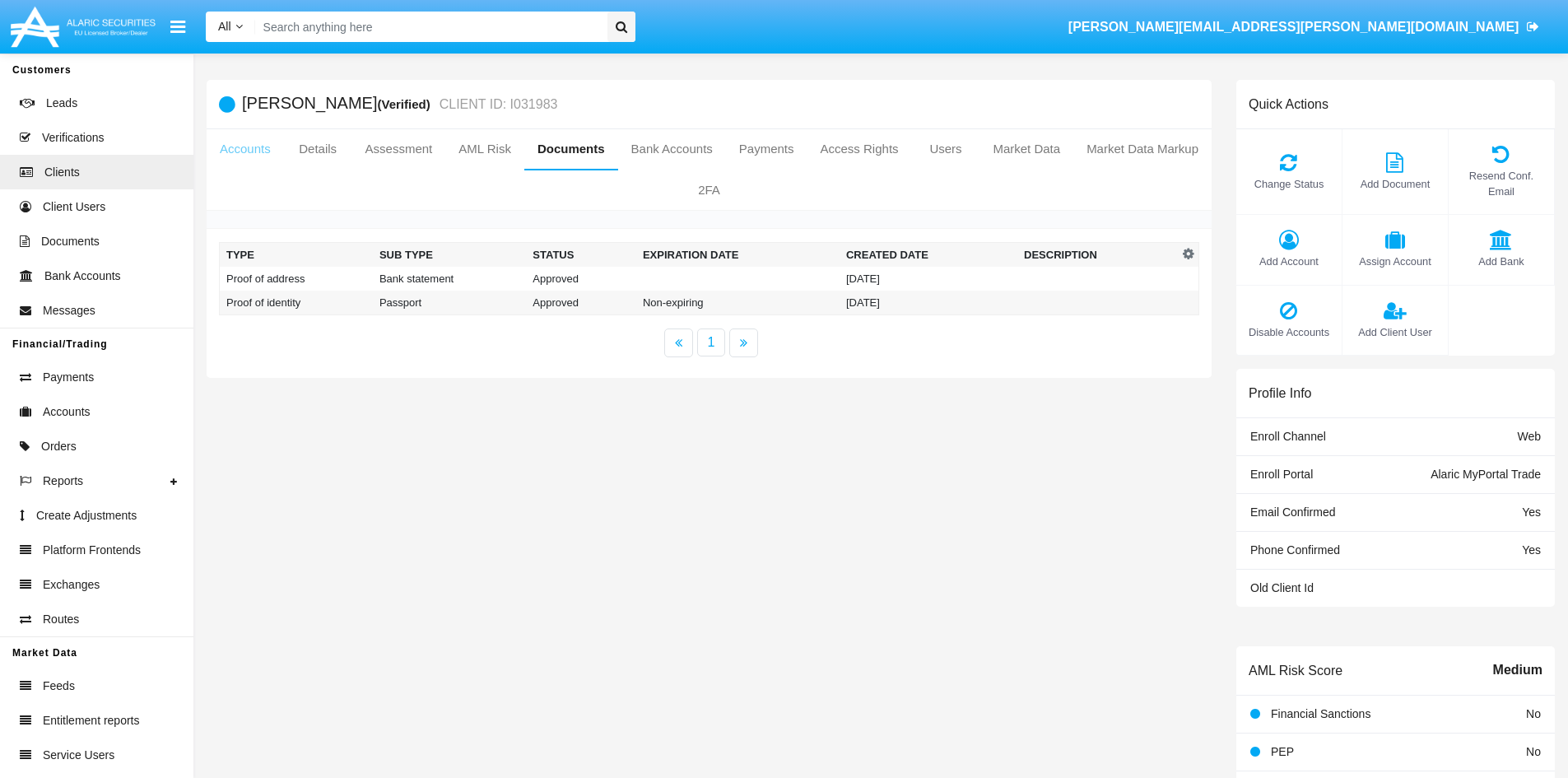
click at [248, 143] on link "Accounts" at bounding box center [246, 149] width 78 height 40
click at [320, 150] on link "Details" at bounding box center [317, 149] width 69 height 40
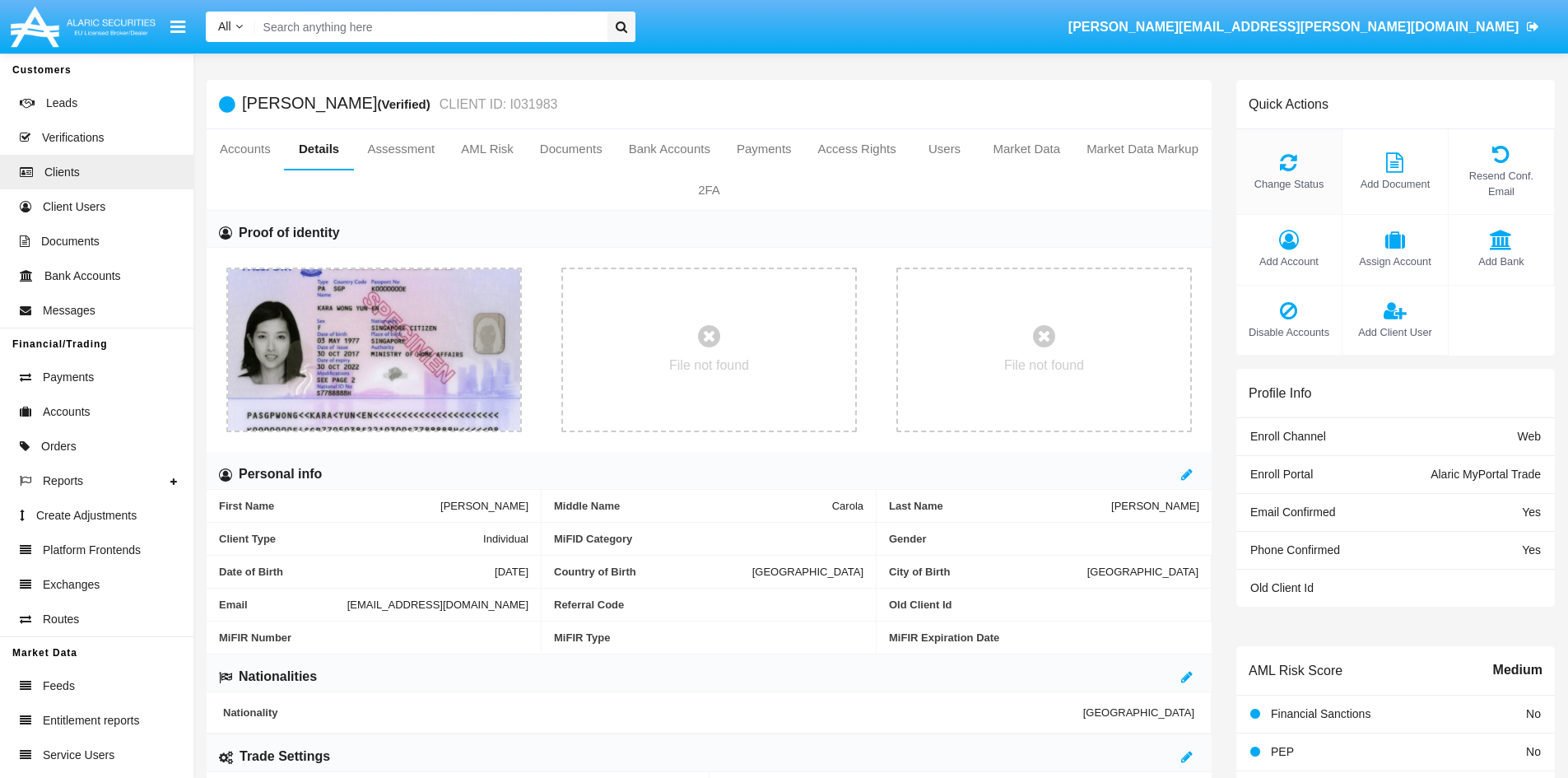
click at [1289, 176] on span "Change Status" at bounding box center [1288, 184] width 89 height 16
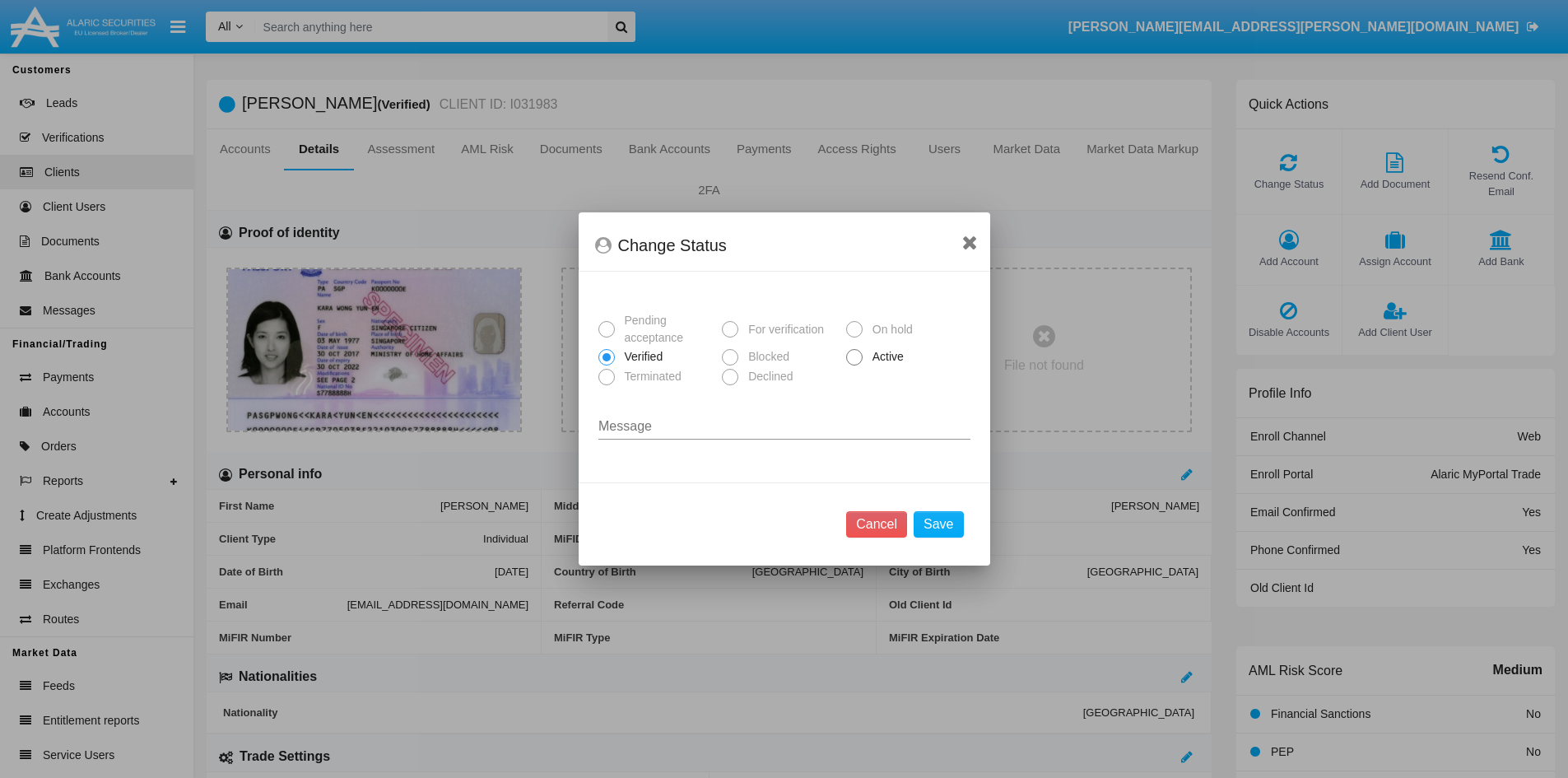
click at [871, 346] on mat-radio-button "Active" at bounding box center [908, 356] width 124 height 20
drag, startPoint x: 849, startPoint y: 351, endPoint x: 866, endPoint y: 379, distance: 32.8
click at [852, 353] on span at bounding box center [855, 357] width 17 height 17
click at [854, 365] on input "Active" at bounding box center [854, 365] width 1 height 1
radio input "true"
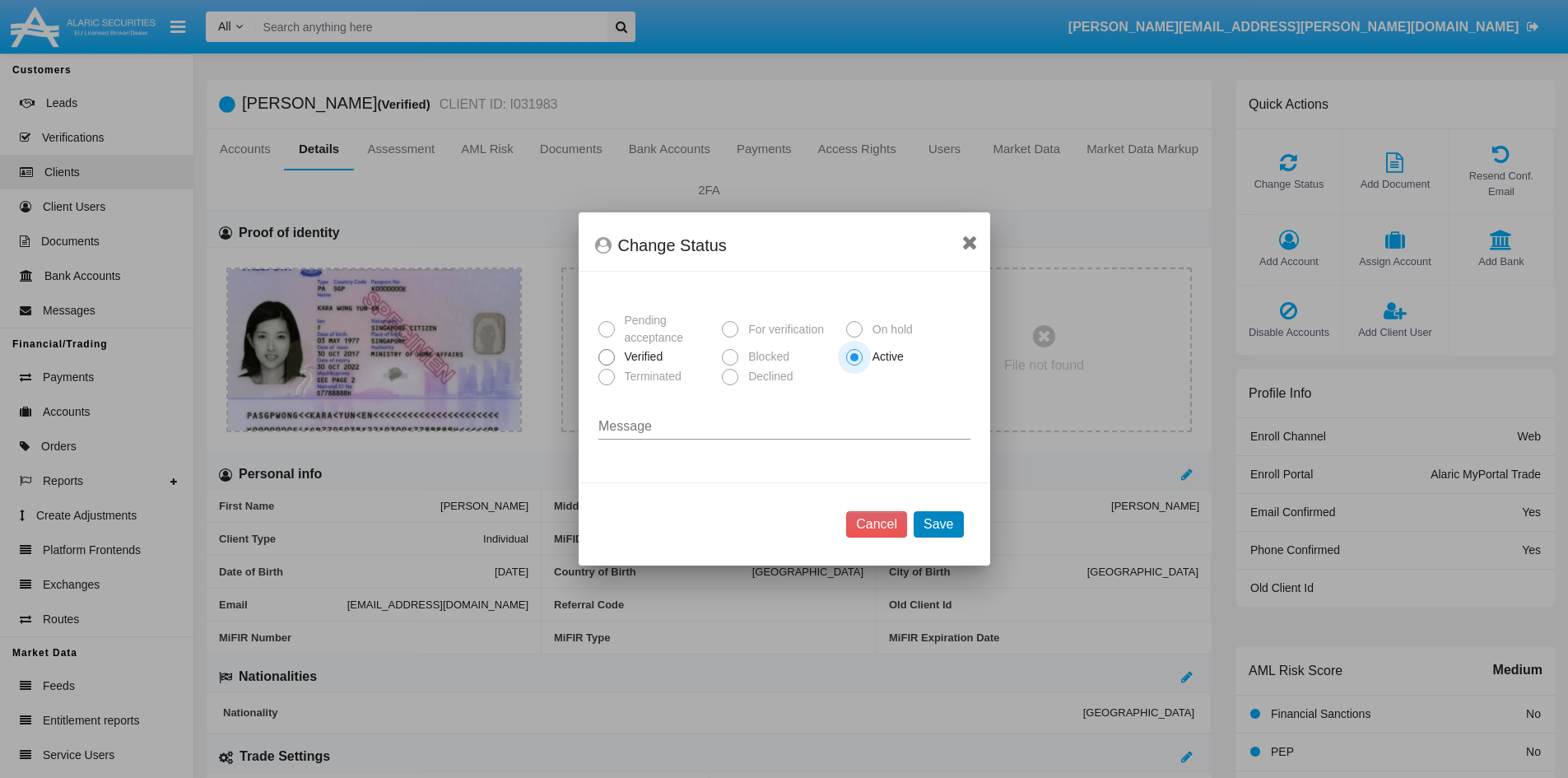
click at [937, 526] on button "Save" at bounding box center [938, 524] width 50 height 26
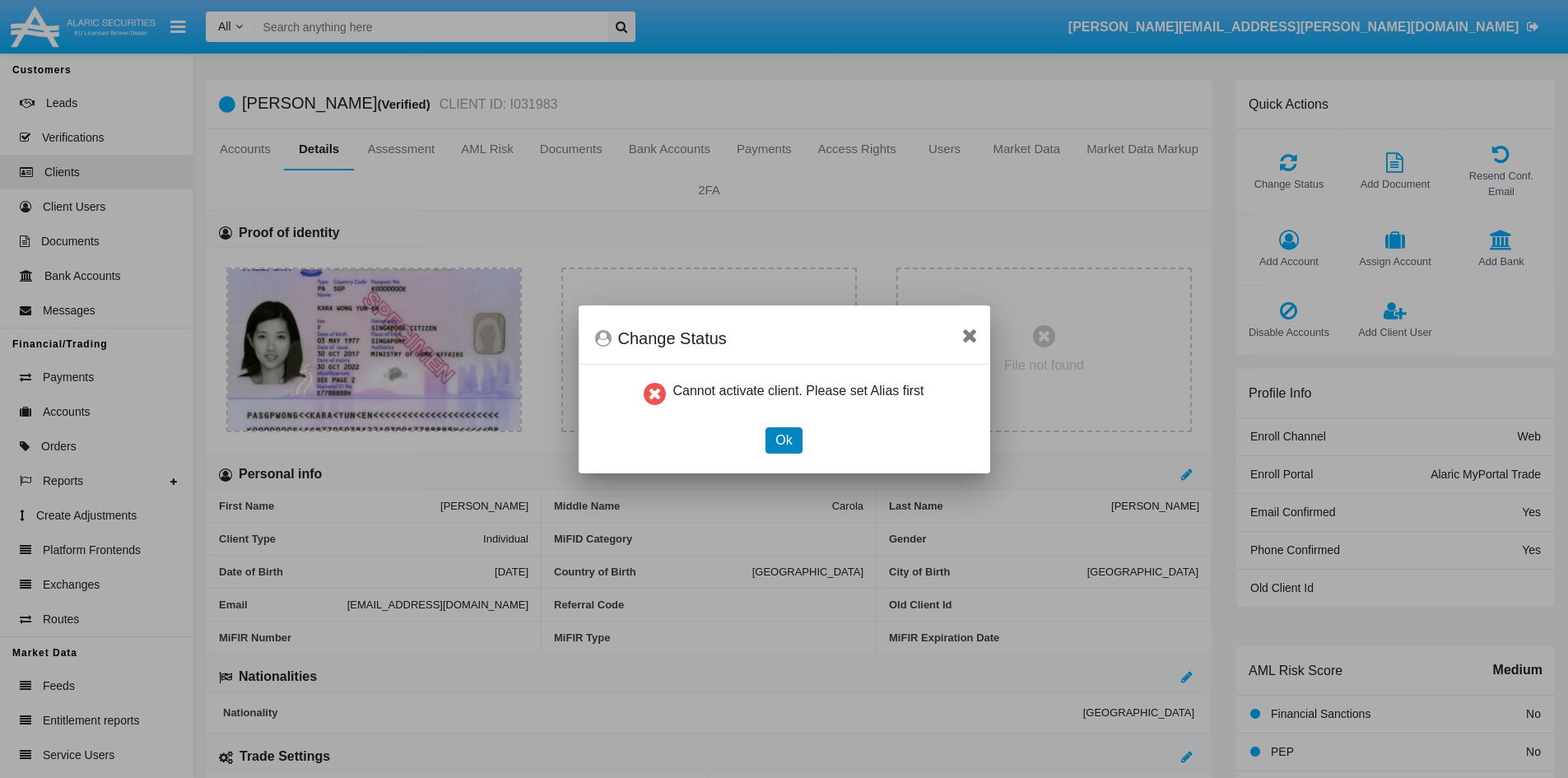
click at [786, 437] on button "Ok" at bounding box center [783, 440] width 36 height 26
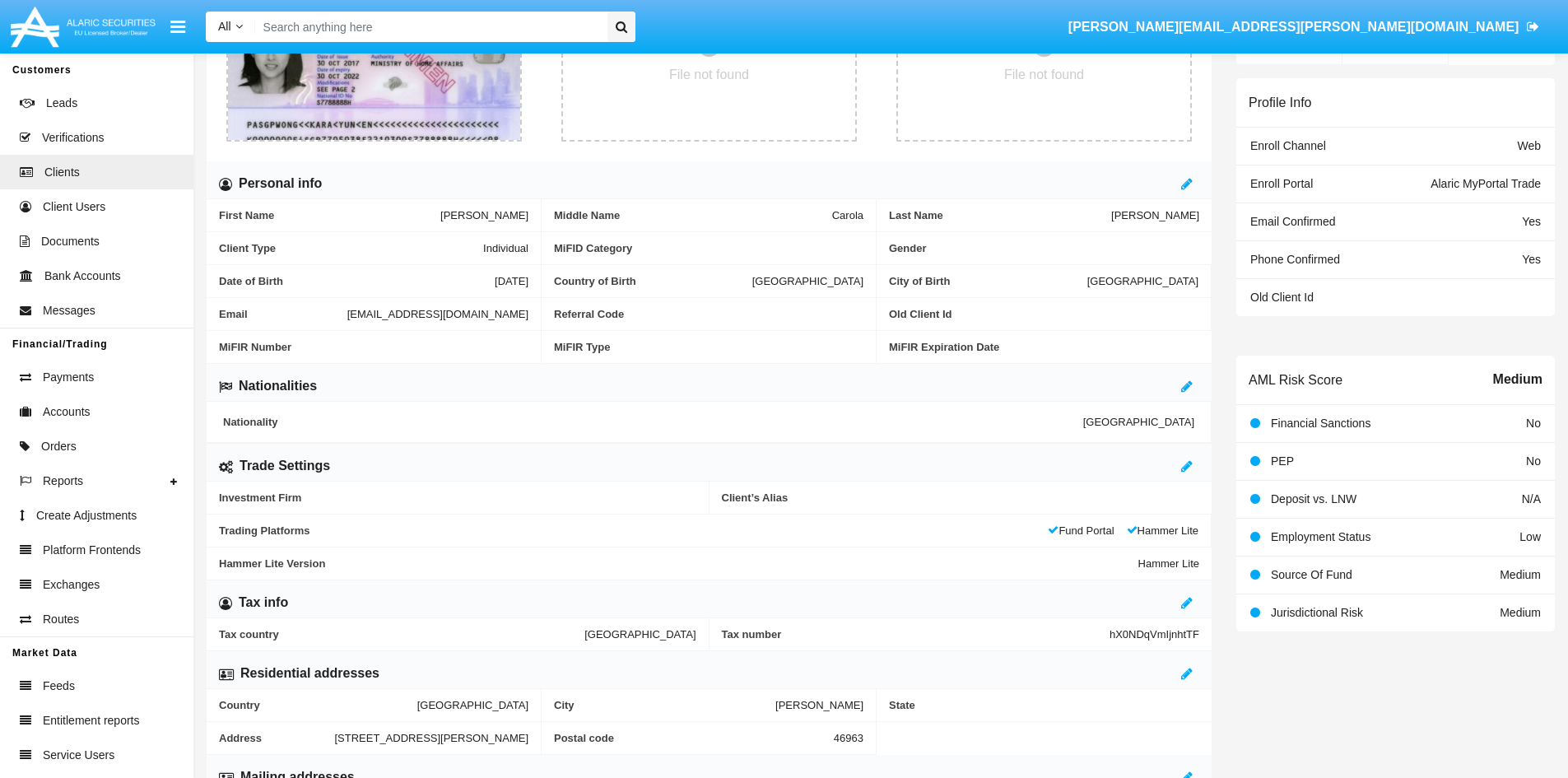
scroll to position [329, 0]
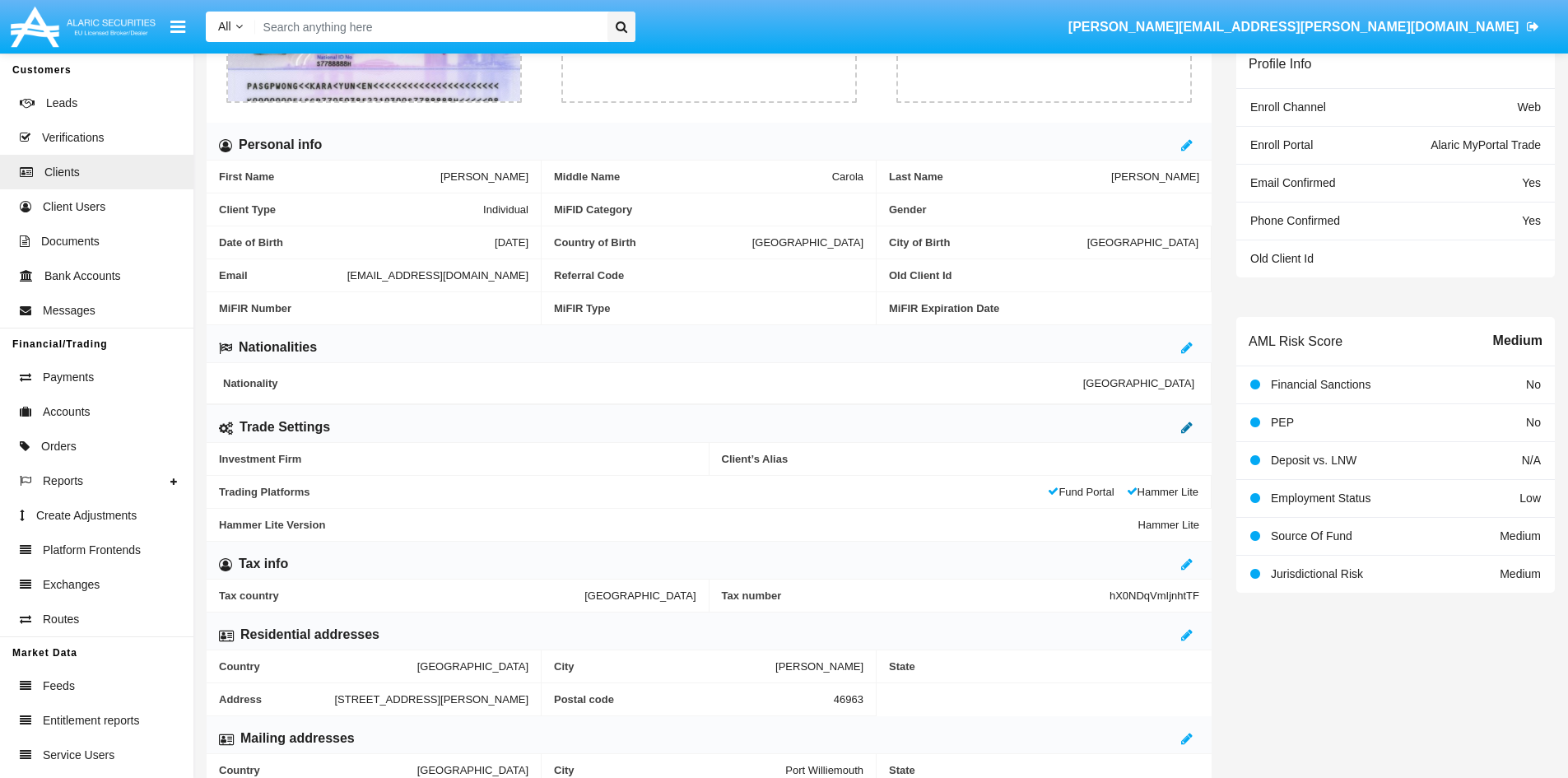
click at [1190, 421] on icon at bounding box center [1187, 427] width 12 height 13
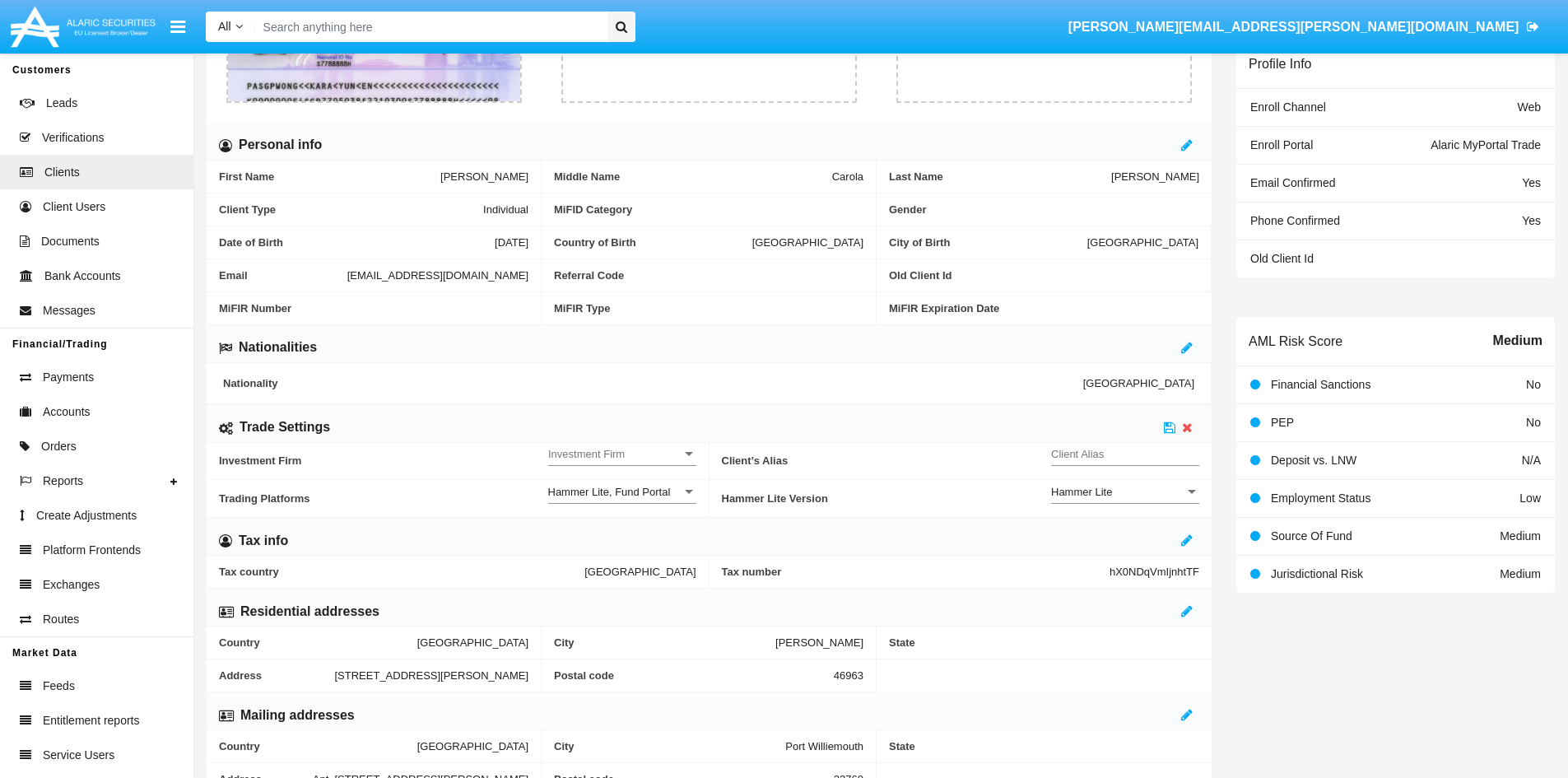
click at [1130, 457] on input "Client Alias" at bounding box center [1125, 454] width 148 height 14
type input "TEST"
click at [628, 456] on span "Investment Firm" at bounding box center [615, 454] width 133 height 14
click at [573, 499] on span "Yes" at bounding box center [622, 495] width 148 height 32
click at [609, 454] on div "Yes" at bounding box center [615, 454] width 133 height 14
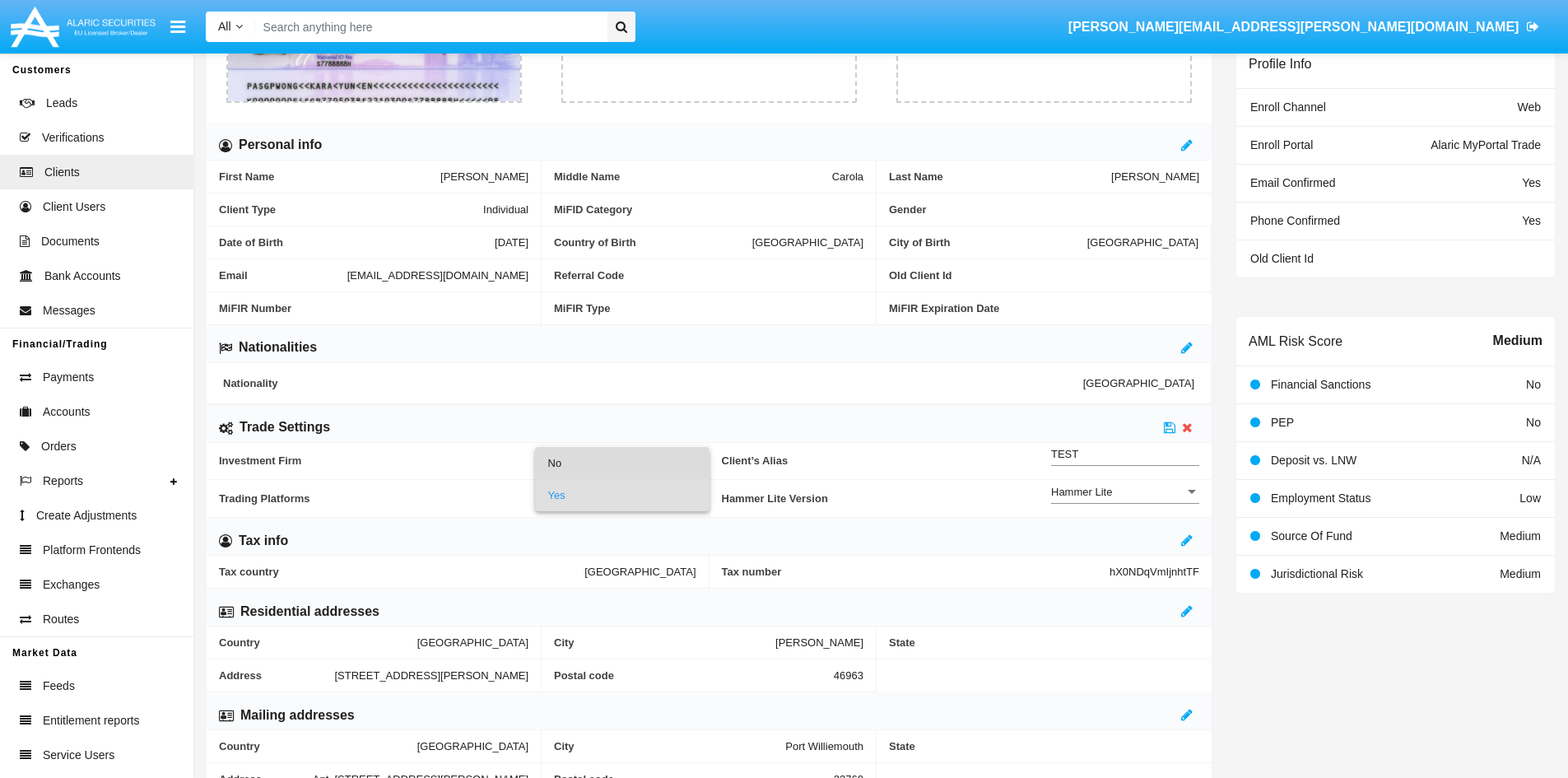
click at [579, 468] on span "No" at bounding box center [622, 463] width 148 height 32
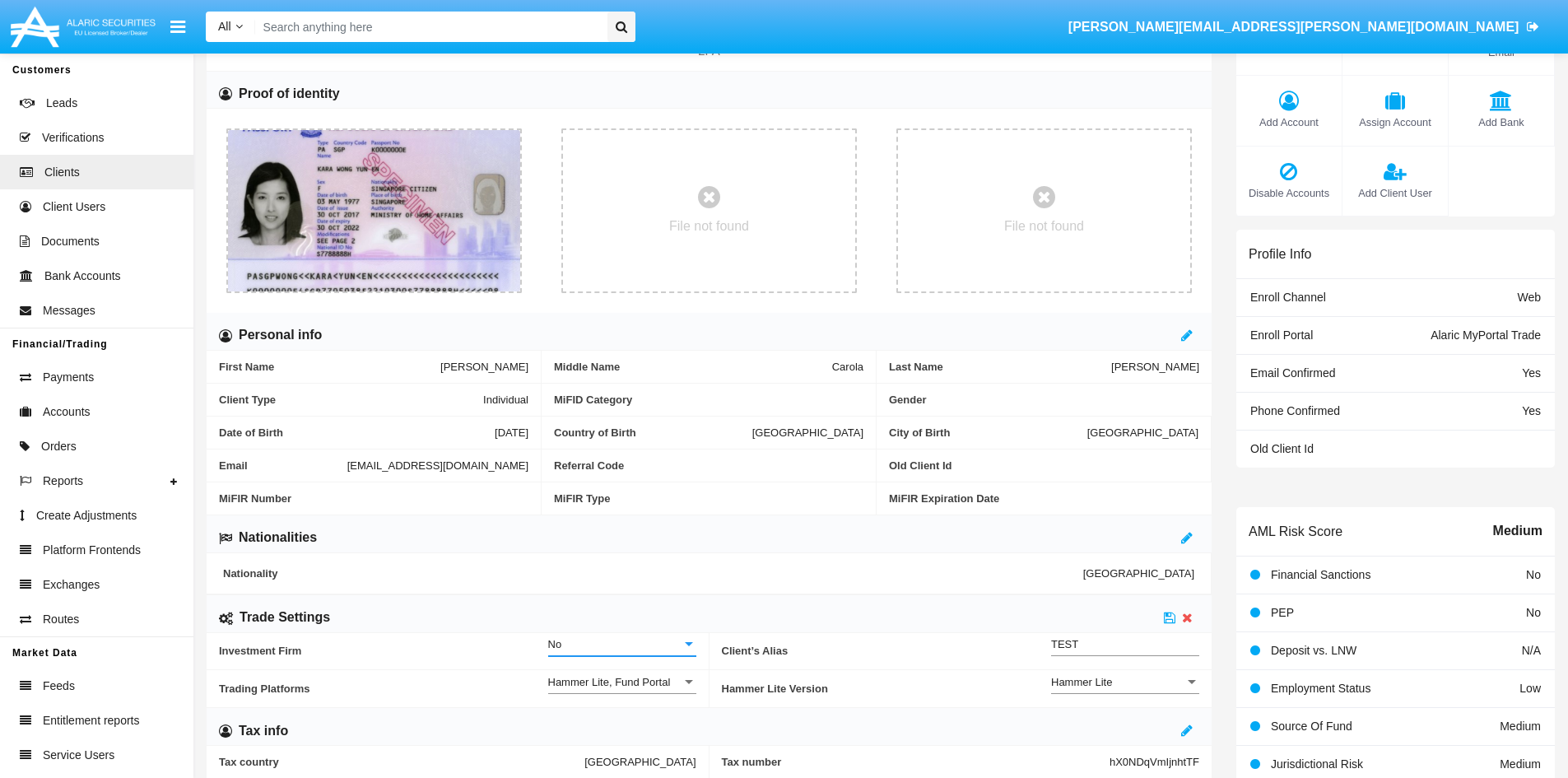
scroll to position [0, 0]
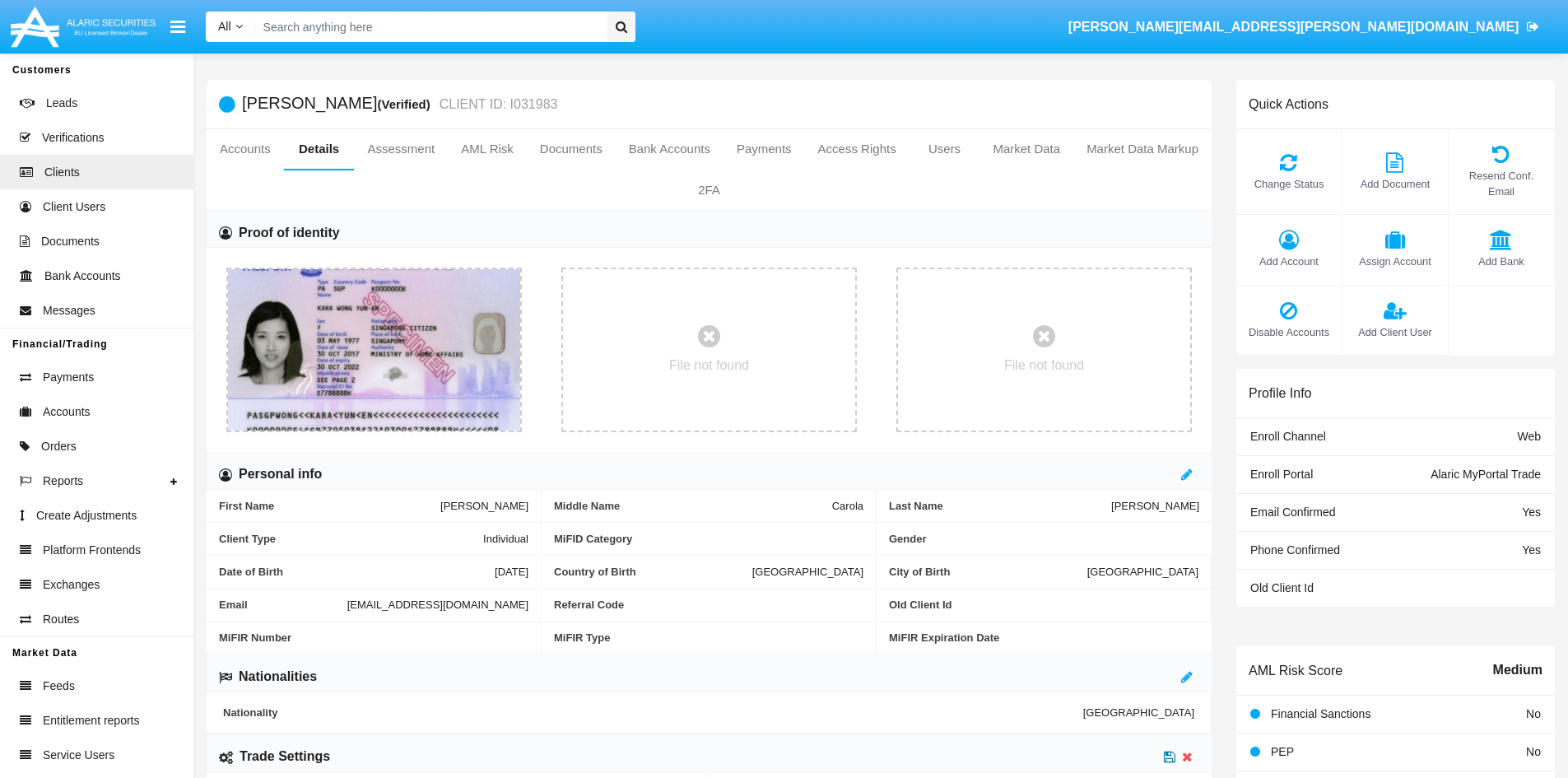
click at [1168, 756] on icon at bounding box center [1170, 756] width 12 height 13
click at [1308, 157] on icon at bounding box center [1288, 162] width 89 height 20
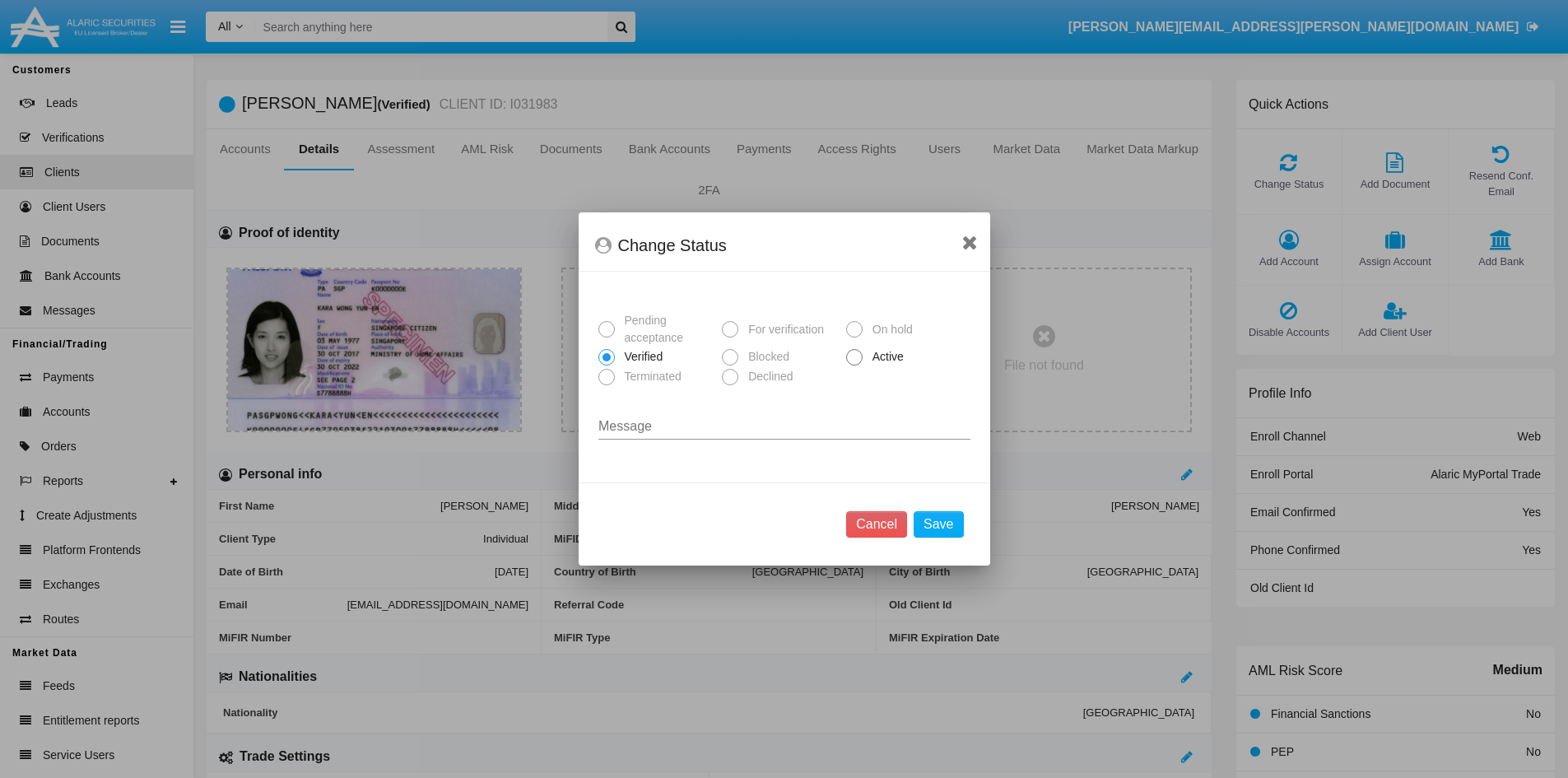
click at [866, 359] on span "Active" at bounding box center [885, 356] width 46 height 17
click at [855, 365] on input "Active" at bounding box center [854, 365] width 1 height 1
radio input "true"
click at [945, 530] on button "Save" at bounding box center [938, 524] width 50 height 26
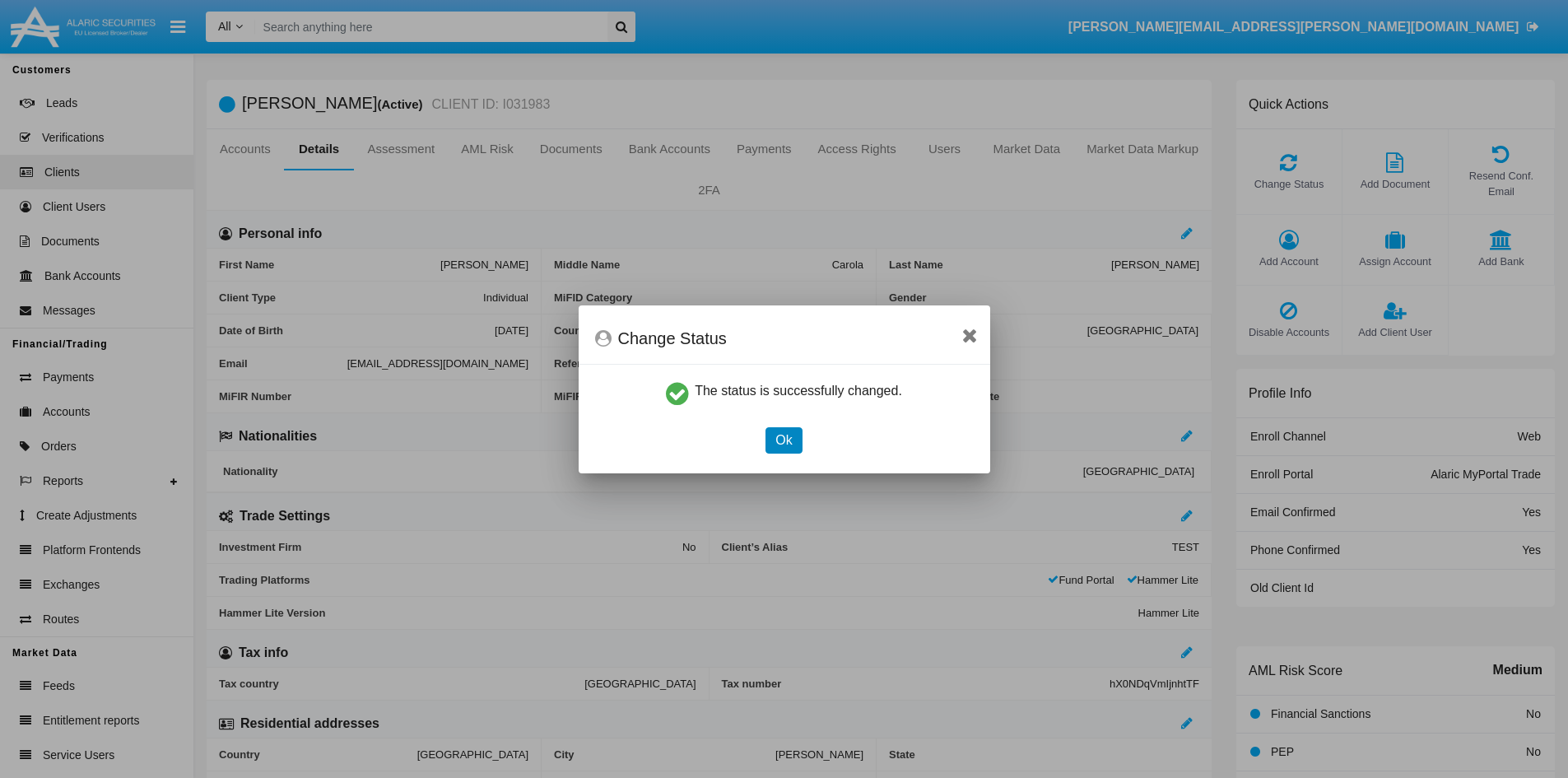
click at [788, 437] on button "Ok" at bounding box center [783, 440] width 36 height 26
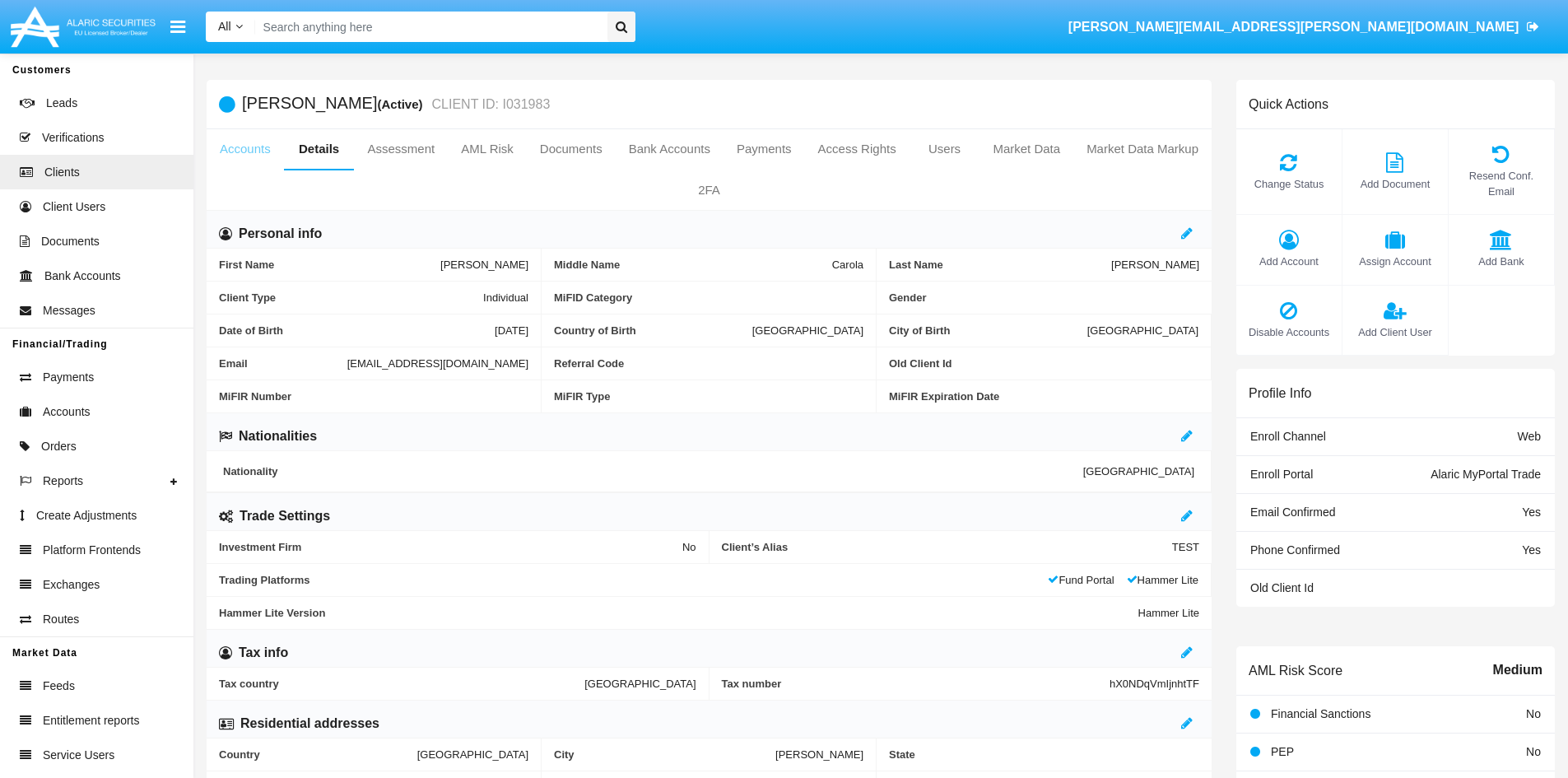
click at [232, 150] on link "Accounts" at bounding box center [246, 149] width 78 height 40
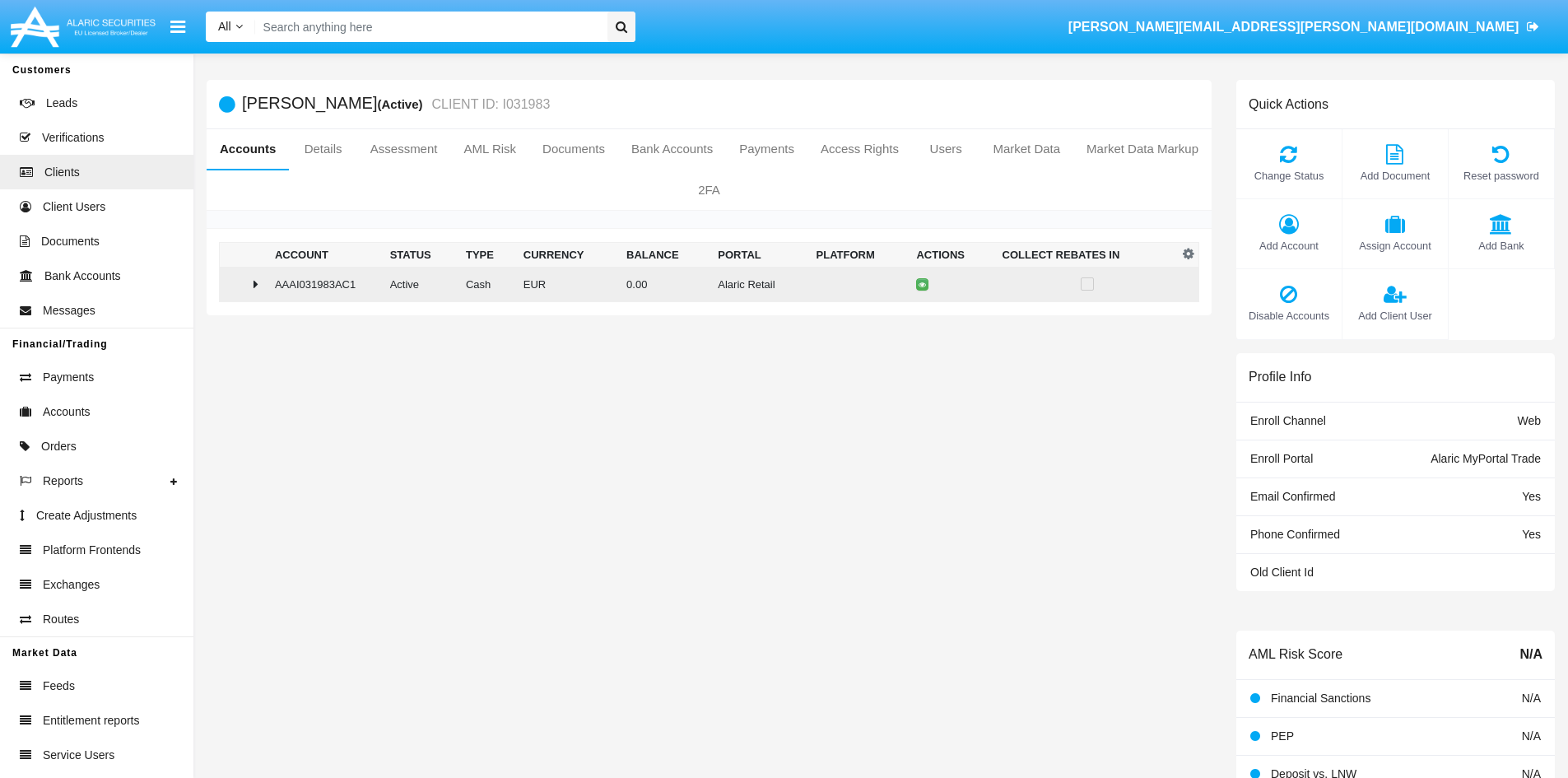
click at [255, 284] on icon at bounding box center [256, 284] width 5 height 13
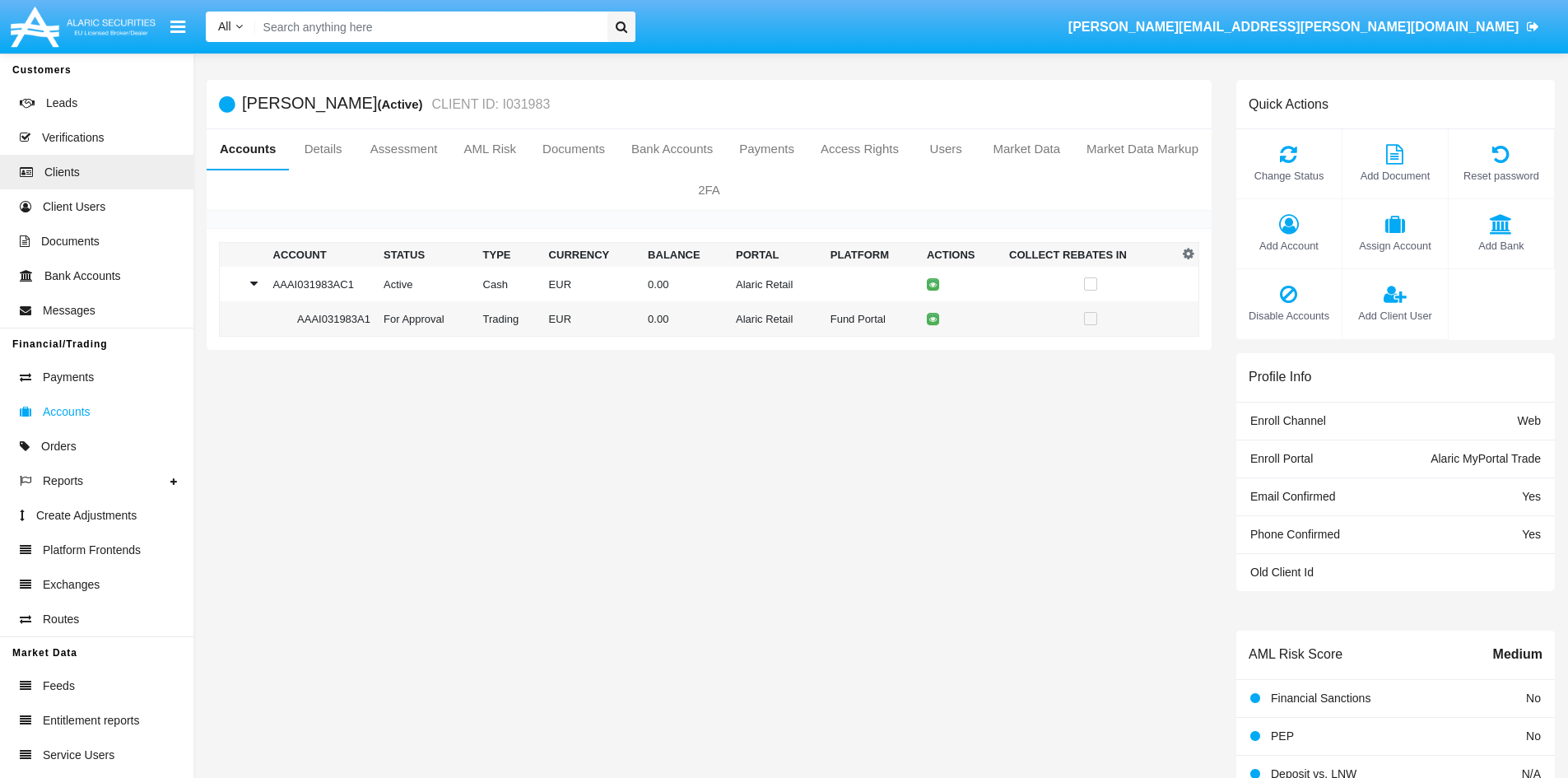
click at [64, 407] on span "Accounts" at bounding box center [67, 411] width 48 height 17
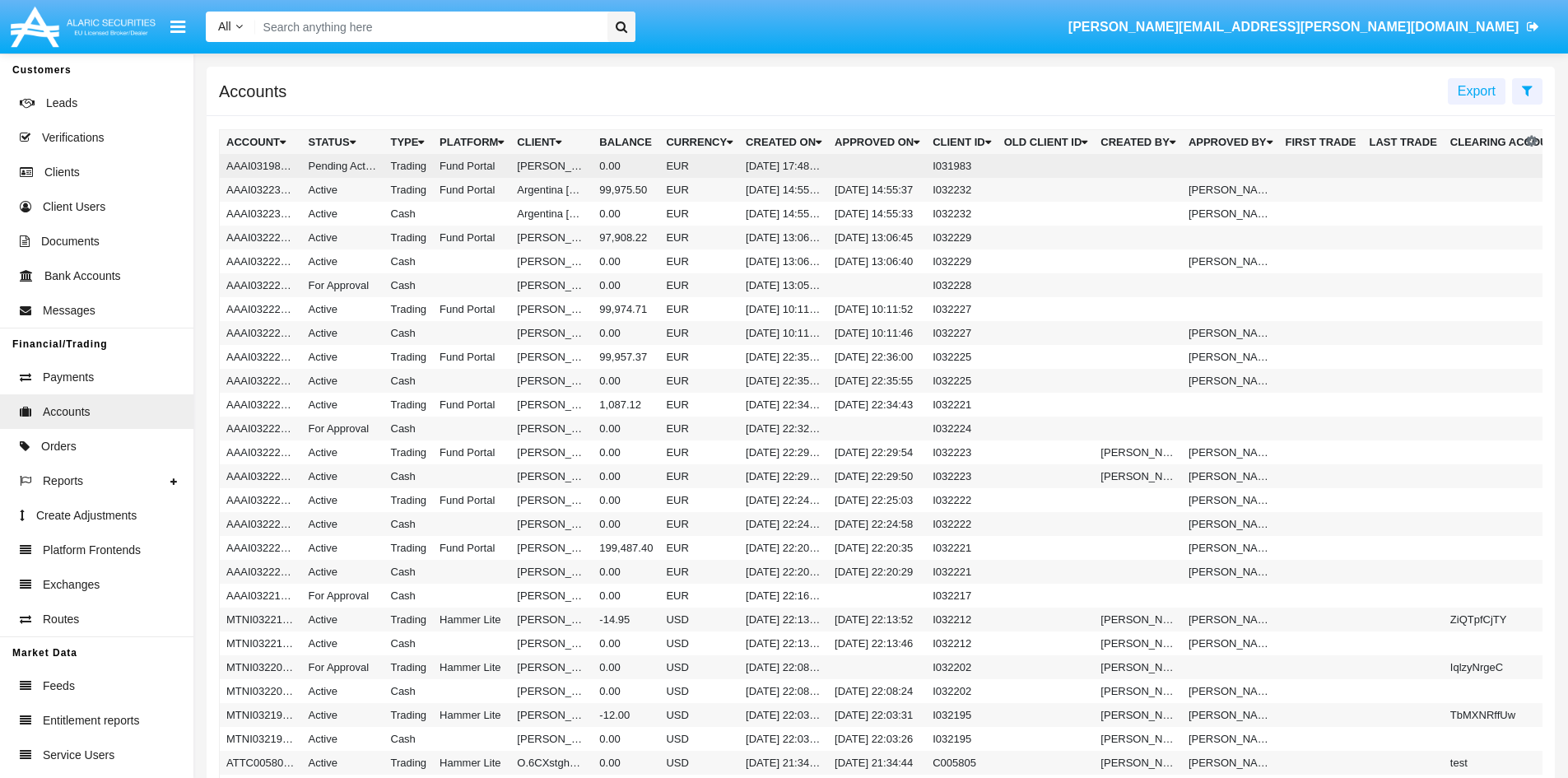
click at [368, 160] on td "Pending Activation" at bounding box center [343, 166] width 83 height 24
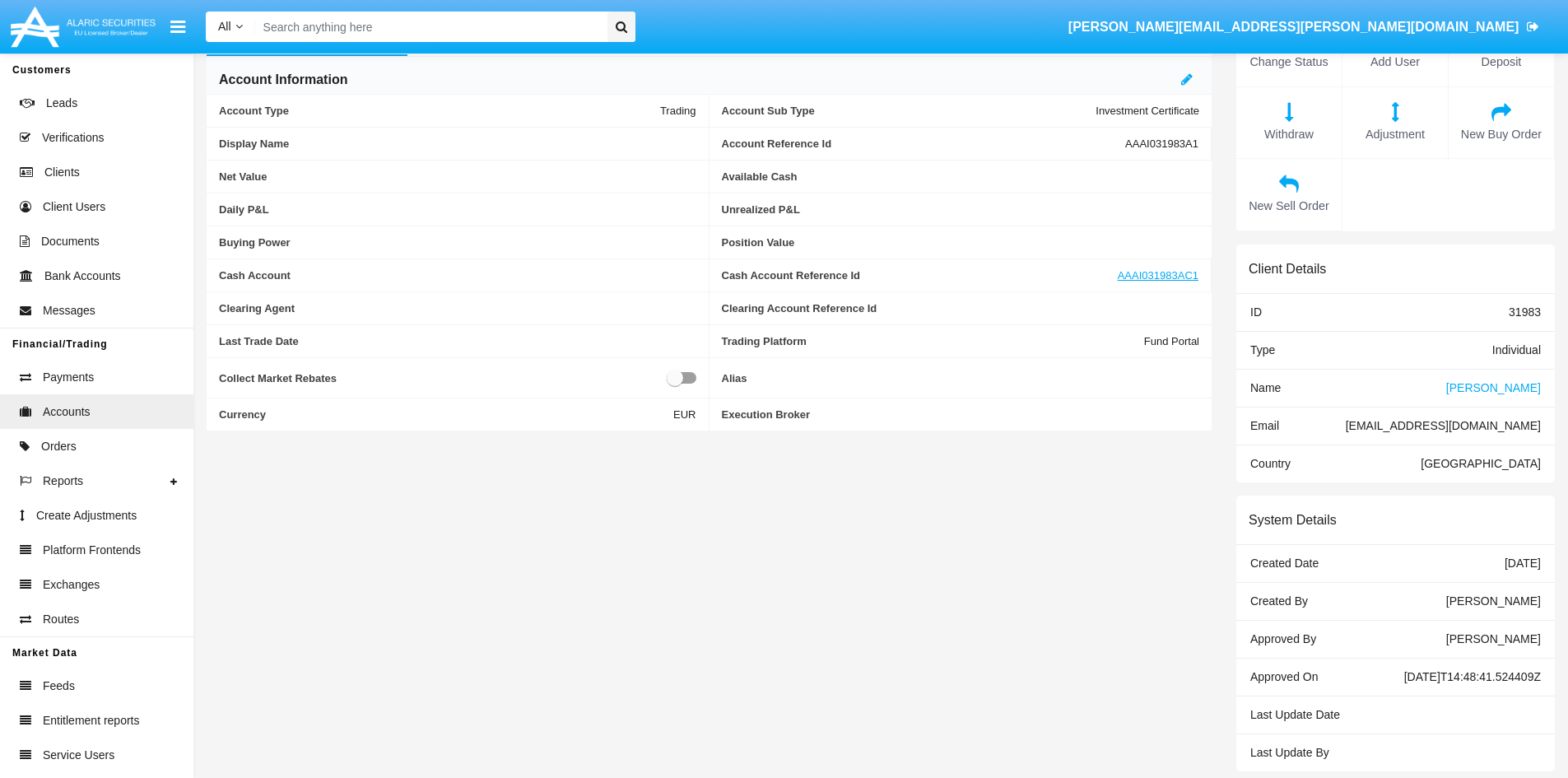
scroll to position [121, 0]
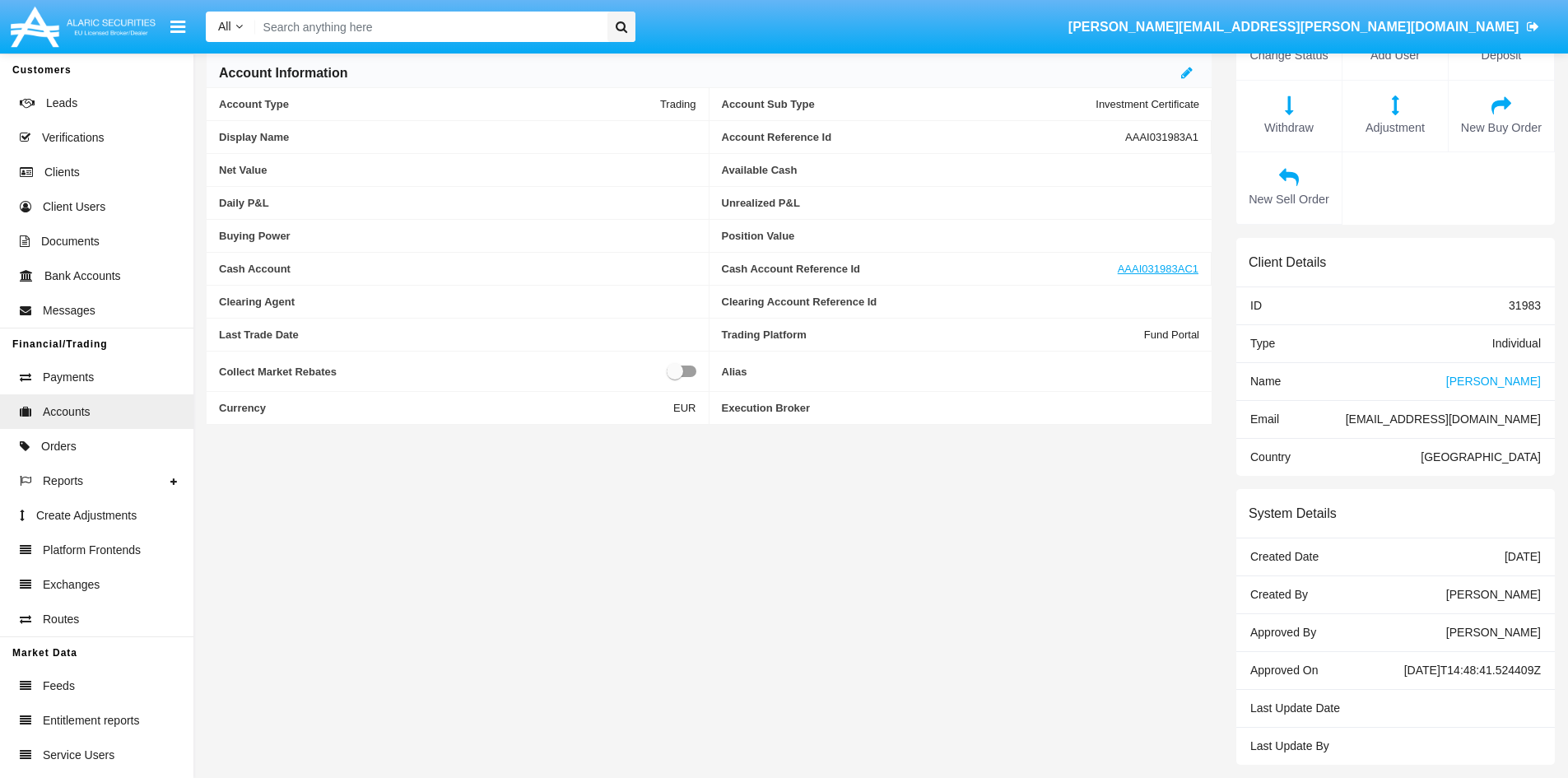
drag, startPoint x: 1544, startPoint y: 596, endPoint x: 1454, endPoint y: 603, distance: 90.3
click at [1454, 603] on div "Created By Oleta Marquardt" at bounding box center [1396, 595] width 318 height 38
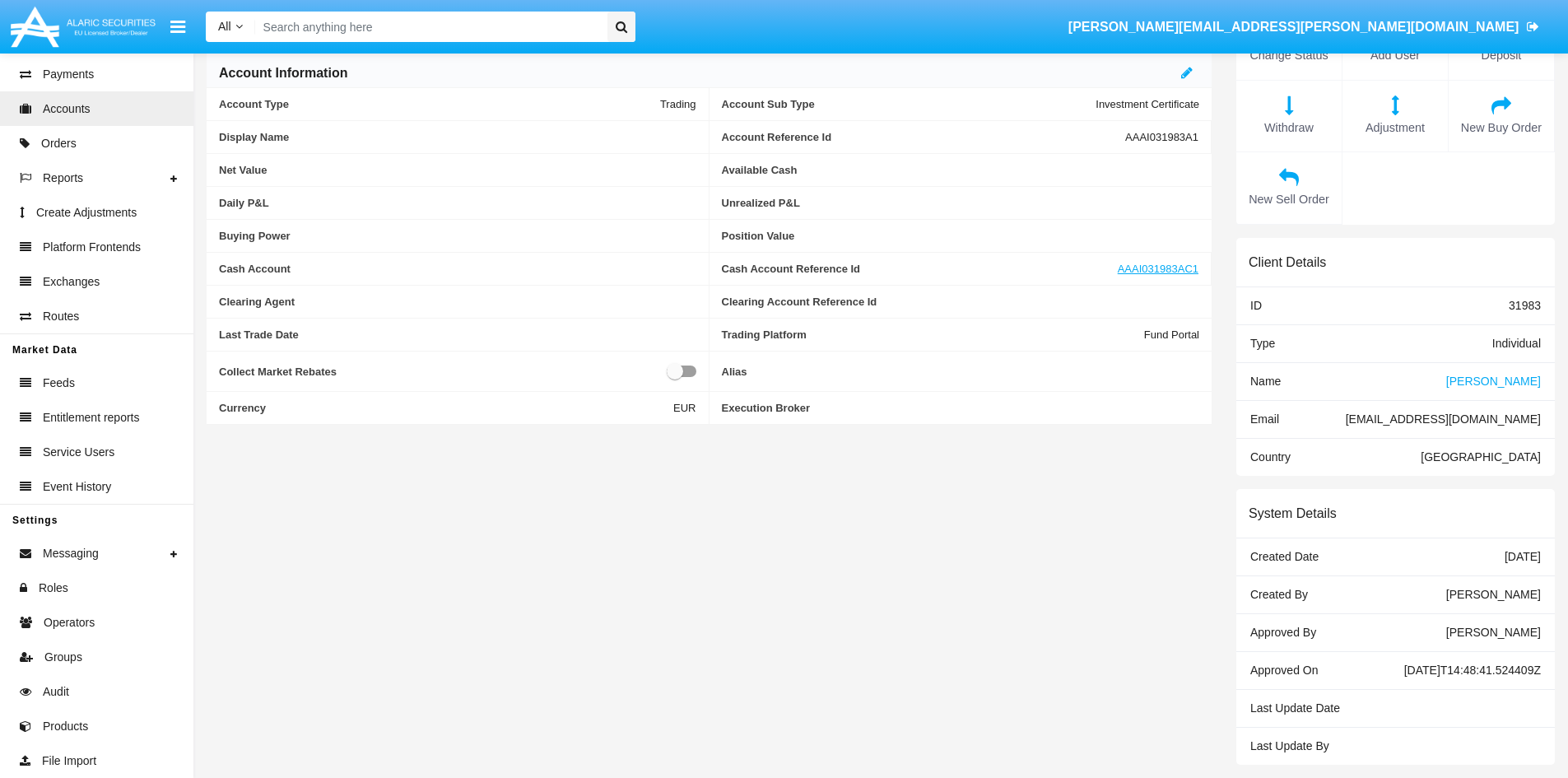
scroll to position [0, 0]
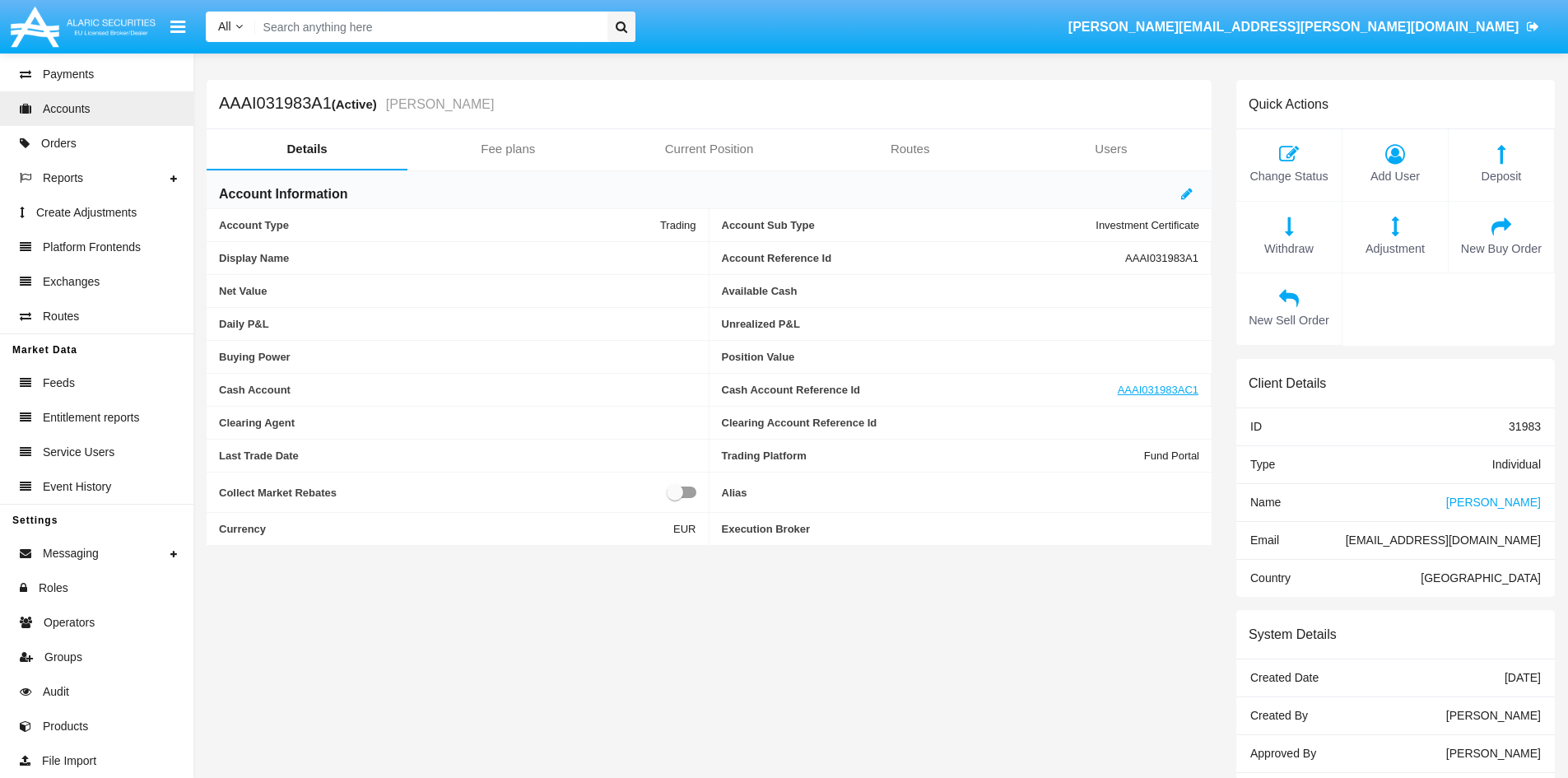
click at [1501, 498] on span "[PERSON_NAME]" at bounding box center [1493, 501] width 95 height 13
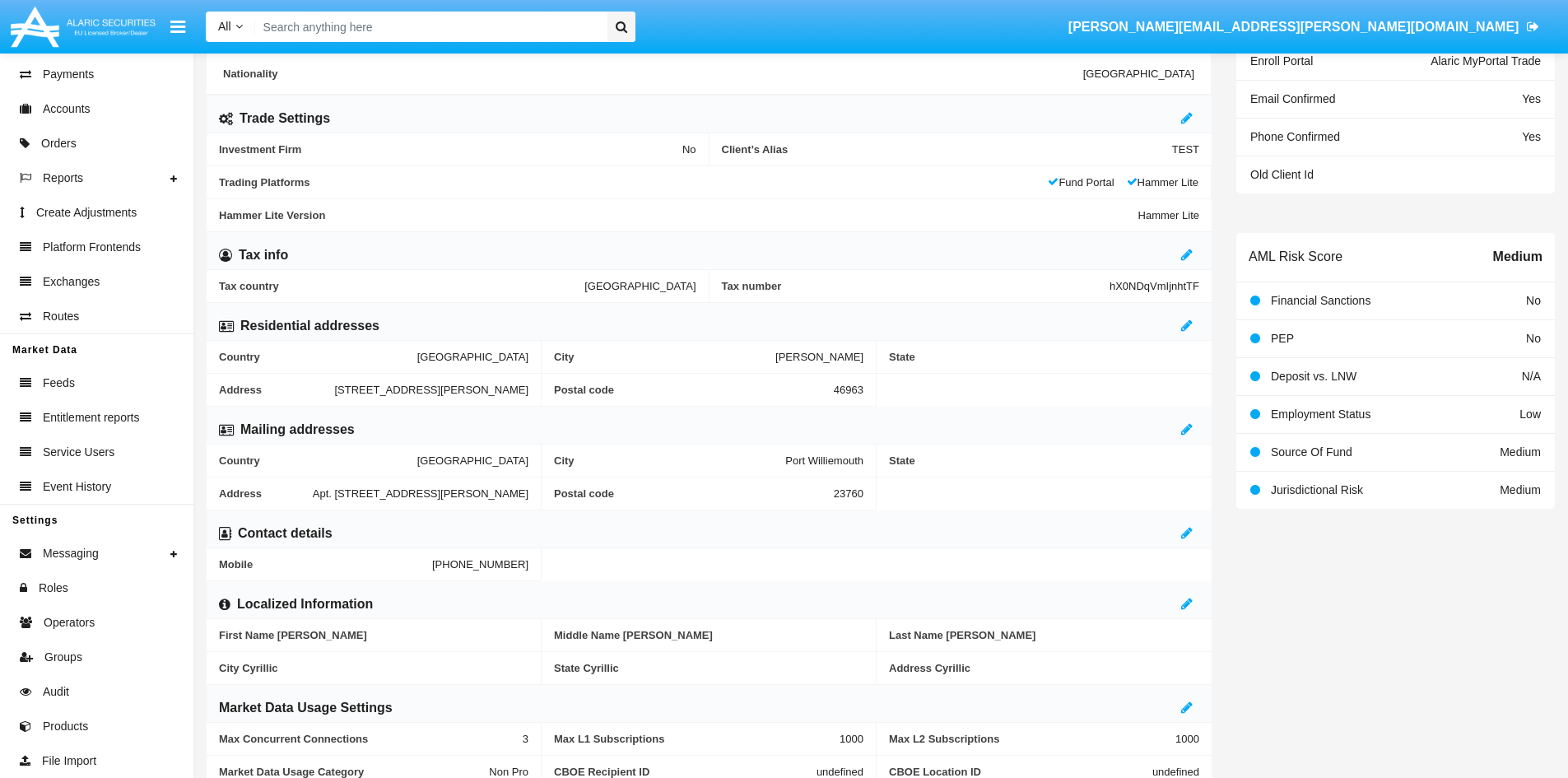
scroll to position [83, 0]
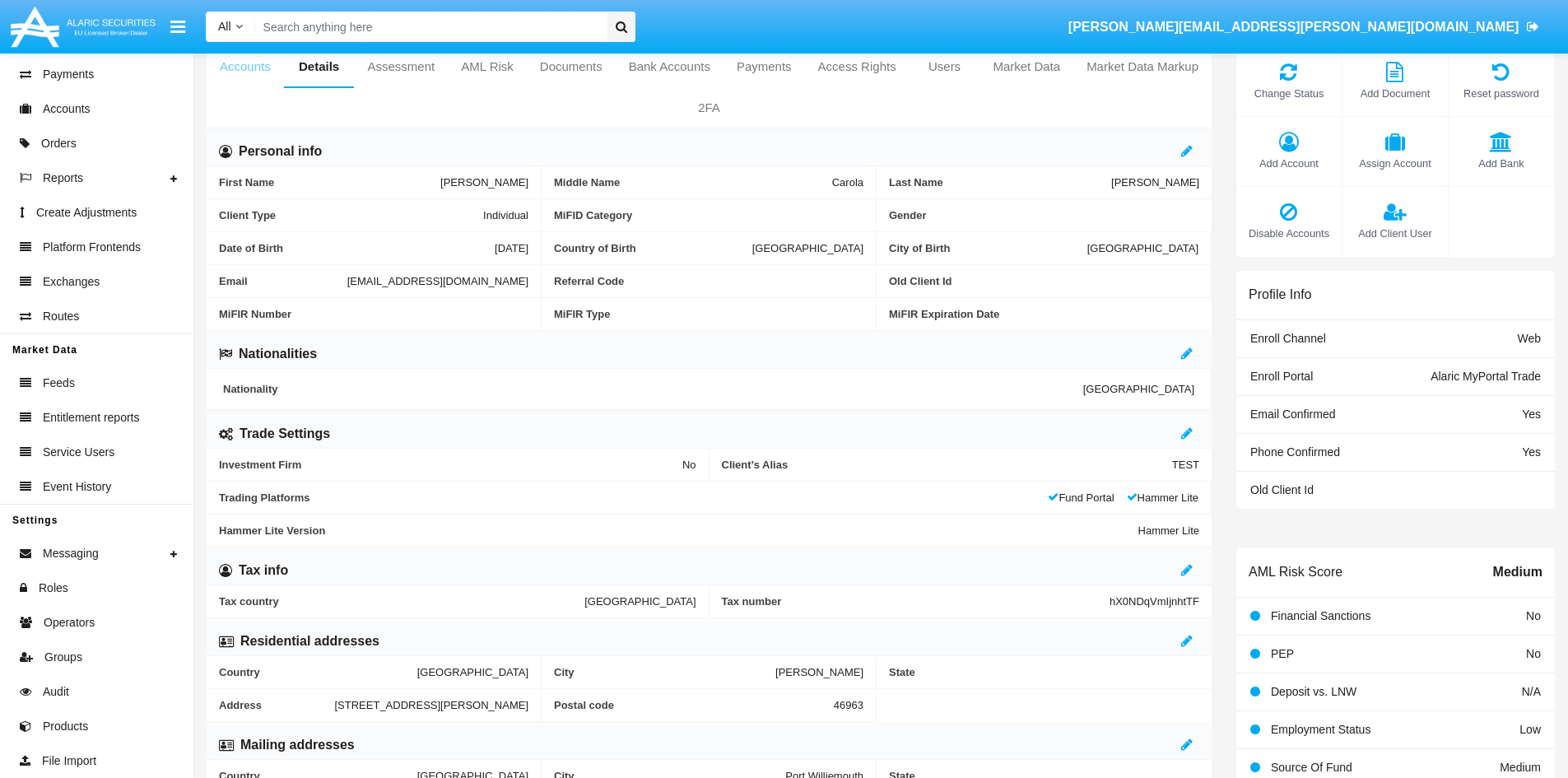
click at [226, 70] on link "Accounts" at bounding box center [246, 67] width 78 height 40
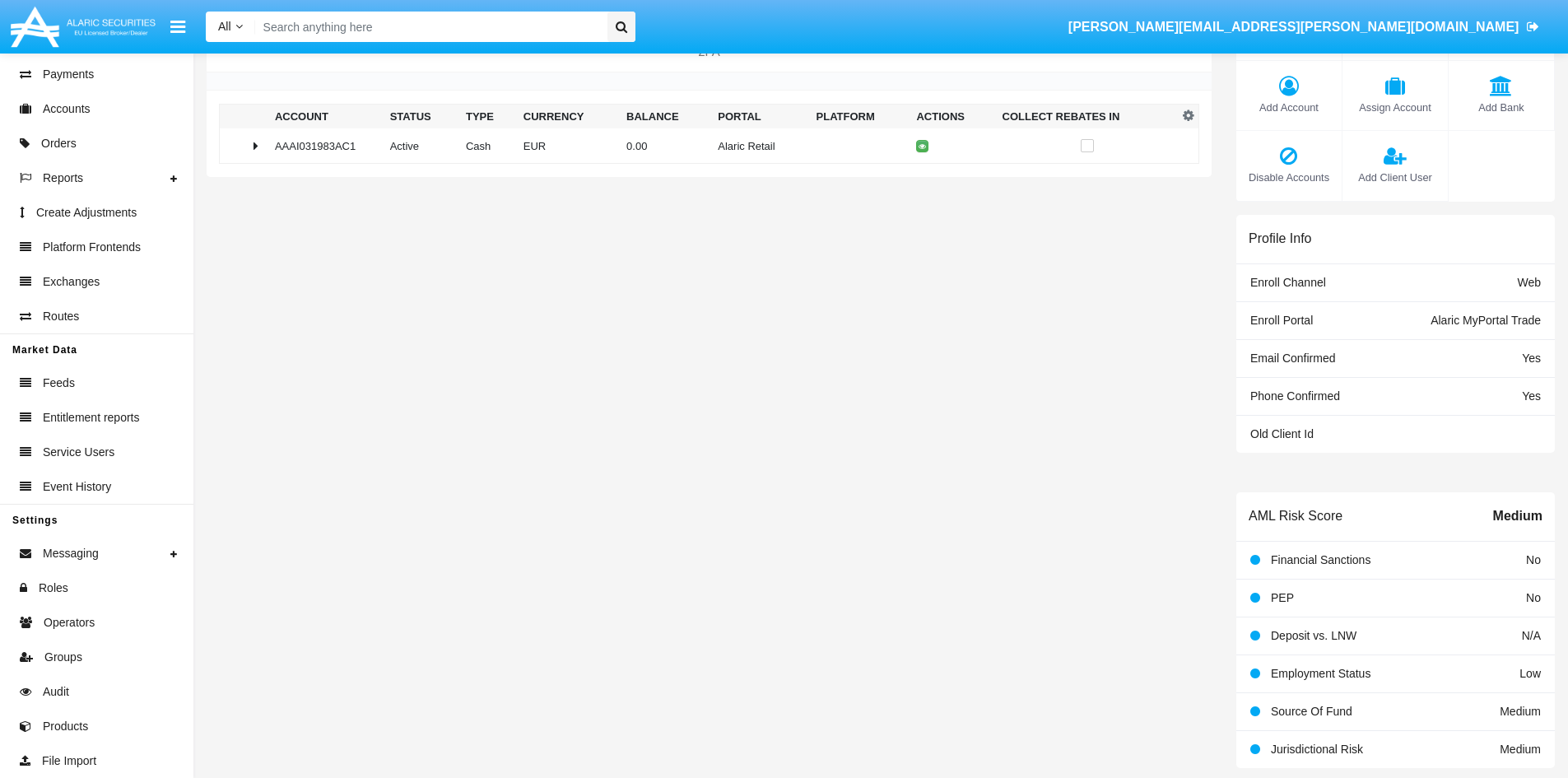
scroll to position [141, 0]
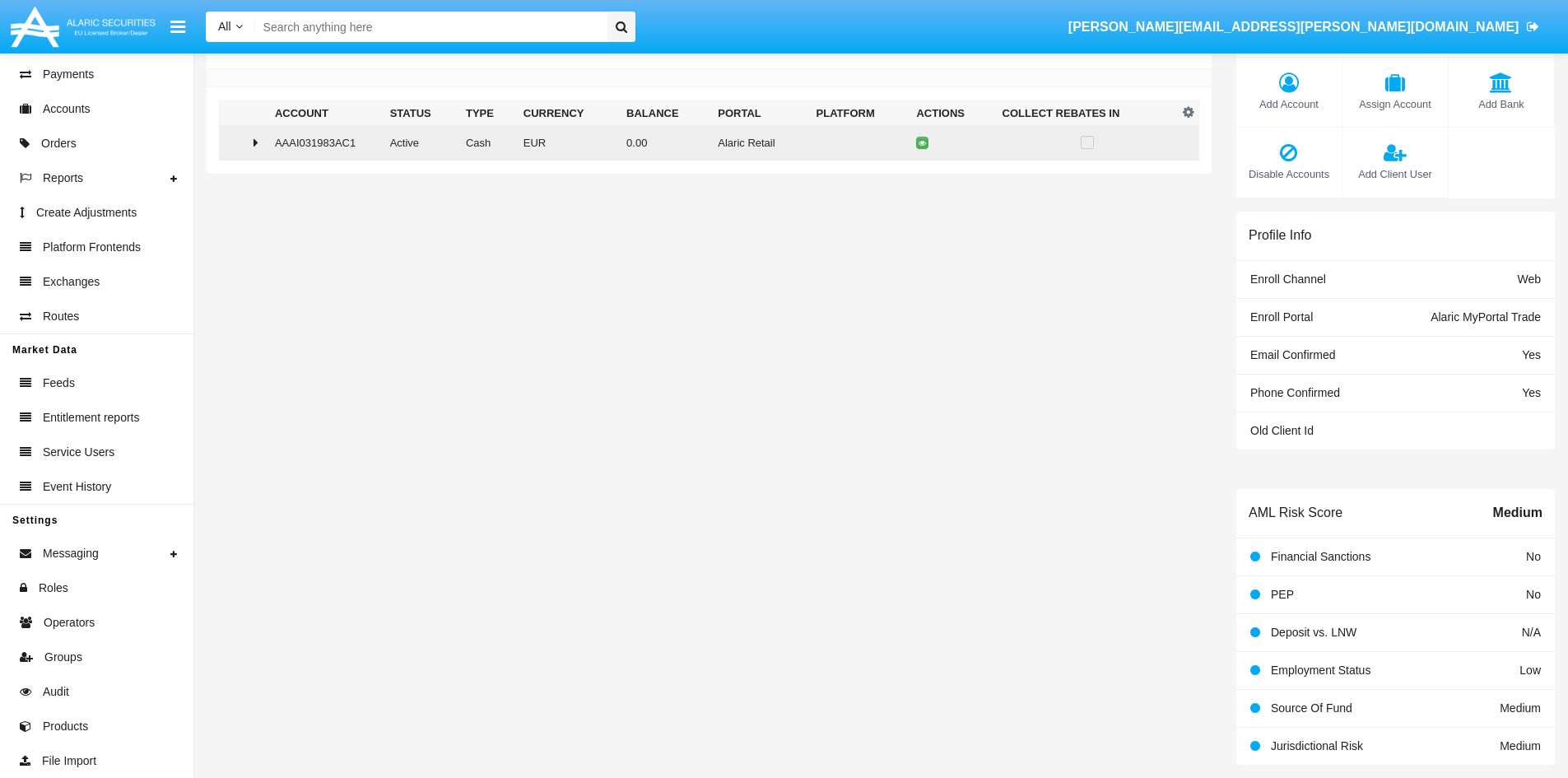
click at [259, 146] on icon at bounding box center [256, 142] width 5 height 13
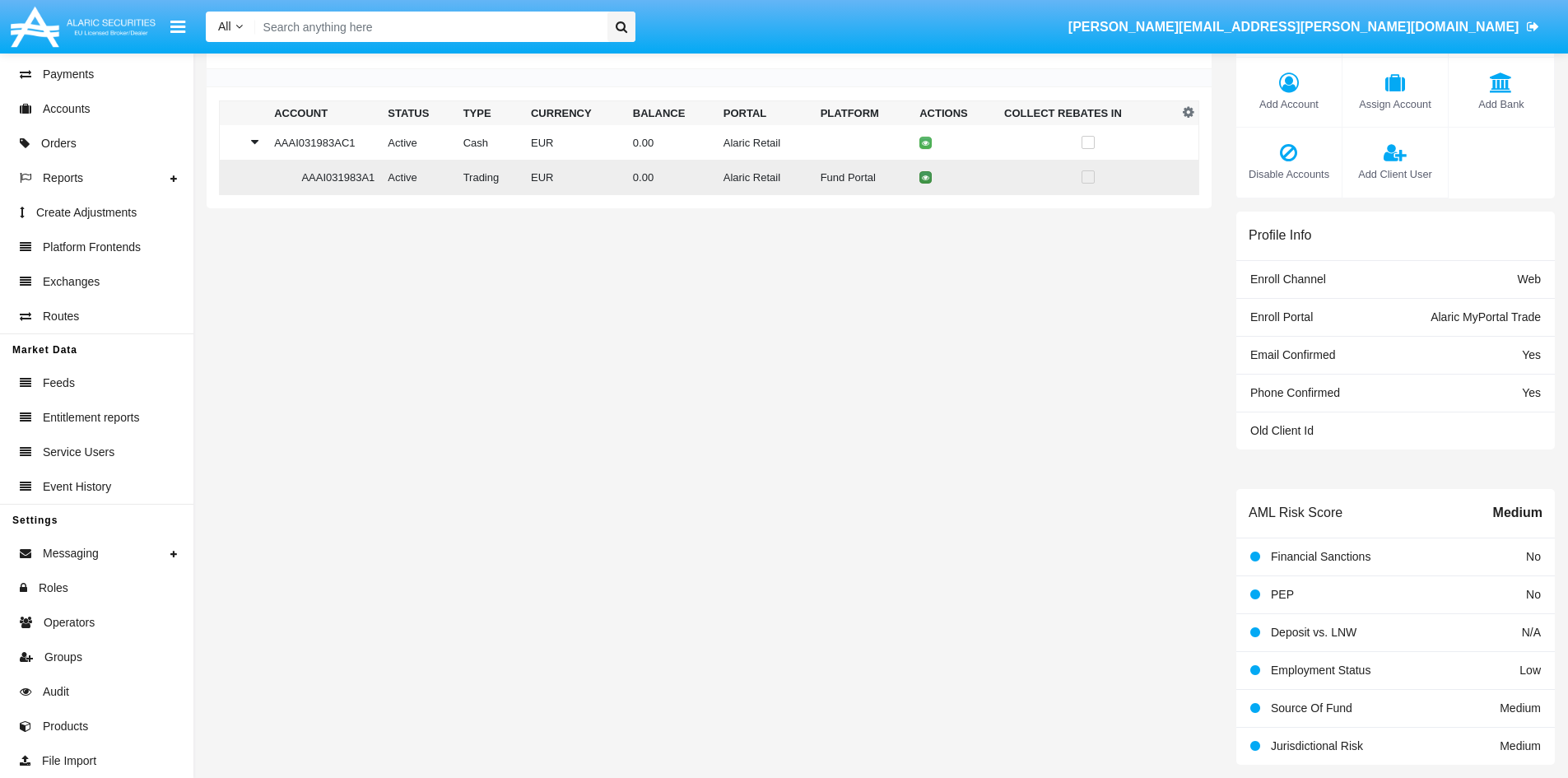
click at [922, 178] on icon at bounding box center [925, 177] width 7 height 7
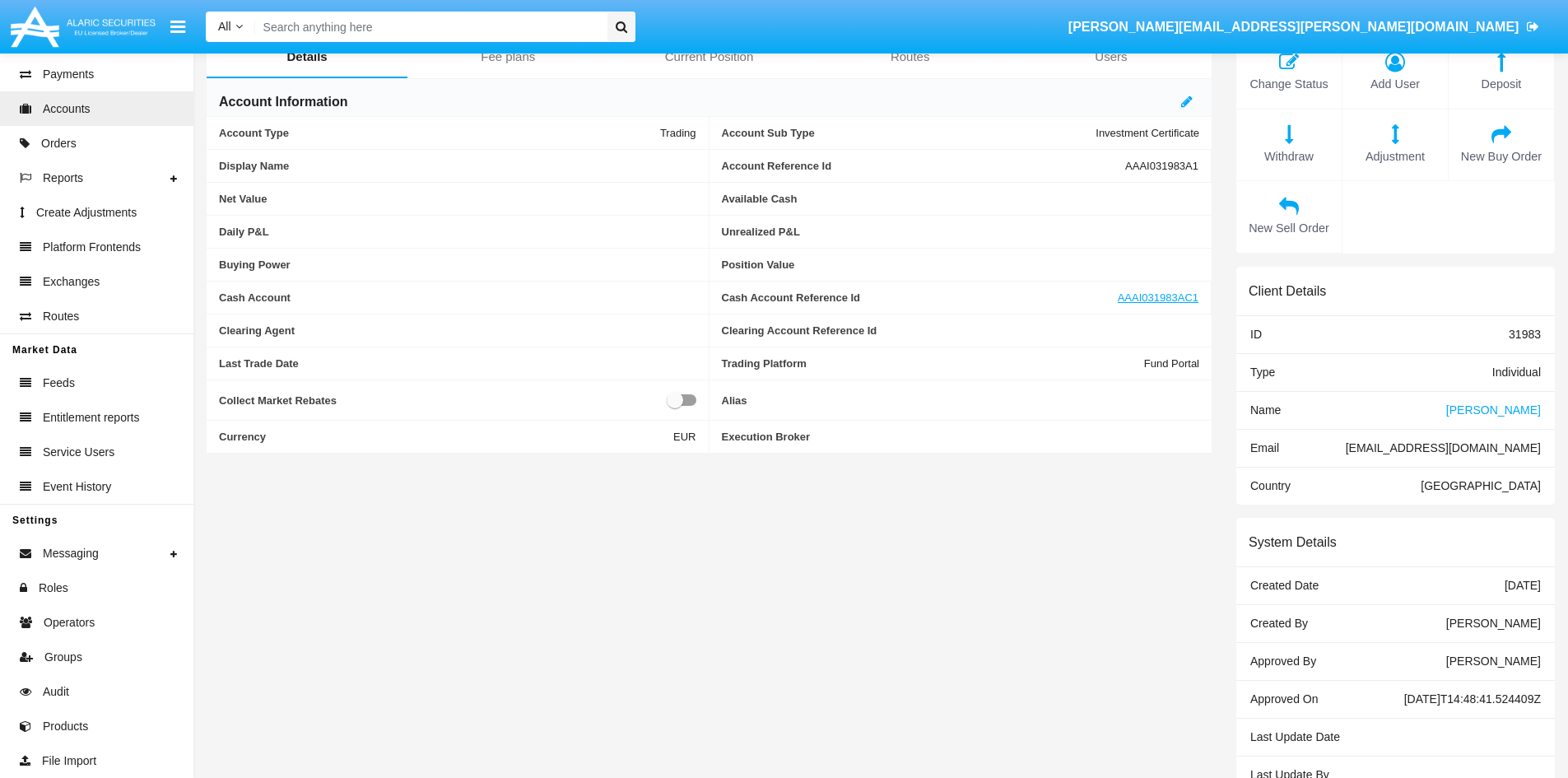
scroll to position [121, 0]
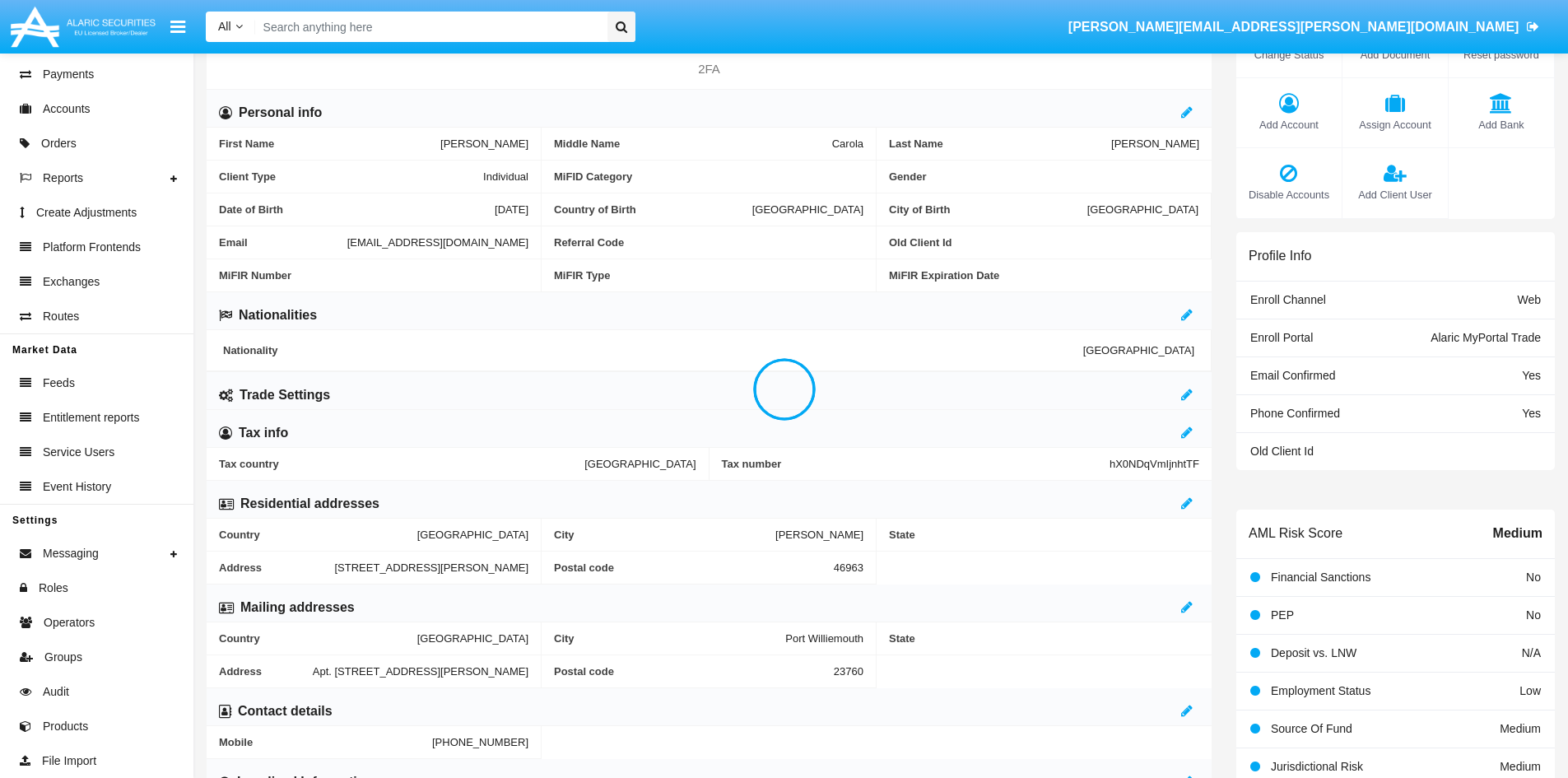
scroll to position [83, 0]
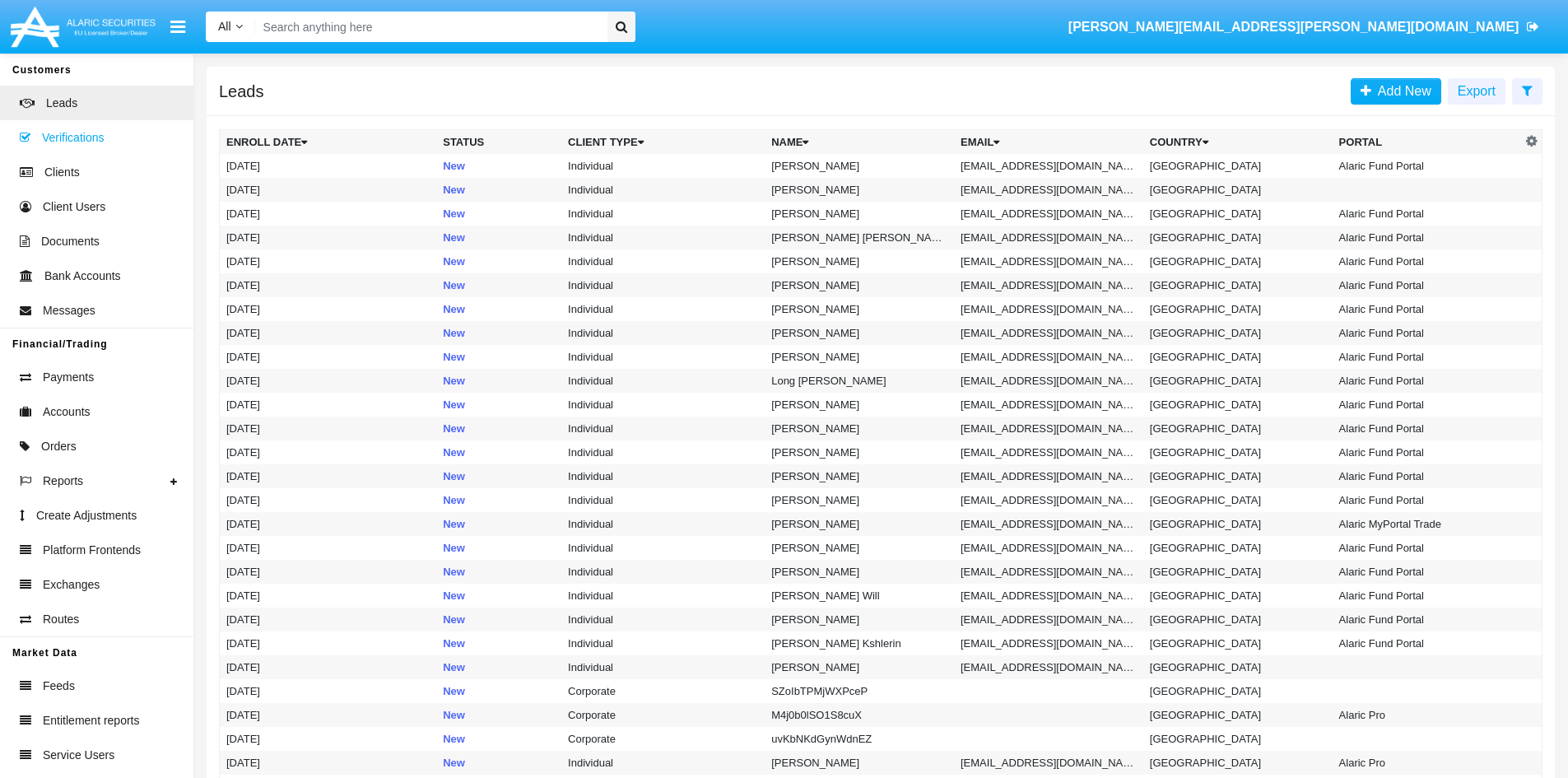
click at [63, 139] on span "Verifications" at bounding box center [73, 137] width 62 height 17
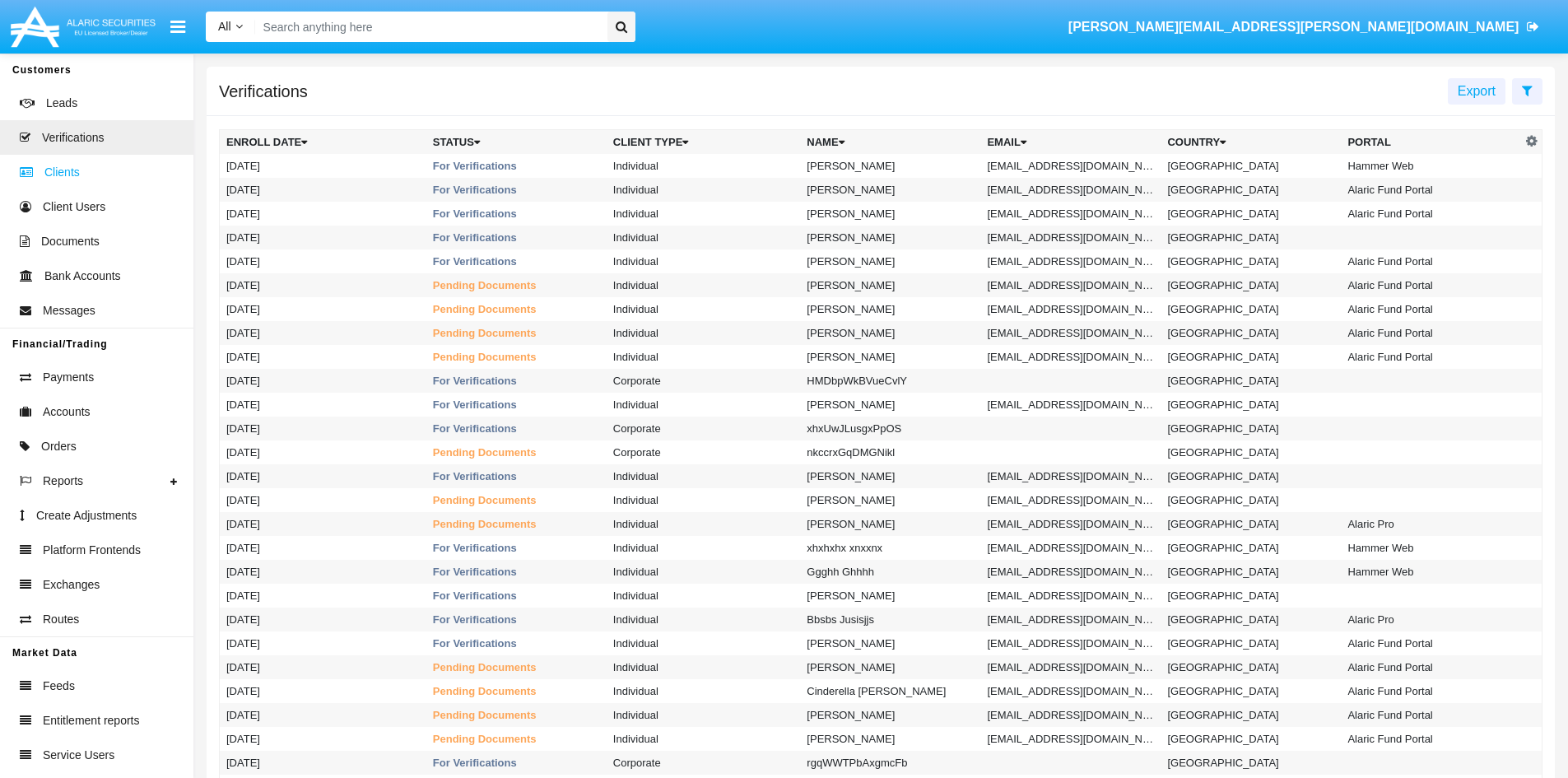
click at [70, 166] on span "Clients" at bounding box center [63, 172] width 36 height 17
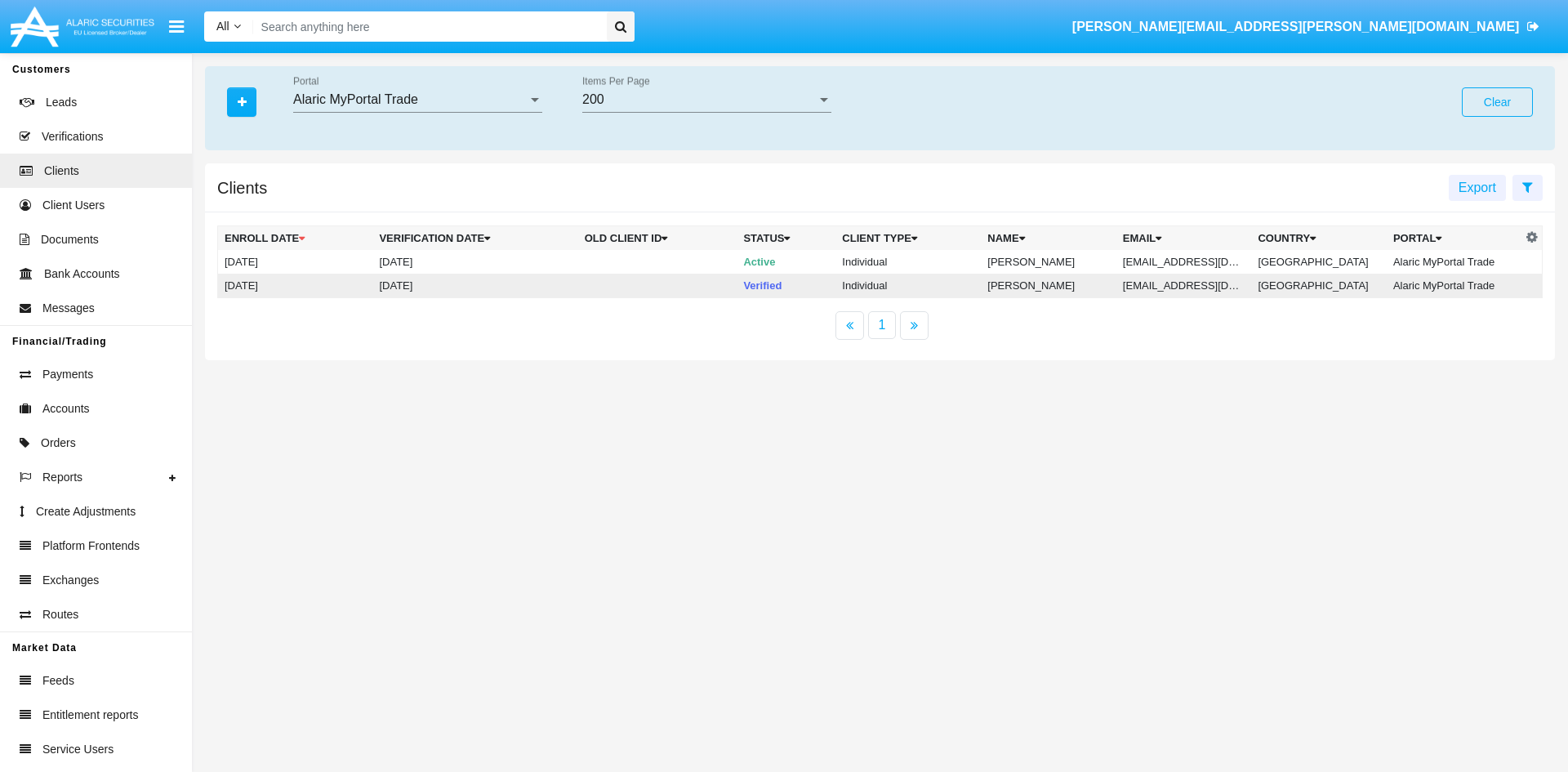
click at [745, 286] on td "Verified" at bounding box center [785, 285] width 99 height 25
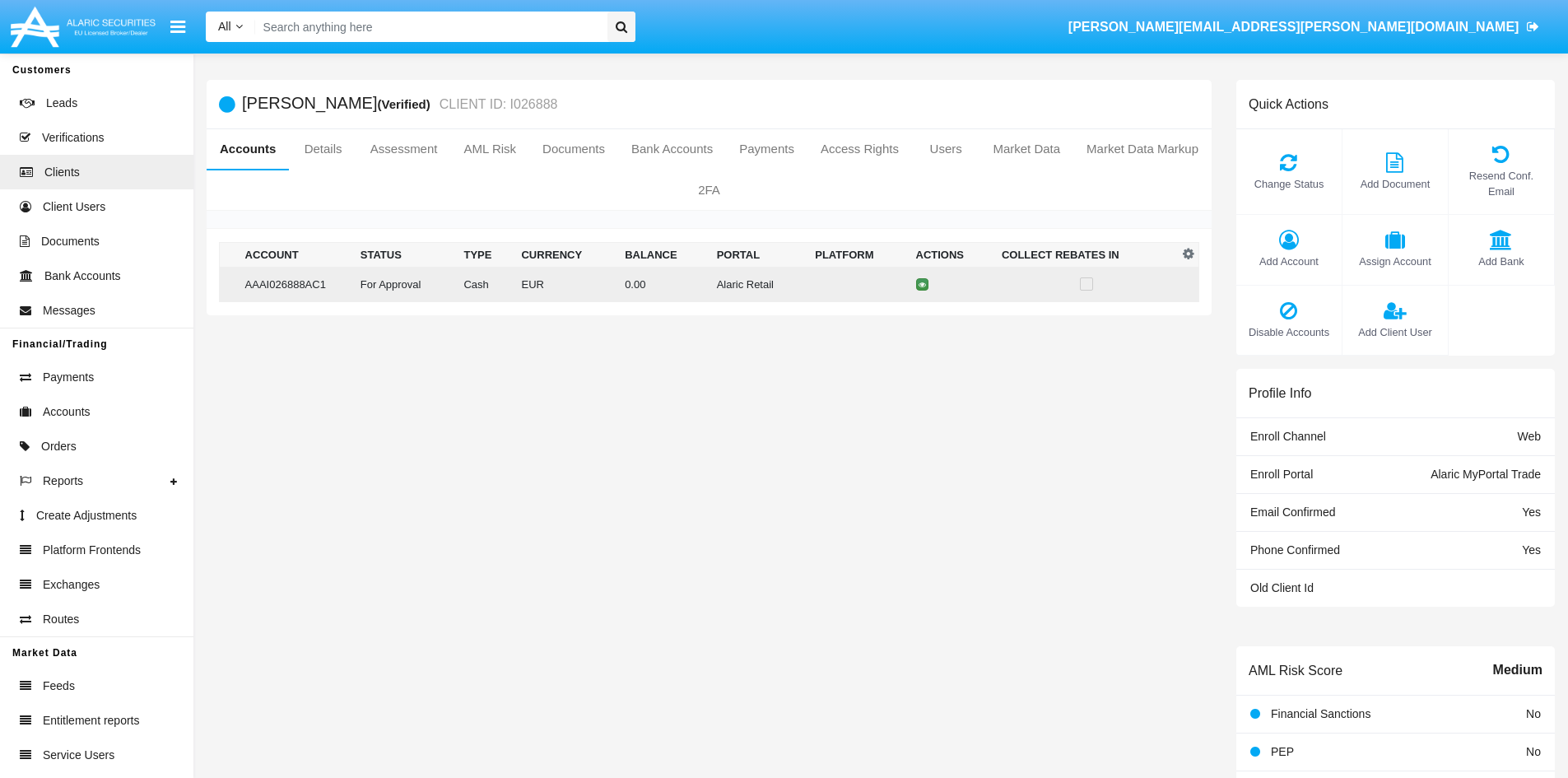
click at [919, 282] on icon at bounding box center [921, 284] width 7 height 7
